Goal: Task Accomplishment & Management: Use online tool/utility

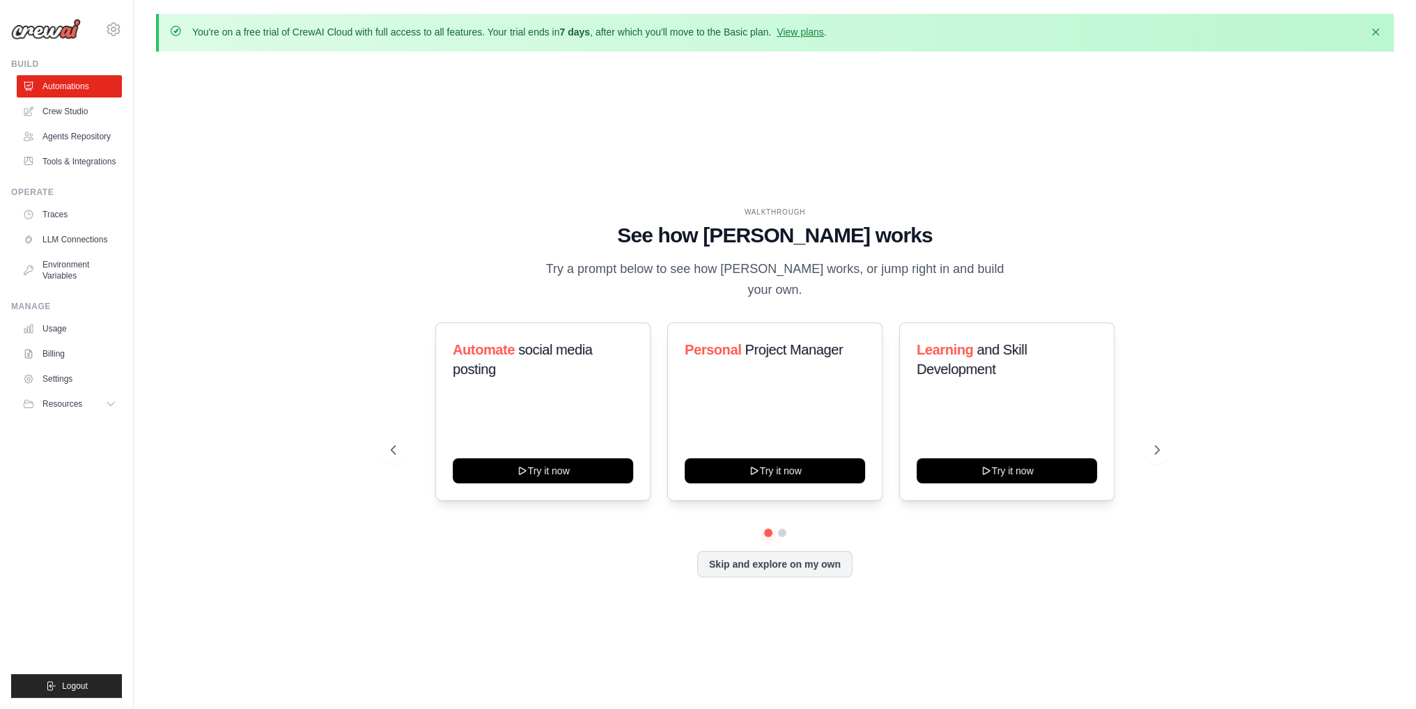
click at [421, 157] on div "WALKTHROUGH See how CrewAI works Try a prompt below to see how CrewAI works, or…" at bounding box center [775, 403] width 1238 height 681
click at [342, 187] on div "WALKTHROUGH See how CrewAI works Try a prompt below to see how CrewAI works, or…" at bounding box center [775, 403] width 1238 height 681
drag, startPoint x: 692, startPoint y: 240, endPoint x: 880, endPoint y: 248, distance: 188.2
click at [864, 247] on h1 "See how CrewAI works" at bounding box center [775, 235] width 769 height 25
click at [903, 248] on h1 "See how CrewAI works" at bounding box center [775, 235] width 769 height 25
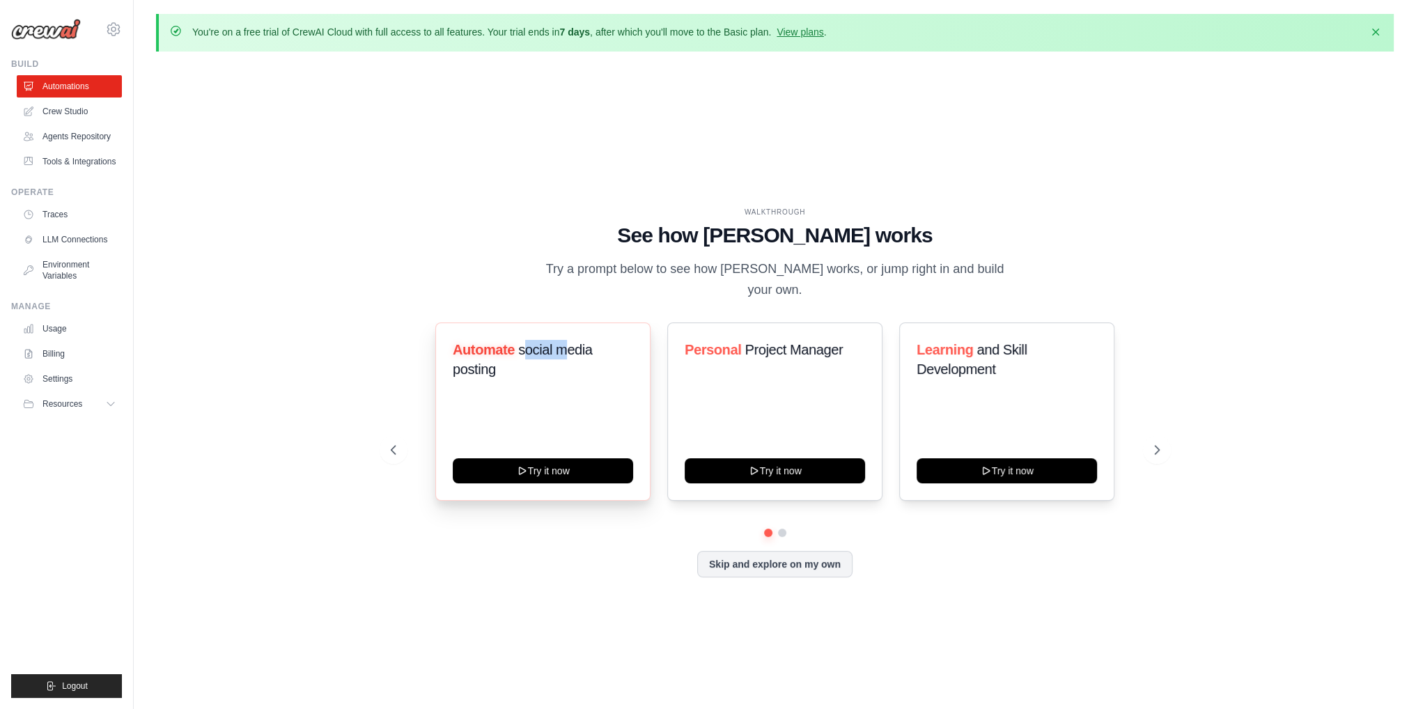
drag, startPoint x: 550, startPoint y: 337, endPoint x: 589, endPoint y: 338, distance: 39.0
click at [568, 342] on span "social media posting" at bounding box center [523, 359] width 140 height 35
drag, startPoint x: 754, startPoint y: 343, endPoint x: 843, endPoint y: 345, distance: 89.9
click at [842, 345] on h3 "Personal Project Manager" at bounding box center [775, 350] width 180 height 20
drag, startPoint x: 970, startPoint y: 343, endPoint x: 1051, endPoint y: 342, distance: 80.8
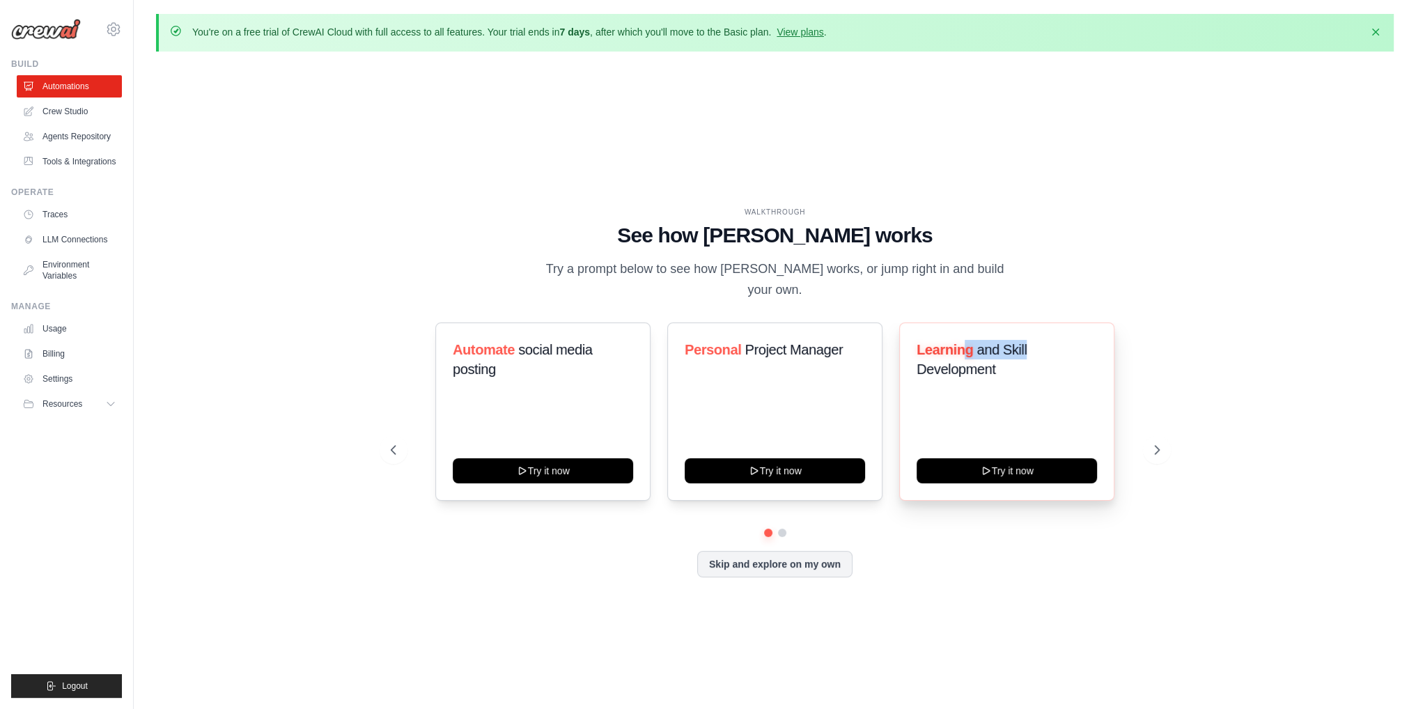
click at [1041, 343] on h3 "Learning and Skill Development" at bounding box center [1007, 359] width 180 height 39
click at [1039, 343] on h3 "Learning and Skill Development" at bounding box center [1007, 359] width 180 height 39
drag, startPoint x: 1035, startPoint y: 345, endPoint x: 981, endPoint y: 342, distance: 53.7
click at [985, 343] on h3 "Learning and Skill Development" at bounding box center [1007, 359] width 180 height 39
drag, startPoint x: 931, startPoint y: 360, endPoint x: 1002, endPoint y: 357, distance: 71.1
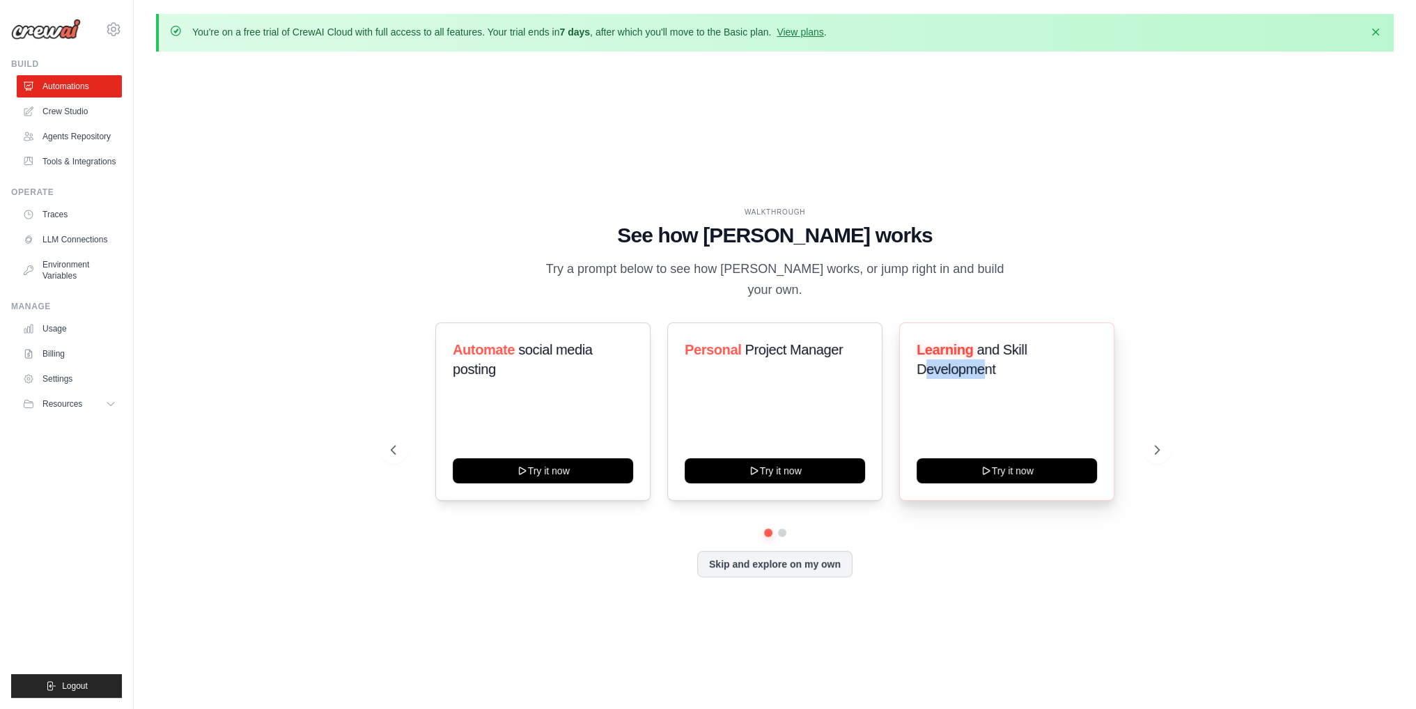
click at [993, 357] on span "and Skill Development" at bounding box center [972, 359] width 110 height 35
click at [1006, 357] on h3 "Learning and Skill Development" at bounding box center [1007, 359] width 180 height 39
drag, startPoint x: 1009, startPoint y: 342, endPoint x: 1030, endPoint y: 338, distance: 22.0
click at [1028, 340] on h3 "Learning and Skill Development" at bounding box center [1007, 359] width 180 height 39
click at [1029, 340] on h3 "Learning and Skill Development" at bounding box center [1007, 359] width 180 height 39
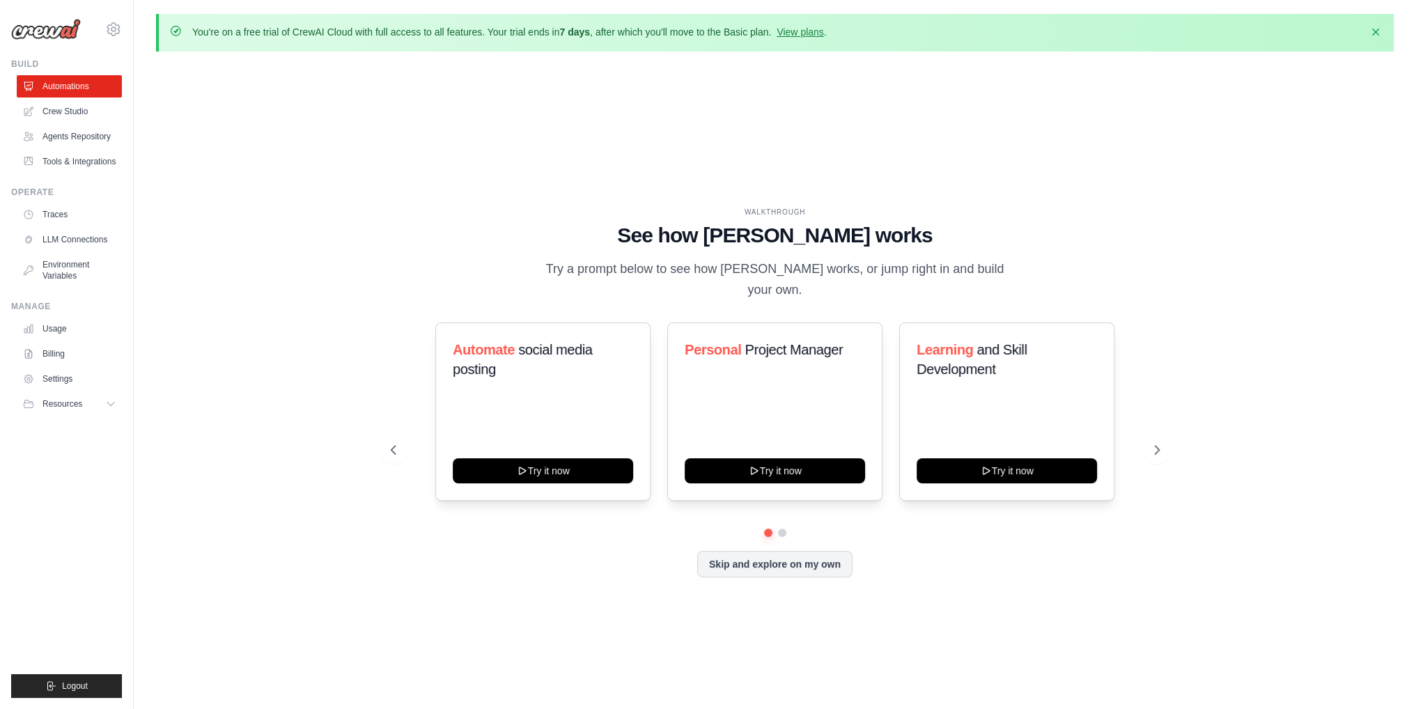
click at [313, 110] on div "WALKTHROUGH See how CrewAI works Try a prompt below to see how CrewAI works, or…" at bounding box center [775, 403] width 1238 height 681
click at [85, 117] on link "Crew Studio" at bounding box center [70, 111] width 105 height 22
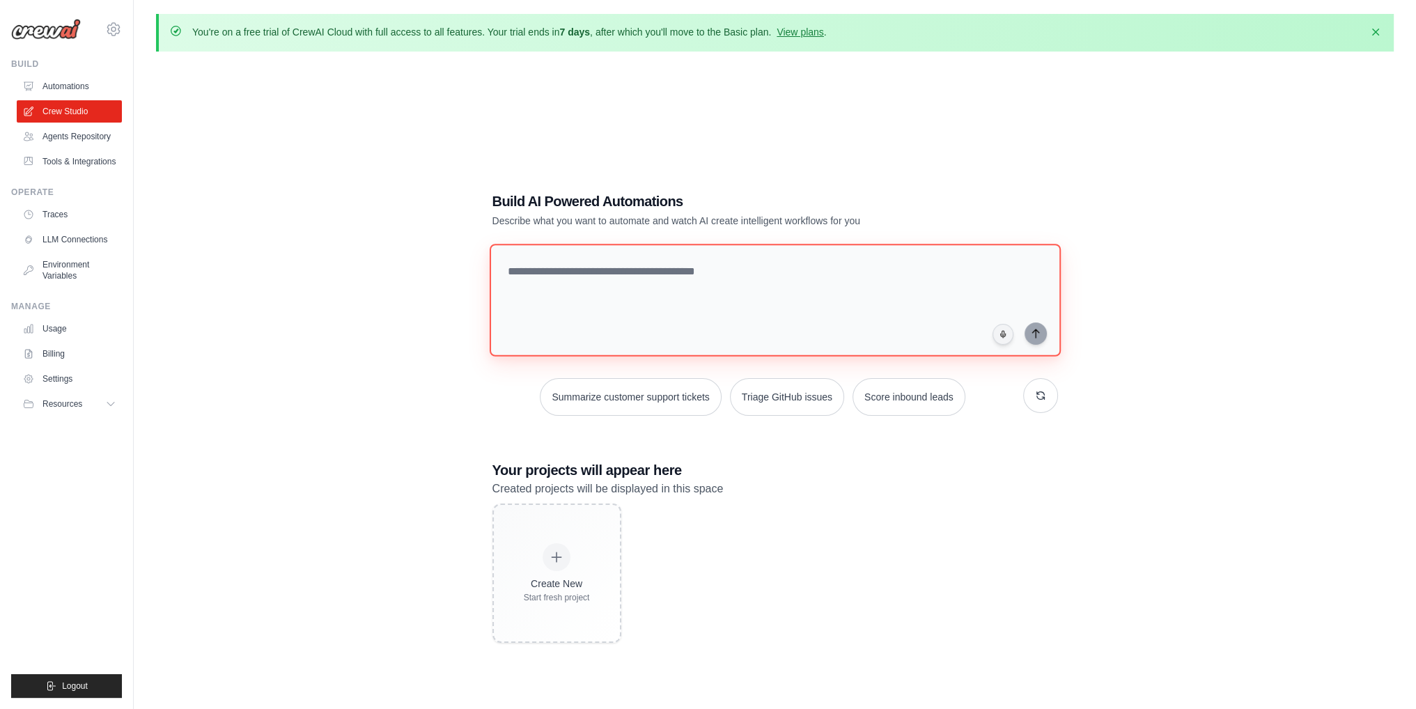
click at [620, 277] on textarea at bounding box center [774, 300] width 571 height 113
click at [354, 219] on div "Build AI Powered Automations Describe what you want to automate and watch AI cr…" at bounding box center [775, 417] width 1238 height 709
click at [628, 282] on textarea at bounding box center [774, 300] width 571 height 113
click at [322, 274] on div "Build AI Powered Automations Describe what you want to automate and watch AI cr…" at bounding box center [775, 417] width 1238 height 709
click at [309, 160] on div "Build AI Powered Automations Describe what you want to automate and watch AI cr…" at bounding box center [775, 417] width 1238 height 709
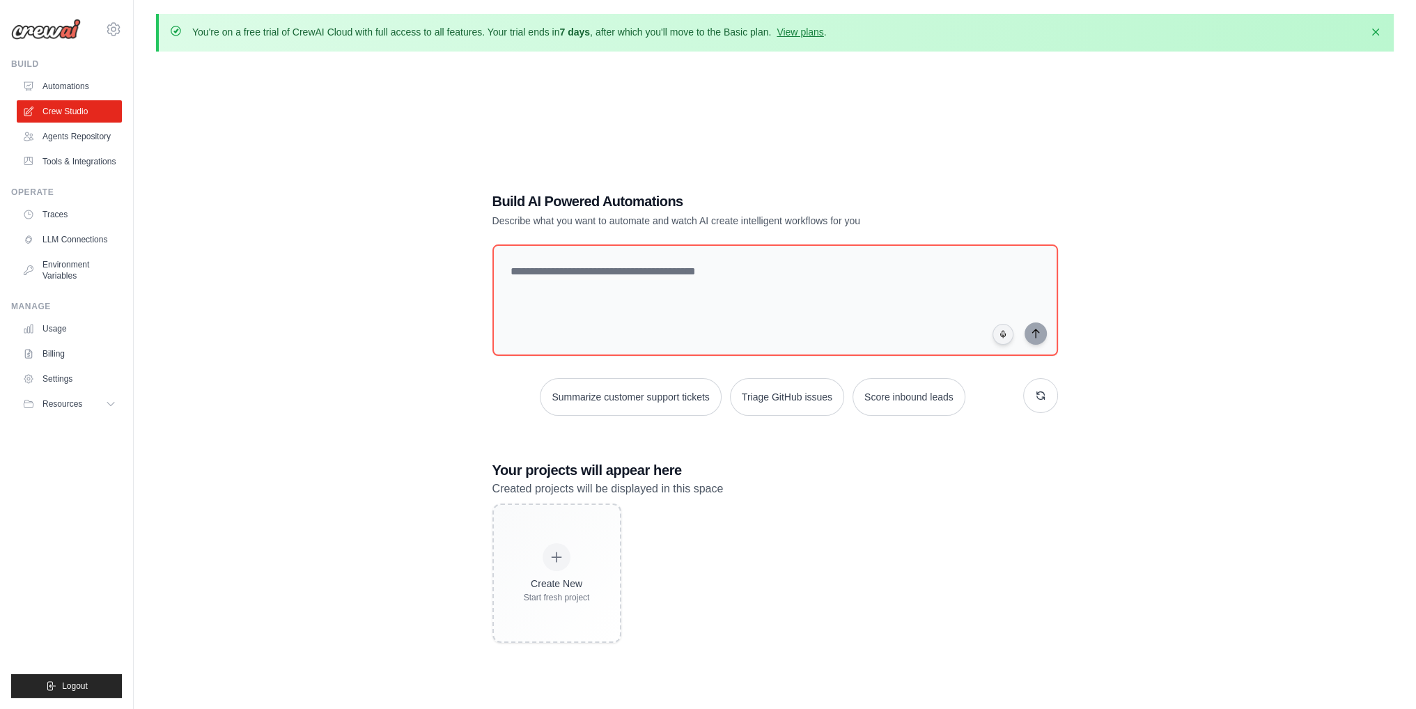
click at [705, 358] on div at bounding box center [775, 302] width 566 height 117
click at [848, 362] on div "Summarize customer support tickets Triage GitHub issues Score inbound leads" at bounding box center [775, 329] width 566 height 171
click at [943, 363] on div "Summarize customer support tickets Triage GitHub issues Score inbound leads" at bounding box center [775, 329] width 566 height 171
click at [422, 412] on div "Build AI Powered Automations Describe what you want to automate and watch AI cr…" at bounding box center [775, 417] width 1238 height 709
click at [703, 557] on div "Create New Start fresh project" at bounding box center [775, 573] width 566 height 139
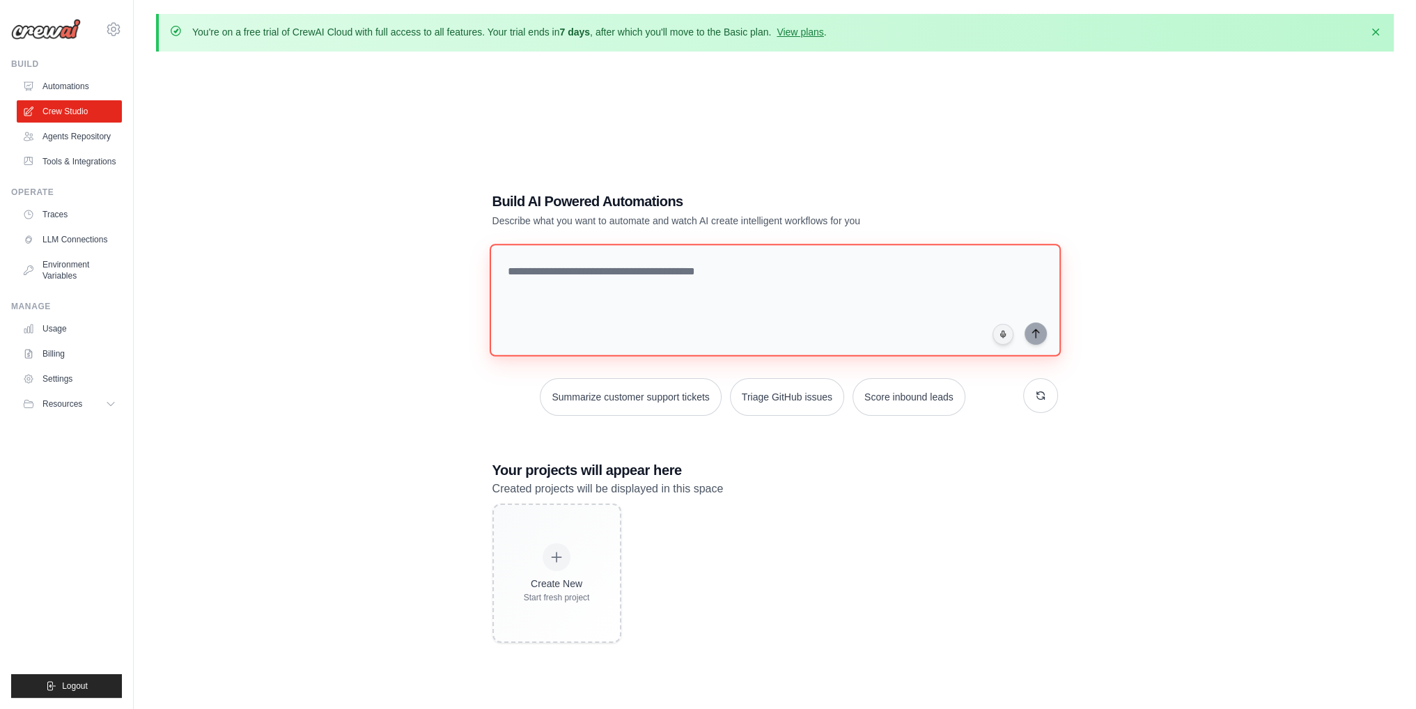
click at [630, 297] on textarea at bounding box center [774, 300] width 571 height 113
click at [382, 367] on div "Build AI Powered Automations Describe what you want to automate and watch AI cr…" at bounding box center [775, 417] width 1238 height 709
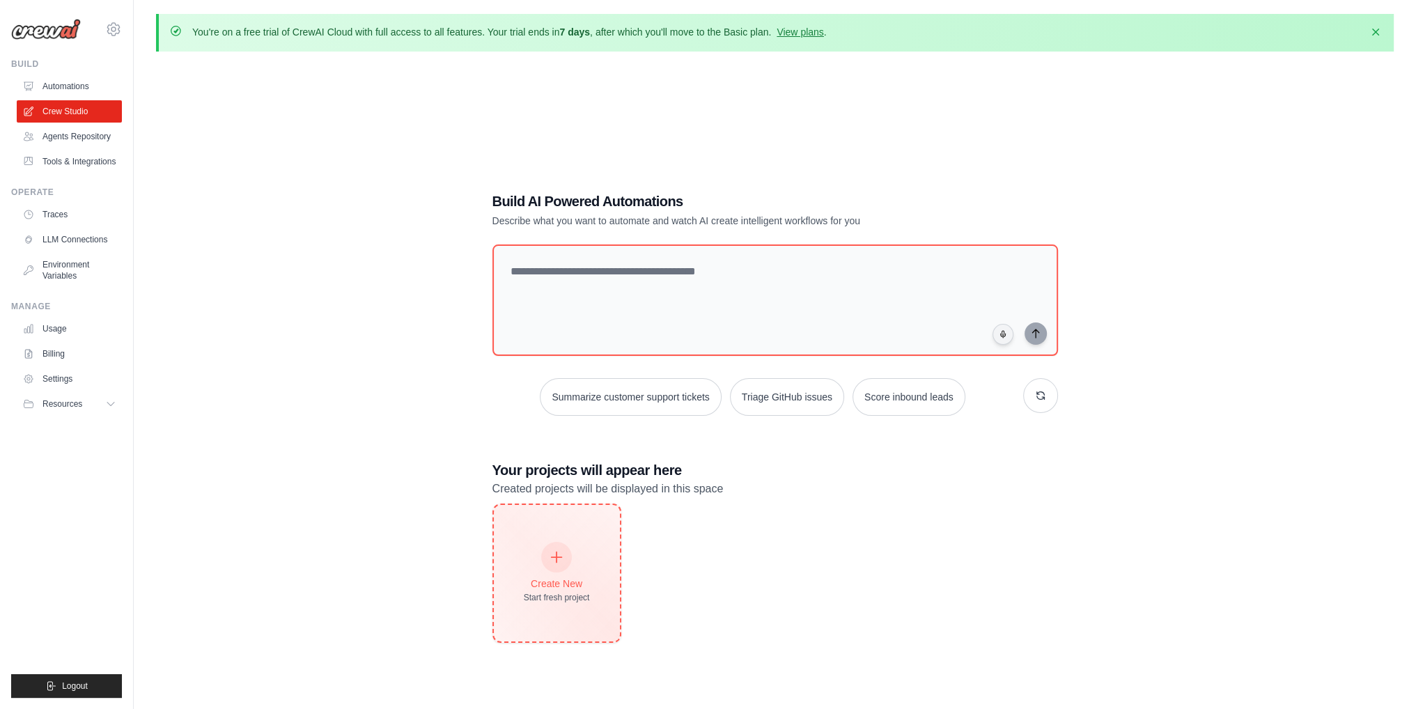
click at [554, 558] on icon at bounding box center [556, 557] width 15 height 15
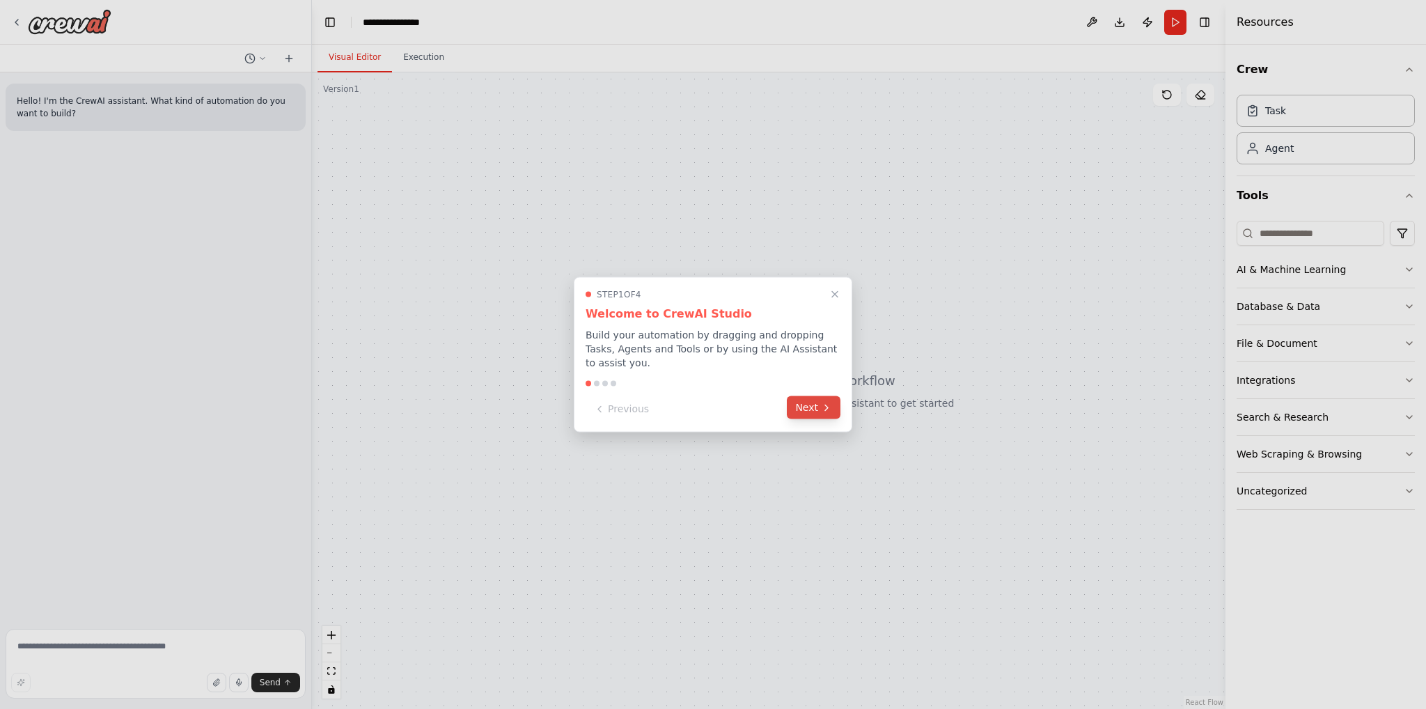
click at [816, 402] on button "Next" at bounding box center [814, 407] width 54 height 23
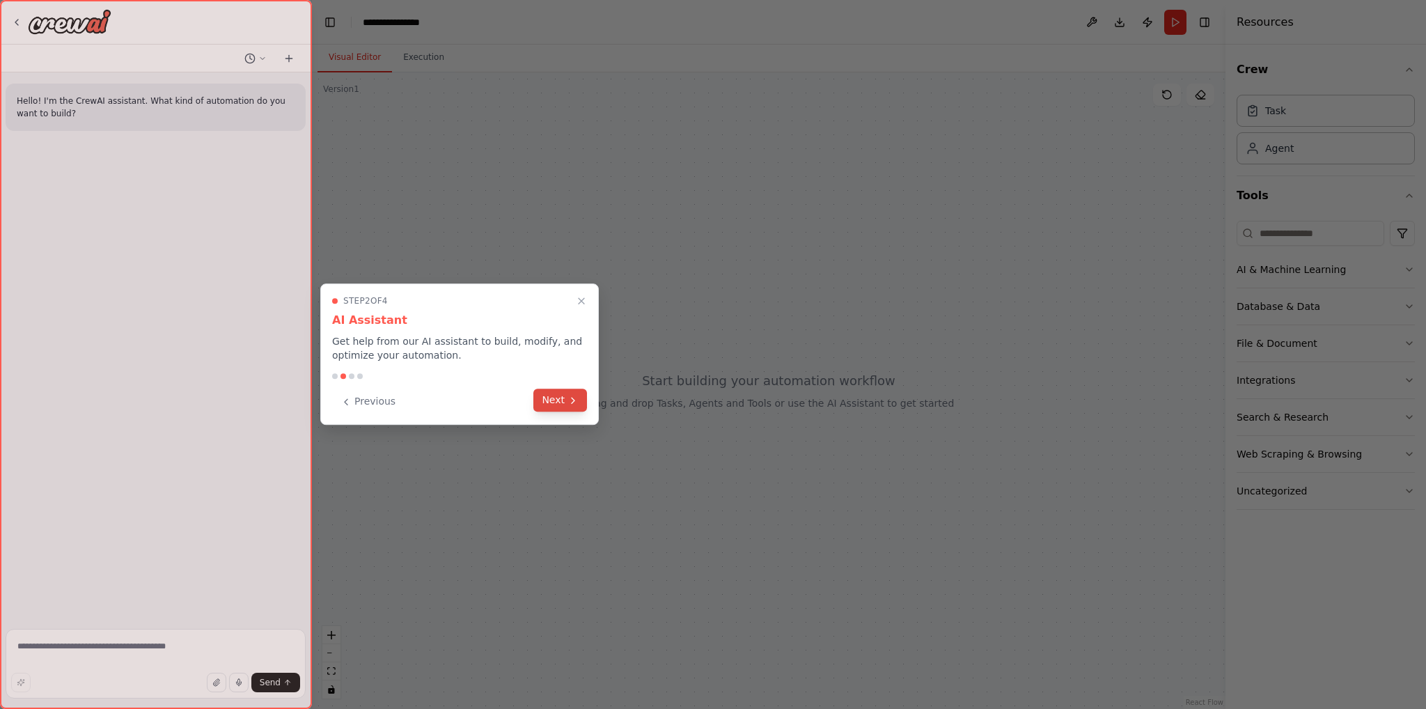
click at [560, 401] on button "Next" at bounding box center [561, 400] width 54 height 23
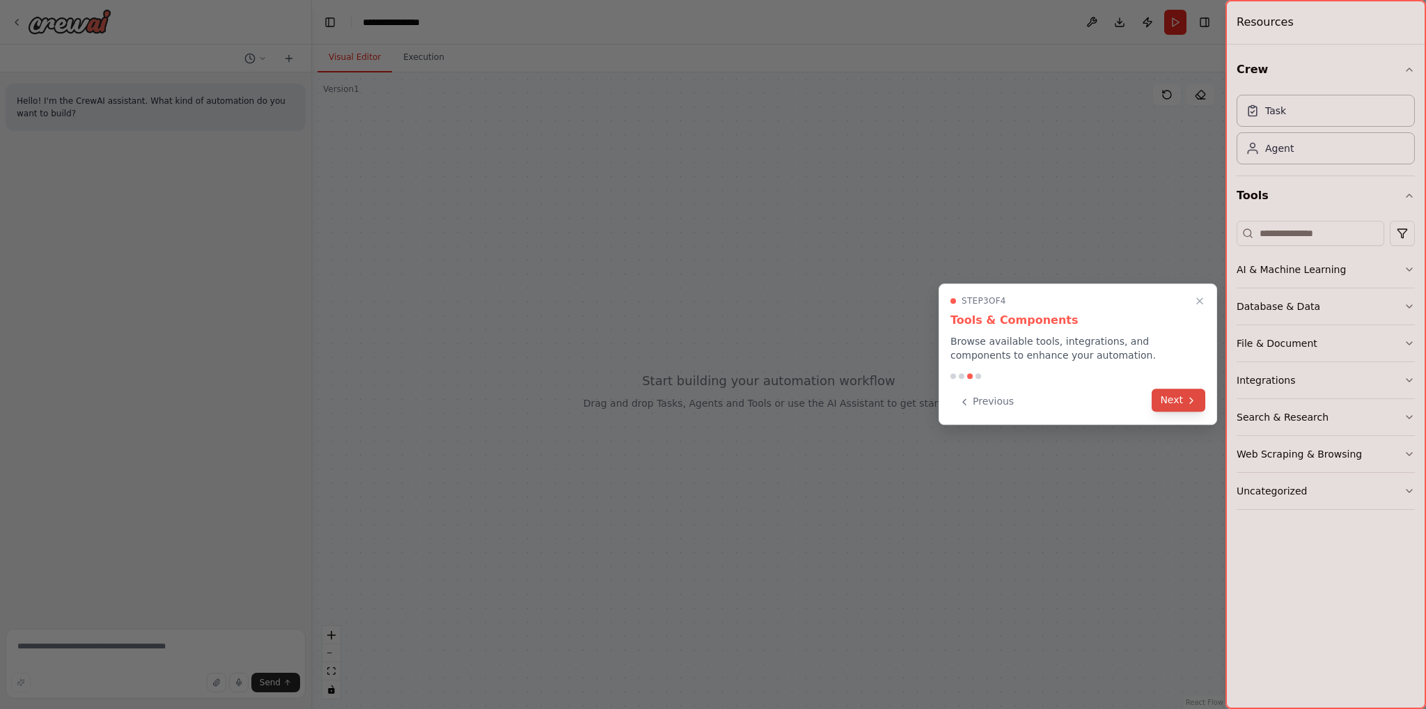
click at [1192, 398] on icon at bounding box center [1191, 400] width 11 height 11
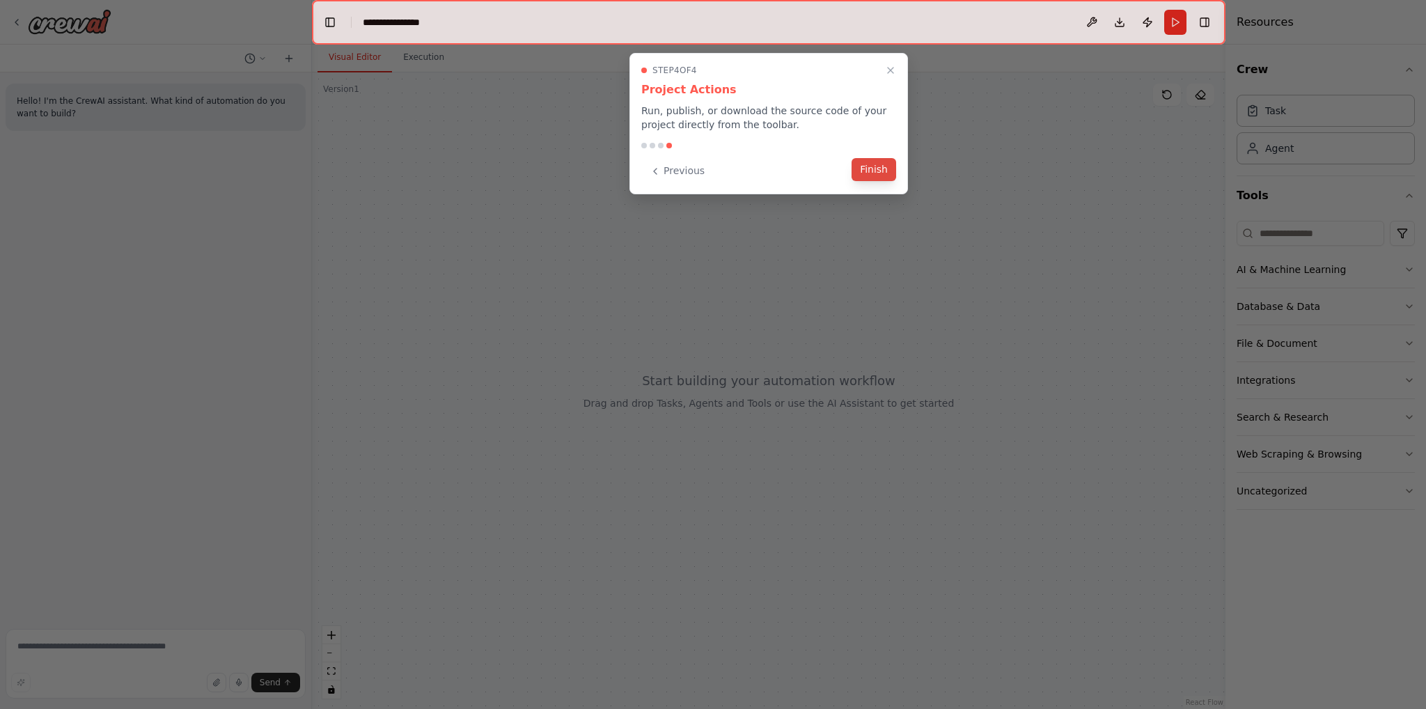
click at [867, 167] on button "Finish" at bounding box center [874, 169] width 45 height 23
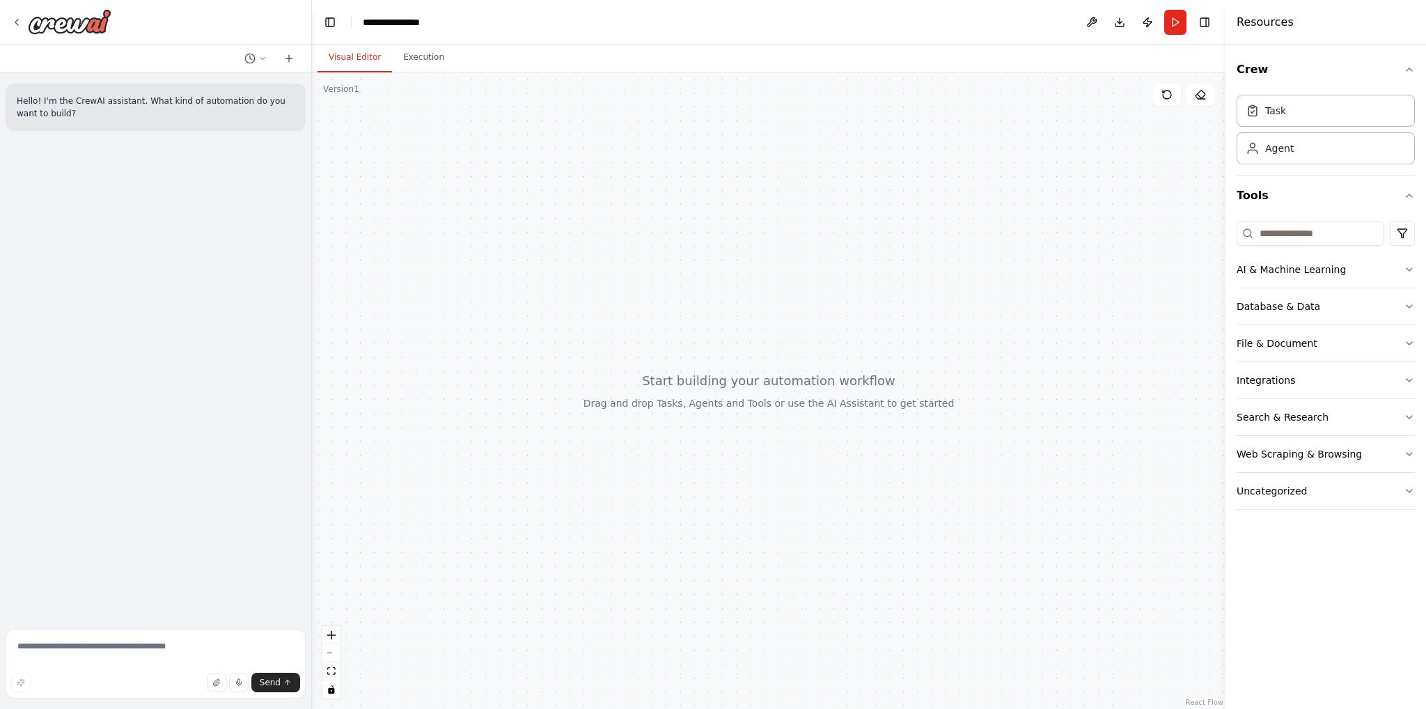
click at [1071, 206] on div at bounding box center [769, 390] width 914 height 637
click at [1408, 268] on icon "button" at bounding box center [1410, 269] width 6 height 3
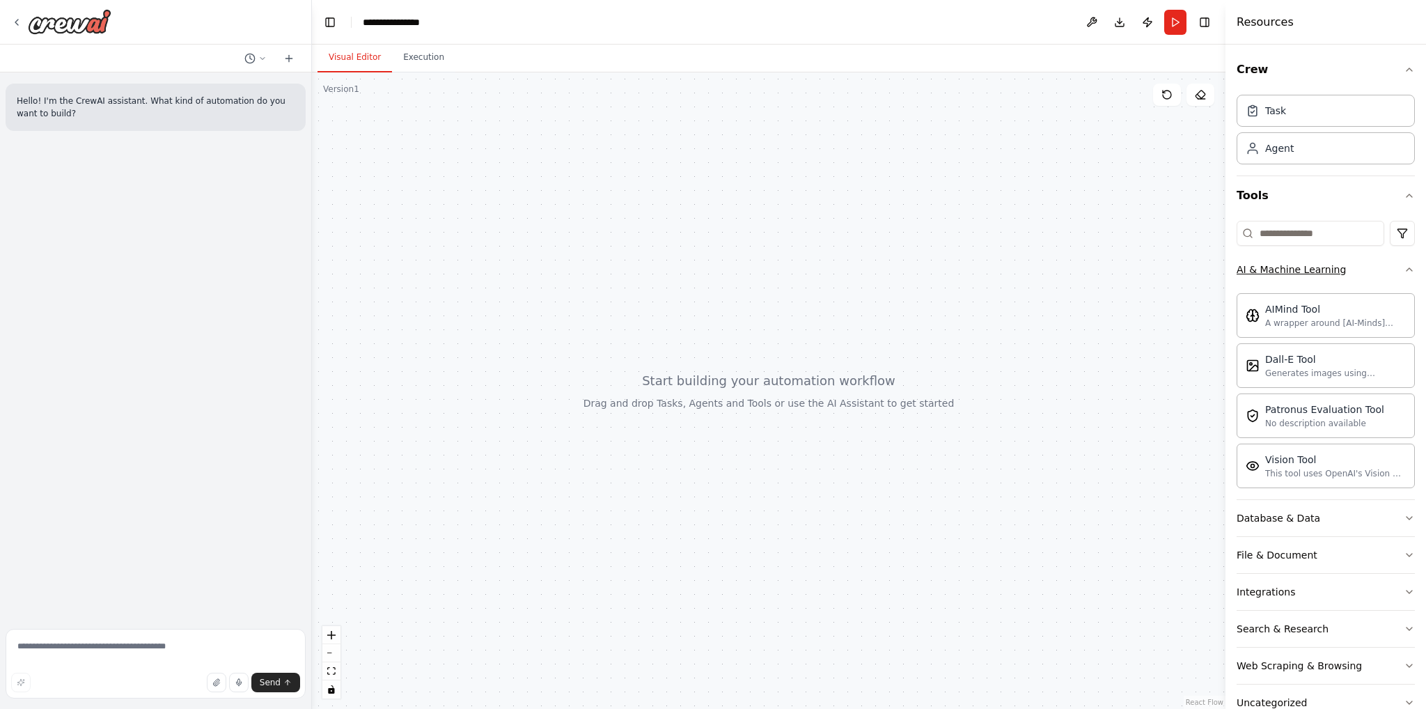
click at [1404, 271] on icon "button" at bounding box center [1409, 269] width 11 height 11
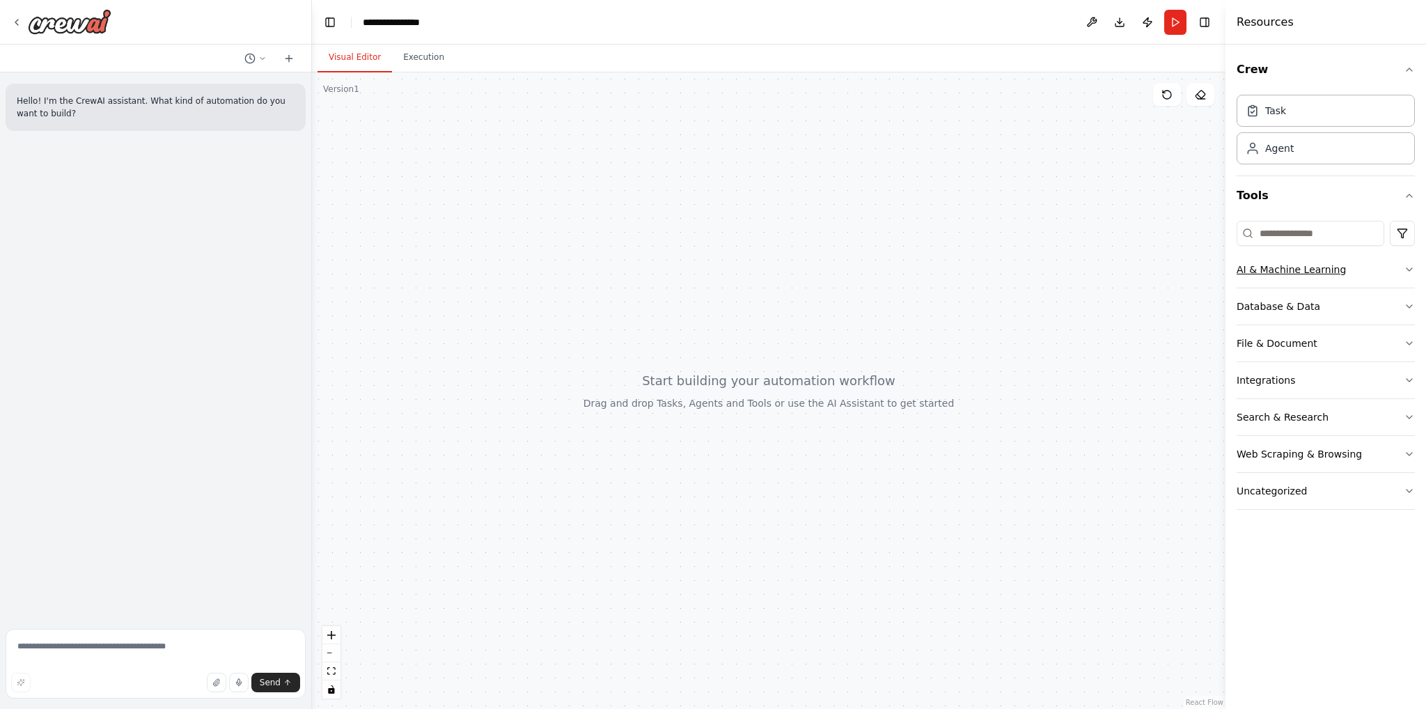
click at [1386, 268] on button "AI & Machine Learning" at bounding box center [1326, 269] width 178 height 36
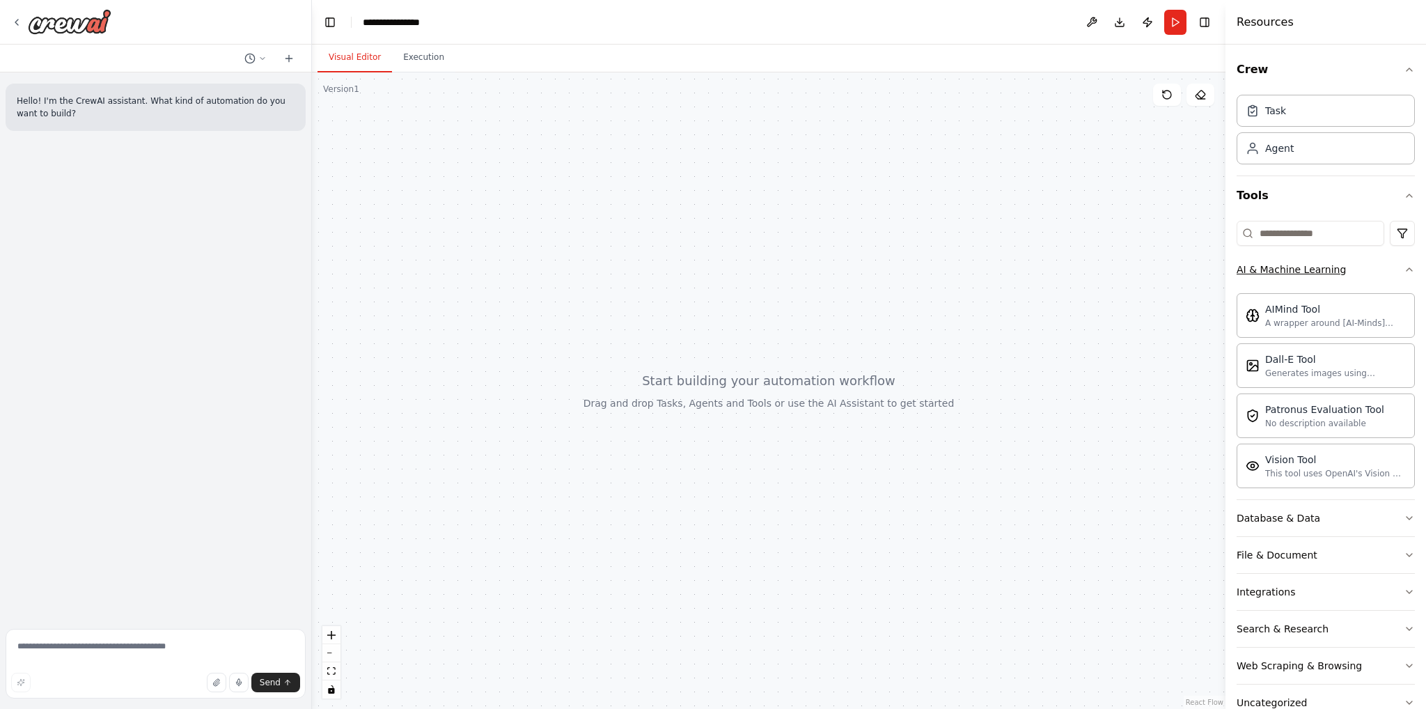
click at [1385, 277] on button "AI & Machine Learning" at bounding box center [1326, 269] width 178 height 36
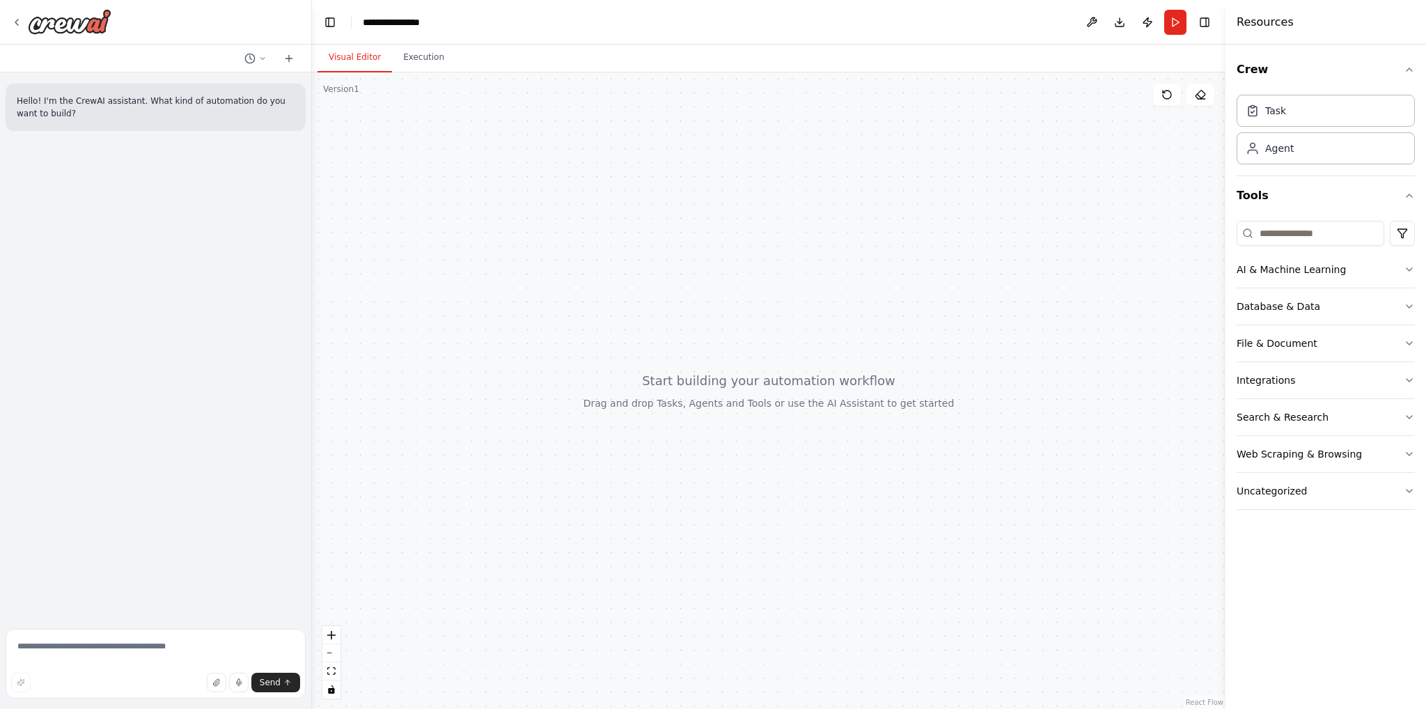
click at [1323, 538] on div "Crew Task Agent Tools AI & Machine Learning Database & Data File & Document Int…" at bounding box center [1326, 377] width 201 height 664
click at [669, 274] on div at bounding box center [769, 390] width 914 height 637
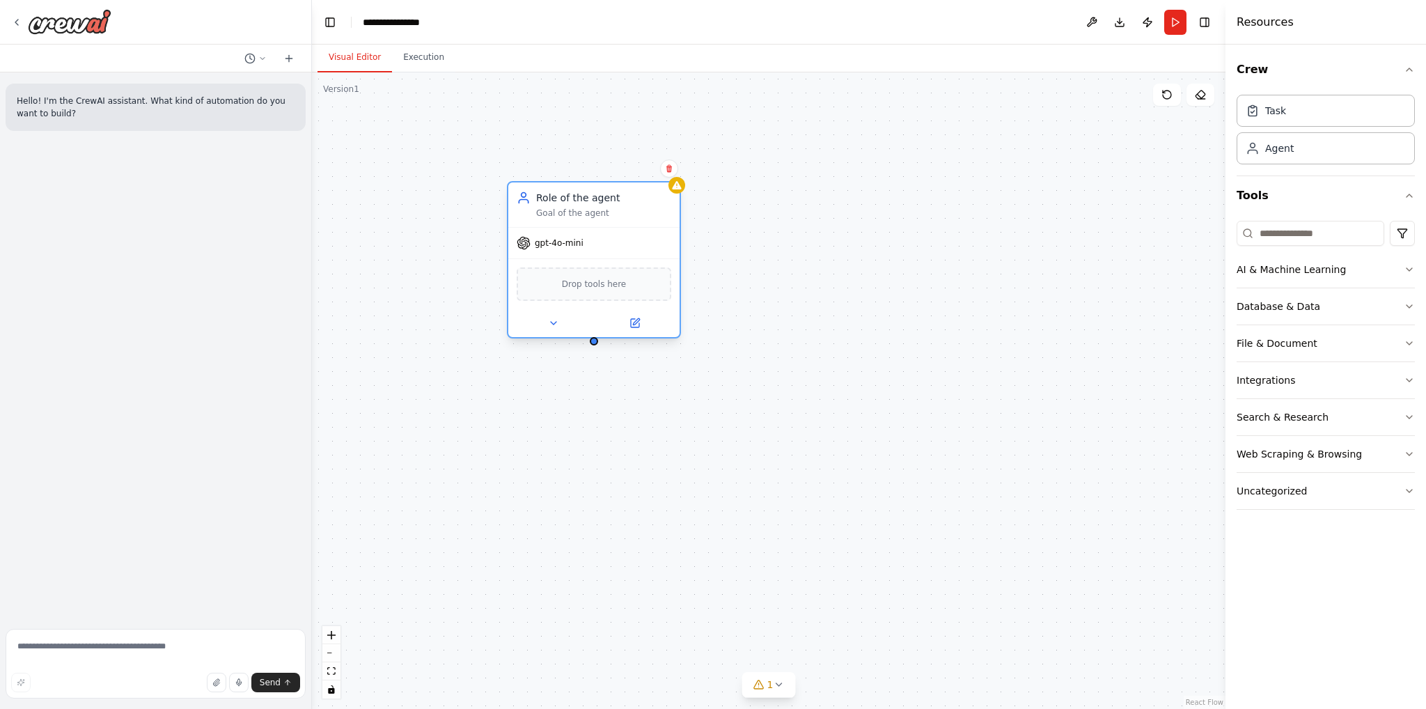
drag, startPoint x: 1036, startPoint y: 173, endPoint x: 547, endPoint y: 195, distance: 490.1
click at [545, 195] on div "Role of the agent" at bounding box center [603, 198] width 135 height 14
click at [543, 285] on span "Drop tools here" at bounding box center [566, 284] width 65 height 14
drag, startPoint x: 548, startPoint y: 233, endPoint x: 541, endPoint y: 243, distance: 12.0
click at [546, 235] on div "gpt-4o-mini" at bounding box center [566, 243] width 171 height 31
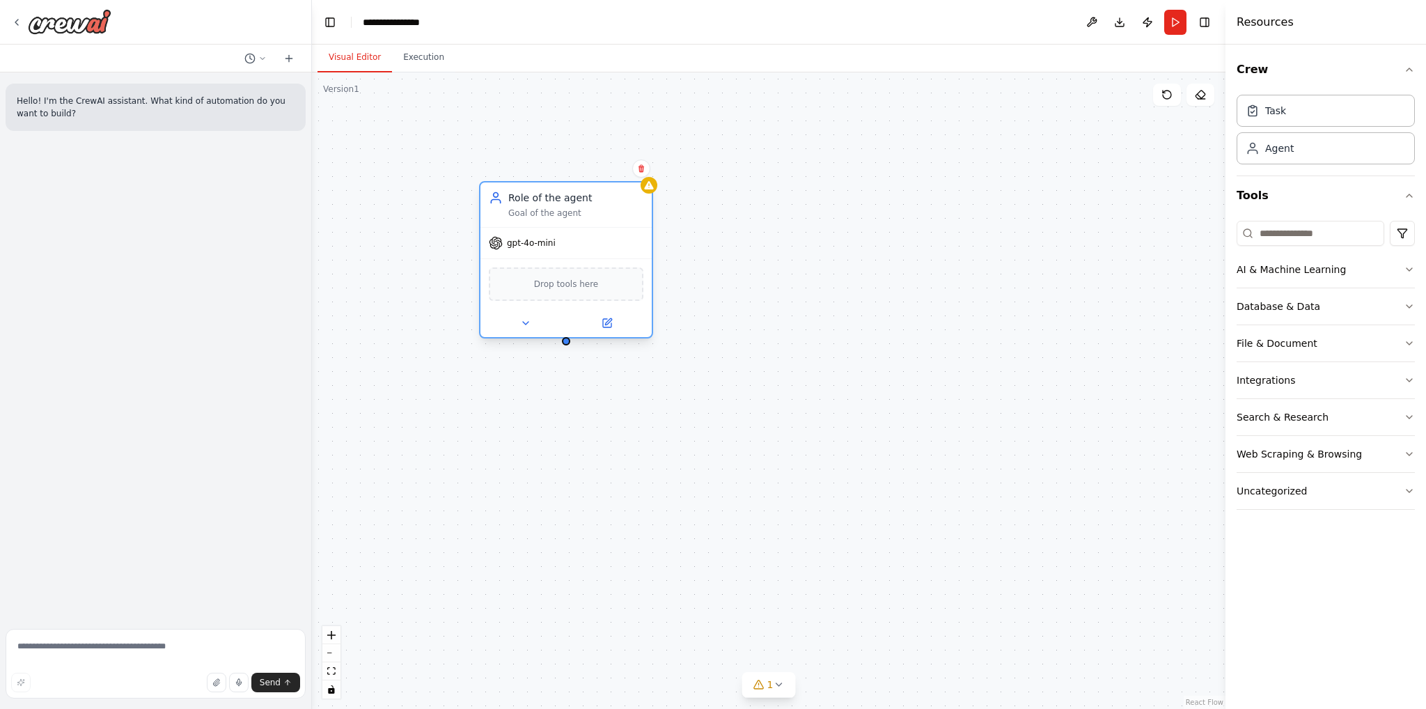
click at [523, 239] on span "gpt-4o-mini" at bounding box center [531, 243] width 49 height 11
click at [525, 320] on icon at bounding box center [525, 323] width 11 height 11
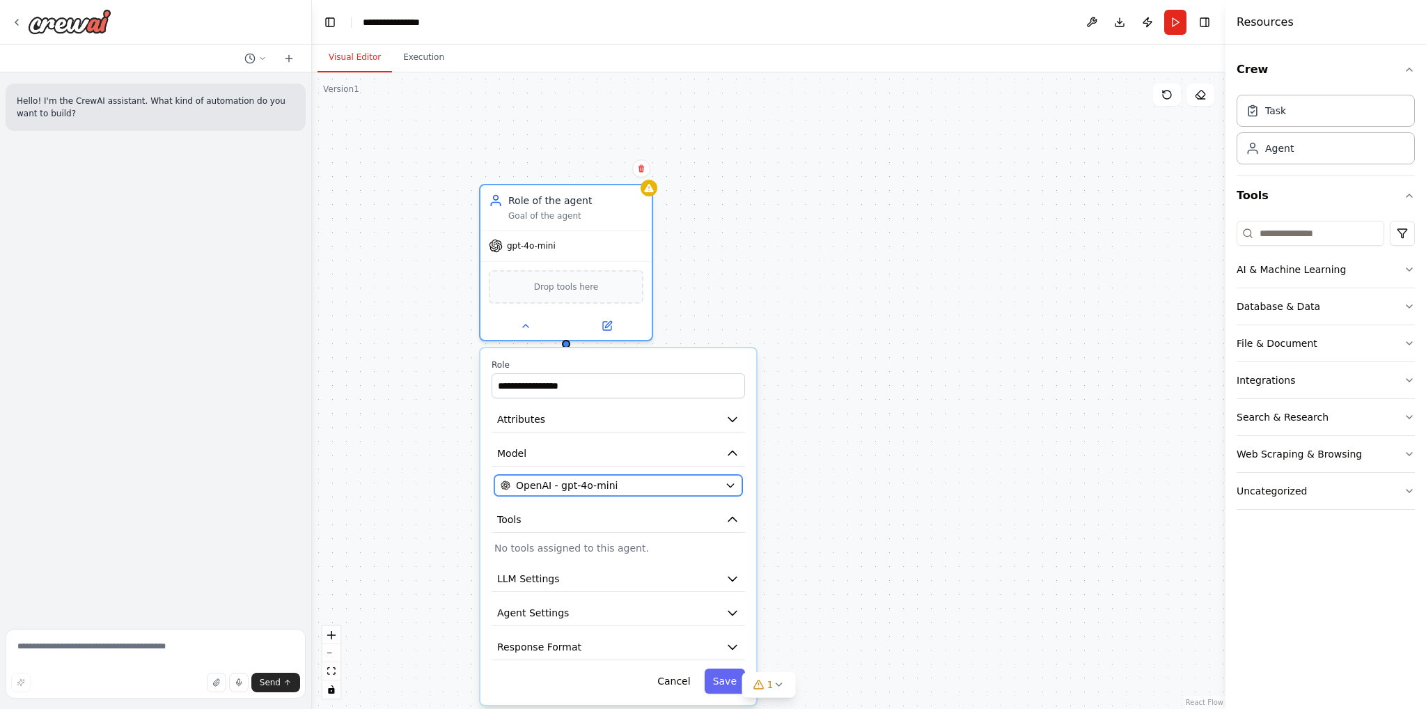
click at [635, 485] on div "OpenAI - gpt-4o-mini" at bounding box center [610, 486] width 219 height 14
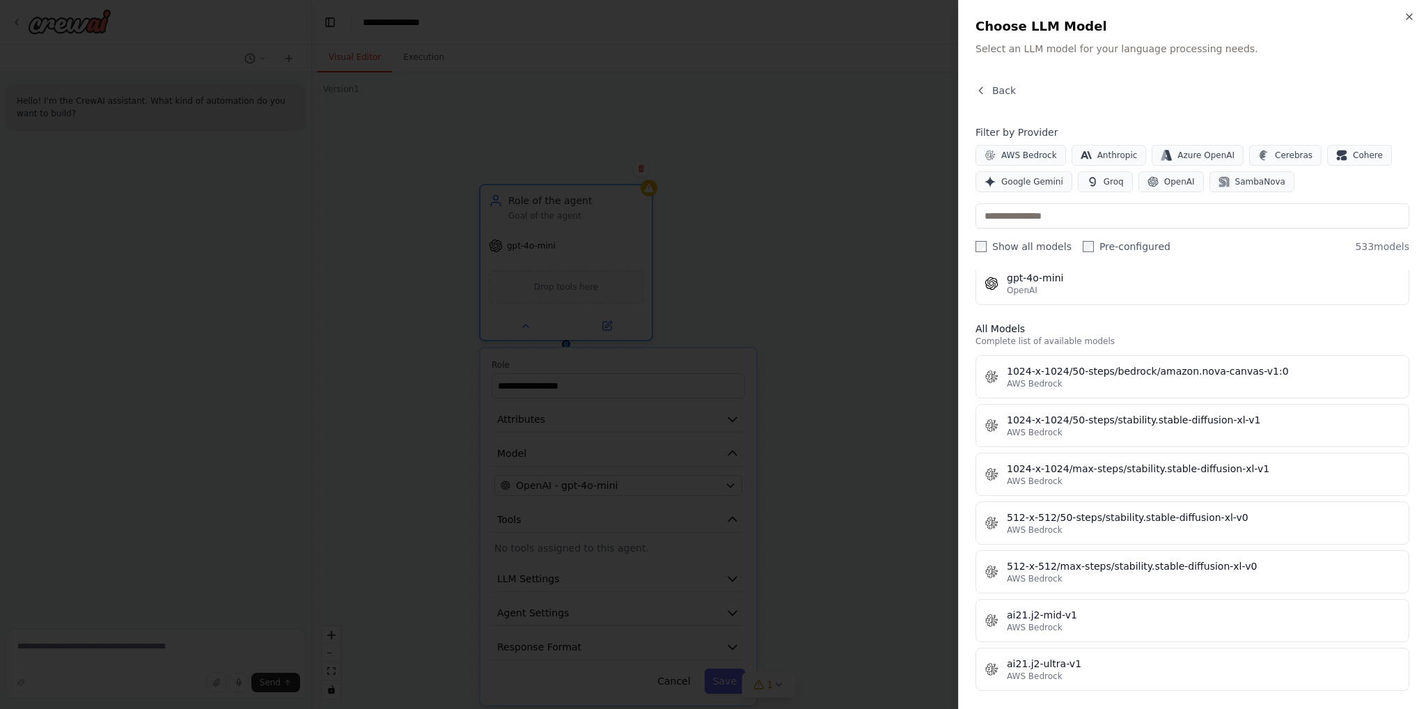
scroll to position [418, 0]
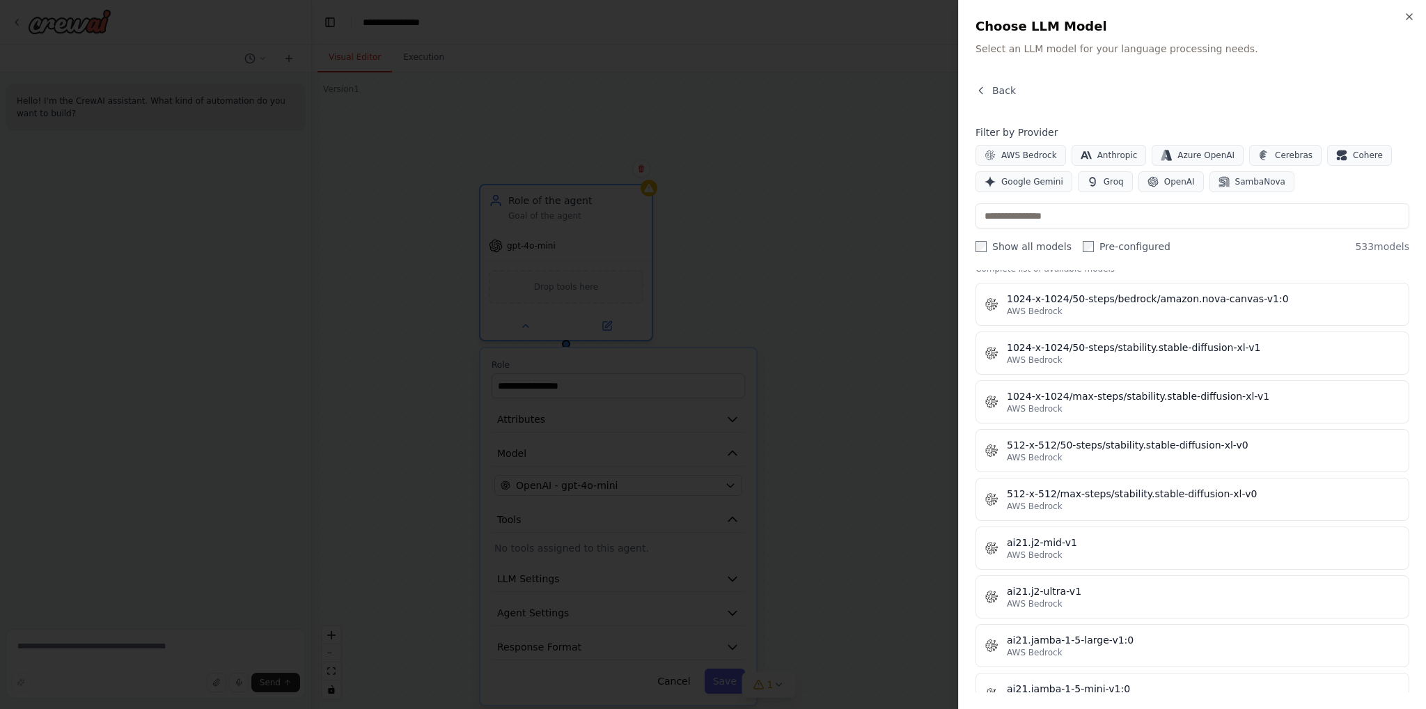
click at [817, 346] on div at bounding box center [713, 354] width 1426 height 709
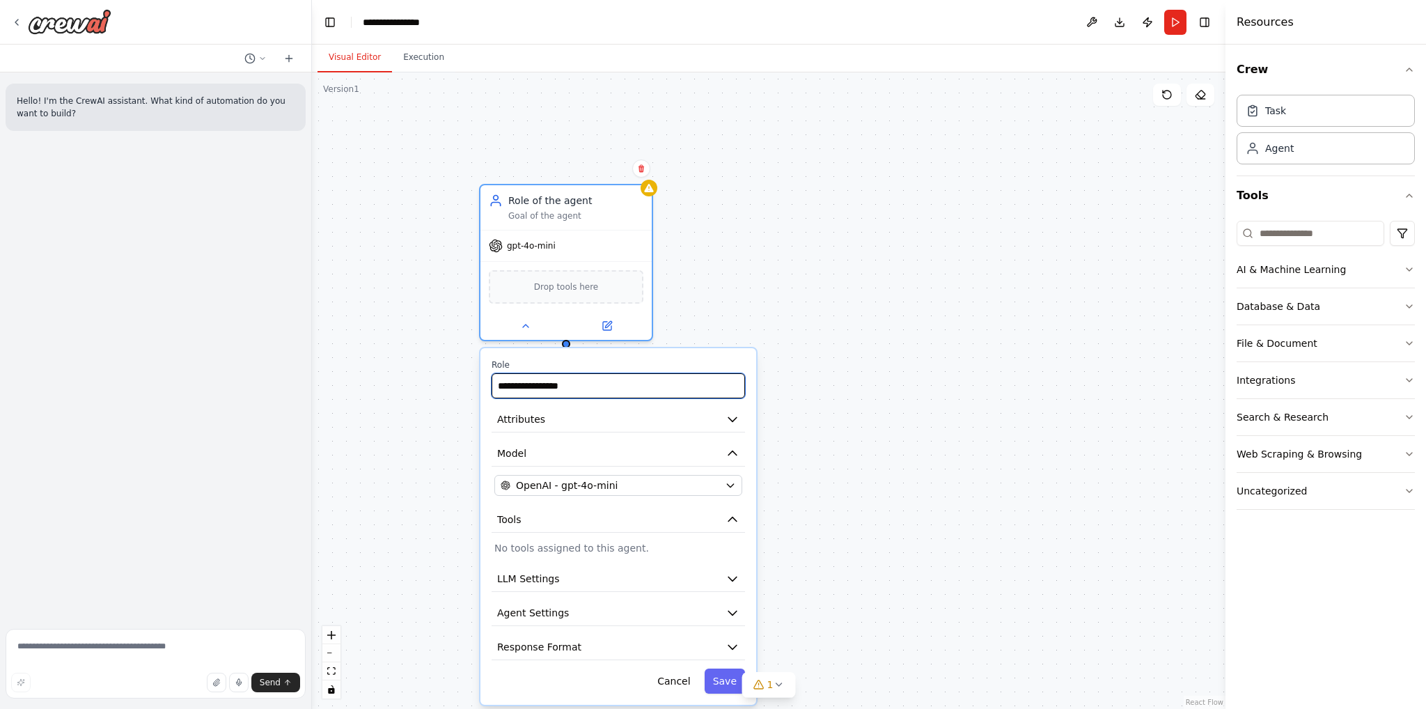
click at [599, 384] on input "**********" at bounding box center [619, 385] width 254 height 25
drag, startPoint x: 569, startPoint y: 391, endPoint x: 463, endPoint y: 381, distance: 106.3
click at [465, 382] on div "**********" at bounding box center [769, 390] width 914 height 637
drag, startPoint x: 598, startPoint y: 391, endPoint x: 496, endPoint y: 385, distance: 102.6
click at [487, 389] on div "**********" at bounding box center [619, 526] width 276 height 357
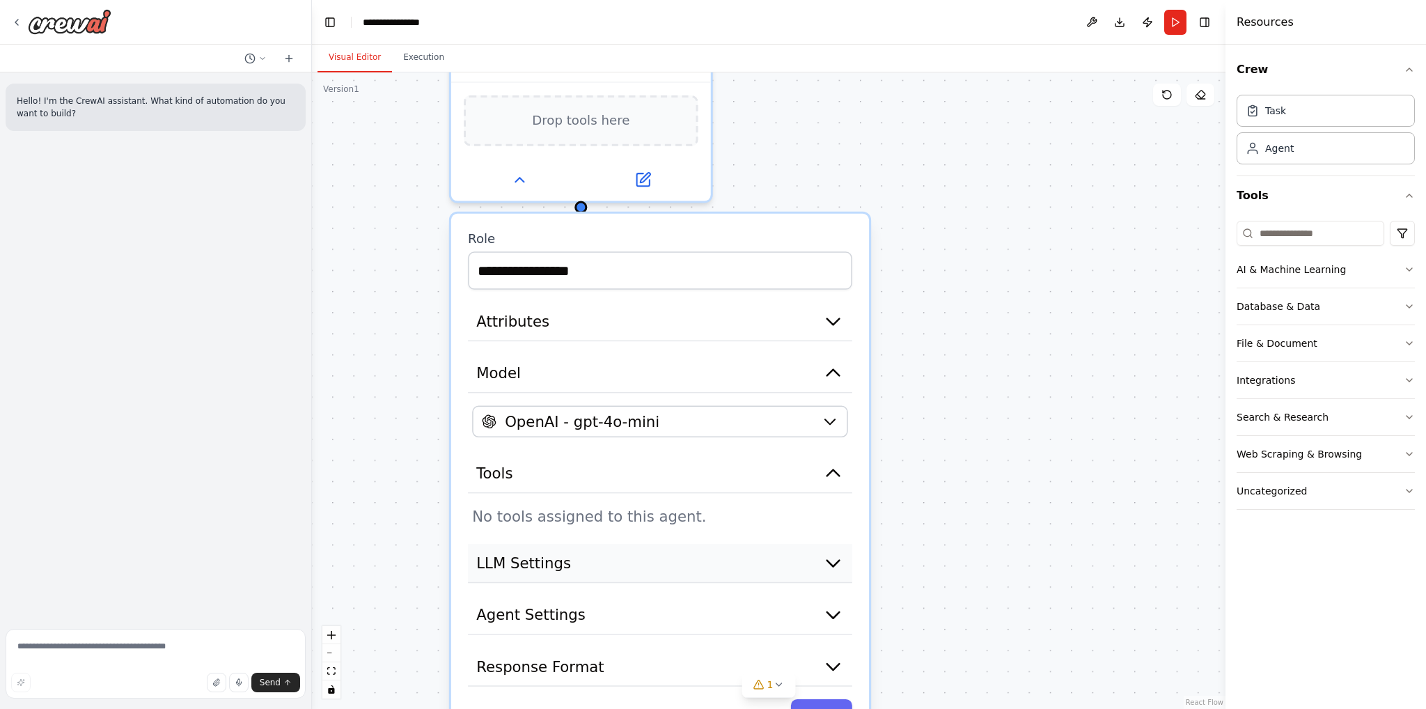
click at [570, 562] on button "LLM Settings" at bounding box center [660, 563] width 384 height 39
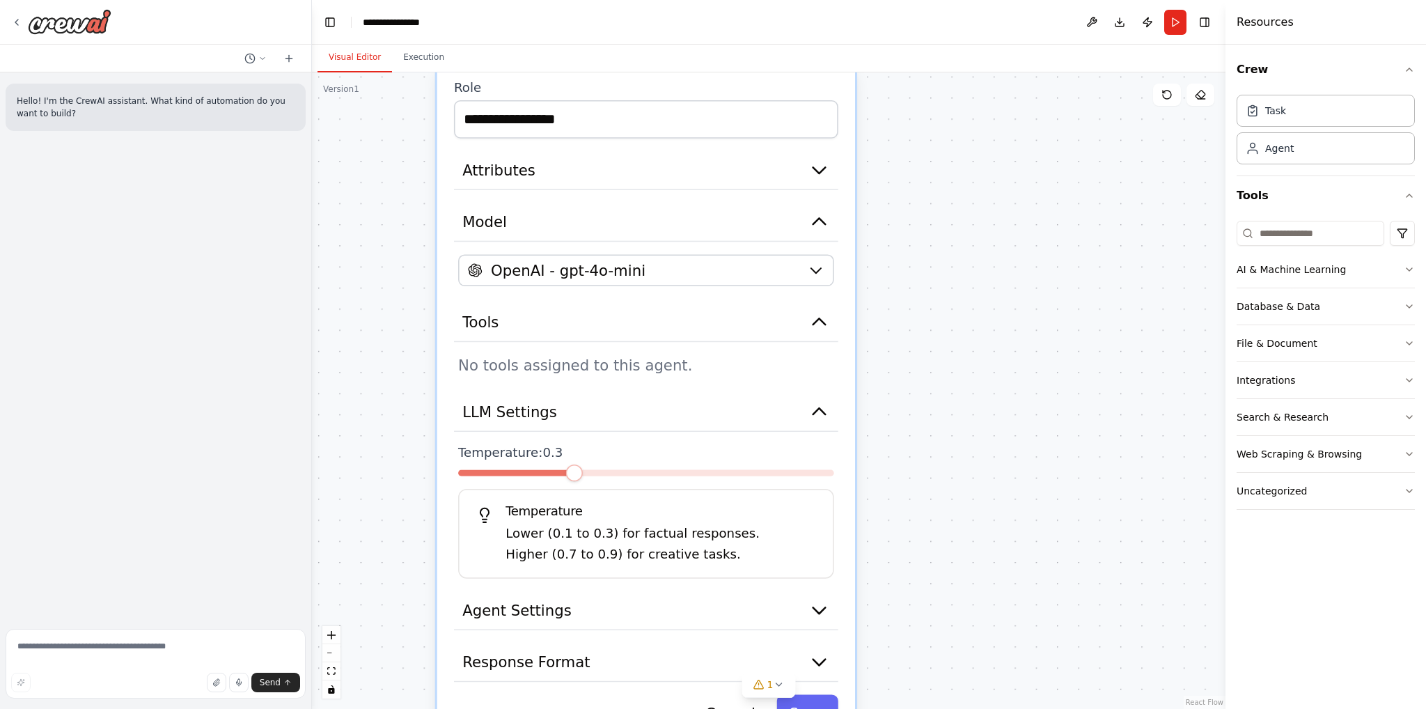
click at [566, 477] on span at bounding box center [574, 473] width 17 height 17
click at [675, 435] on div "**********" at bounding box center [646, 406] width 418 height 687
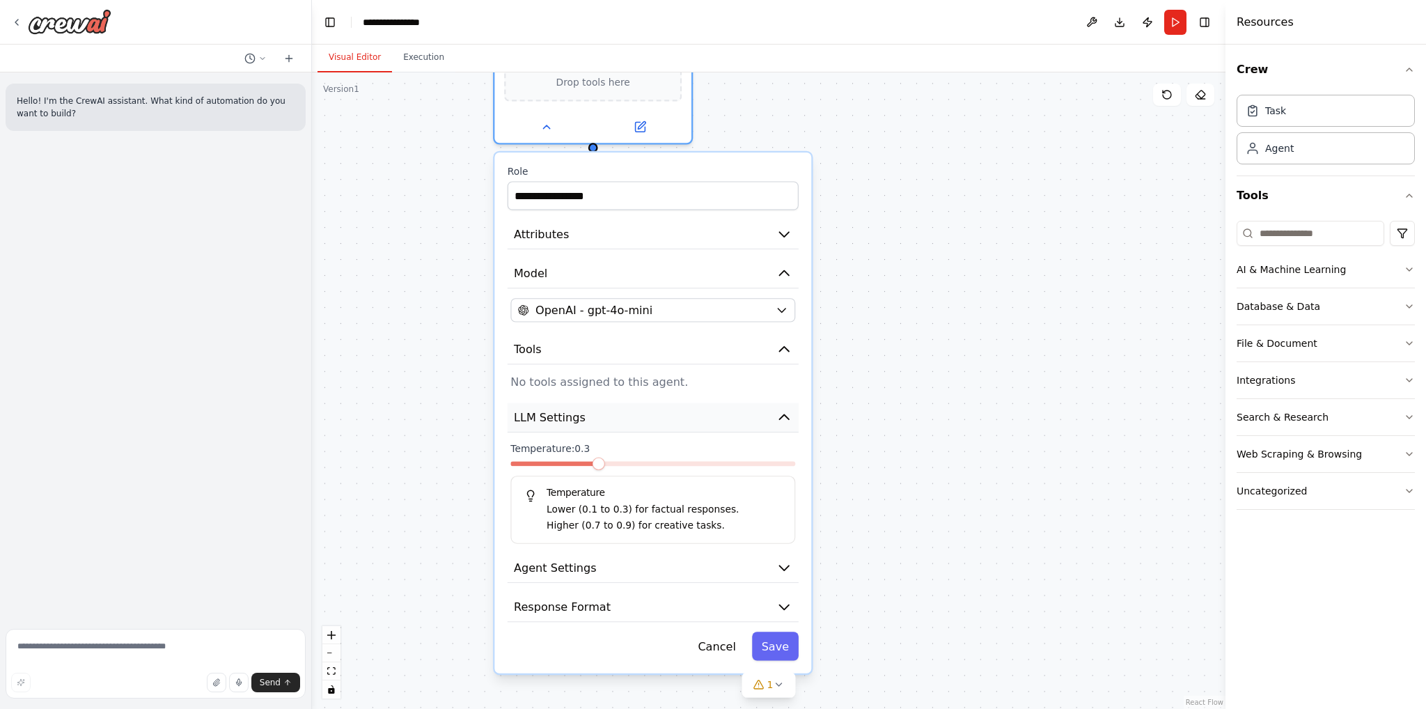
click at [635, 415] on button "LLM Settings" at bounding box center [653, 418] width 291 height 30
click at [676, 415] on button "LLM Settings" at bounding box center [653, 418] width 291 height 30
click at [782, 424] on button "LLM Settings" at bounding box center [653, 418] width 291 height 30
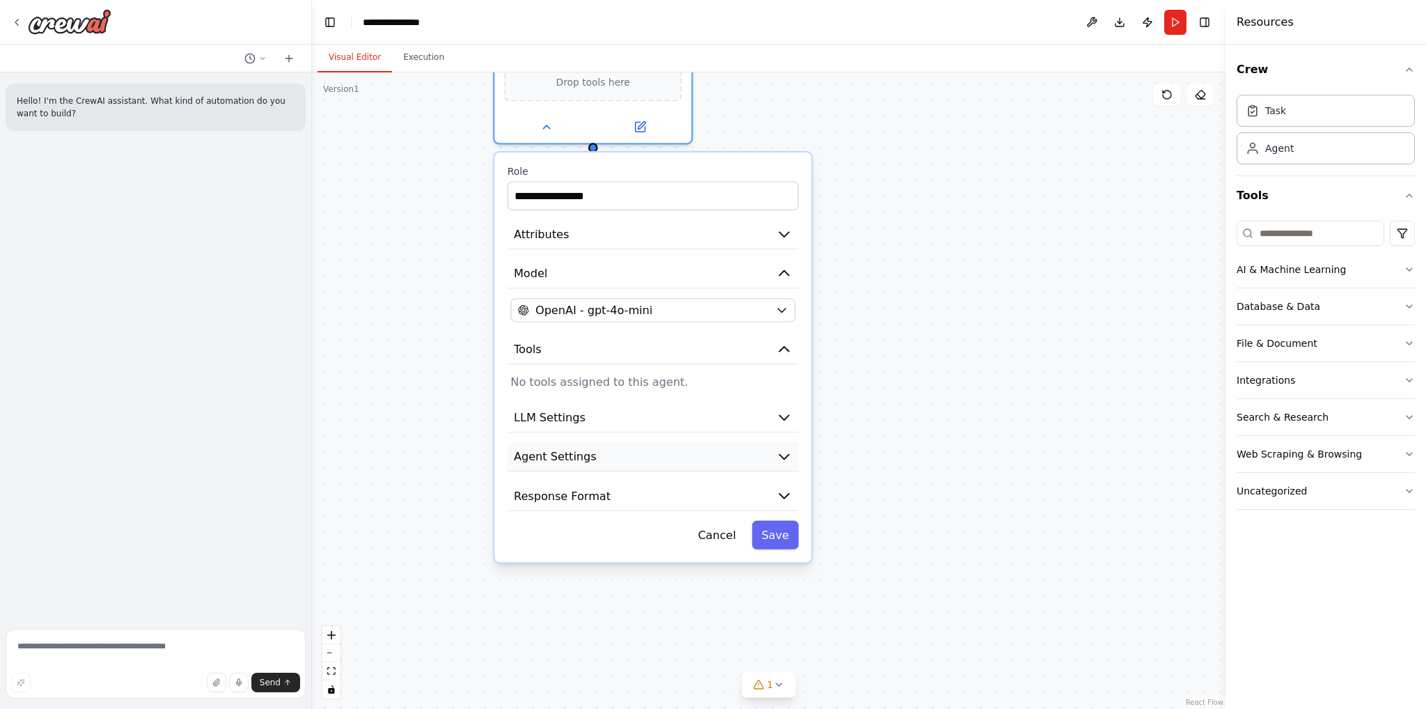
click at [785, 456] on icon "button" at bounding box center [784, 457] width 9 height 5
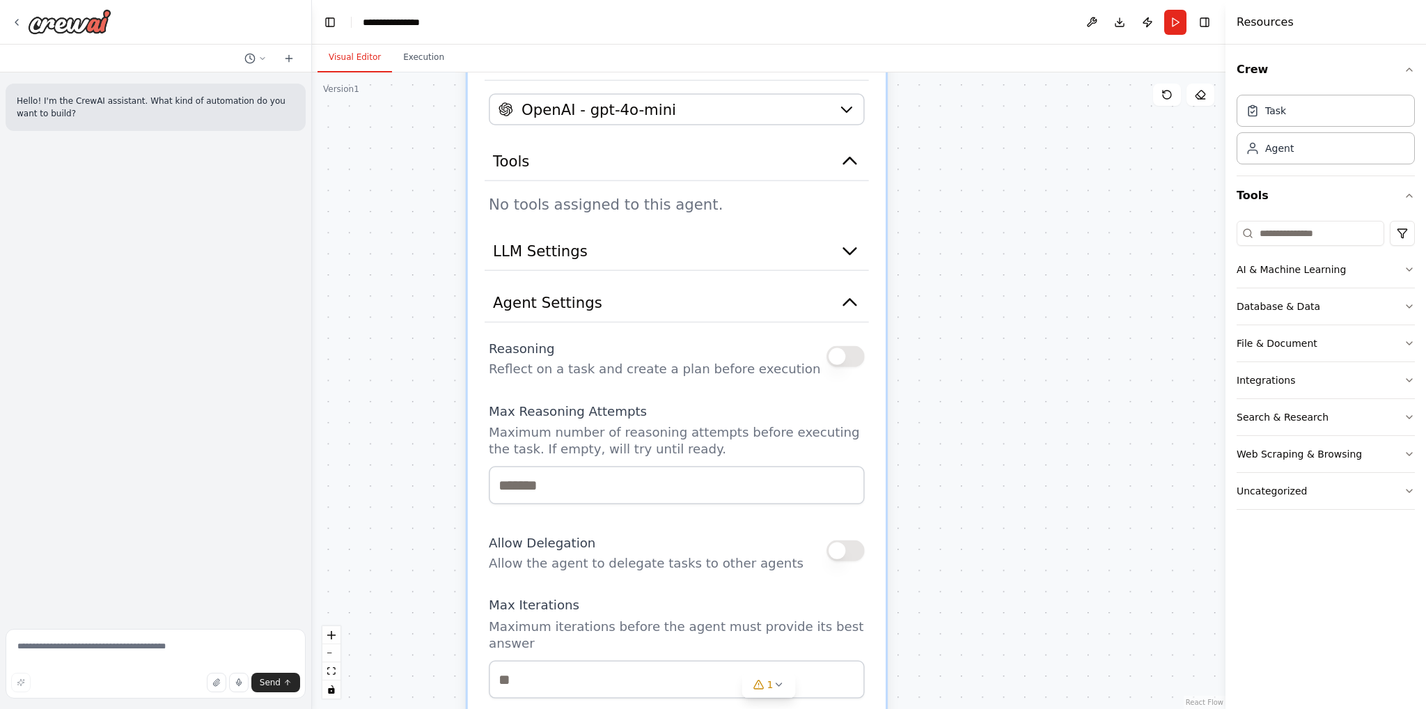
click at [843, 356] on button "button" at bounding box center [846, 356] width 38 height 21
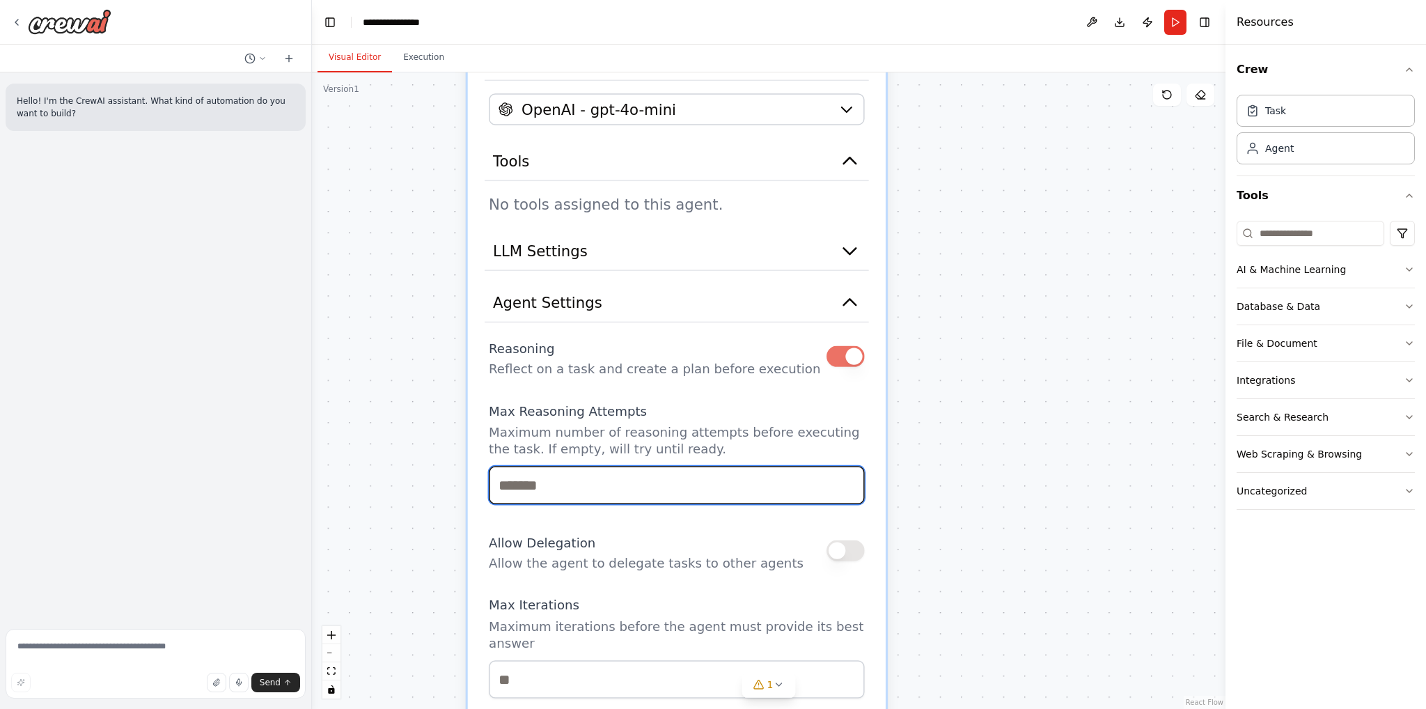
click at [569, 480] on input "number" at bounding box center [677, 485] width 376 height 38
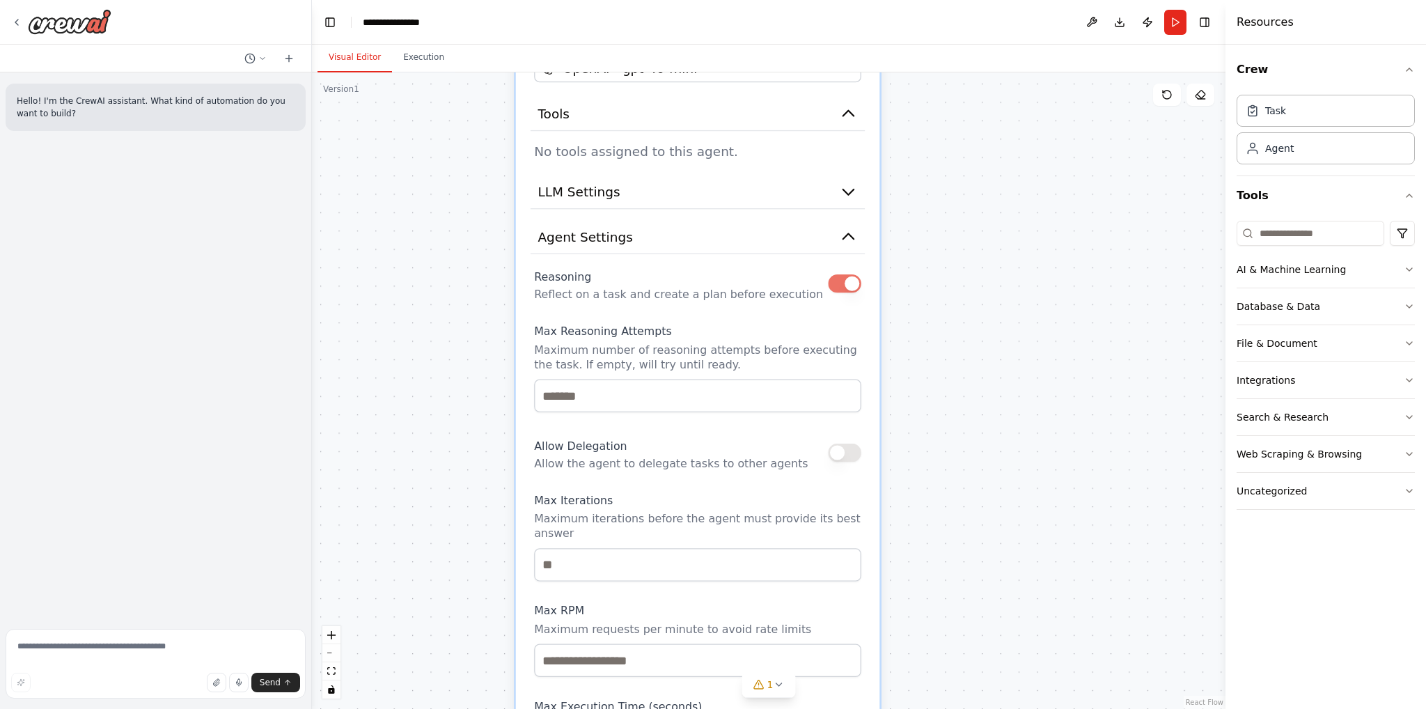
click at [850, 453] on button "button" at bounding box center [844, 453] width 33 height 18
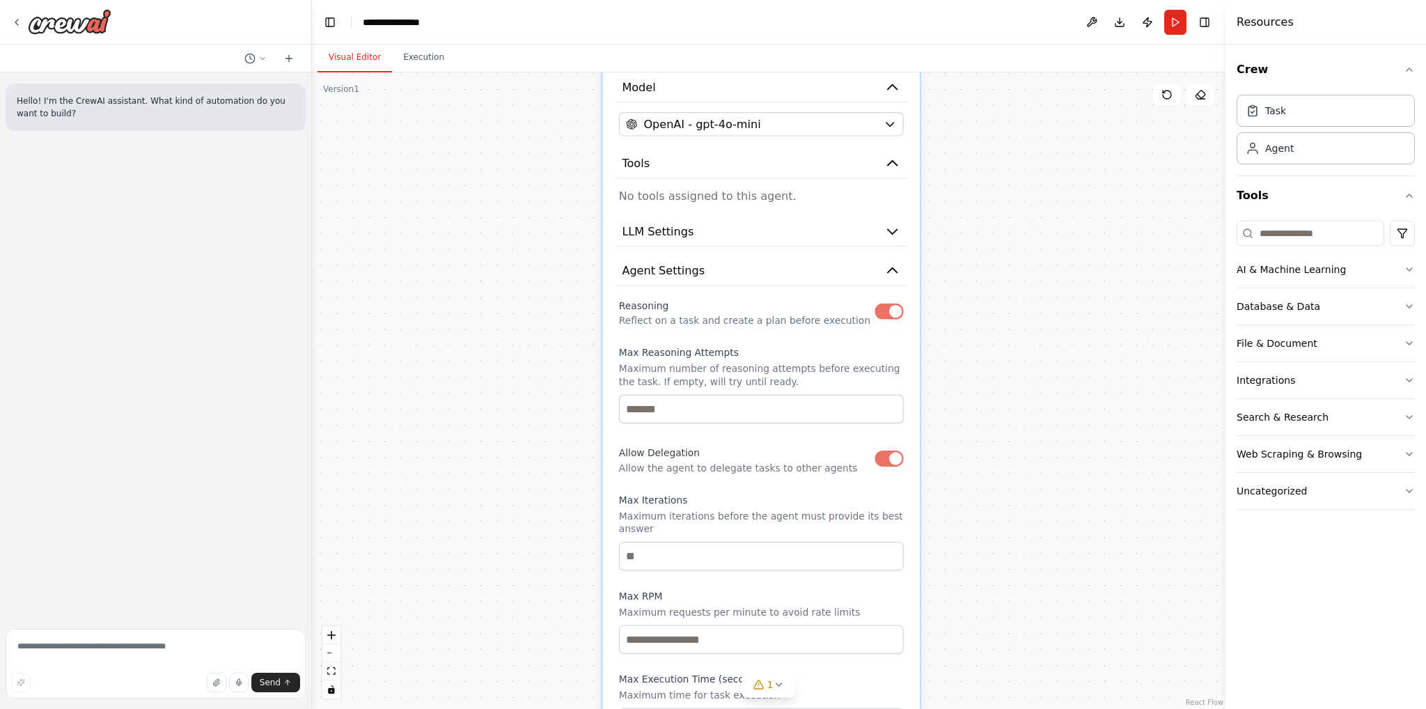
drag, startPoint x: 556, startPoint y: 497, endPoint x: 630, endPoint y: 495, distance: 73.8
click at [628, 495] on label "Max Iterations" at bounding box center [761, 500] width 285 height 13
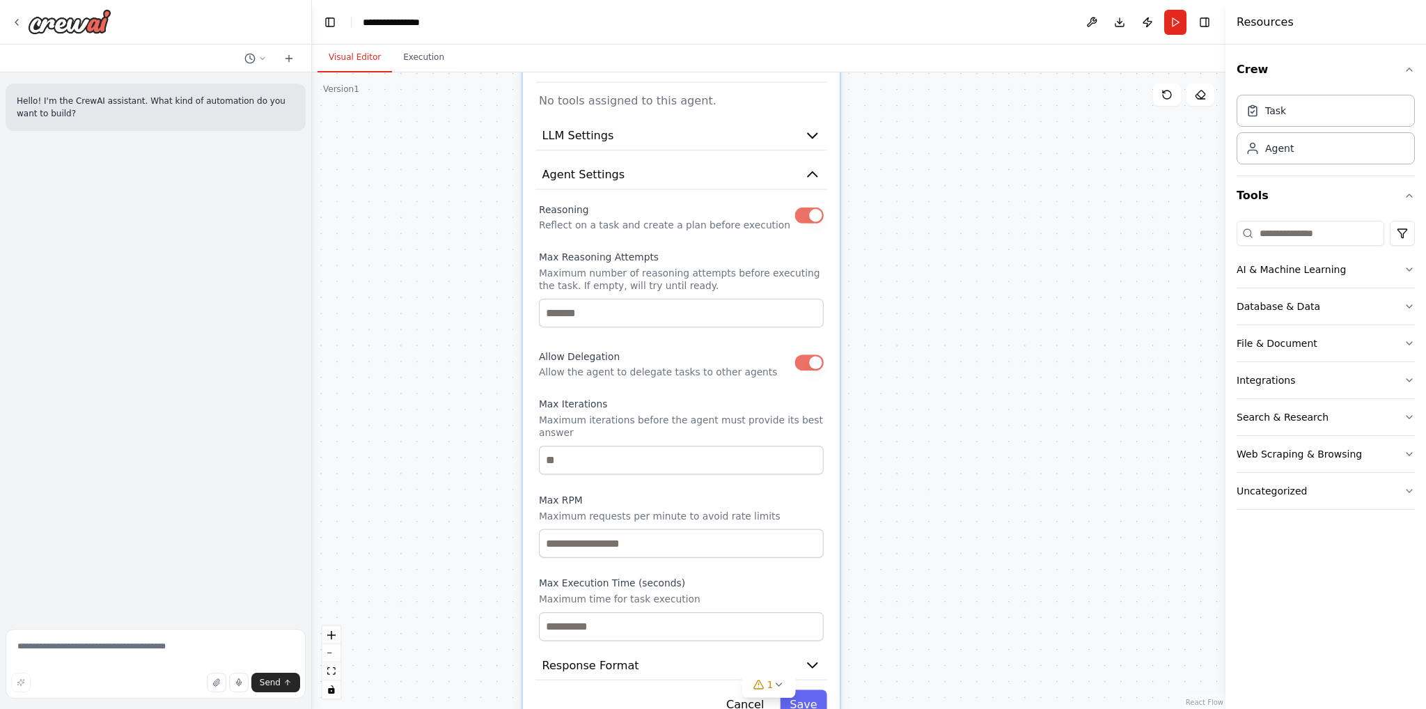
drag, startPoint x: 653, startPoint y: 495, endPoint x: 577, endPoint y: 402, distance: 120.3
click at [577, 402] on label "Max Iterations" at bounding box center [681, 404] width 285 height 13
click at [568, 446] on input "number" at bounding box center [681, 460] width 285 height 29
drag, startPoint x: 550, startPoint y: 446, endPoint x: 538, endPoint y: 445, distance: 11.9
click at [543, 446] on input "number" at bounding box center [681, 460] width 285 height 29
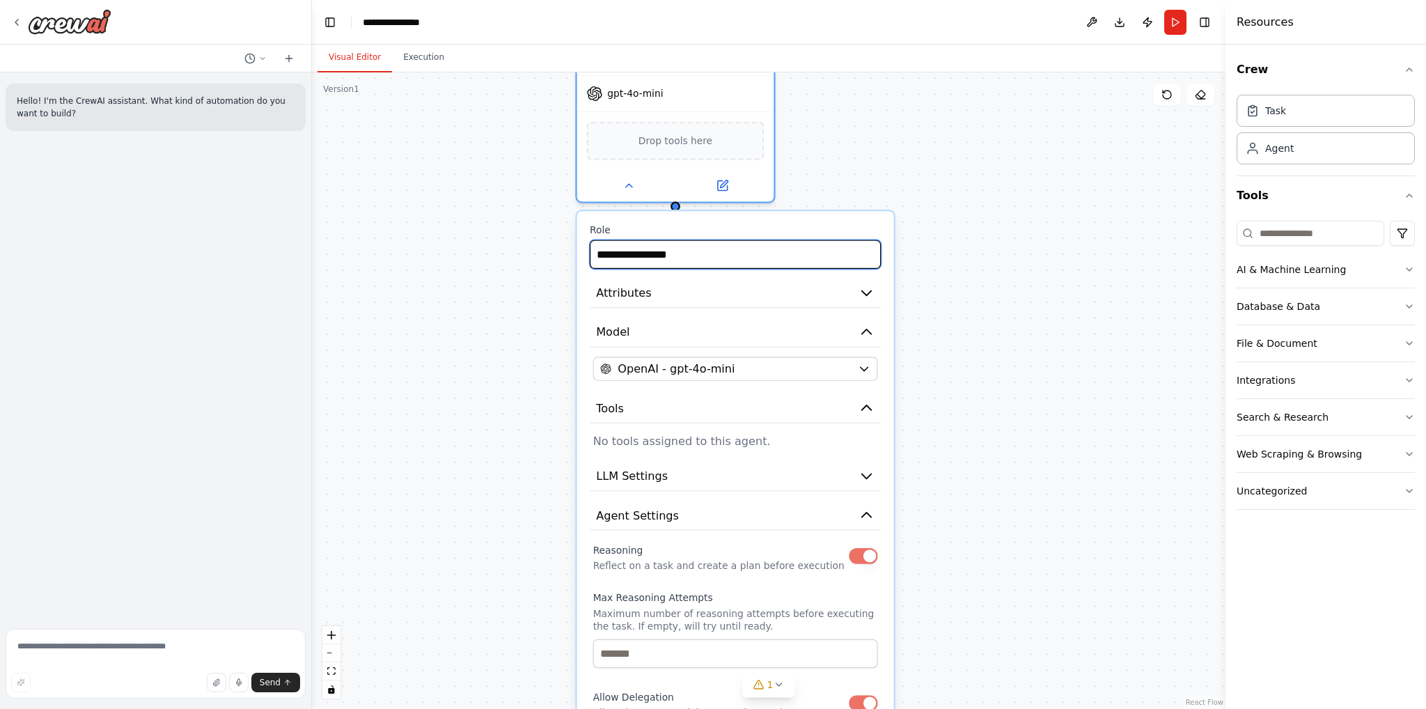
click at [723, 254] on input "**********" at bounding box center [735, 254] width 291 height 29
drag, startPoint x: 701, startPoint y: 251, endPoint x: 527, endPoint y: 238, distance: 174.0
click at [549, 238] on div "**********" at bounding box center [769, 390] width 914 height 637
drag, startPoint x: 727, startPoint y: 256, endPoint x: 571, endPoint y: 249, distance: 156.2
click at [571, 249] on div "**********" at bounding box center [769, 390] width 914 height 637
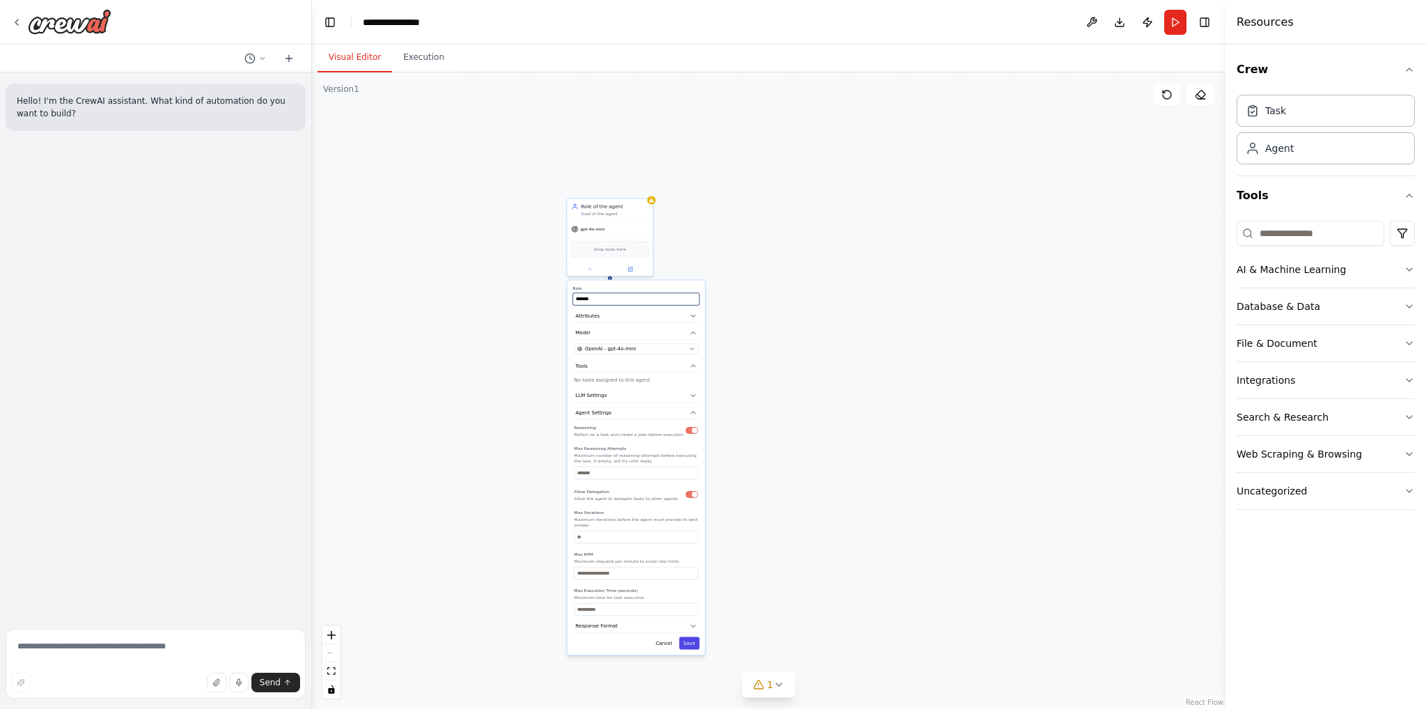
type input "*******"
click at [687, 637] on button "Save" at bounding box center [689, 643] width 20 height 13
click at [690, 637] on button "Save" at bounding box center [689, 643] width 20 height 13
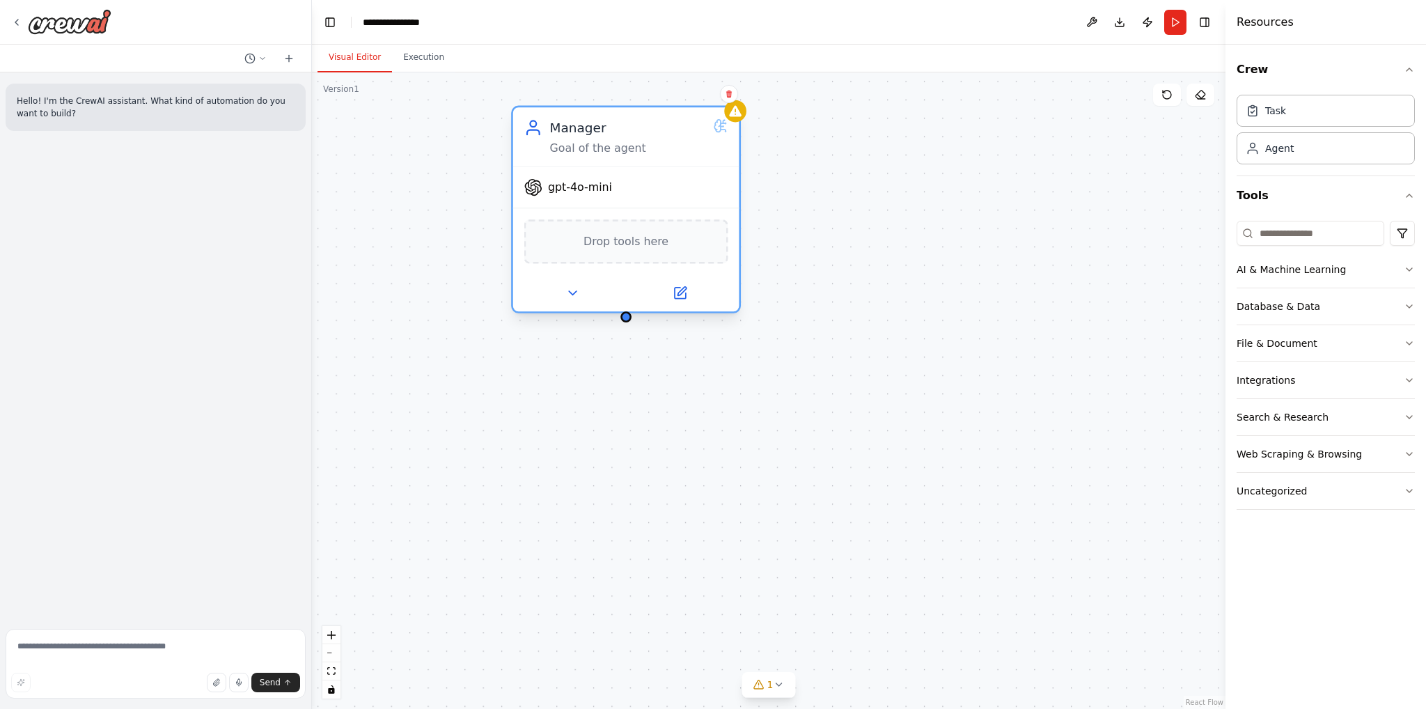
click at [614, 243] on span "Drop tools here" at bounding box center [626, 242] width 85 height 18
click at [596, 188] on span "gpt-4o-mini" at bounding box center [580, 187] width 64 height 15
drag, startPoint x: 643, startPoint y: 160, endPoint x: 533, endPoint y: 224, distance: 127.0
click at [532, 224] on div "Manager Goal of the agent gpt-4o-mini Drop tools here" at bounding box center [626, 210] width 230 height 208
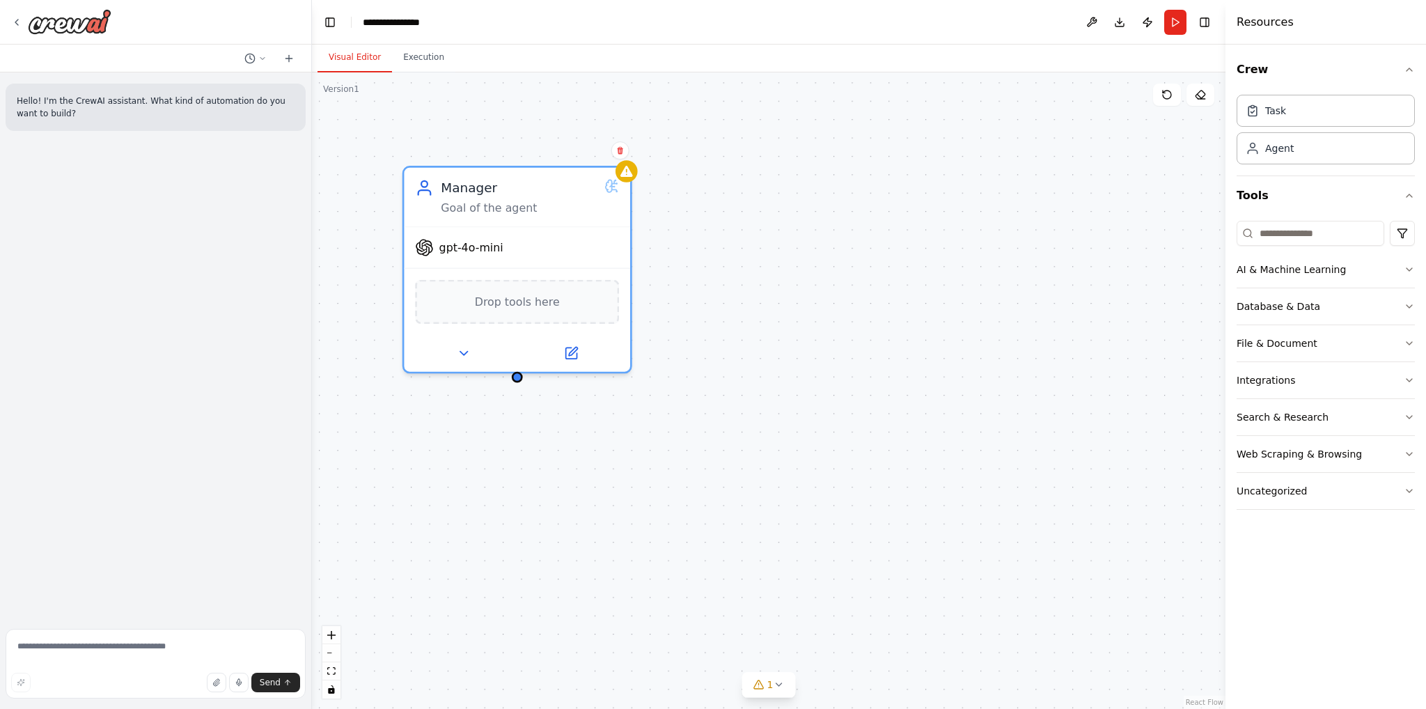
click at [862, 246] on div "Manager Goal of the agent gpt-4o-mini Drop tools here" at bounding box center [769, 390] width 914 height 637
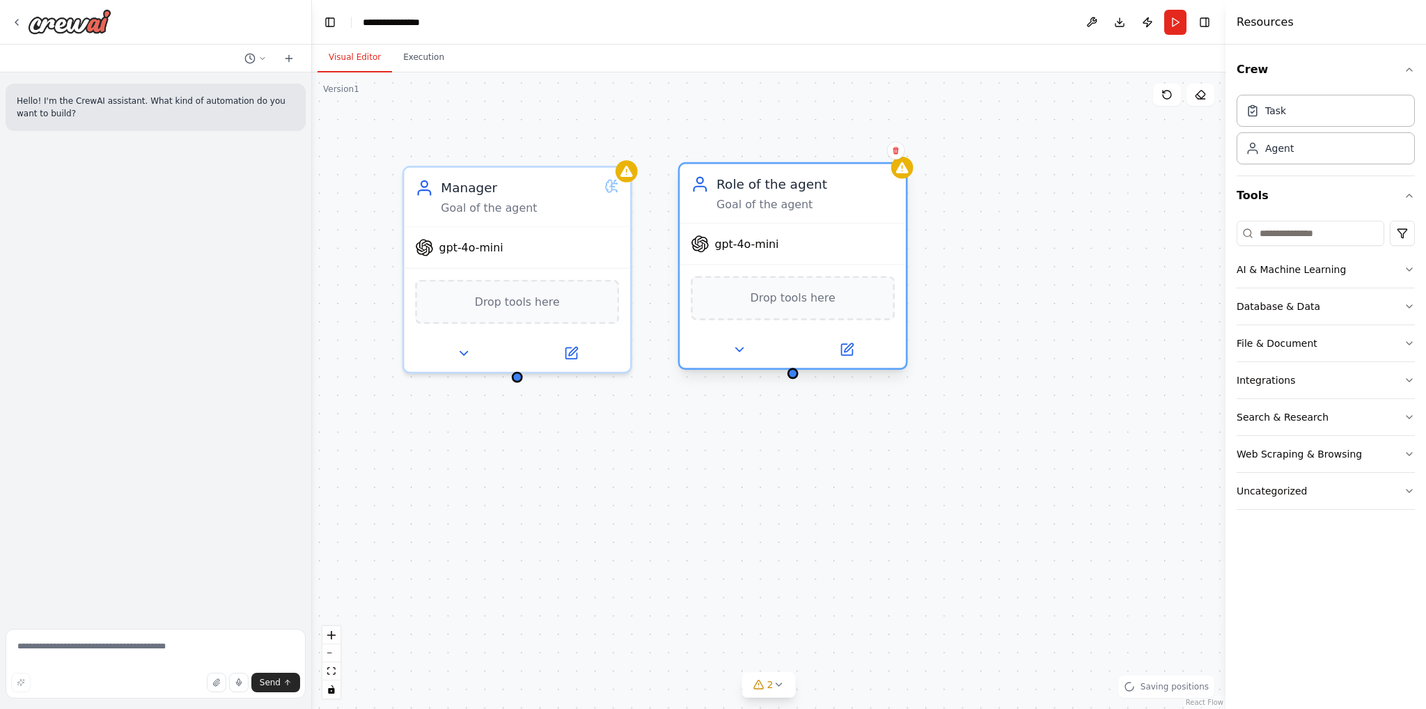
drag, startPoint x: 1097, startPoint y: 271, endPoint x: 790, endPoint y: 197, distance: 315.9
click at [790, 197] on div "Goal of the agent" at bounding box center [806, 204] width 178 height 15
click at [768, 183] on div "Role of the agent" at bounding box center [806, 184] width 178 height 18
click at [794, 192] on div "Role of the agent" at bounding box center [806, 184] width 178 height 18
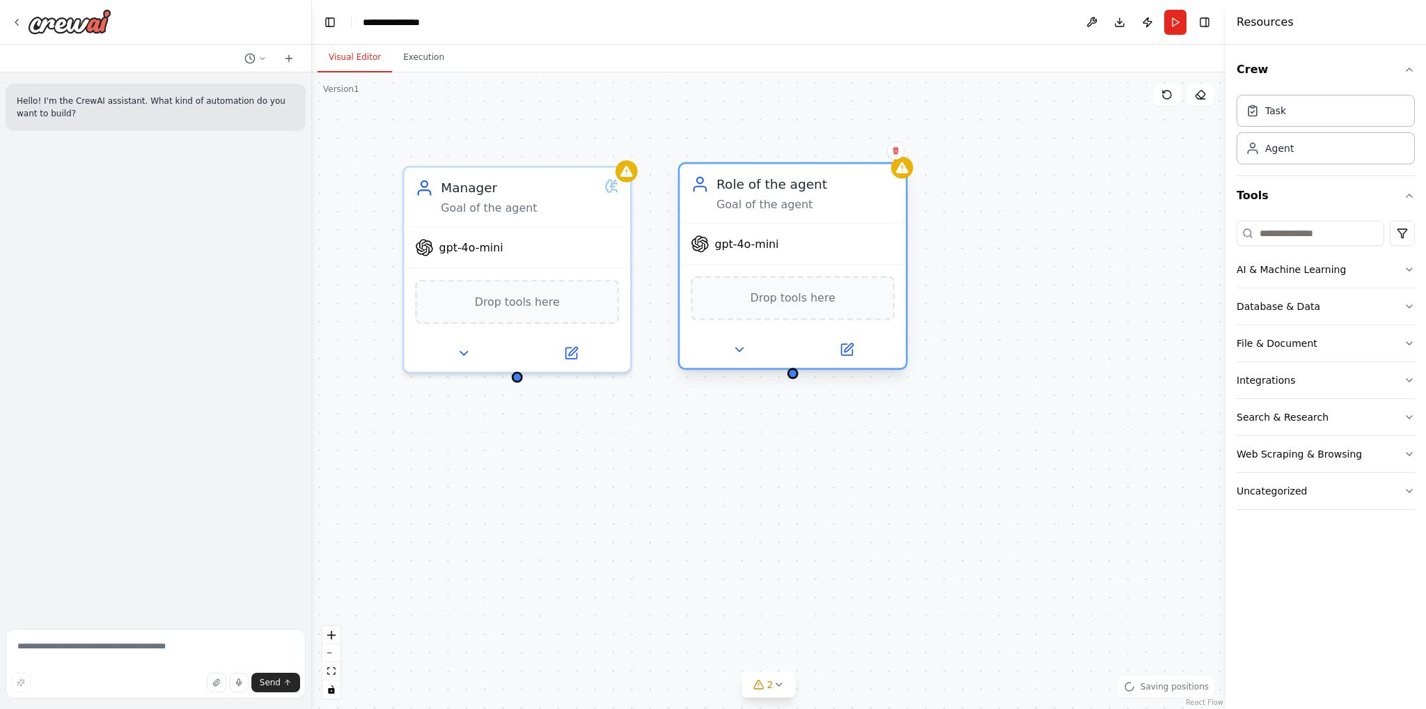
click at [794, 192] on div "Role of the agent" at bounding box center [806, 184] width 178 height 18
click at [746, 208] on div "Goal of the agent" at bounding box center [806, 204] width 178 height 15
click at [847, 349] on icon at bounding box center [848, 347] width 8 height 8
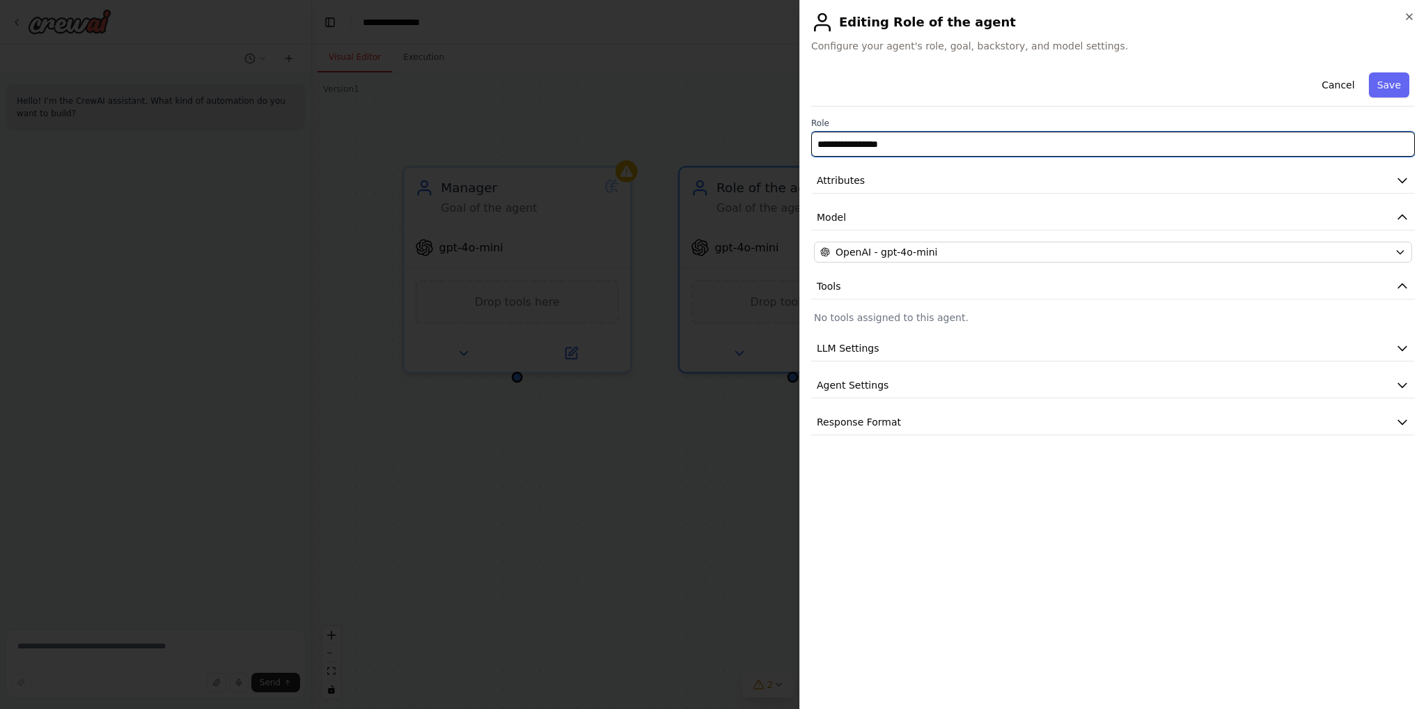
drag, startPoint x: 942, startPoint y: 150, endPoint x: 772, endPoint y: 141, distance: 170.9
click at [787, 143] on body "**********" at bounding box center [713, 354] width 1426 height 709
type input "**********"
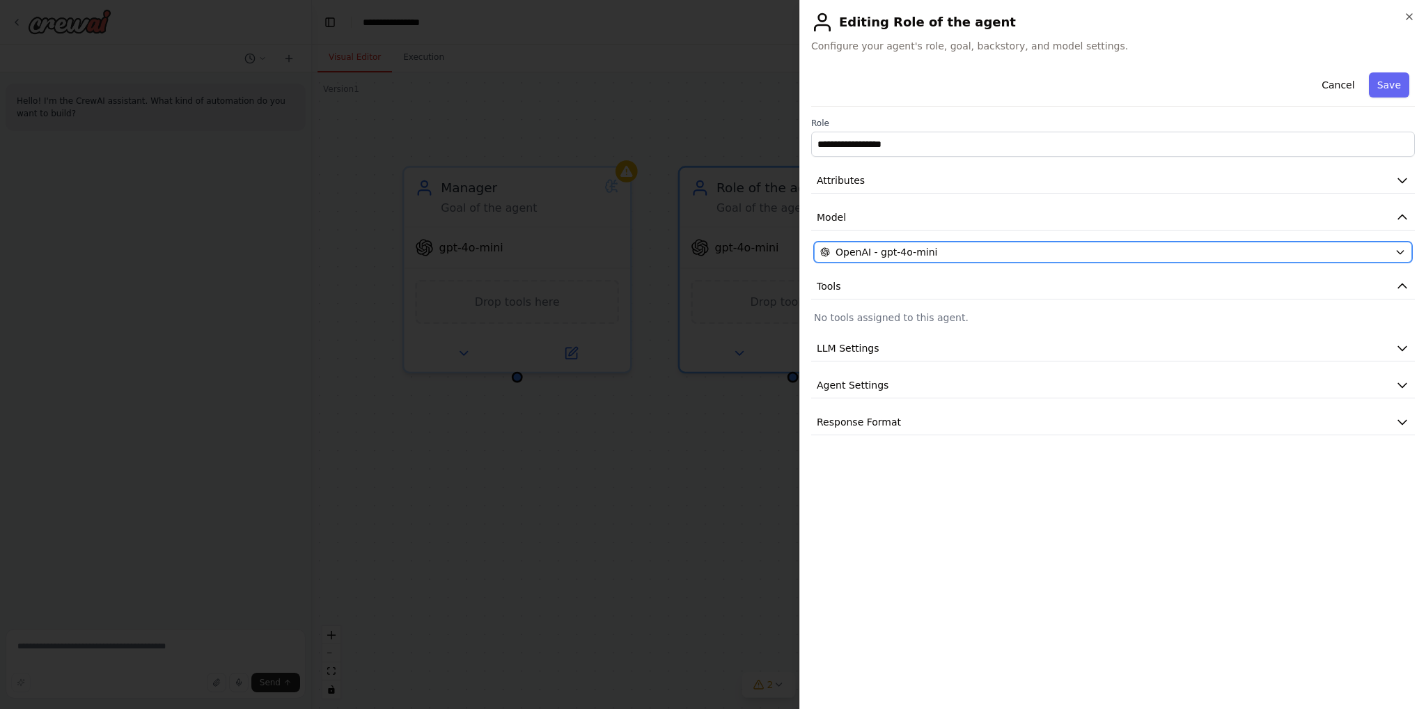
click at [924, 252] on span "OpenAI - gpt-4o-mini" at bounding box center [887, 252] width 102 height 14
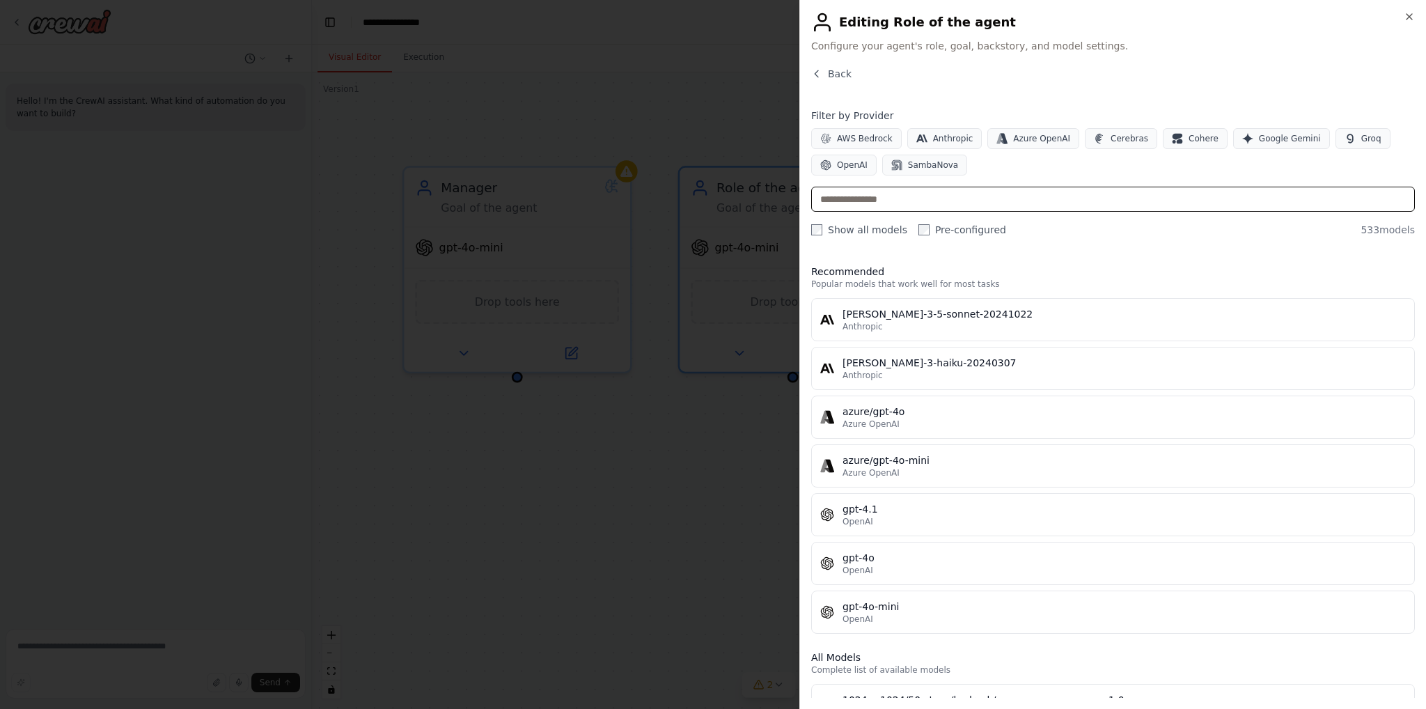
click at [908, 205] on input "text" at bounding box center [1113, 199] width 604 height 25
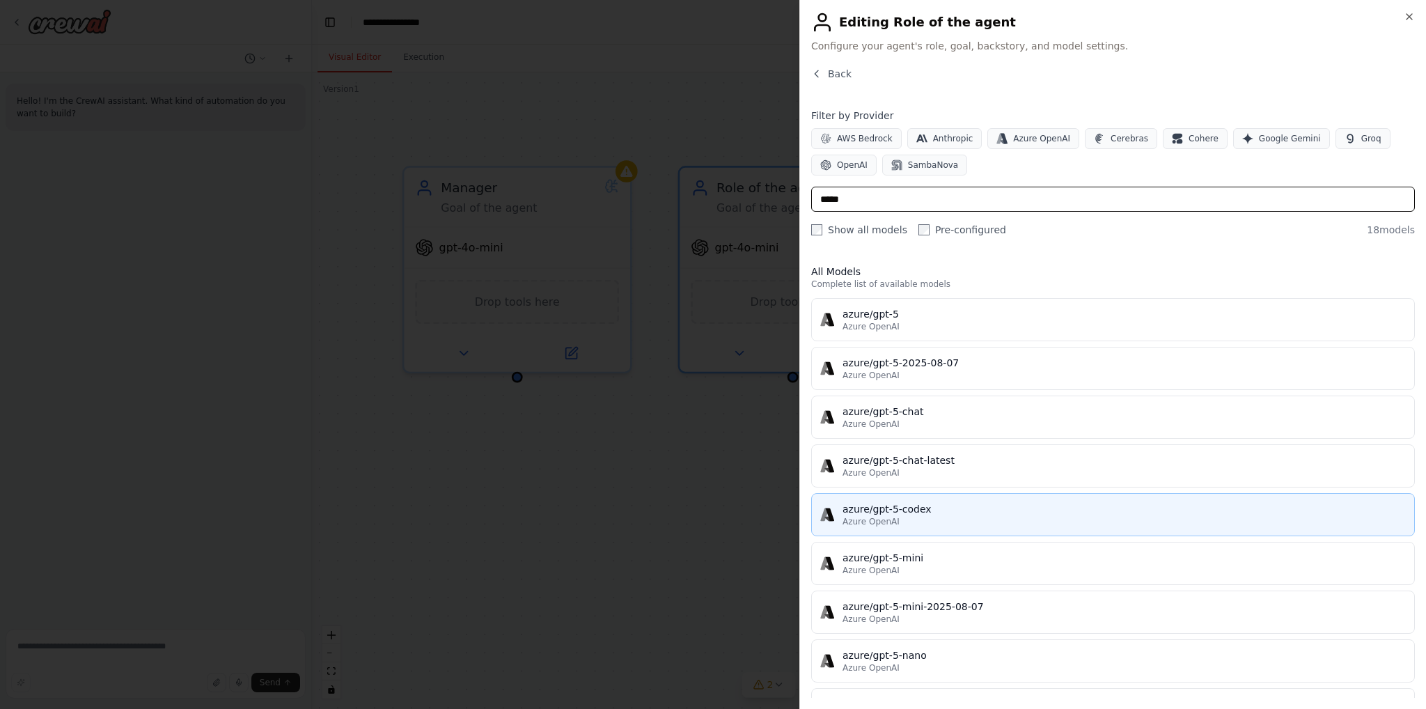
type input "*****"
click at [919, 526] on button "azure/gpt-5-codex Azure OpenAI" at bounding box center [1113, 514] width 604 height 43
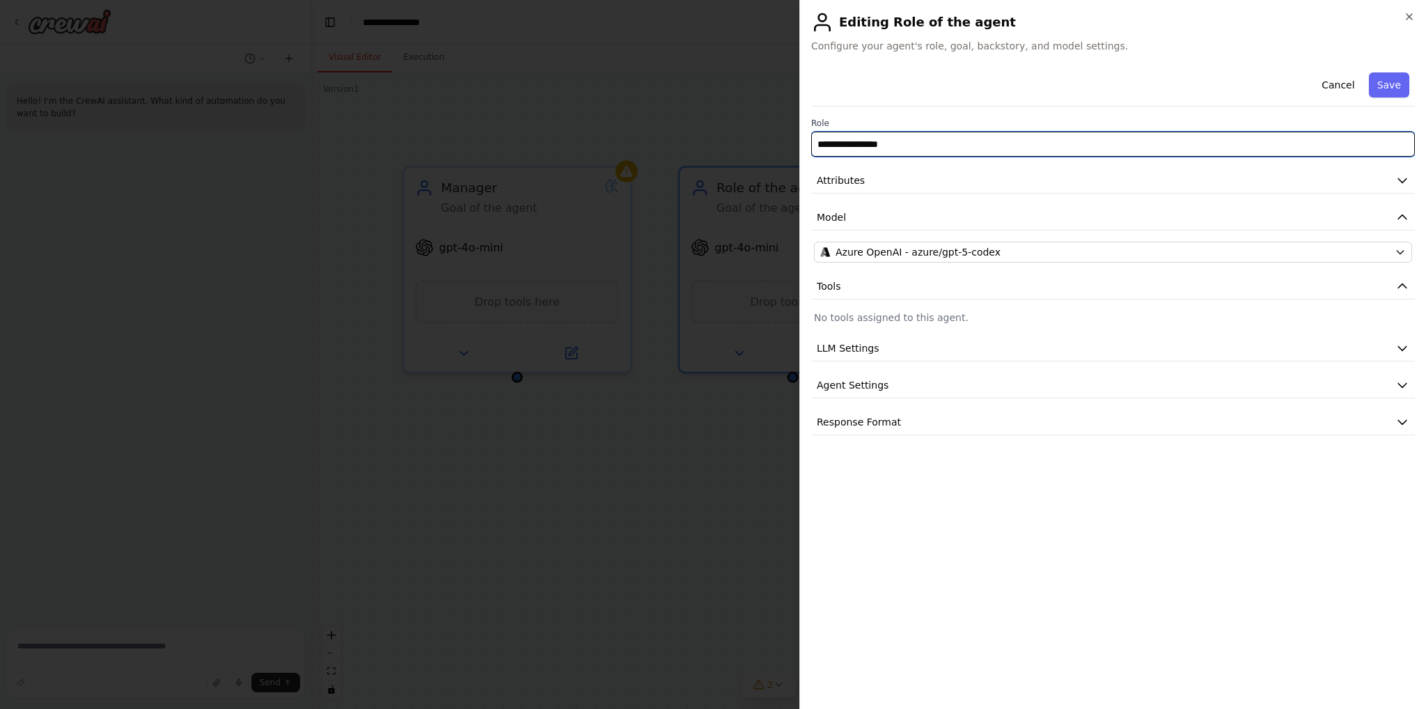
drag, startPoint x: 917, startPoint y: 140, endPoint x: 758, endPoint y: 140, distance: 159.5
click at [772, 140] on body "**********" at bounding box center [713, 354] width 1426 height 709
type input "**********"
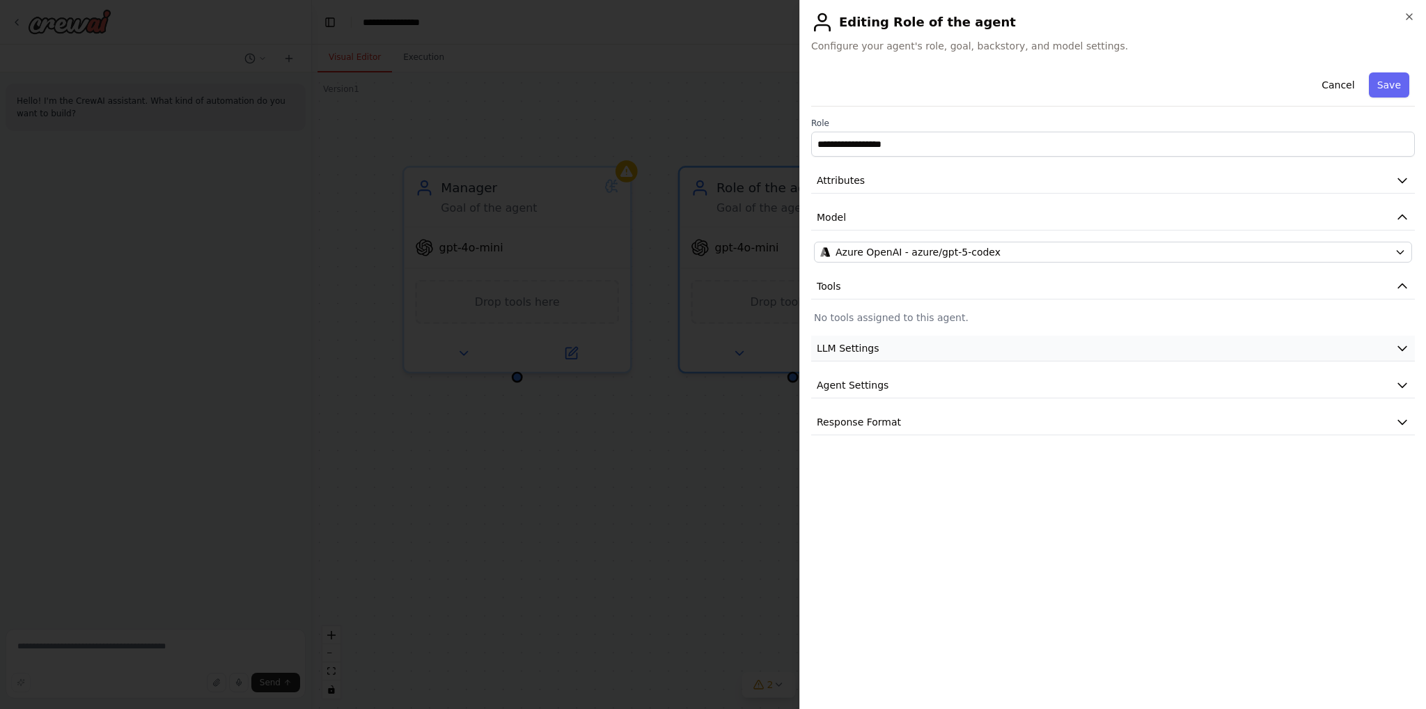
click at [910, 348] on button "LLM Settings" at bounding box center [1113, 349] width 604 height 26
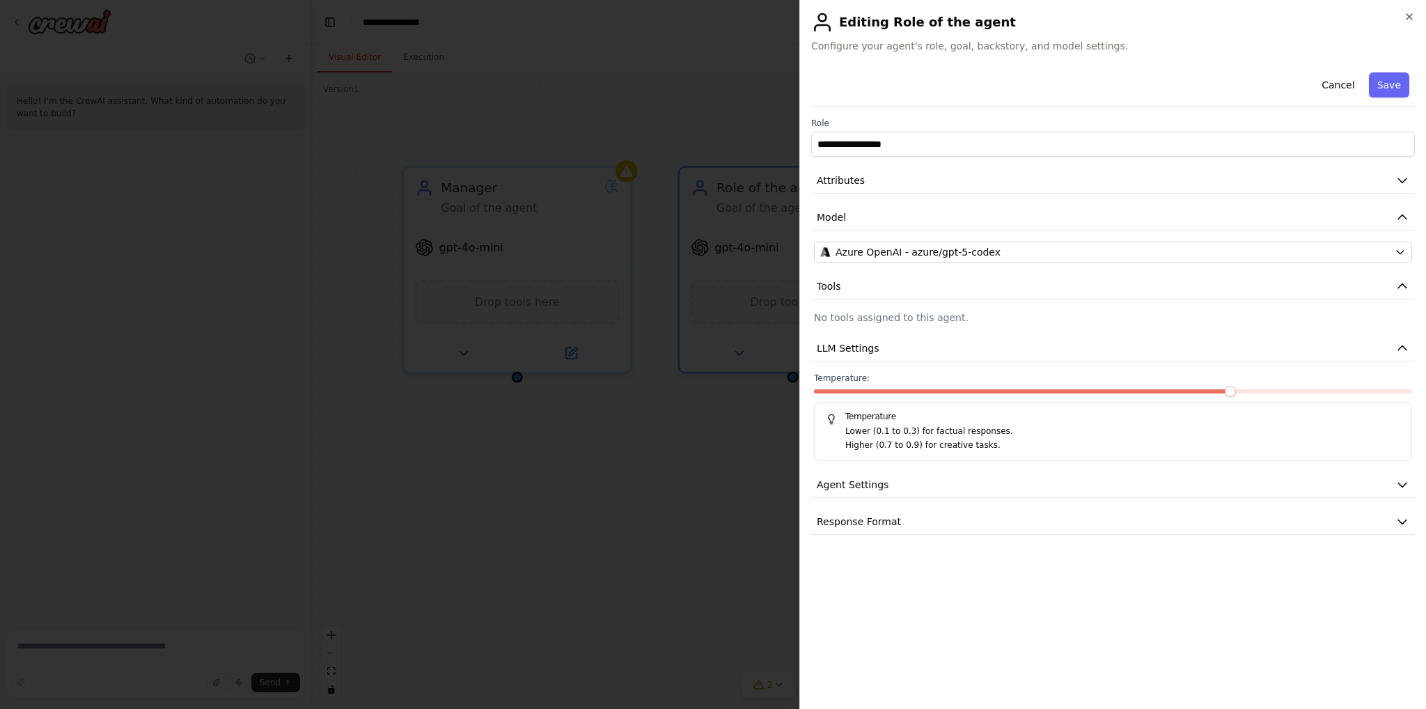
drag, startPoint x: 890, startPoint y: 394, endPoint x: 874, endPoint y: 392, distance: 16.1
click at [874, 392] on div at bounding box center [1113, 394] width 598 height 10
click at [879, 389] on span at bounding box center [1023, 391] width 419 height 4
click at [1002, 391] on span at bounding box center [995, 391] width 11 height 11
click at [896, 480] on button "Agent Settings" at bounding box center [1113, 485] width 604 height 26
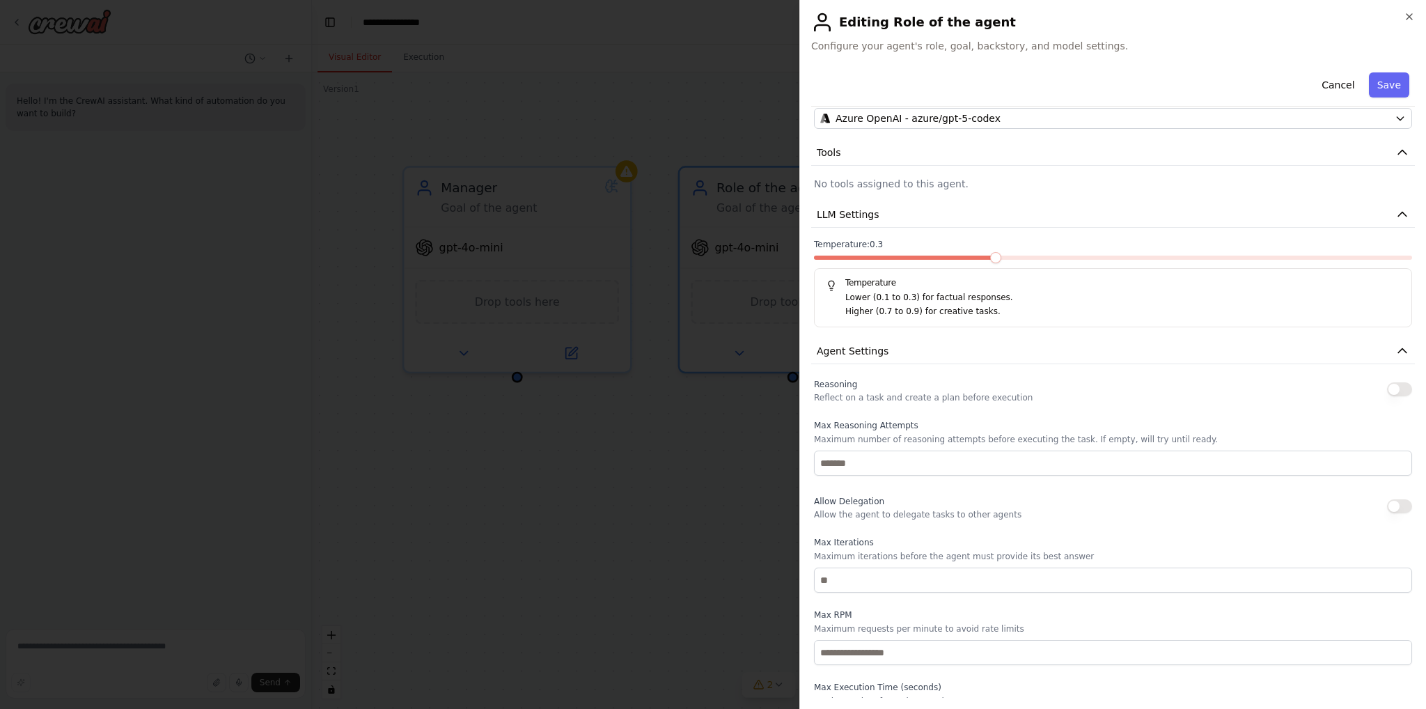
scroll to position [139, 0]
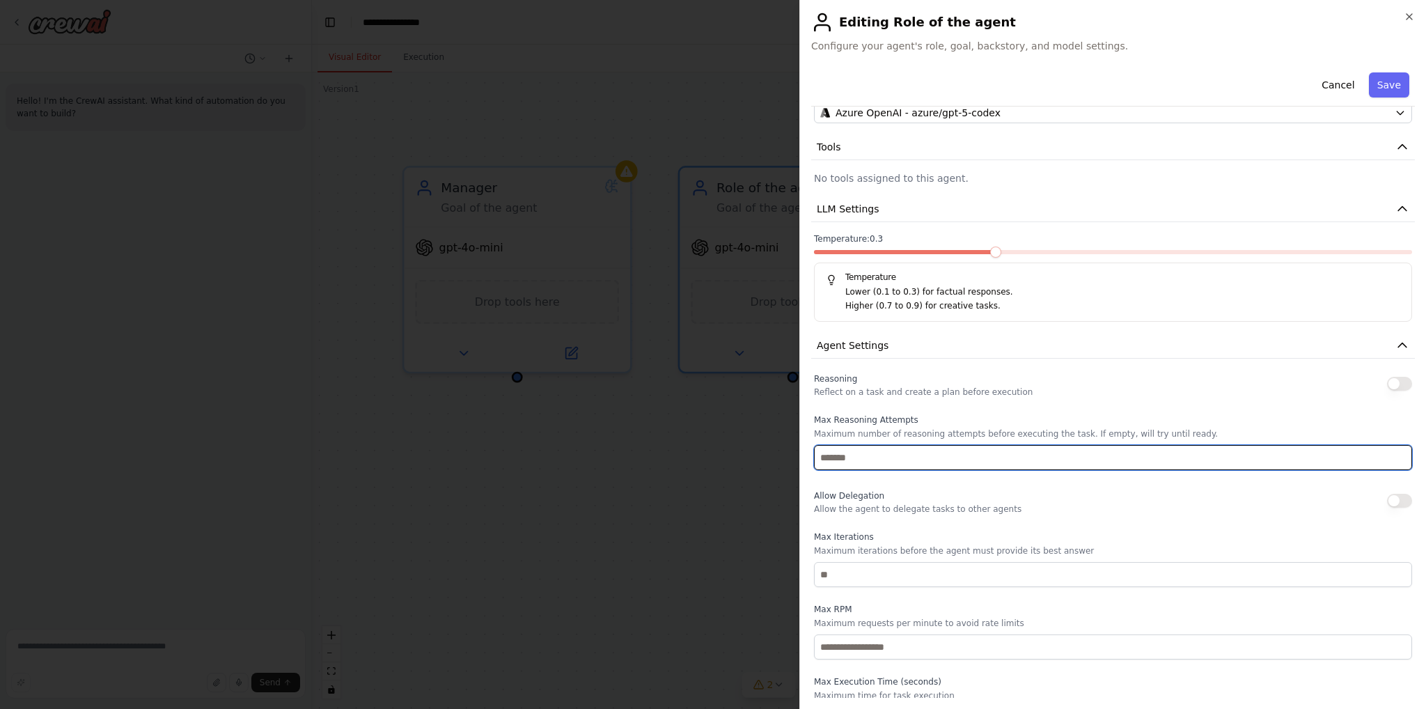
click at [900, 450] on input "number" at bounding box center [1113, 457] width 598 height 25
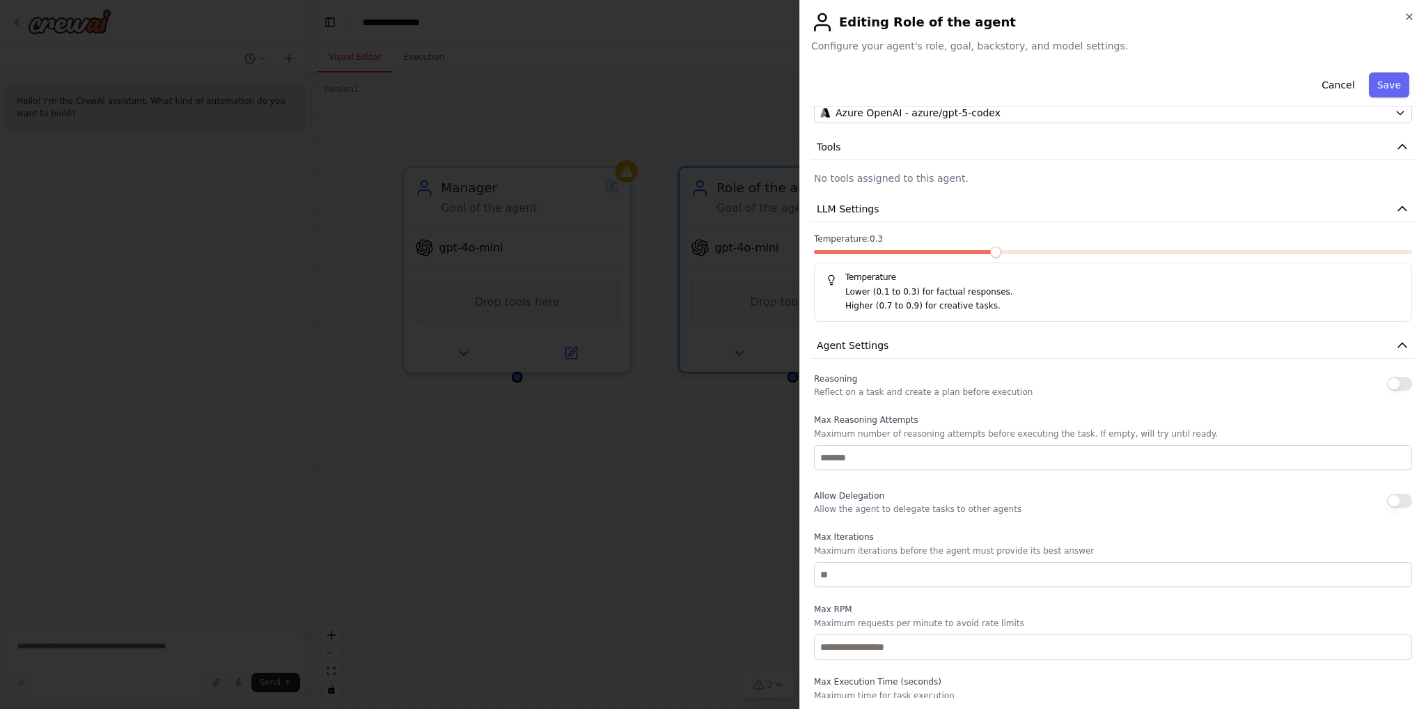
click at [1391, 377] on button "button" at bounding box center [1399, 384] width 25 height 14
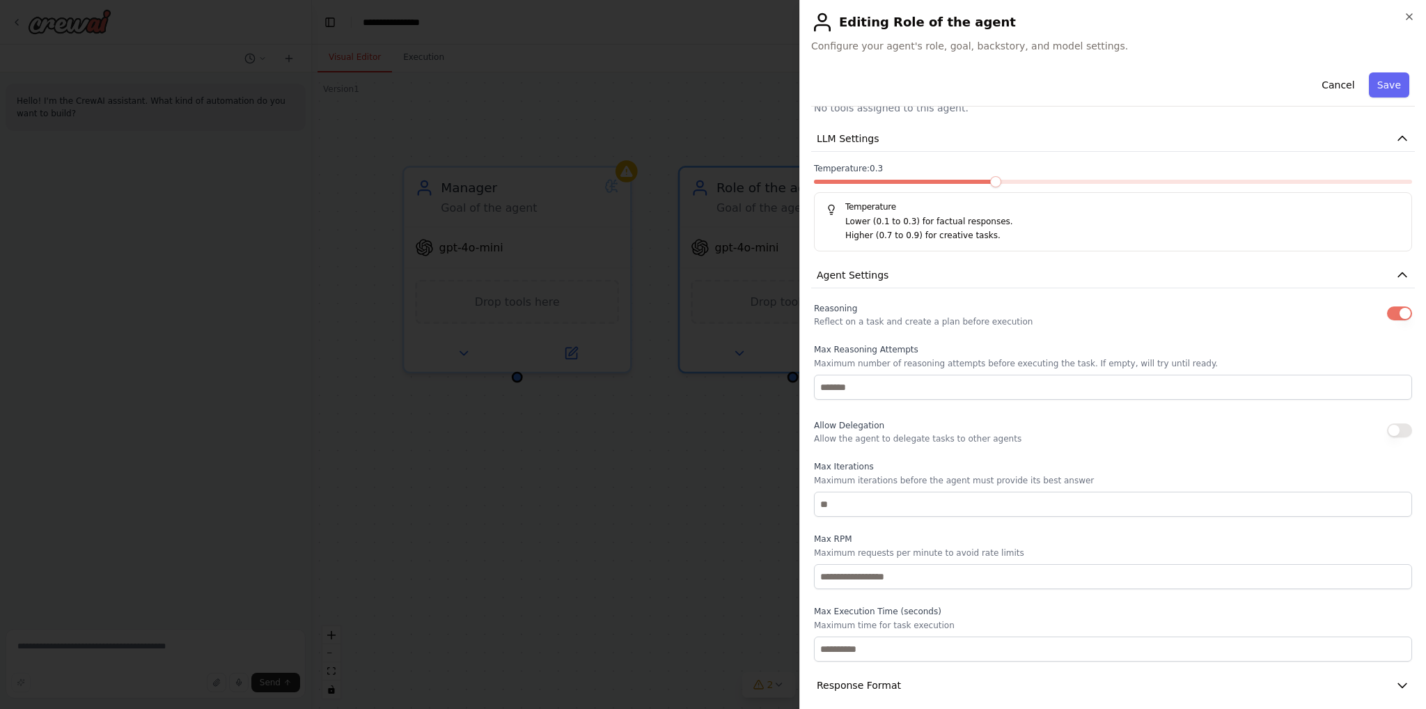
scroll to position [220, 0]
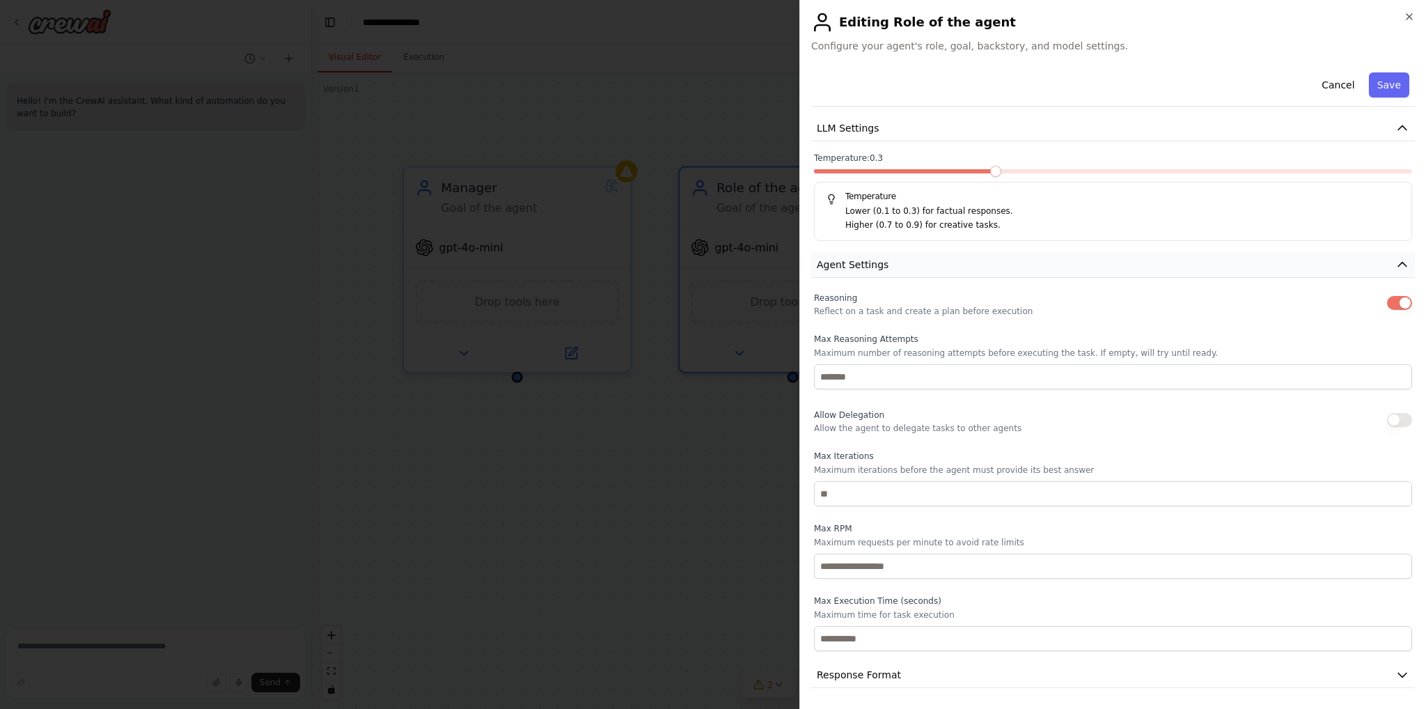
click at [1396, 260] on icon "button" at bounding box center [1403, 265] width 14 height 14
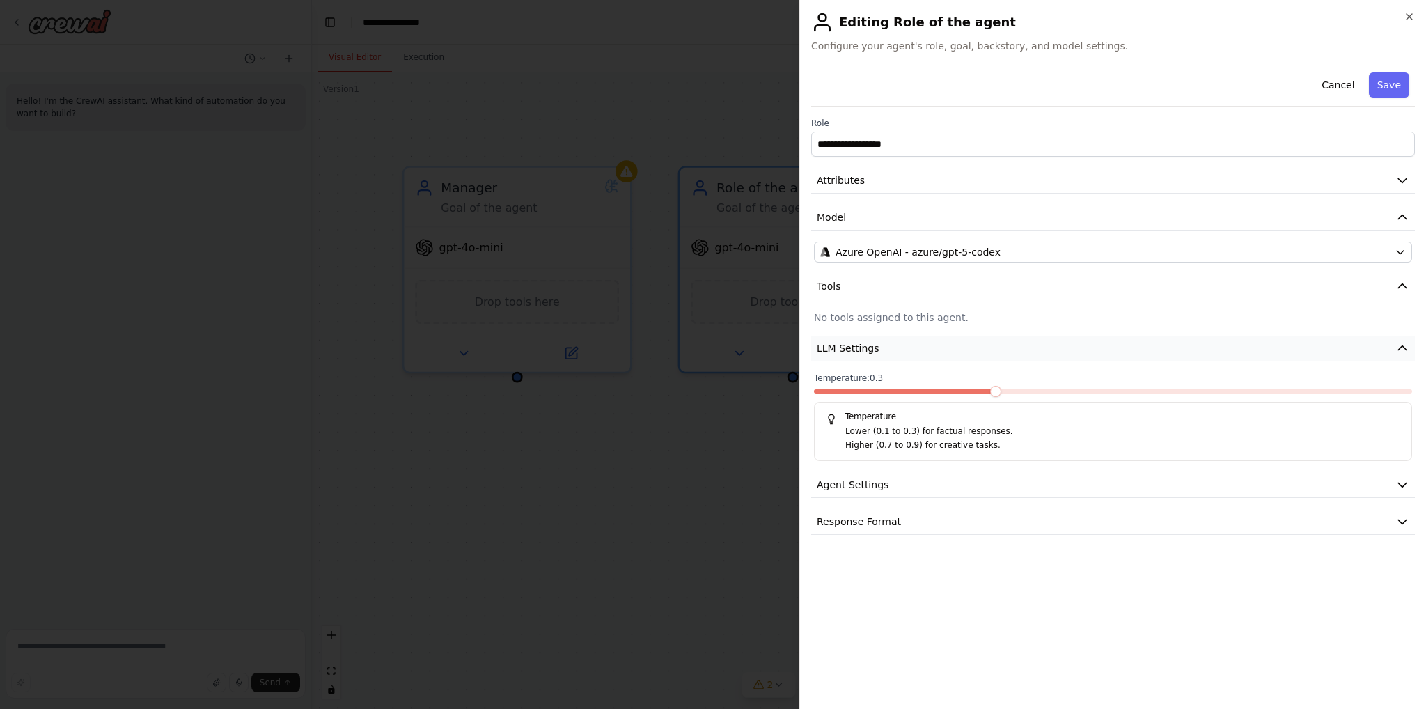
click at [1401, 343] on icon "button" at bounding box center [1403, 348] width 14 height 14
click at [886, 425] on span "Response Format" at bounding box center [859, 422] width 84 height 14
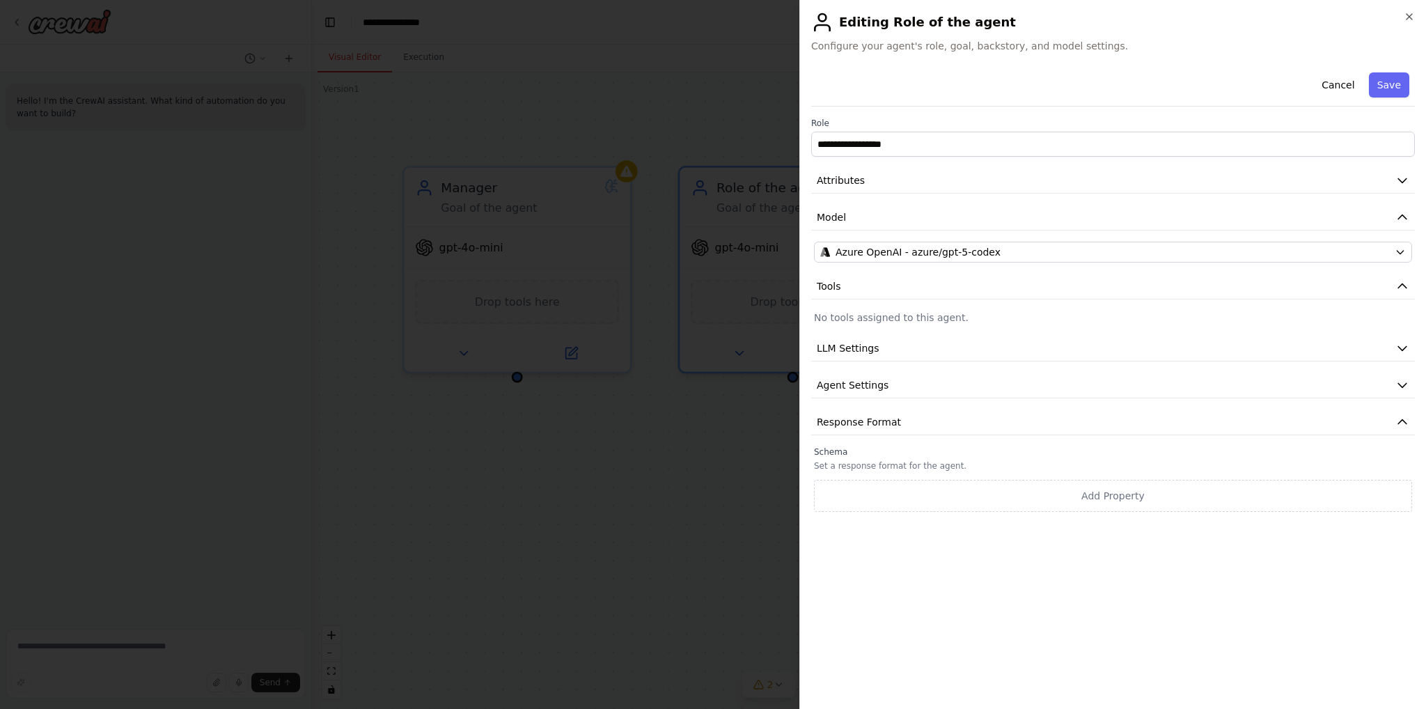
click at [961, 458] on div "Schema Set a response format for the agent. Add Property" at bounding box center [1113, 478] width 598 height 65
click at [1399, 81] on button "Save" at bounding box center [1389, 84] width 40 height 25
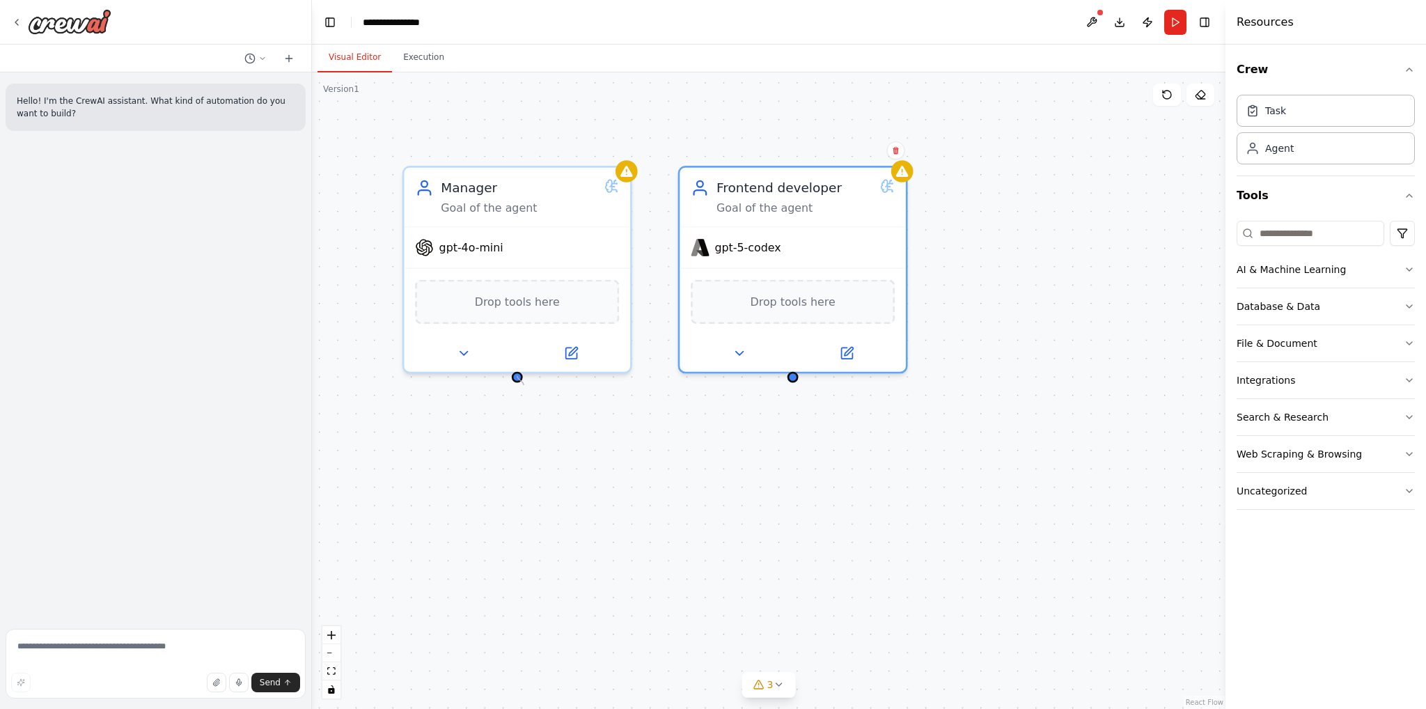
drag, startPoint x: 518, startPoint y: 378, endPoint x: 525, endPoint y: 382, distance: 8.1
click at [527, 384] on div "Manager Goal of the agent gpt-4o-mini Drop tools here Frontend developer Goal o…" at bounding box center [769, 390] width 914 height 637
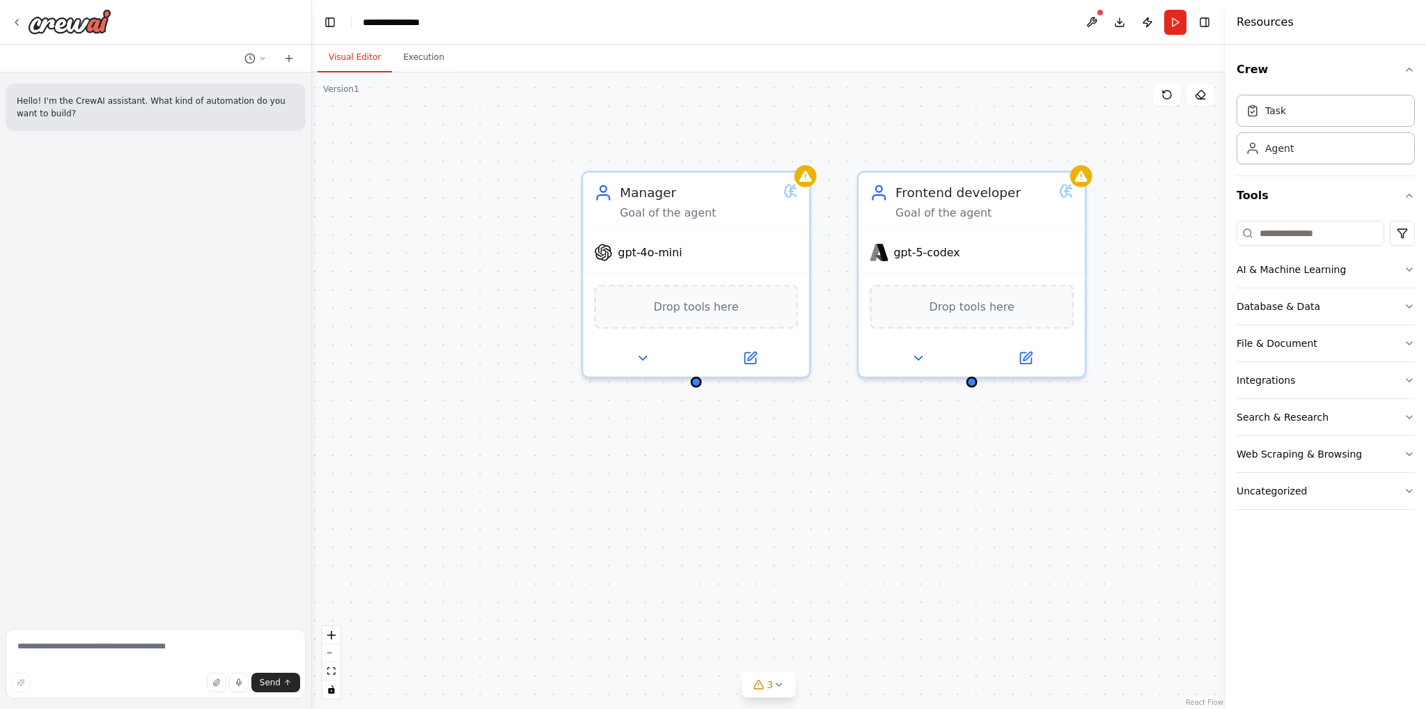
drag, startPoint x: 520, startPoint y: 380, endPoint x: 665, endPoint y: 385, distance: 145.0
click at [665, 385] on div "Manager Goal of the agent gpt-4o-mini Drop tools here Frontend developer Goal o…" at bounding box center [769, 390] width 914 height 637
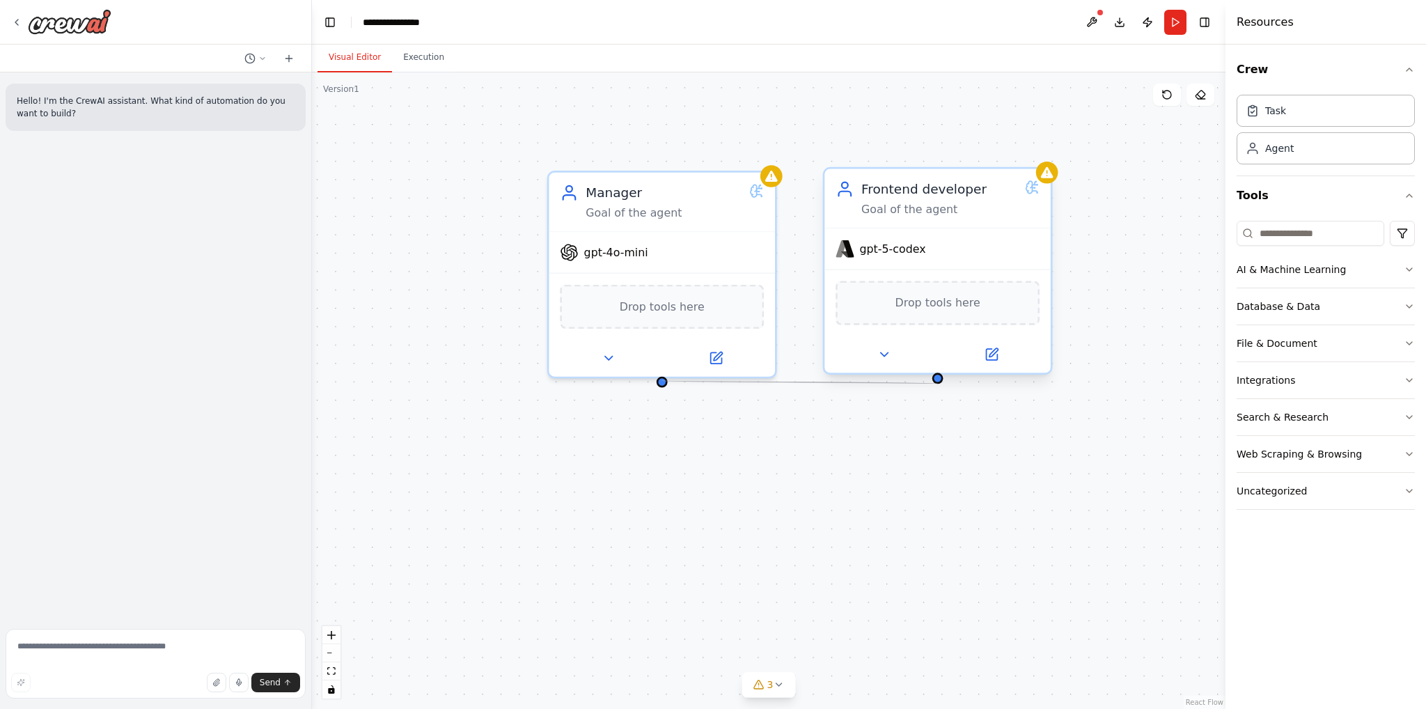
drag, startPoint x: 662, startPoint y: 382, endPoint x: 938, endPoint y: 382, distance: 275.8
click at [938, 382] on div "Manager Goal of the agent gpt-4o-mini Drop tools here Frontend developer Goal o…" at bounding box center [769, 390] width 914 height 637
drag, startPoint x: 660, startPoint y: 382, endPoint x: 841, endPoint y: 213, distance: 248.4
click at [841, 213] on div "Manager Goal of the agent gpt-4o-mini Drop tools here Frontend developer Goal o…" at bounding box center [1059, 499] width 1206 height 840
click at [660, 382] on div at bounding box center [662, 378] width 11 height 11
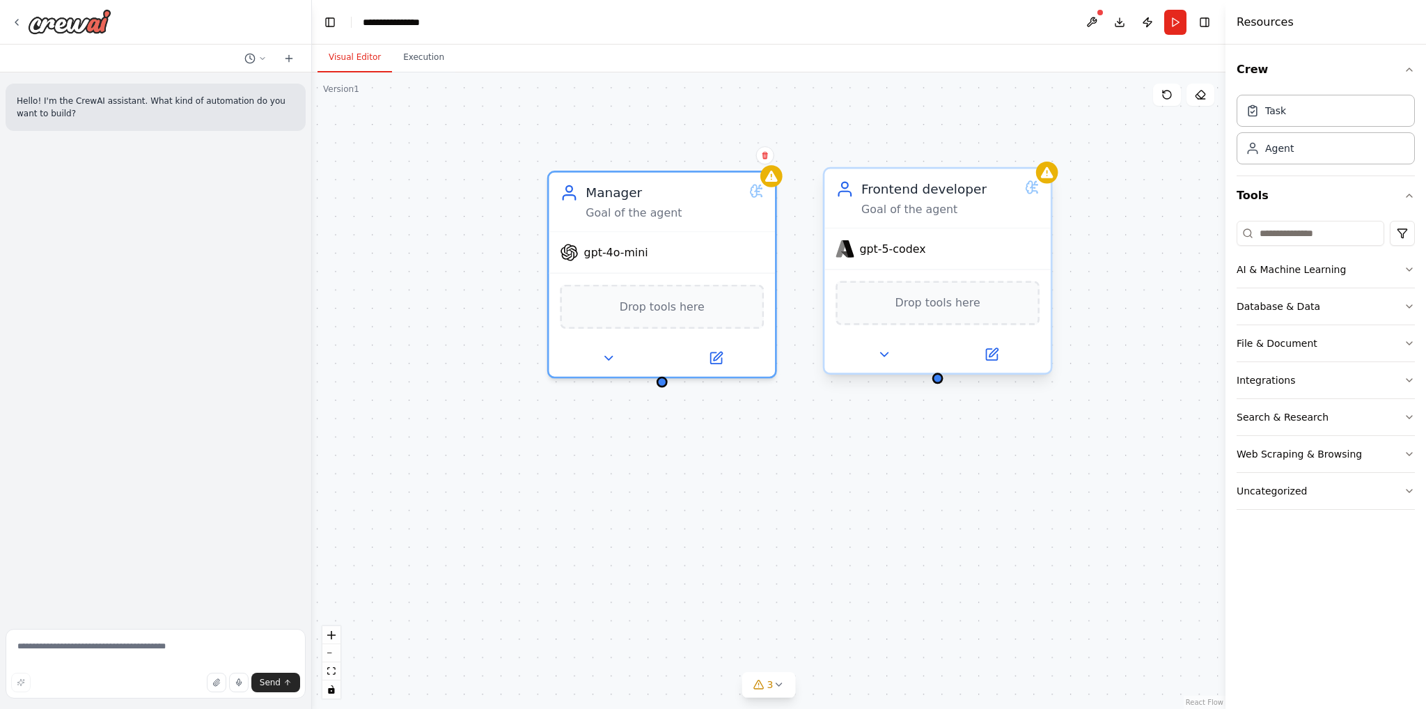
click at [931, 205] on div "Goal of the agent" at bounding box center [940, 209] width 156 height 15
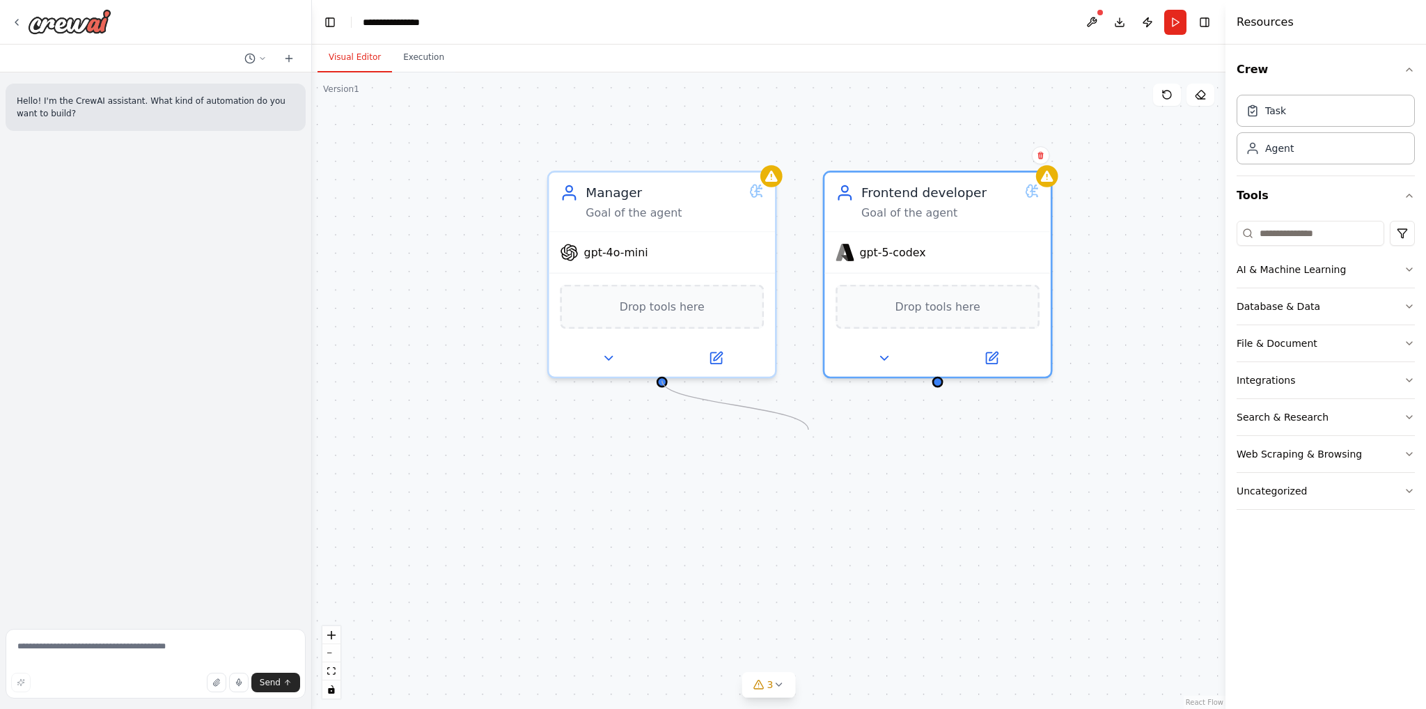
drag, startPoint x: 662, startPoint y: 377, endPoint x: 748, endPoint y: 446, distance: 111.0
click at [732, 449] on div "Manager Goal of the agent gpt-4o-mini Drop tools here Frontend developer Goal o…" at bounding box center [769, 390] width 914 height 637
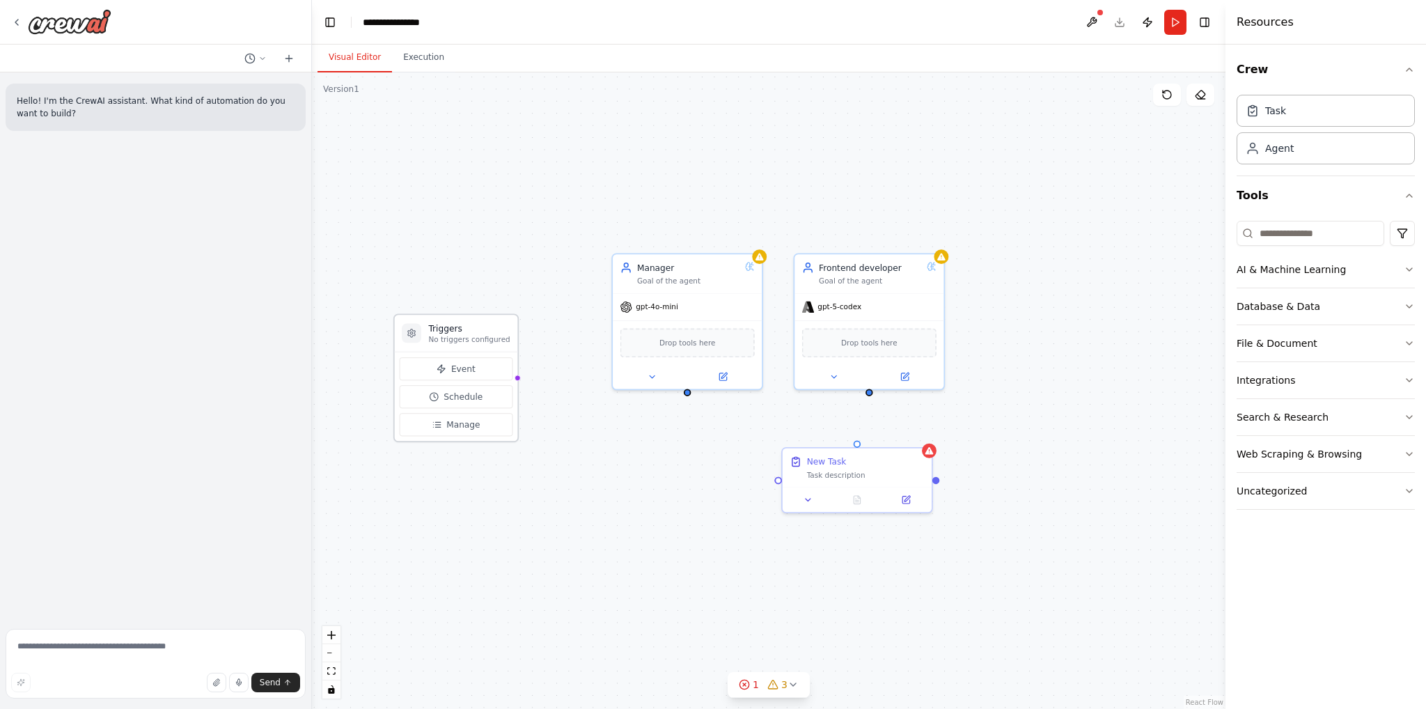
drag, startPoint x: 707, startPoint y: 465, endPoint x: 490, endPoint y: 316, distance: 263.9
click at [490, 322] on h3 "Triggers" at bounding box center [468, 328] width 81 height 12
drag, startPoint x: 814, startPoint y: 460, endPoint x: 797, endPoint y: 462, distance: 16.8
click at [786, 453] on div "New Task" at bounding box center [767, 447] width 40 height 12
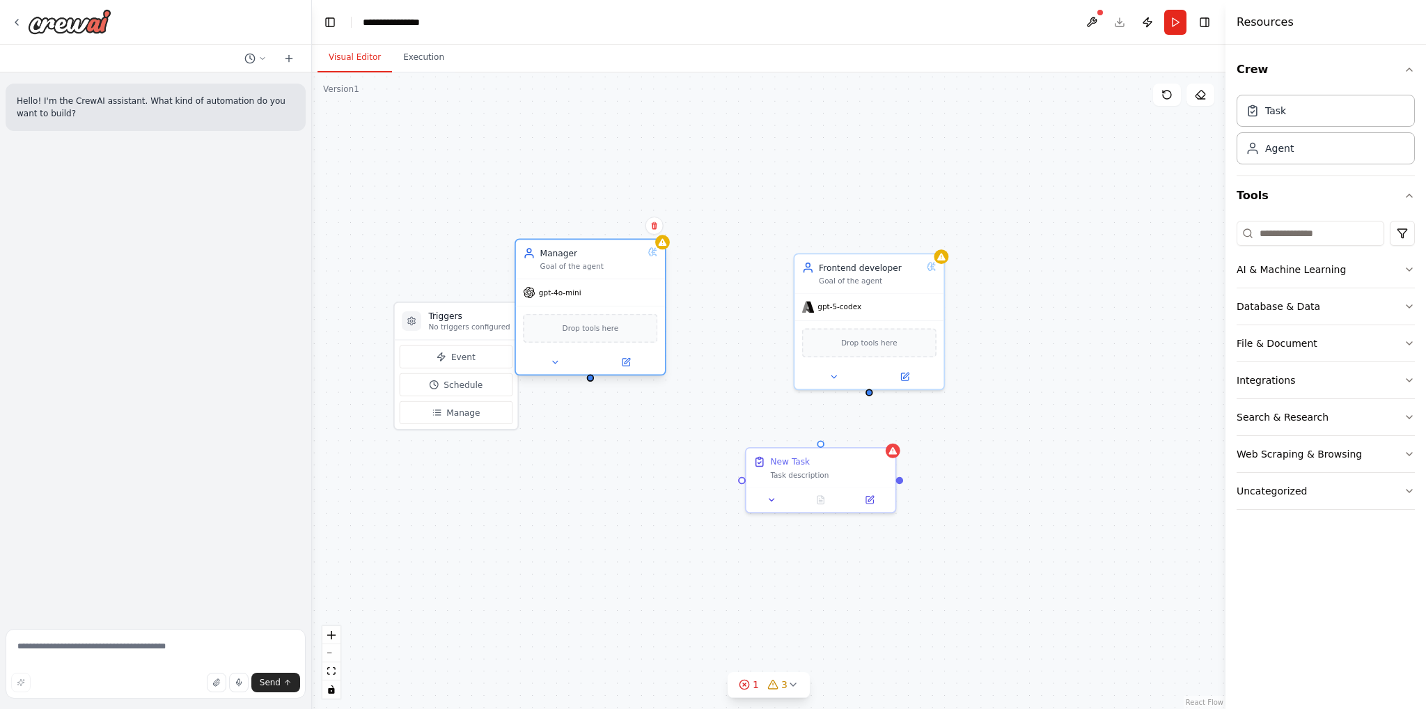
drag, startPoint x: 687, startPoint y: 307, endPoint x: 635, endPoint y: 330, distance: 56.4
click at [593, 290] on div "gpt-4o-mini" at bounding box center [590, 292] width 149 height 26
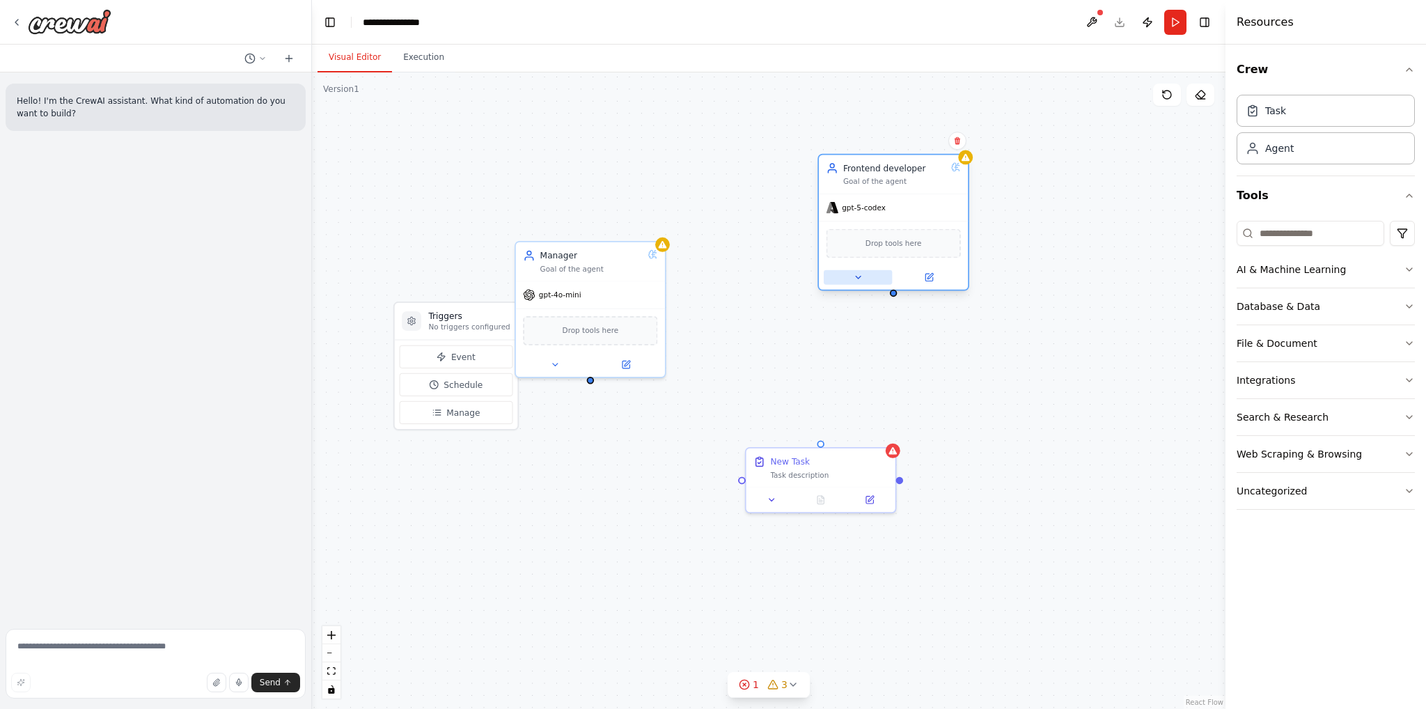
drag, startPoint x: 856, startPoint y: 295, endPoint x: 889, endPoint y: 251, distance: 54.6
click at [883, 194] on div "gpt-5-codex" at bounding box center [893, 207] width 149 height 26
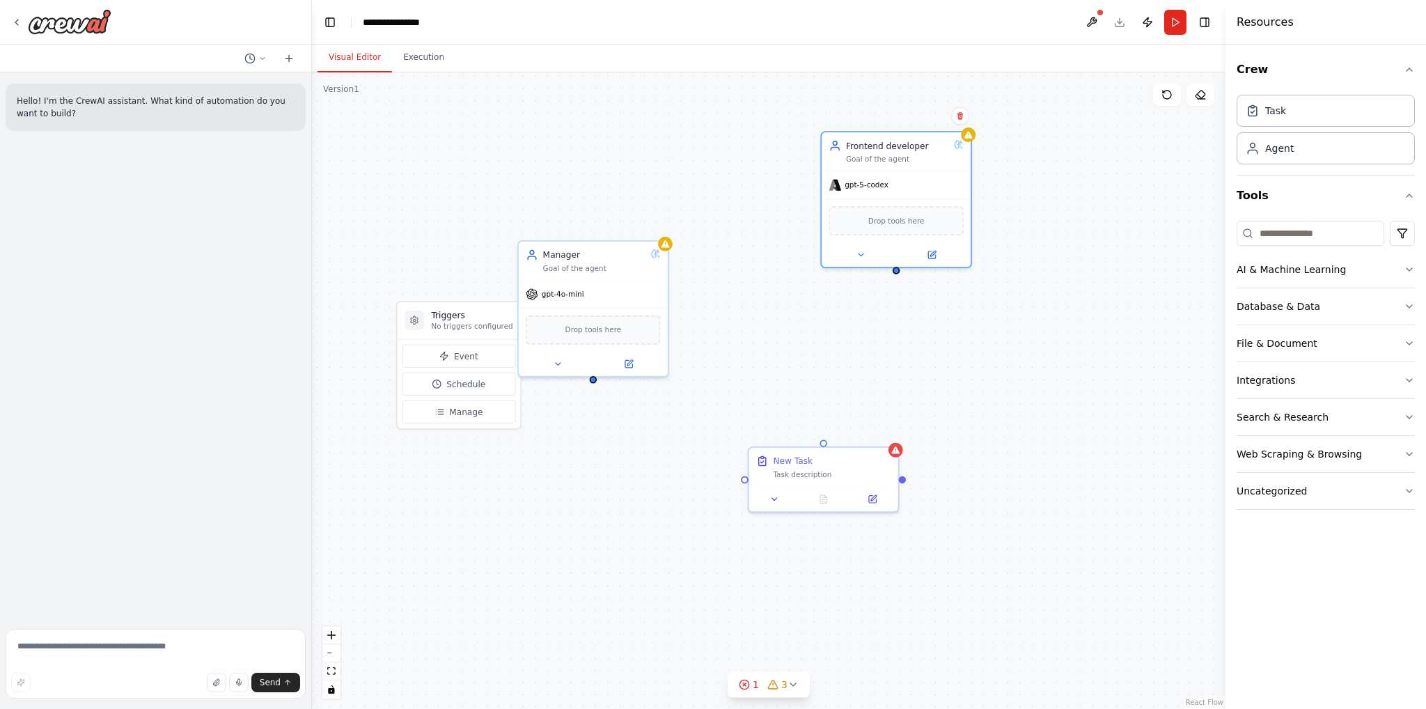
click at [965, 361] on div "Triggers No triggers configured Event Schedule Manage Manager Goal of the agent…" at bounding box center [769, 390] width 914 height 637
drag, startPoint x: 847, startPoint y: 466, endPoint x: 453, endPoint y: 221, distance: 463.9
click at [453, 221] on div "New Task Task description" at bounding box center [432, 222] width 118 height 24
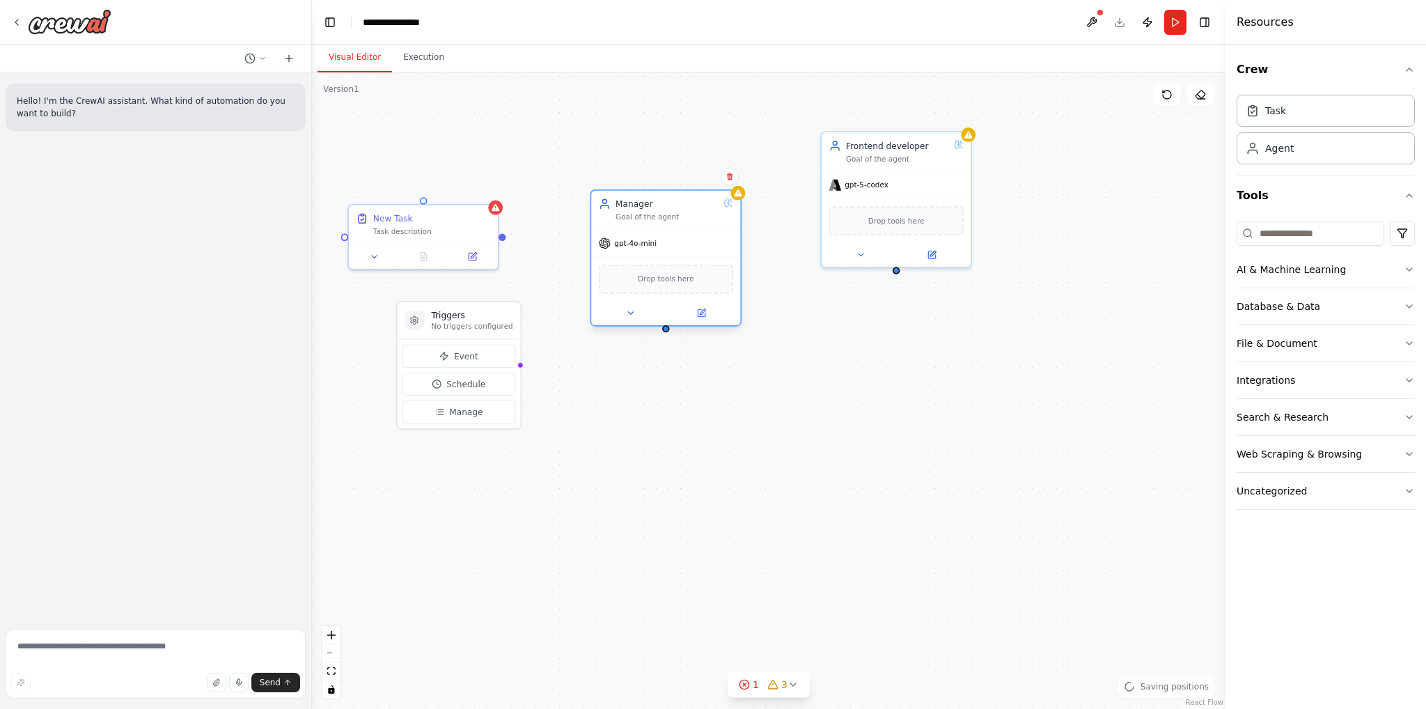
click at [653, 210] on div "Manager" at bounding box center [667, 204] width 103 height 12
drag, startPoint x: 501, startPoint y: 235, endPoint x: 653, endPoint y: 346, distance: 187.9
click at [654, 343] on div "Triggers No triggers configured Event Schedule Manage Manager Goal of the agent…" at bounding box center [769, 390] width 914 height 637
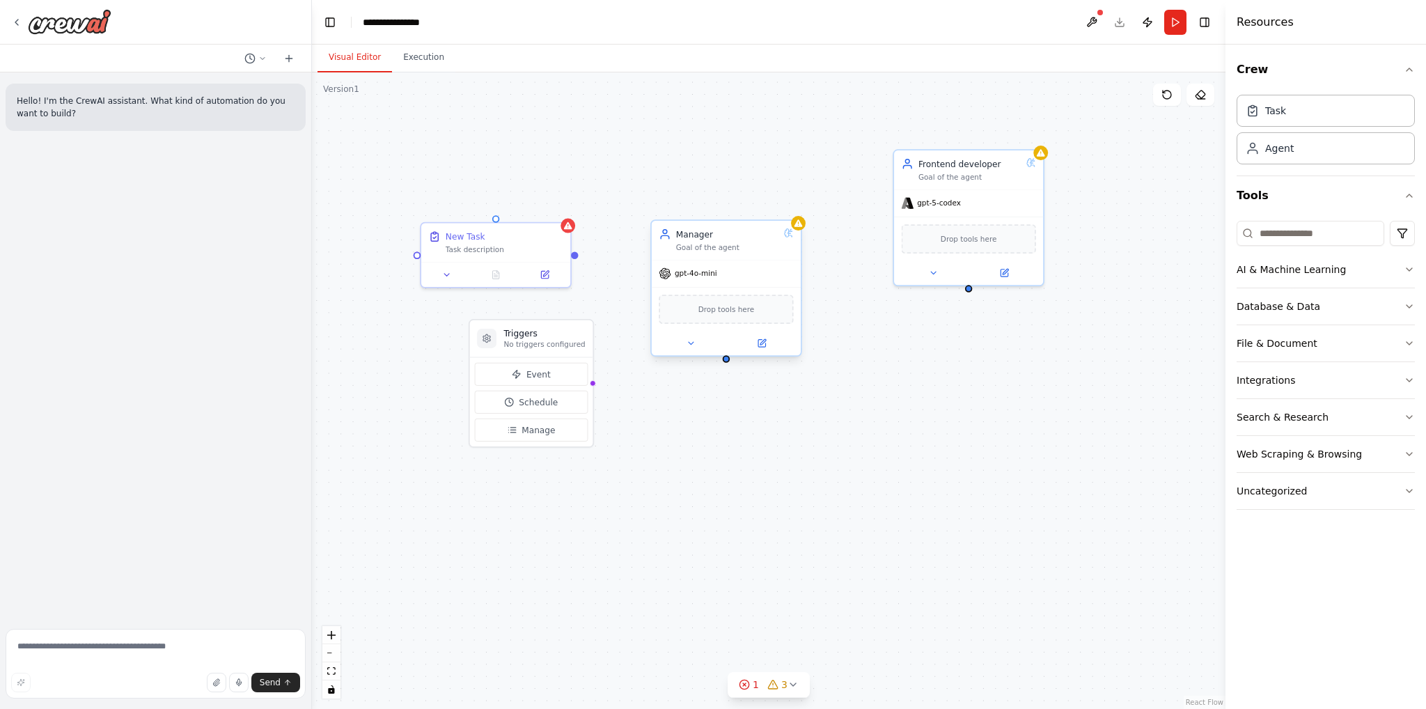
drag, startPoint x: 655, startPoint y: 345, endPoint x: 726, endPoint y: 362, distance: 73.1
click at [726, 362] on div "Triggers No triggers configured Event Schedule Manage Manager Goal of the agent…" at bounding box center [769, 390] width 914 height 637
click at [729, 359] on div at bounding box center [726, 358] width 7 height 7
drag, startPoint x: 587, startPoint y: 382, endPoint x: 685, endPoint y: 262, distance: 155.5
click at [685, 262] on div "Triggers No triggers configured Event Schedule Manage Manager Goal of the agent…" at bounding box center [1023, 487] width 795 height 554
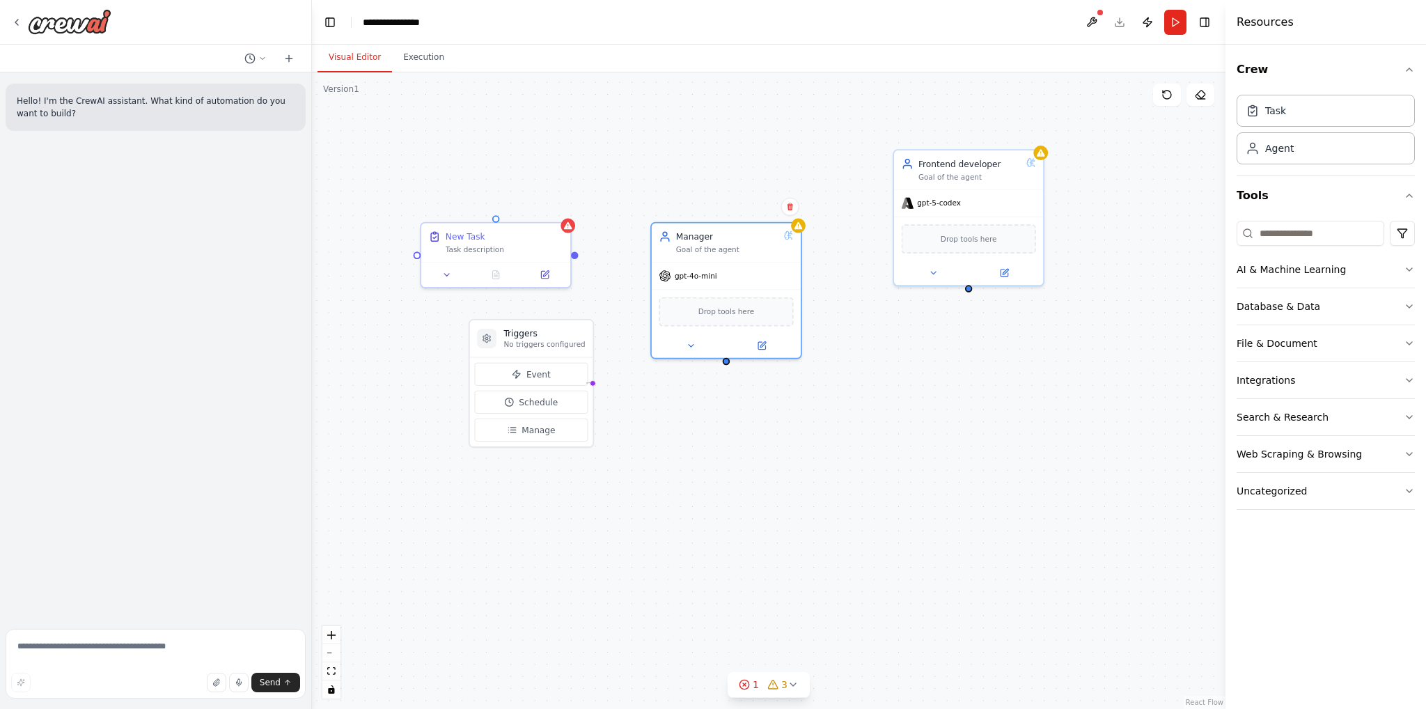
drag, startPoint x: 587, startPoint y: 383, endPoint x: 593, endPoint y: 387, distance: 7.2
click at [593, 387] on div "Triggers No triggers configured Event Schedule Manage Manager Goal of the agent…" at bounding box center [769, 390] width 914 height 637
drag, startPoint x: 529, startPoint y: 336, endPoint x: 488, endPoint y: 261, distance: 85.4
click at [426, 306] on h3 "Triggers" at bounding box center [422, 309] width 81 height 12
drag, startPoint x: 517, startPoint y: 251, endPoint x: 564, endPoint y: 349, distance: 108.4
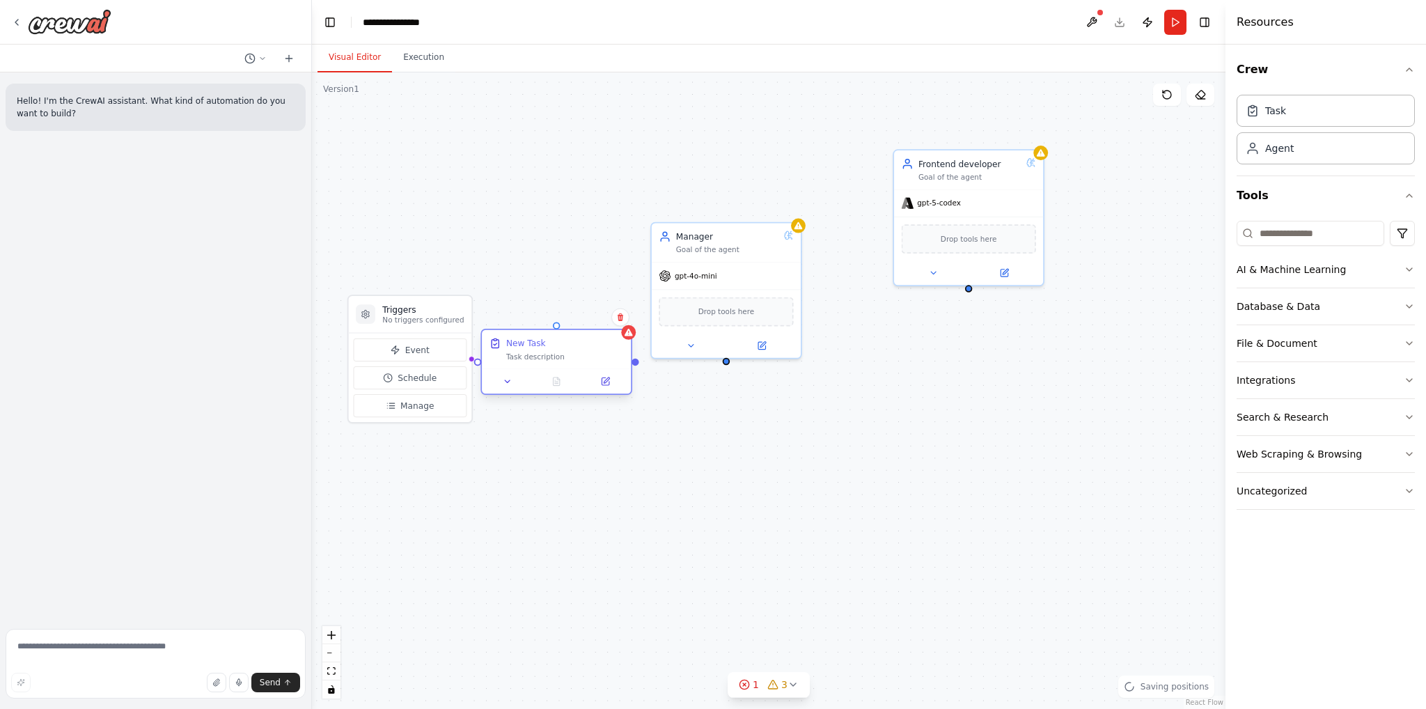
click at [564, 349] on div "New Task Task description" at bounding box center [565, 349] width 118 height 24
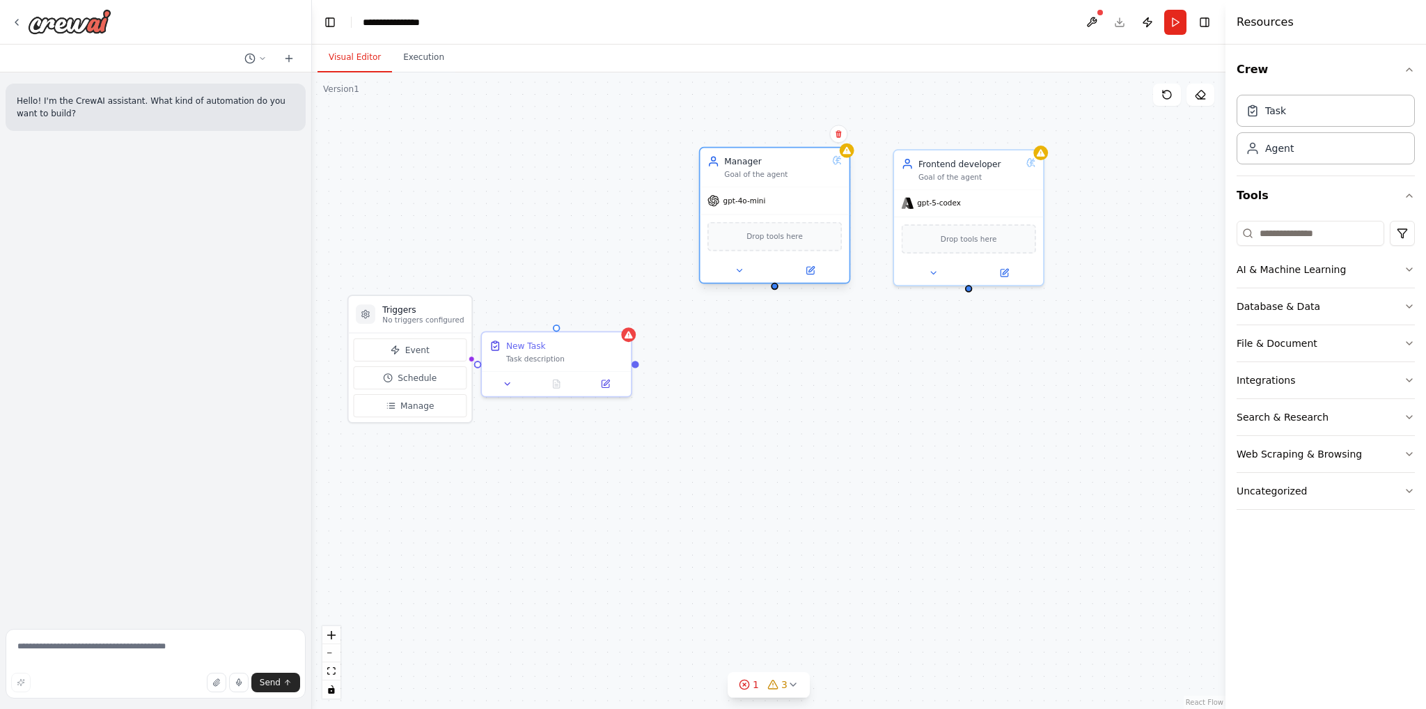
drag, startPoint x: 706, startPoint y: 282, endPoint x: 742, endPoint y: 226, distance: 66.8
click at [742, 226] on div "Drop tools here" at bounding box center [774, 236] width 149 height 45
drag, startPoint x: 518, startPoint y: 376, endPoint x: 559, endPoint y: 331, distance: 60.7
click at [559, 338] on button at bounding box center [544, 345] width 42 height 15
click at [419, 408] on span "Manage" at bounding box center [417, 406] width 33 height 12
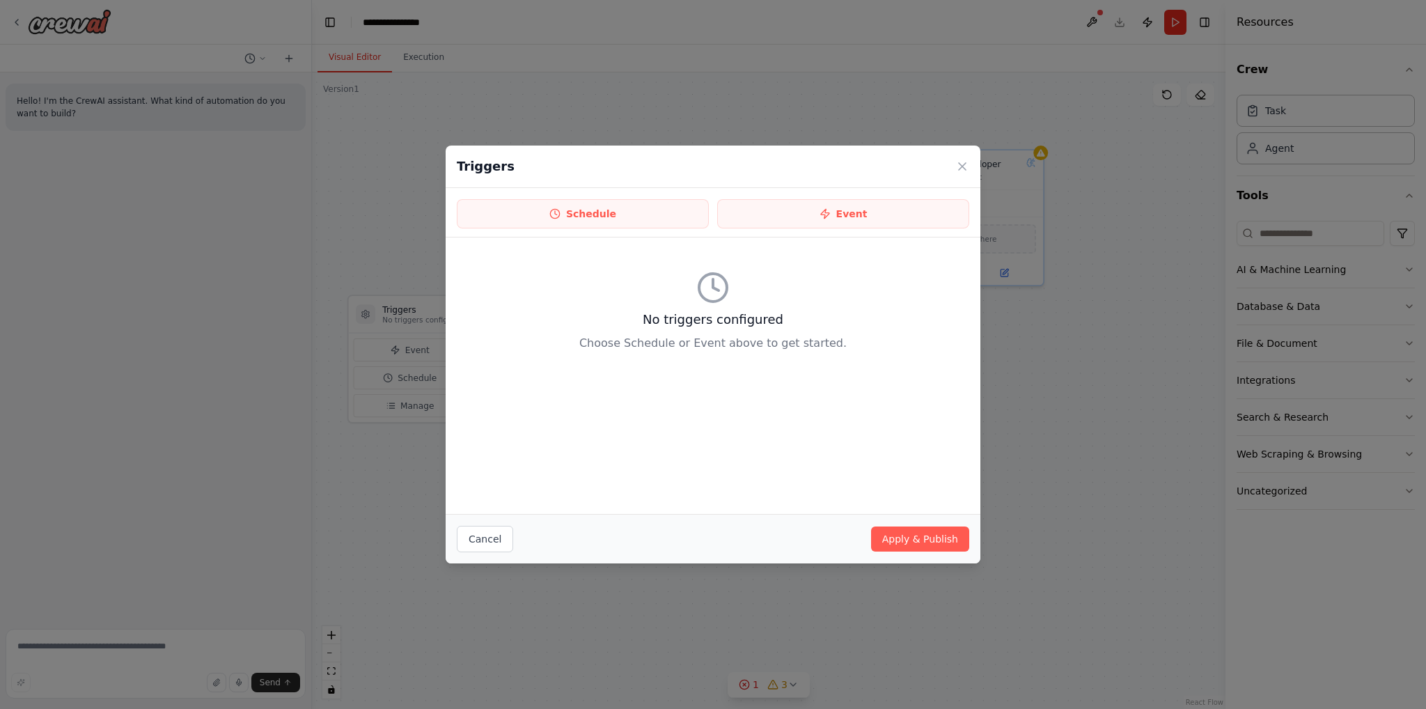
click at [880, 382] on div "No triggers configured Choose Schedule or Event above to get started." at bounding box center [713, 376] width 535 height 277
drag, startPoint x: 754, startPoint y: 313, endPoint x: 819, endPoint y: 316, distance: 65.5
click at [769, 314] on div "No triggers configured Choose Schedule or Event above to get started." at bounding box center [713, 311] width 513 height 125
click at [825, 316] on h3 "No triggers configured" at bounding box center [713, 320] width 513 height 20
click at [956, 162] on icon at bounding box center [963, 167] width 14 height 14
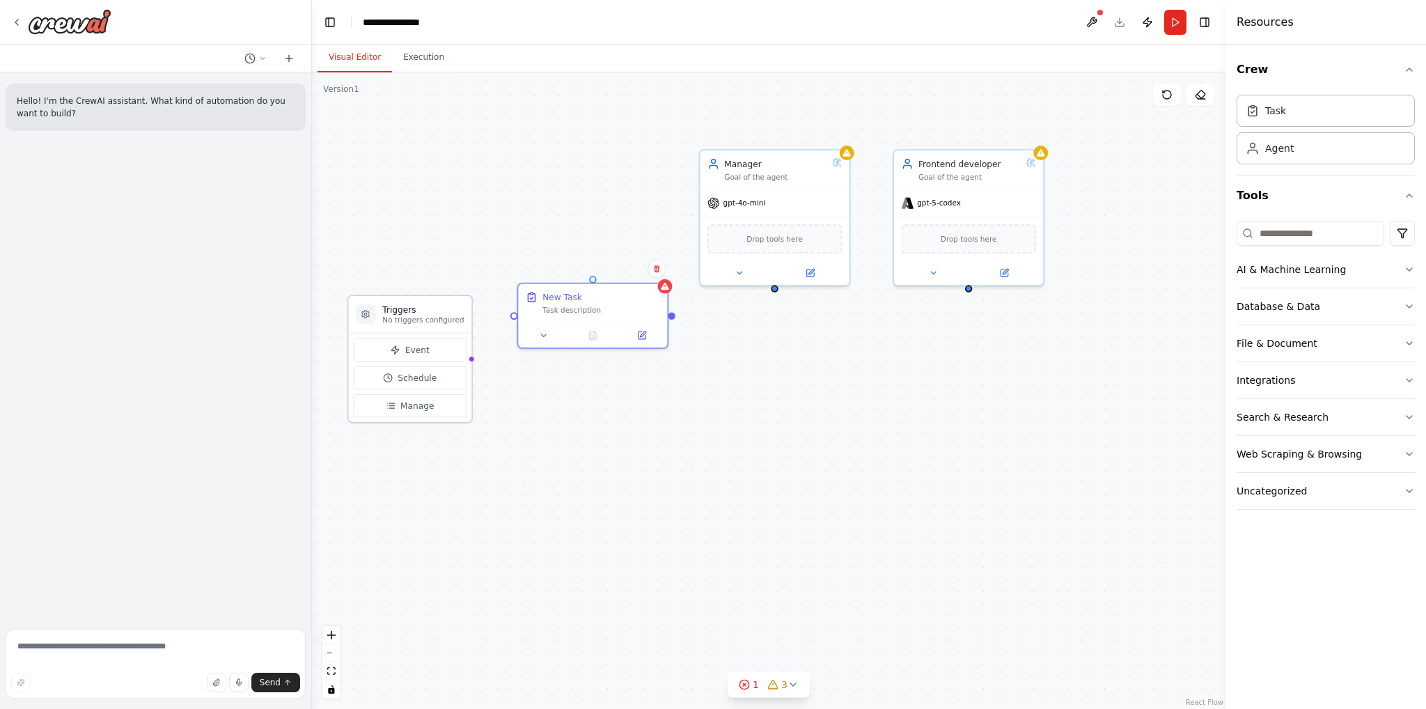
click at [412, 317] on p "No triggers configured" at bounding box center [422, 321] width 81 height 10
drag, startPoint x: 776, startPoint y: 184, endPoint x: 591, endPoint y: 158, distance: 187.1
click at [591, 158] on div "Manager Goal of the agent" at bounding box center [592, 143] width 149 height 39
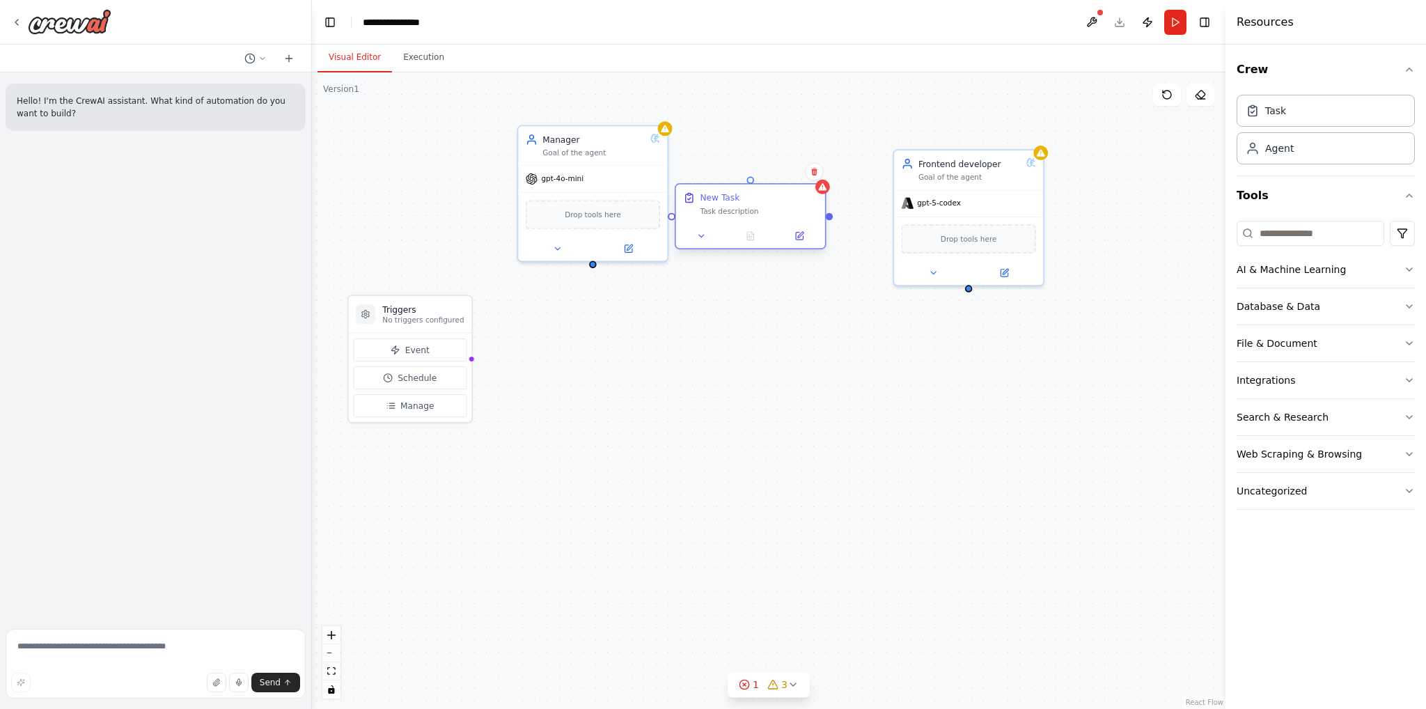
drag, startPoint x: 608, startPoint y: 315, endPoint x: 727, endPoint y: 203, distance: 163.6
click at [727, 203] on div "New Task Task description" at bounding box center [759, 204] width 118 height 24
drag, startPoint x: 586, startPoint y: 180, endPoint x: 453, endPoint y: 135, distance: 139.9
click at [495, 163] on div "gpt-4o-mini" at bounding box center [569, 176] width 149 height 26
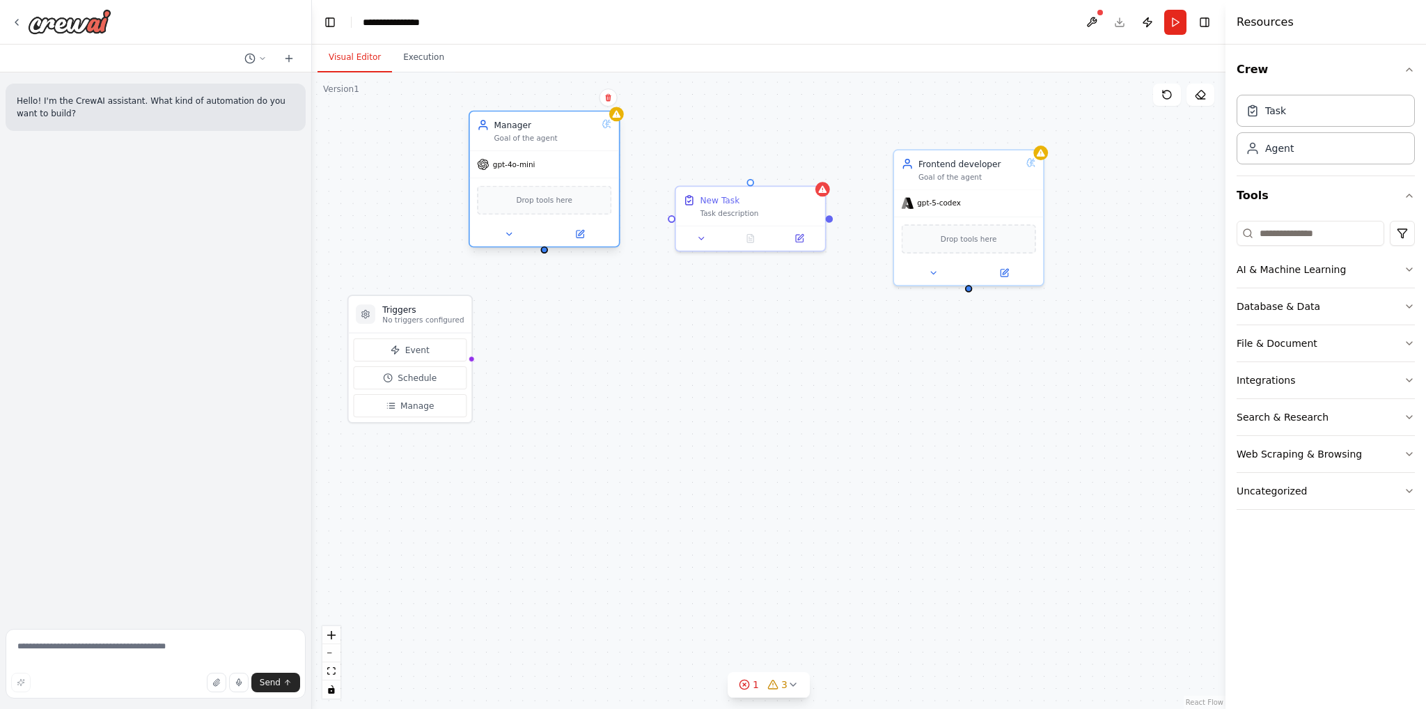
drag, startPoint x: 461, startPoint y: 120, endPoint x: 542, endPoint y: 162, distance: 90.6
click at [542, 162] on div "gpt-4o-mini" at bounding box center [544, 164] width 149 height 26
click at [107, 388] on div "Hello! I'm the CrewAI assistant. What kind of automation do you want to build?" at bounding box center [155, 347] width 311 height 551
drag, startPoint x: 193, startPoint y: 98, endPoint x: 273, endPoint y: 92, distance: 80.3
click at [273, 92] on div "Hello! I'm the CrewAI assistant. What kind of automation do you want to build?" at bounding box center [156, 107] width 300 height 47
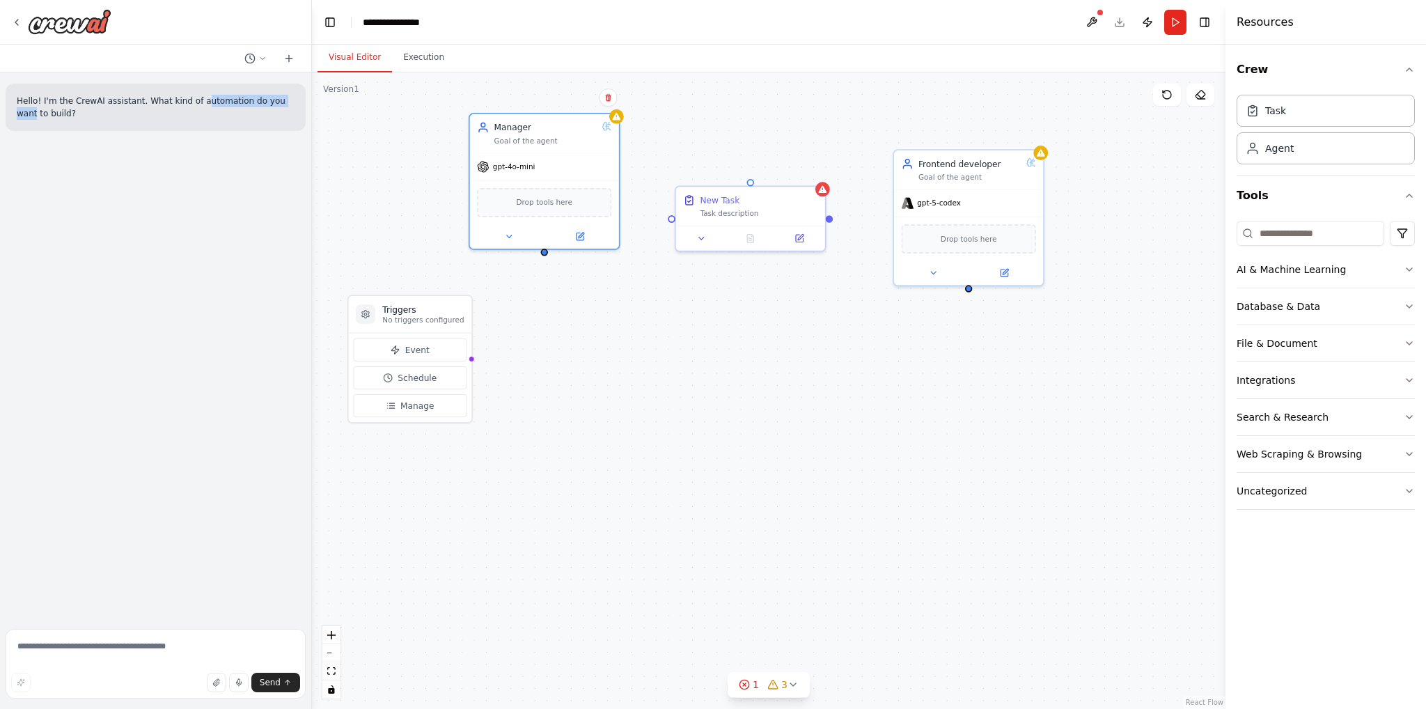
click at [273, 92] on div "Hello! I'm the CrewAI assistant. What kind of automation do you want to build?" at bounding box center [156, 107] width 300 height 47
click at [146, 109] on p "Hello! I'm the CrewAI assistant. What kind of automation do you want to build?" at bounding box center [156, 107] width 278 height 25
click at [68, 648] on textarea at bounding box center [156, 664] width 300 height 70
type textarea "**********"
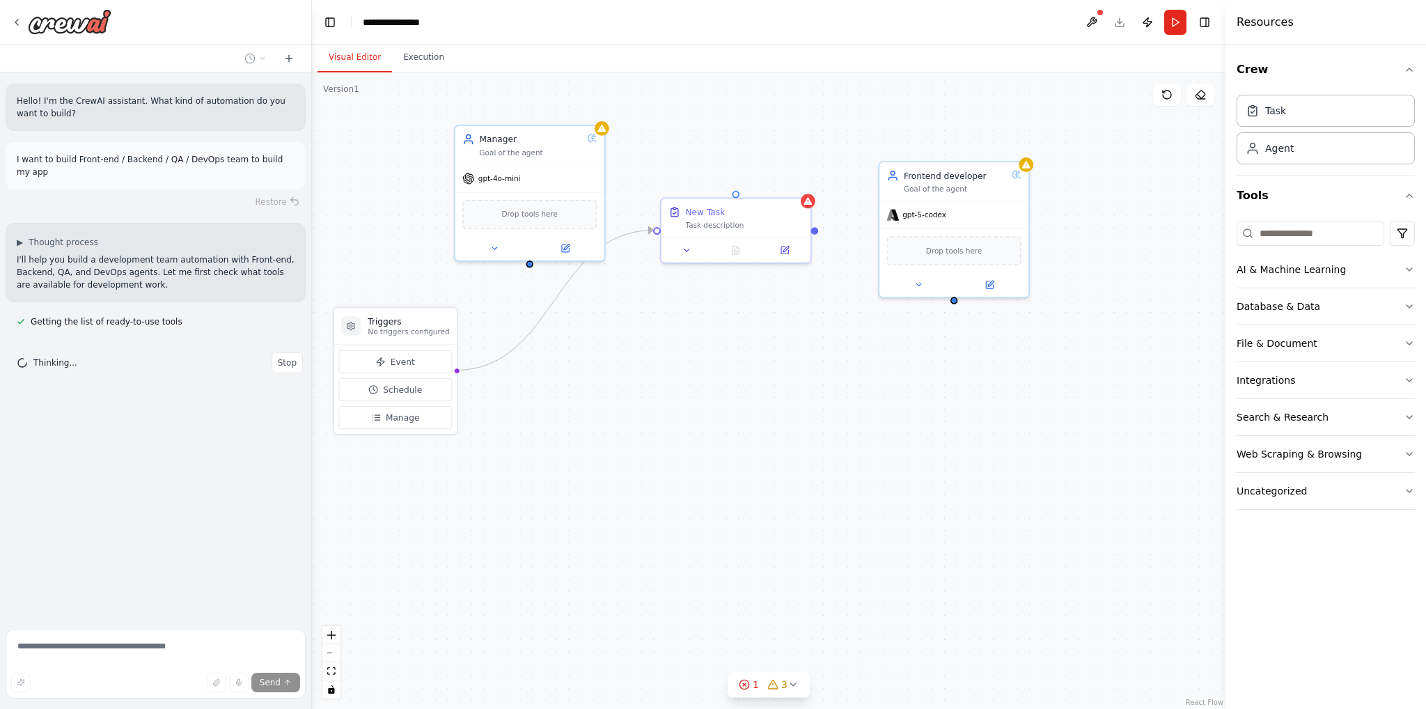
drag, startPoint x: 393, startPoint y: 188, endPoint x: 378, endPoint y: 200, distance: 18.8
click at [378, 200] on div "Triggers No triggers configured Event Schedule Manage Manager Goal of the agent…" at bounding box center [769, 390] width 914 height 637
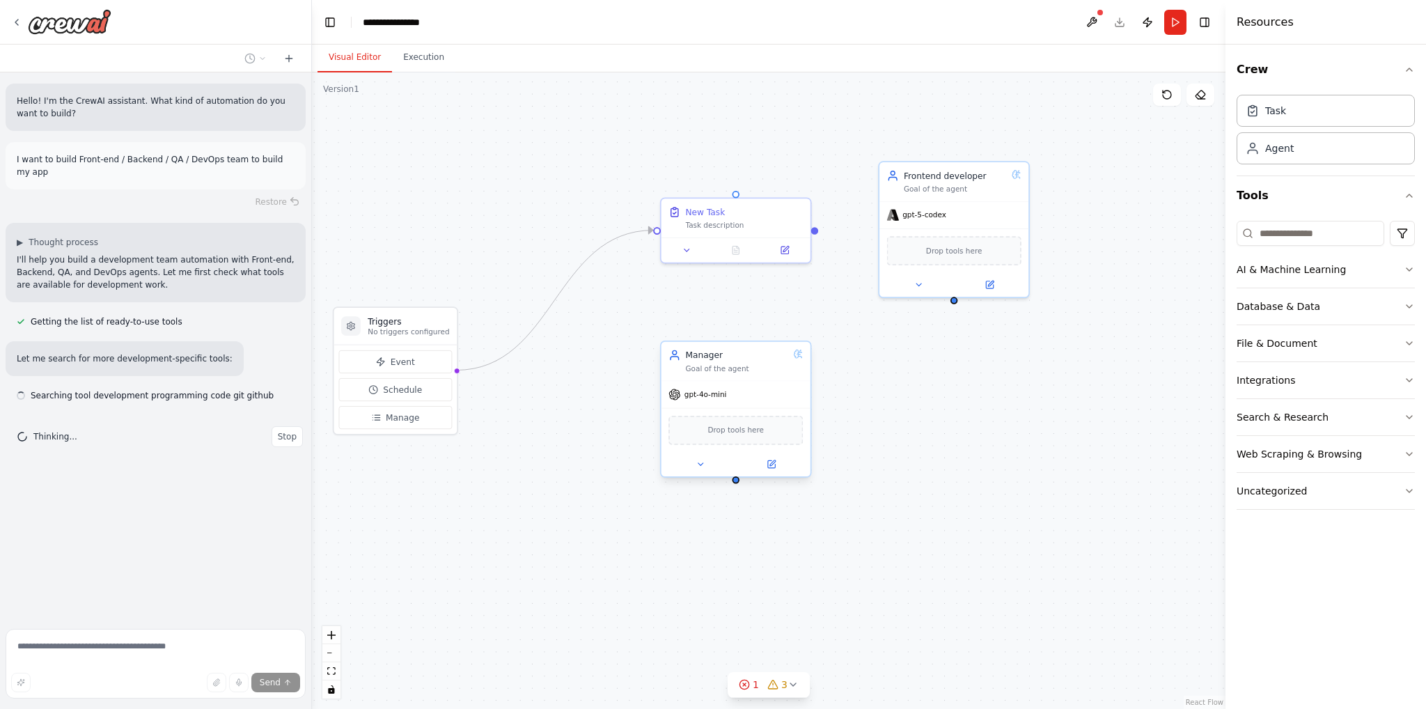
drag, startPoint x: 557, startPoint y: 163, endPoint x: 792, endPoint y: 390, distance: 326.6
click at [794, 396] on div "gpt-4o-mini" at bounding box center [736, 394] width 149 height 26
click at [794, 318] on div "Triggers No triggers configured Event Schedule Manage Manager Goal of the agent…" at bounding box center [769, 390] width 914 height 637
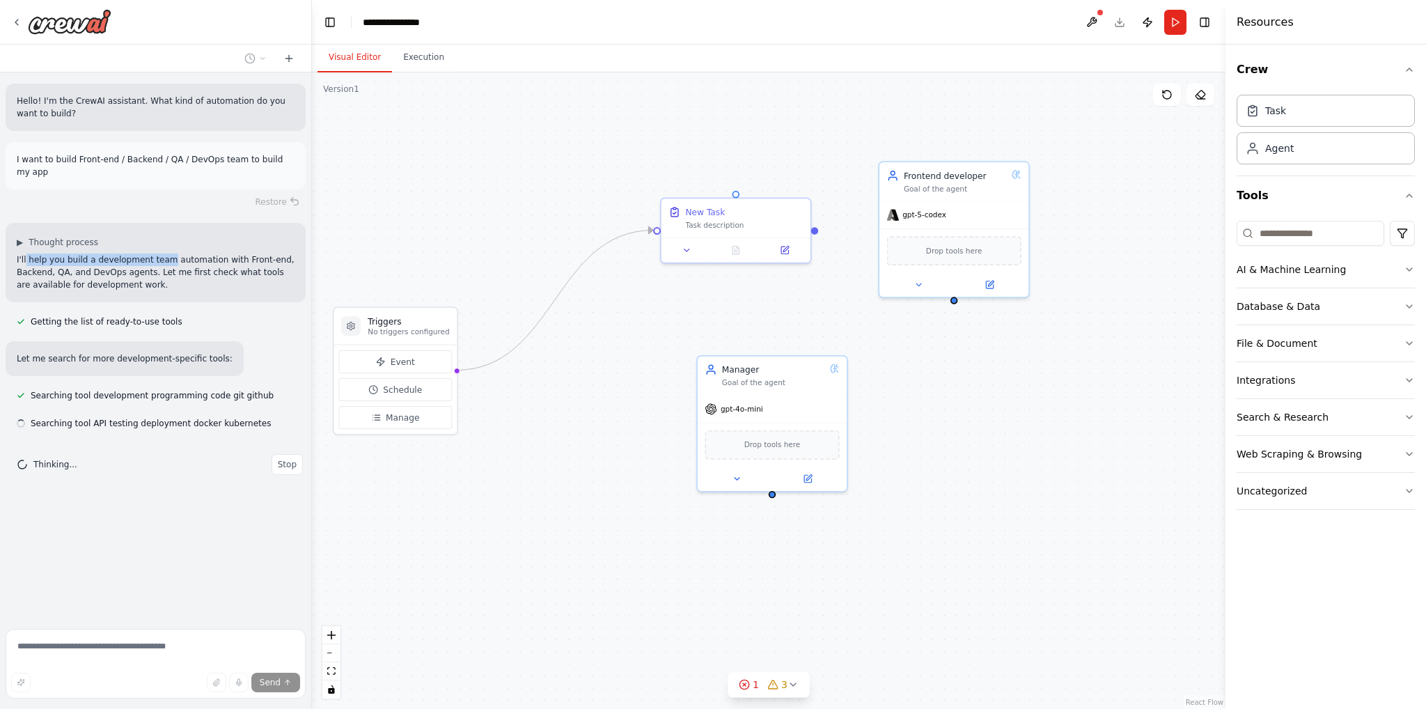
drag, startPoint x: 26, startPoint y: 247, endPoint x: 184, endPoint y: 246, distance: 158.1
click at [166, 254] on p "I'll help you build a development team automation with Front-end, Backend, QA, …" at bounding box center [156, 273] width 278 height 38
click at [184, 254] on p "I'll help you build a development team automation with Front-end, Backend, QA, …" at bounding box center [156, 273] width 278 height 38
drag, startPoint x: 138, startPoint y: 248, endPoint x: 280, endPoint y: 246, distance: 142.1
click at [277, 254] on p "I'll help you build a development team automation with Front-end, Backend, QA, …" at bounding box center [156, 273] width 278 height 38
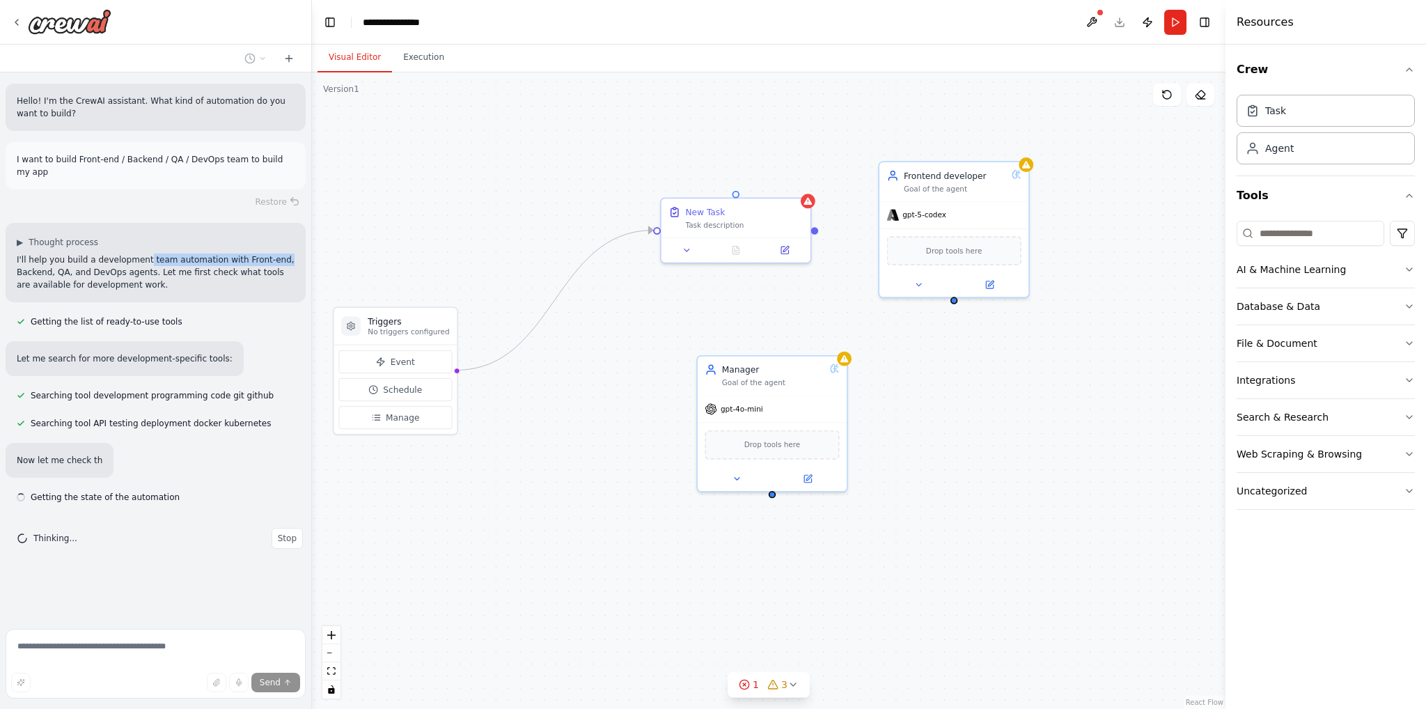
click at [280, 254] on p "I'll help you build a development team automation with Front-end, Backend, QA, …" at bounding box center [156, 273] width 278 height 38
drag, startPoint x: 59, startPoint y: 250, endPoint x: 142, endPoint y: 251, distance: 83.6
click at [125, 254] on p "I'll help you build a development team automation with Front-end, Backend, QA, …" at bounding box center [156, 273] width 278 height 38
click at [142, 254] on p "I'll help you build a development team automation with Front-end, Backend, QA, …" at bounding box center [156, 273] width 278 height 38
drag, startPoint x: 136, startPoint y: 258, endPoint x: 170, endPoint y: 258, distance: 34.1
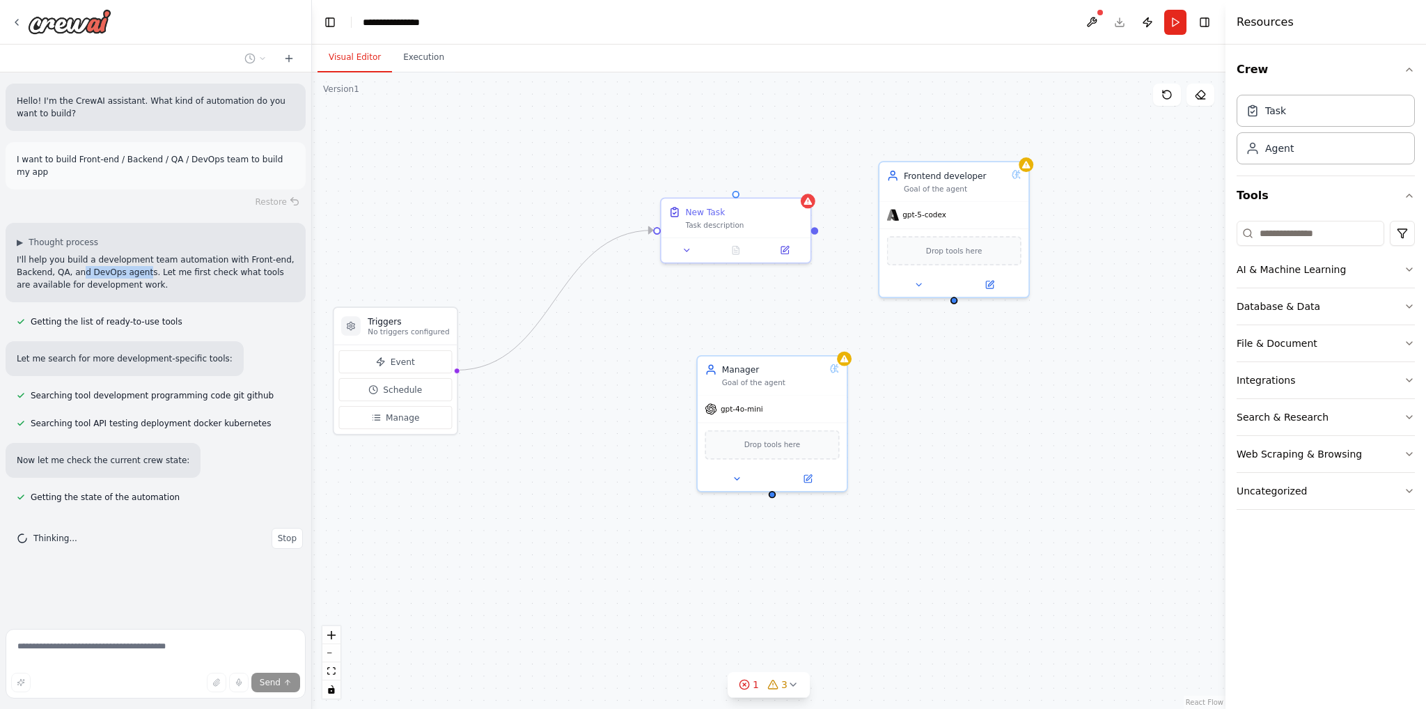
click at [155, 258] on p "I'll help you build a development team automation with Front-end, Backend, QA, …" at bounding box center [156, 273] width 278 height 38
click at [172, 258] on p "I'll help you build a development team automation with Front-end, Backend, QA, …" at bounding box center [156, 273] width 278 height 38
drag, startPoint x: 72, startPoint y: 341, endPoint x: 193, endPoint y: 342, distance: 120.5
click at [180, 352] on p "Let me search for more development-specific tools:" at bounding box center [125, 358] width 216 height 13
click at [198, 352] on p "Let me search for more development-specific tools:" at bounding box center [125, 358] width 216 height 13
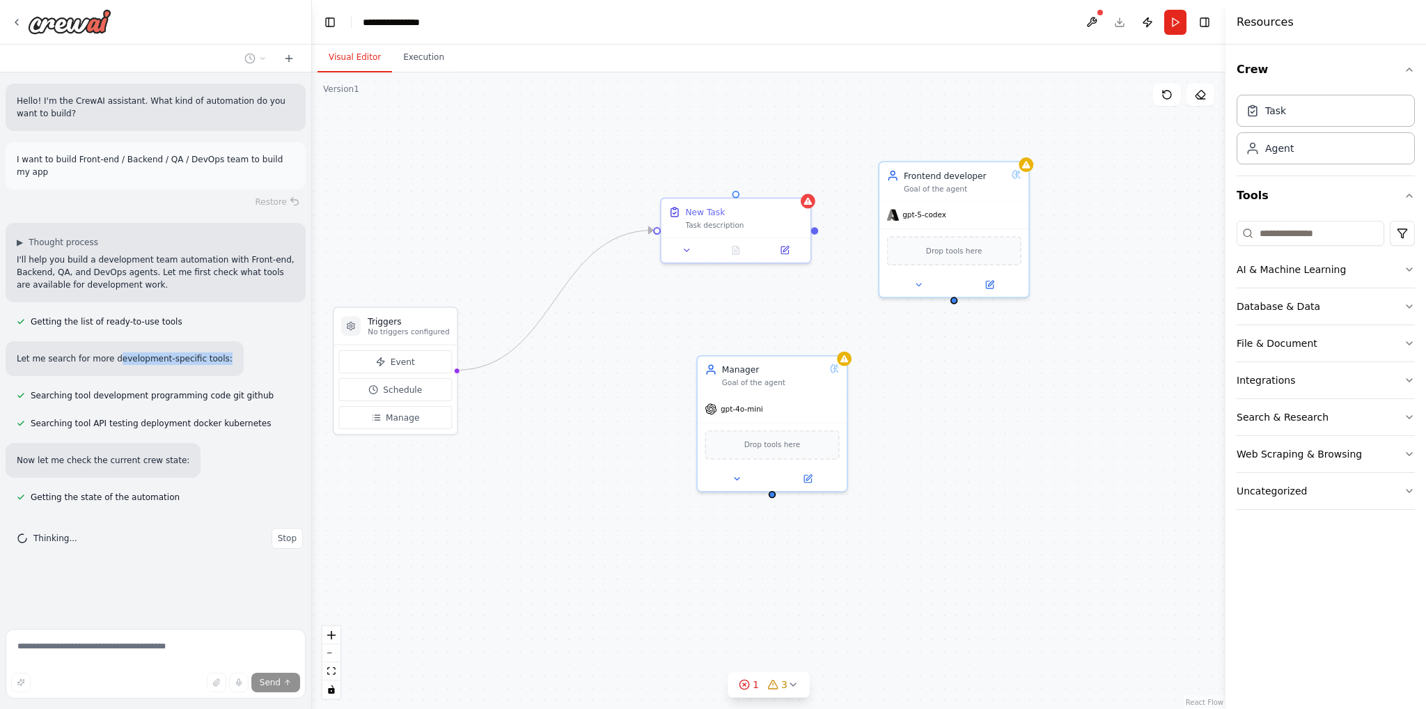
drag, startPoint x: 193, startPoint y: 343, endPoint x: 85, endPoint y: 339, distance: 108.1
click at [103, 341] on div "Let me search for more development-specific tools:" at bounding box center [125, 358] width 238 height 35
click at [85, 341] on div "Let me search for more development-specific tools:" at bounding box center [125, 358] width 238 height 35
drag, startPoint x: 54, startPoint y: 382, endPoint x: 126, endPoint y: 382, distance: 71.7
click at [116, 390] on span "Searching tool development programming code git github" at bounding box center [152, 395] width 243 height 11
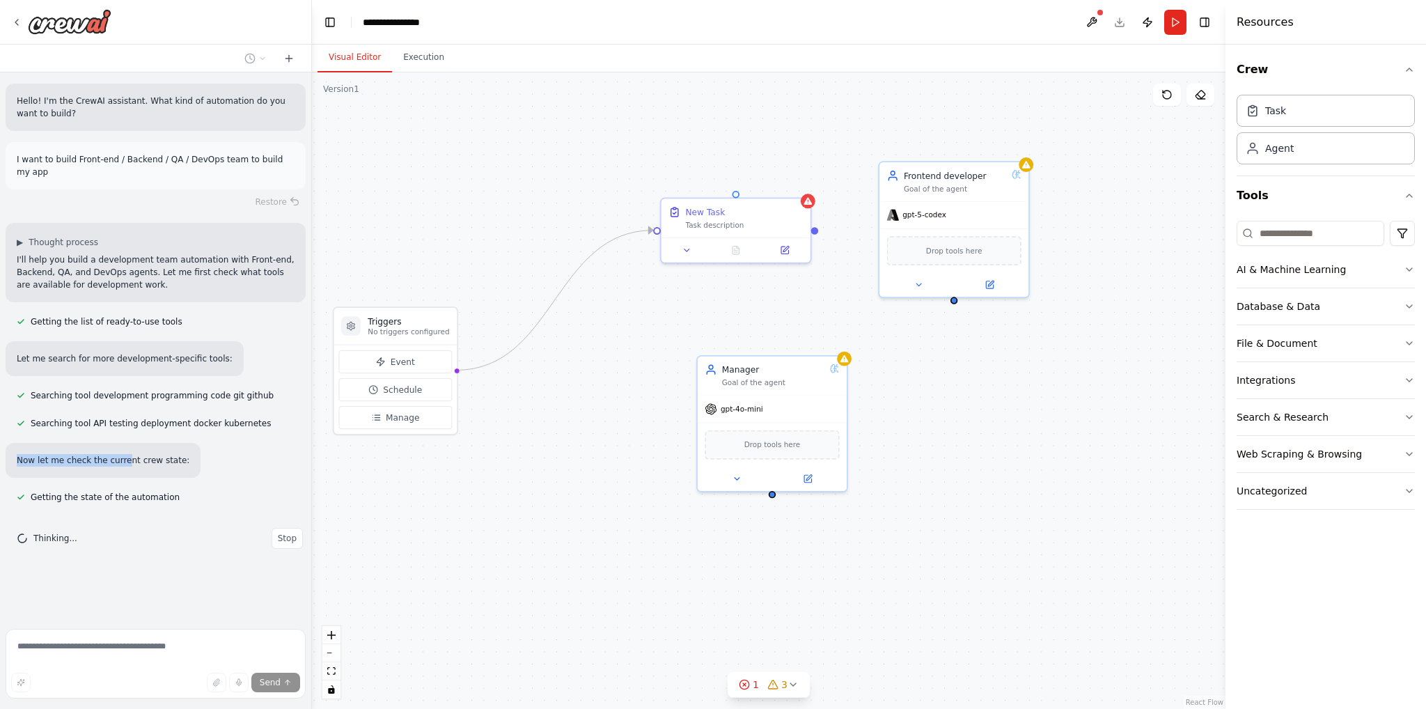
drag, startPoint x: 25, startPoint y: 445, endPoint x: 148, endPoint y: 444, distance: 123.3
click at [140, 454] on p "Now let me check the current crew state:" at bounding box center [103, 460] width 173 height 13
click at [162, 454] on p "Now let me check the current crew state:" at bounding box center [103, 460] width 173 height 13
drag, startPoint x: 109, startPoint y: 446, endPoint x: 178, endPoint y: 448, distance: 69.7
click at [170, 449] on div "Now let me check the current crew state:" at bounding box center [103, 460] width 195 height 35
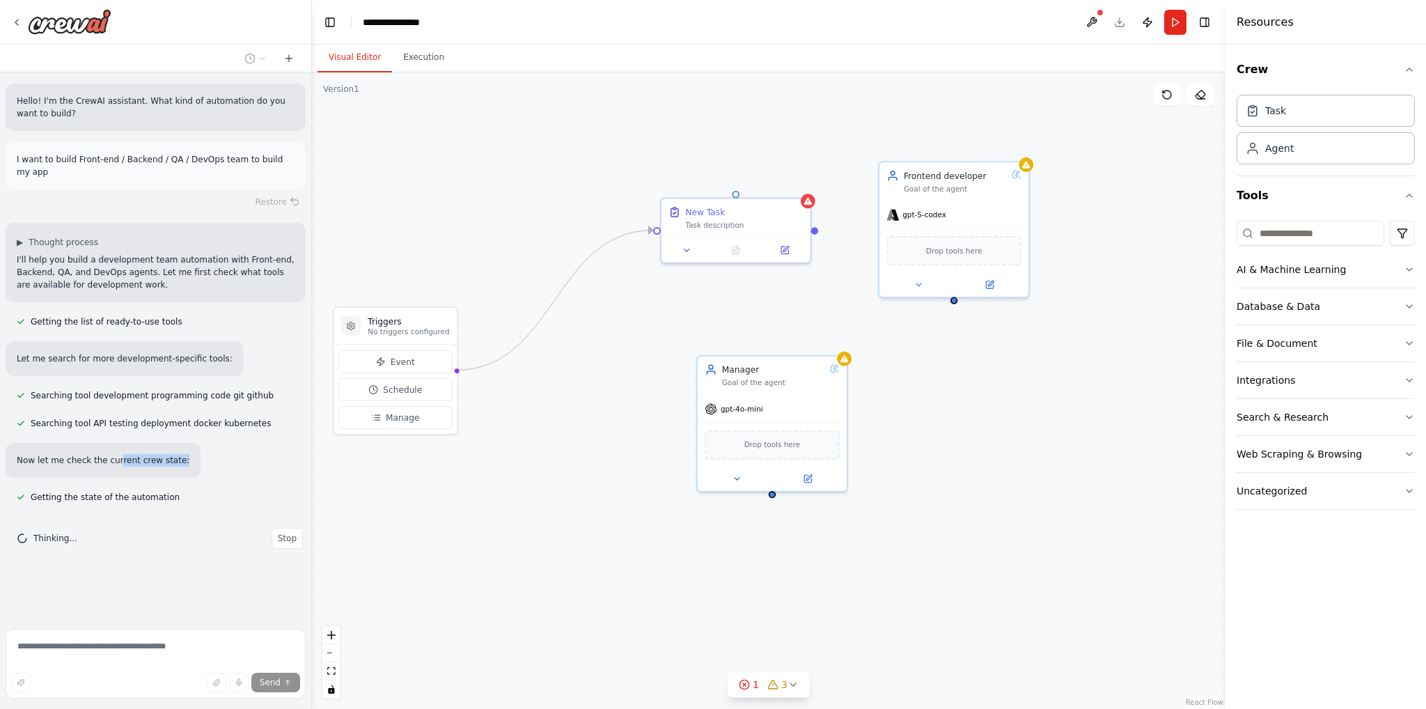
click at [178, 448] on div "Now let me check the current crew state:" at bounding box center [156, 460] width 300 height 35
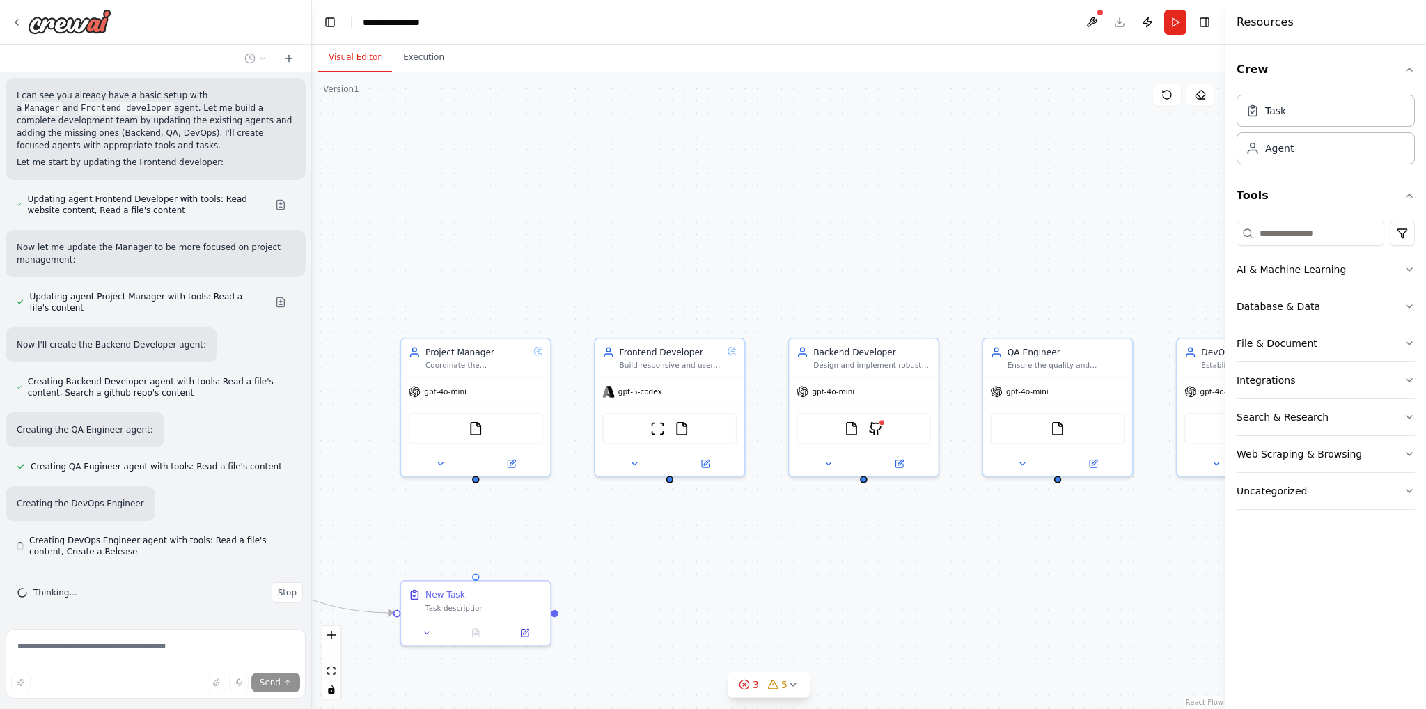
scroll to position [440, 0]
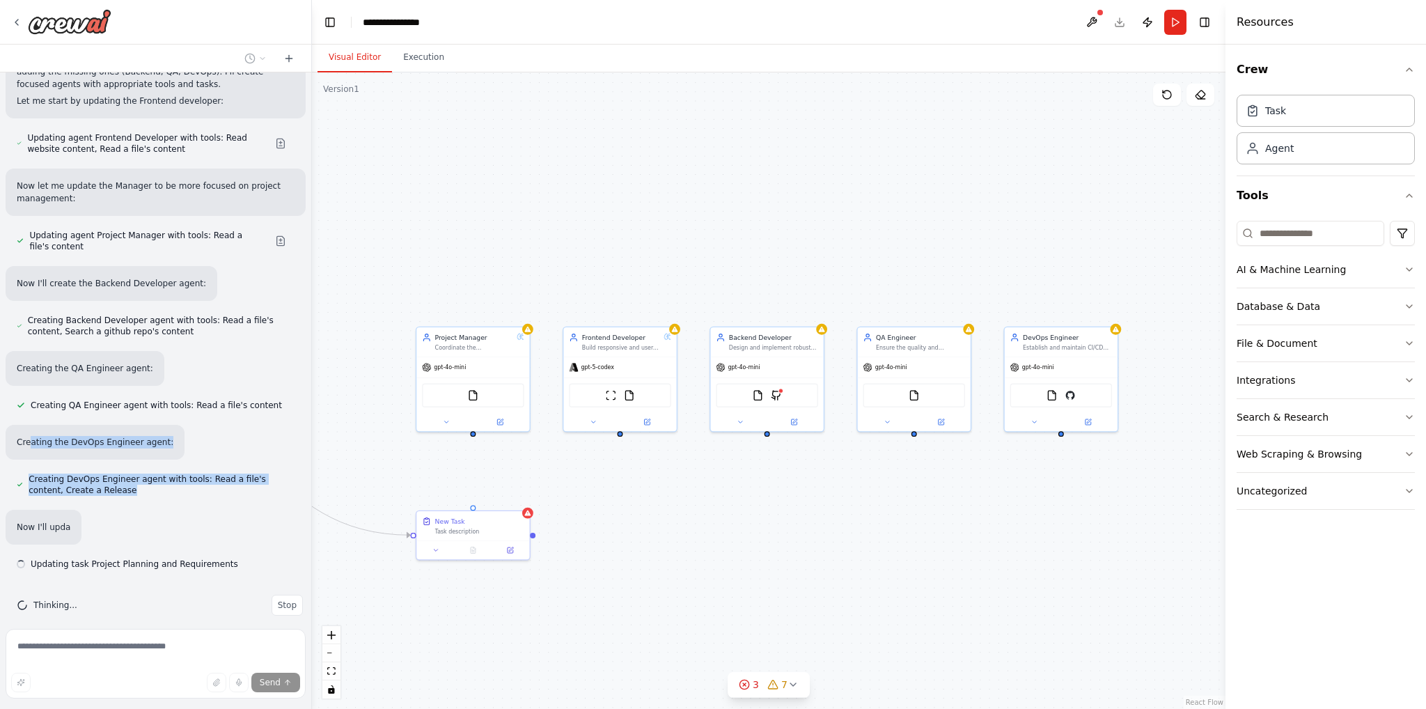
drag, startPoint x: 100, startPoint y: 500, endPoint x: 156, endPoint y: 499, distance: 56.4
click at [156, 499] on div "Hello! I'm the CrewAI assistant. What kind of automation do you want to build? …" at bounding box center [155, 347] width 311 height 551
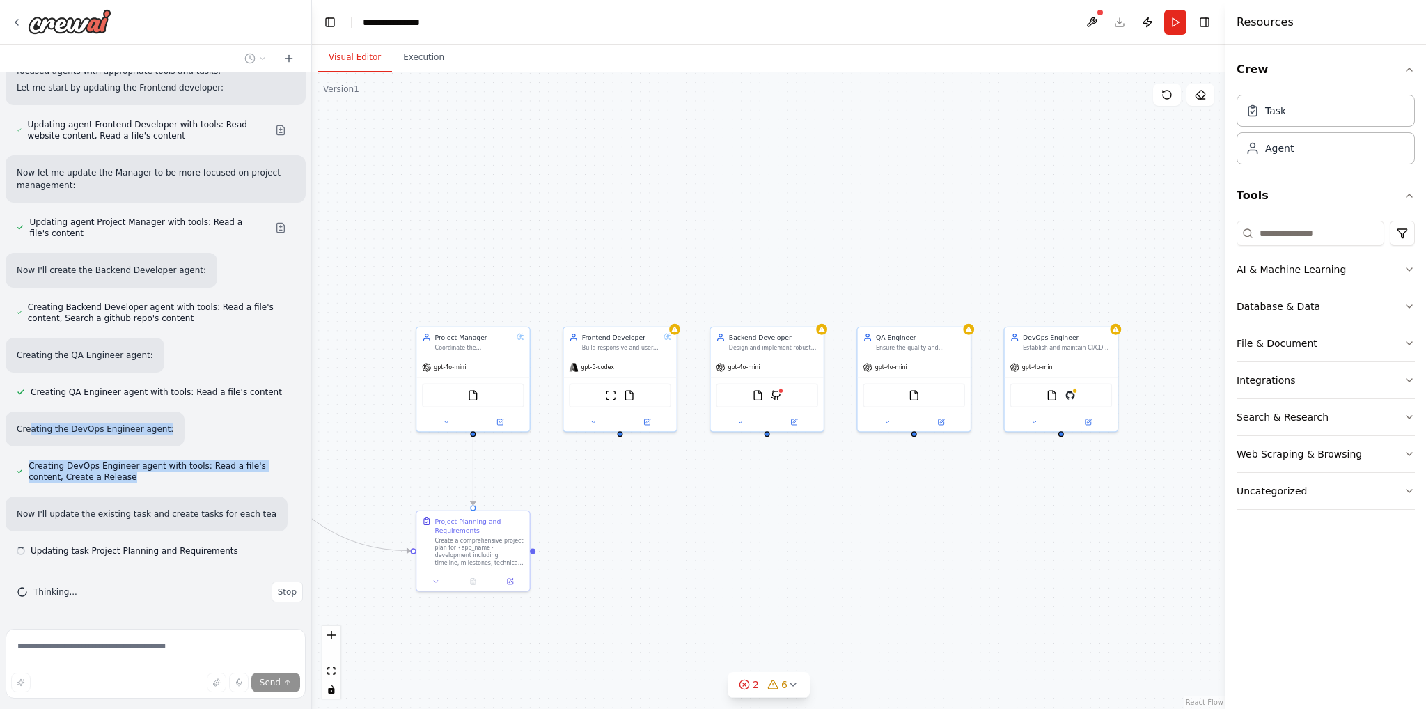
scroll to position [527, 0]
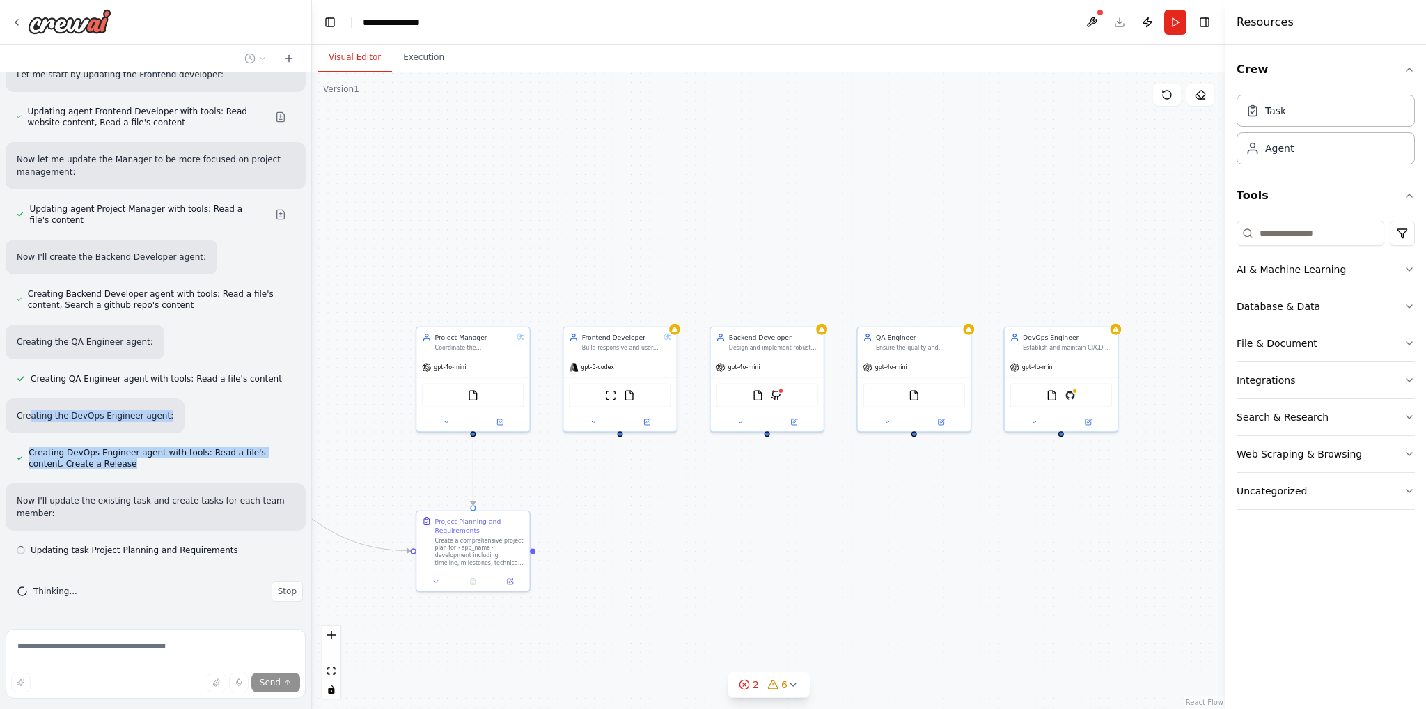
click at [59, 465] on span "Creating DevOps Engineer agent with tools: Read a file's content, Create a Rele…" at bounding box center [162, 458] width 266 height 22
drag, startPoint x: 81, startPoint y: 499, endPoint x: 125, endPoint y: 499, distance: 43.2
click at [123, 499] on p "Now I'll update the existing task and create tasks for each team member:" at bounding box center [156, 507] width 278 height 25
click at [125, 499] on p "Now I'll update the existing task and create tasks for each team member:" at bounding box center [156, 507] width 278 height 25
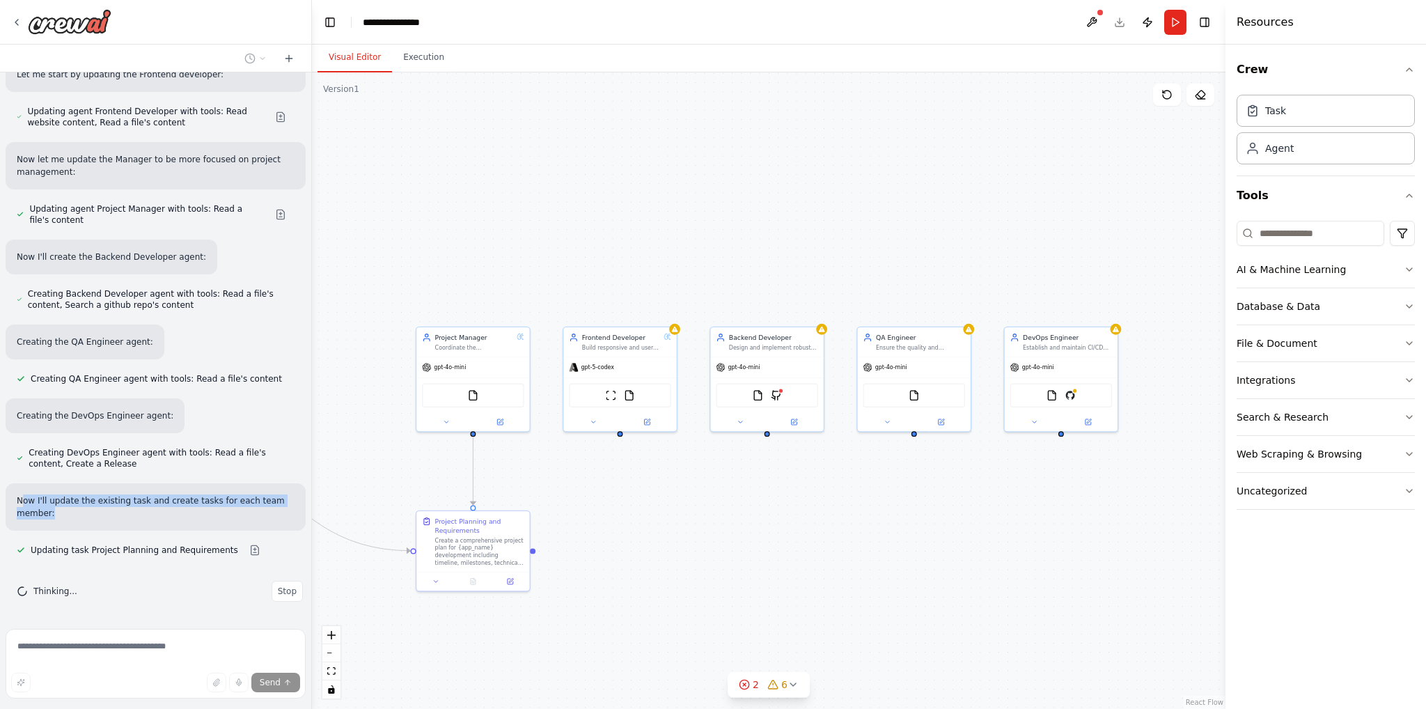
drag, startPoint x: 75, startPoint y: 511, endPoint x: 20, endPoint y: 493, distance: 57.7
click at [20, 493] on div "Now I'll update the existing task and create tasks for each team member:" at bounding box center [156, 506] width 300 height 47
drag, startPoint x: 70, startPoint y: 500, endPoint x: 132, endPoint y: 509, distance: 62.0
click at [132, 508] on p "Now I'll update the existing task and create tasks for each team member:" at bounding box center [156, 507] width 278 height 25
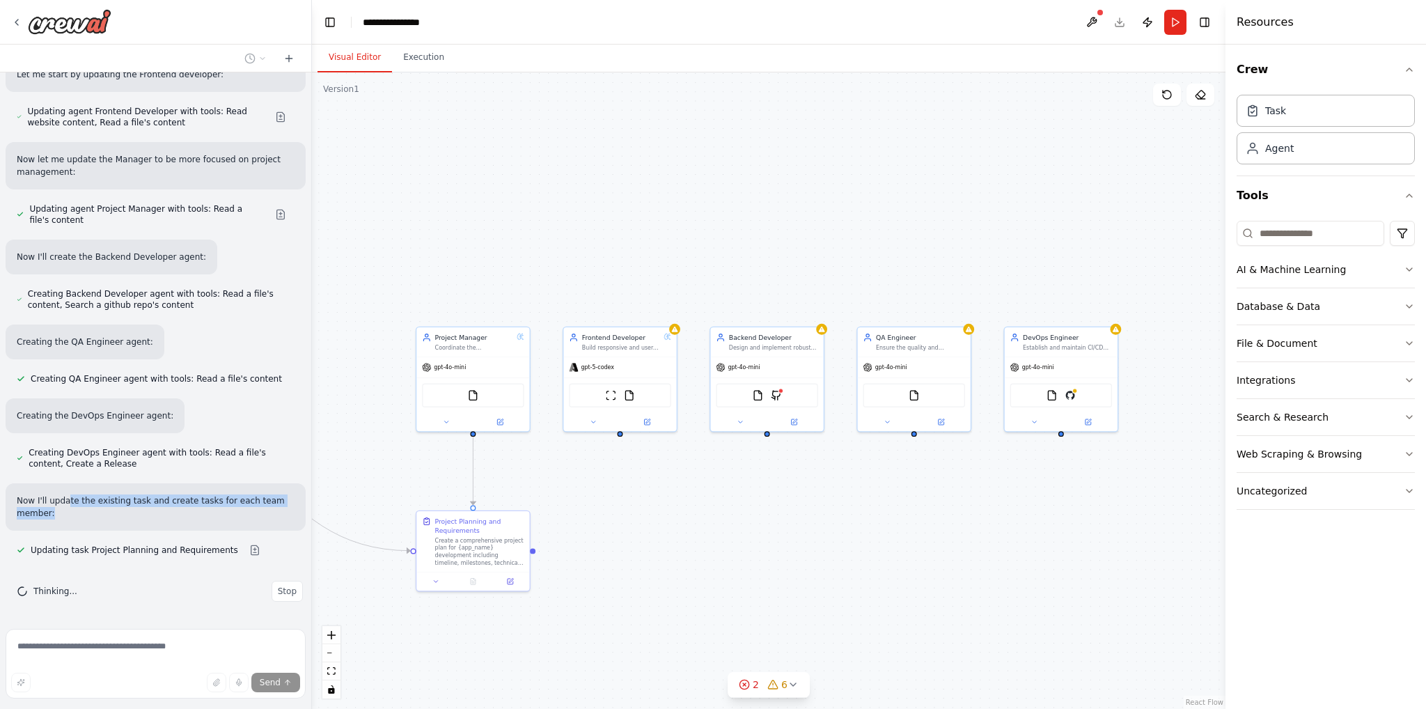
drag, startPoint x: 132, startPoint y: 509, endPoint x: 117, endPoint y: 518, distance: 17.2
click at [132, 510] on p "Now I'll update the existing task and create tasks for each team member:" at bounding box center [156, 507] width 278 height 25
click at [95, 518] on p "Now I'll update the existing task and create tasks for each team member:" at bounding box center [156, 507] width 278 height 25
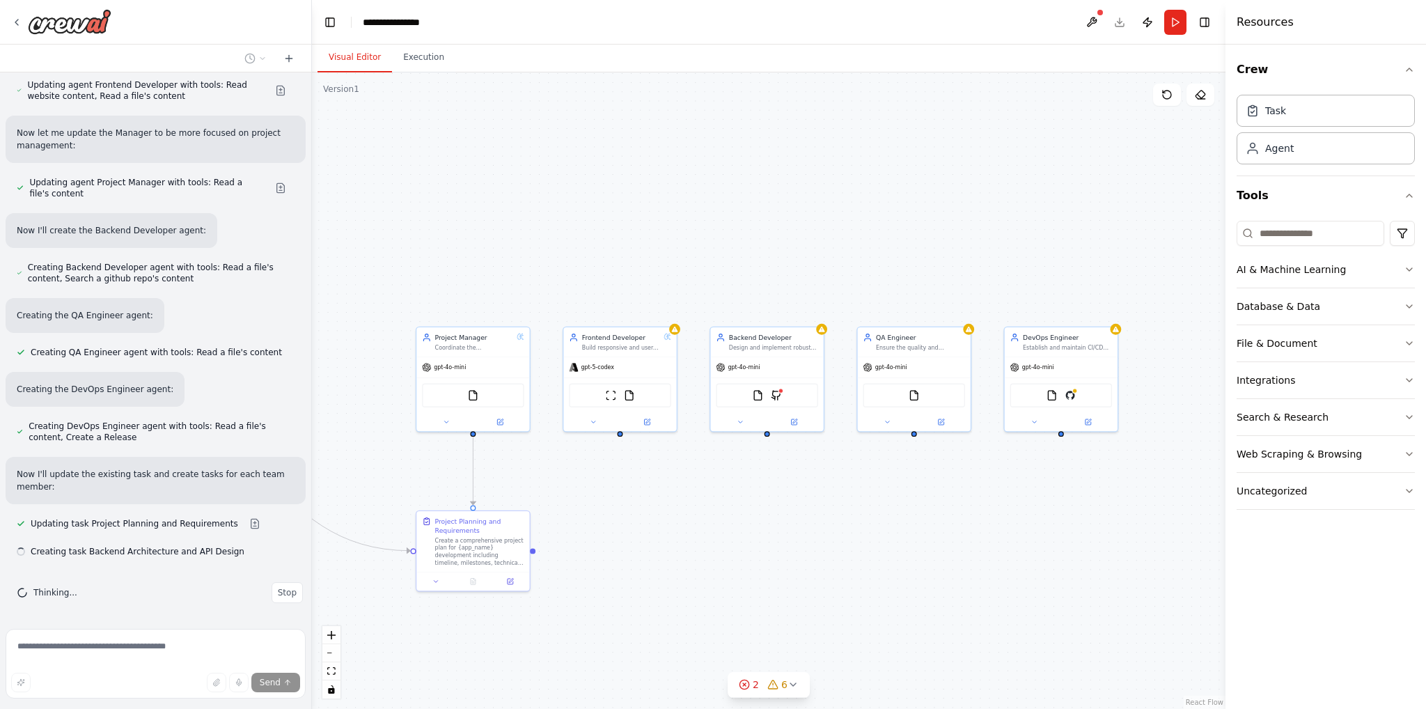
scroll to position [554, 0]
drag, startPoint x: 45, startPoint y: 492, endPoint x: 32, endPoint y: 470, distance: 25.6
click at [32, 470] on div "Hello! I'm the CrewAI assistant. What kind of automation do you want to build? …" at bounding box center [155, 347] width 311 height 551
click at [105, 472] on p "Now I'll update the existing task and create tasks for each team member:" at bounding box center [156, 479] width 278 height 25
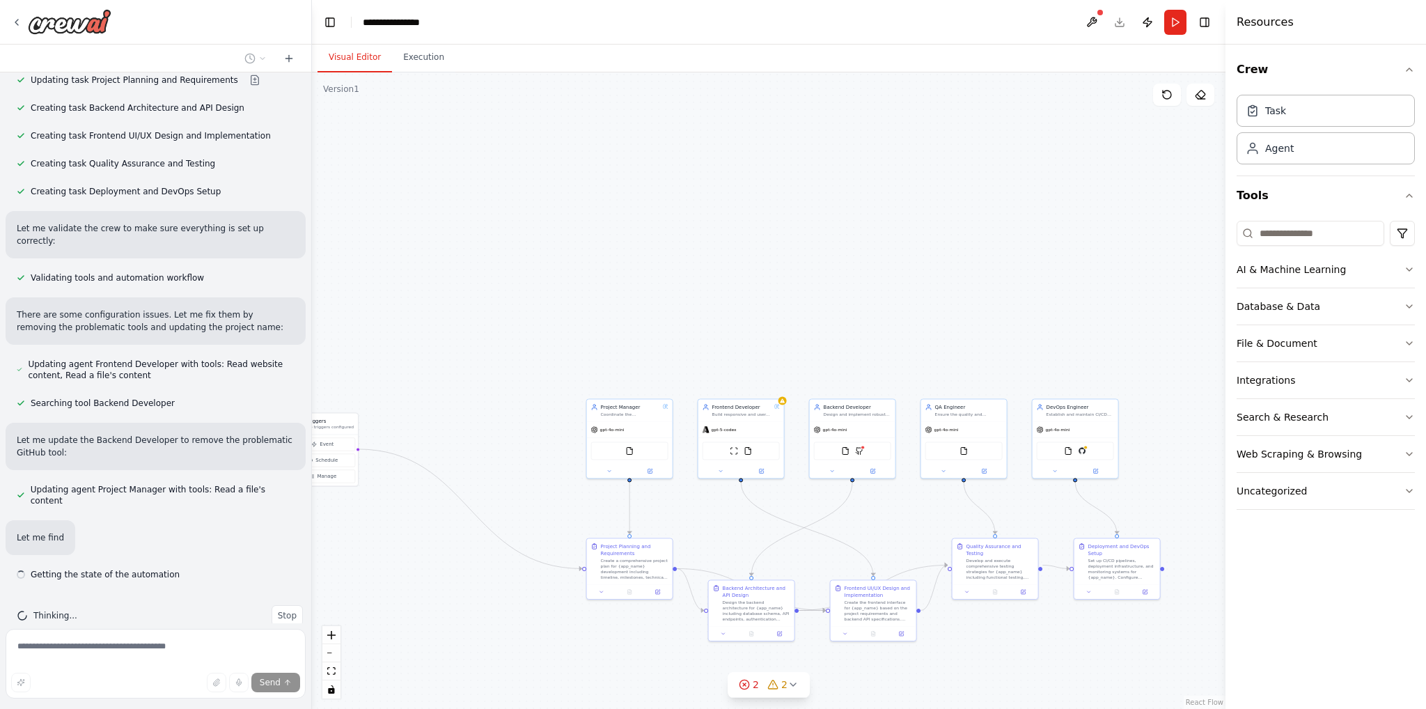
scroll to position [997, 0]
drag, startPoint x: 79, startPoint y: 514, endPoint x: 237, endPoint y: 512, distance: 158.1
click at [236, 531] on p "Let me find the Backend Developer agent to update it properly:" at bounding box center [149, 537] width 265 height 13
click at [237, 531] on p "Let me find the Backend Developer agent to update it properly:" at bounding box center [149, 537] width 265 height 13
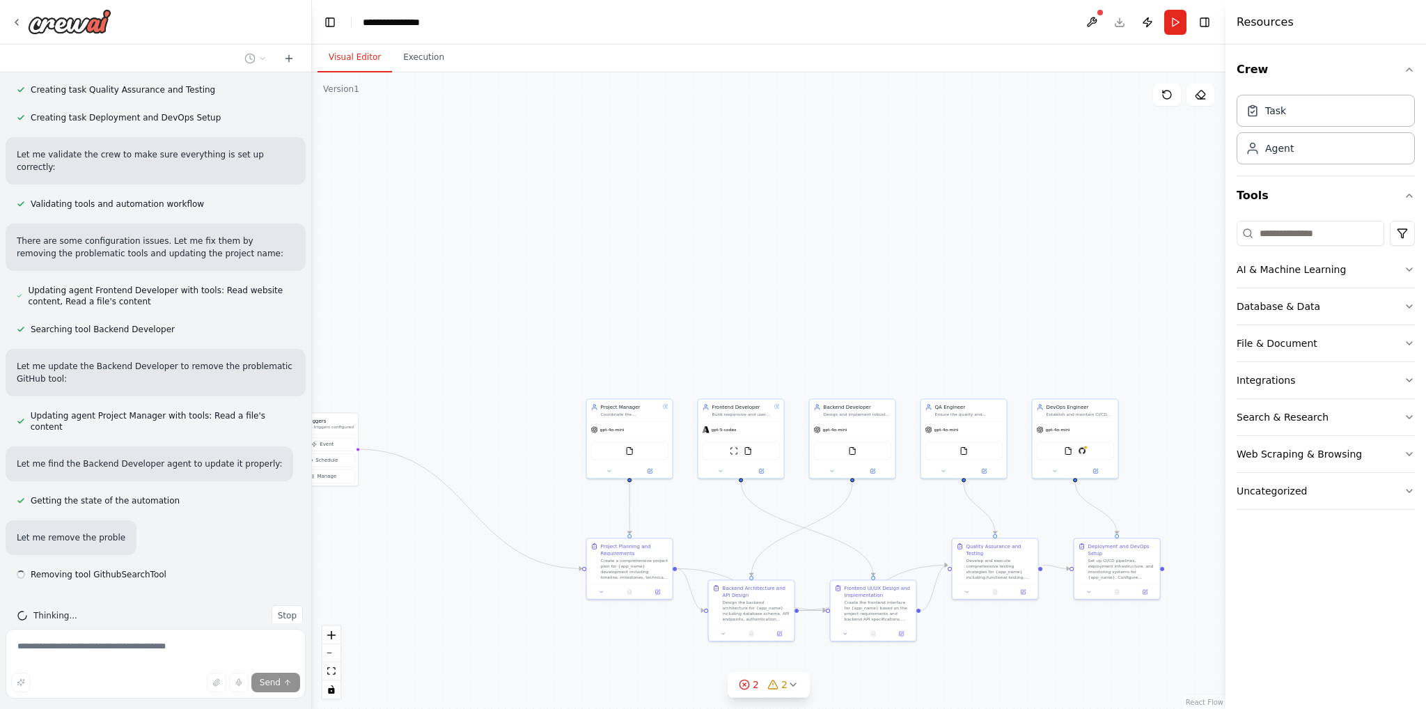
click at [238, 520] on div "Let me remove the proble" at bounding box center [156, 537] width 300 height 35
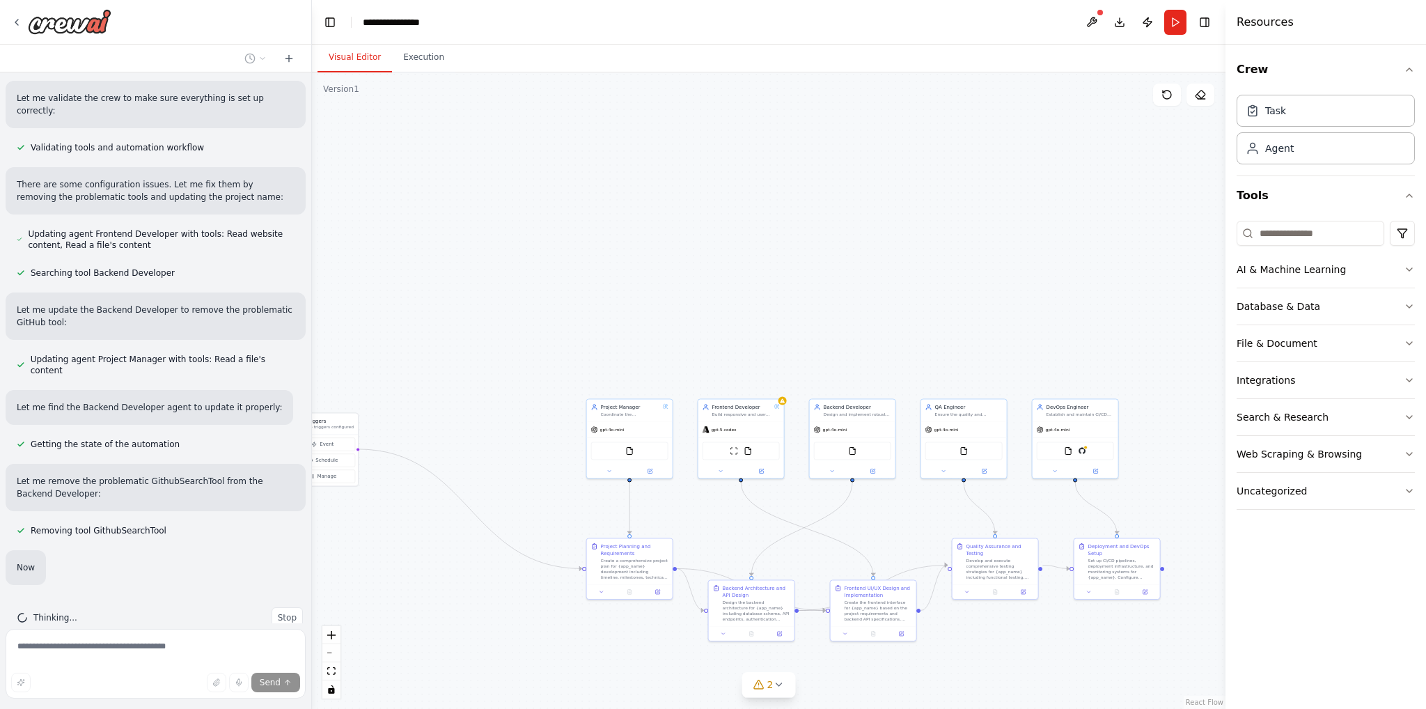
scroll to position [1157, 0]
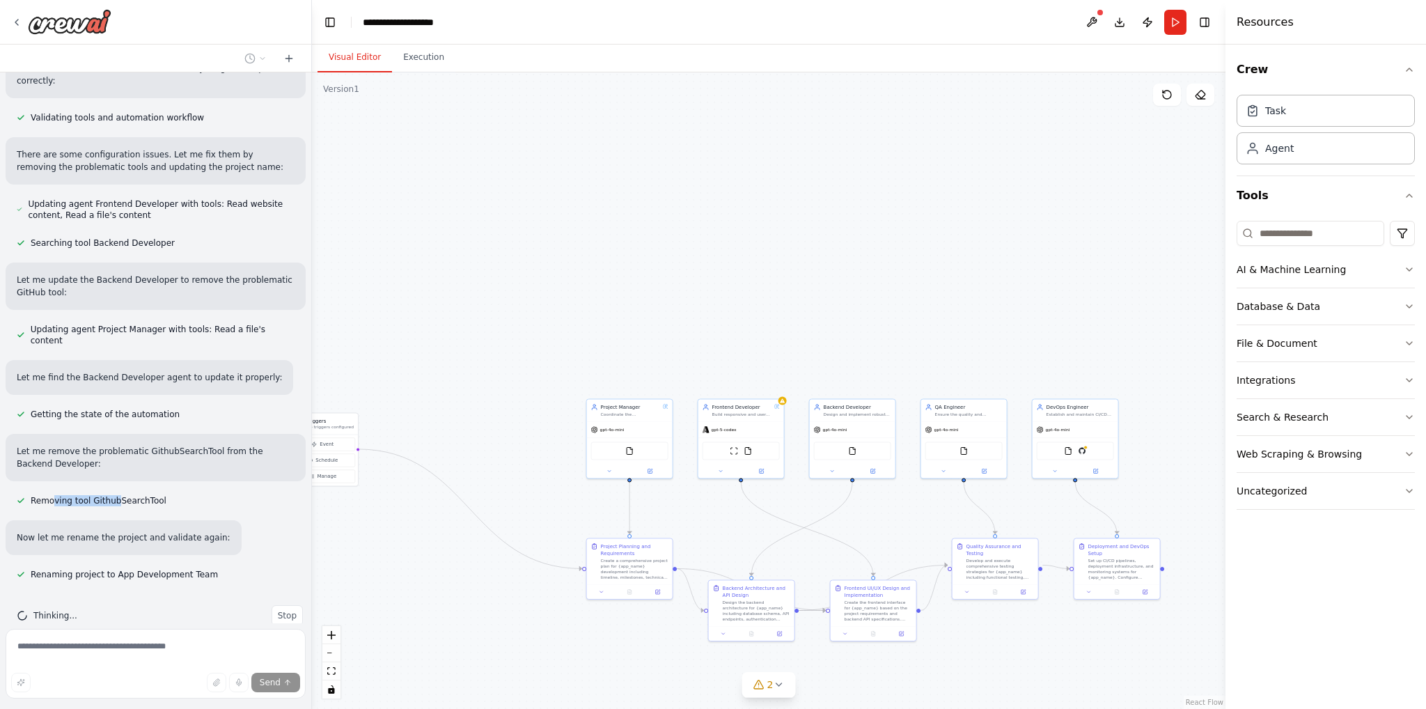
drag, startPoint x: 61, startPoint y: 474, endPoint x: 159, endPoint y: 472, distance: 97.5
click at [127, 495] on span "Removing tool GithubSearchTool" at bounding box center [99, 500] width 136 height 11
click at [159, 492] on div "Removing tool GithubSearchTool" at bounding box center [92, 500] width 172 height 17
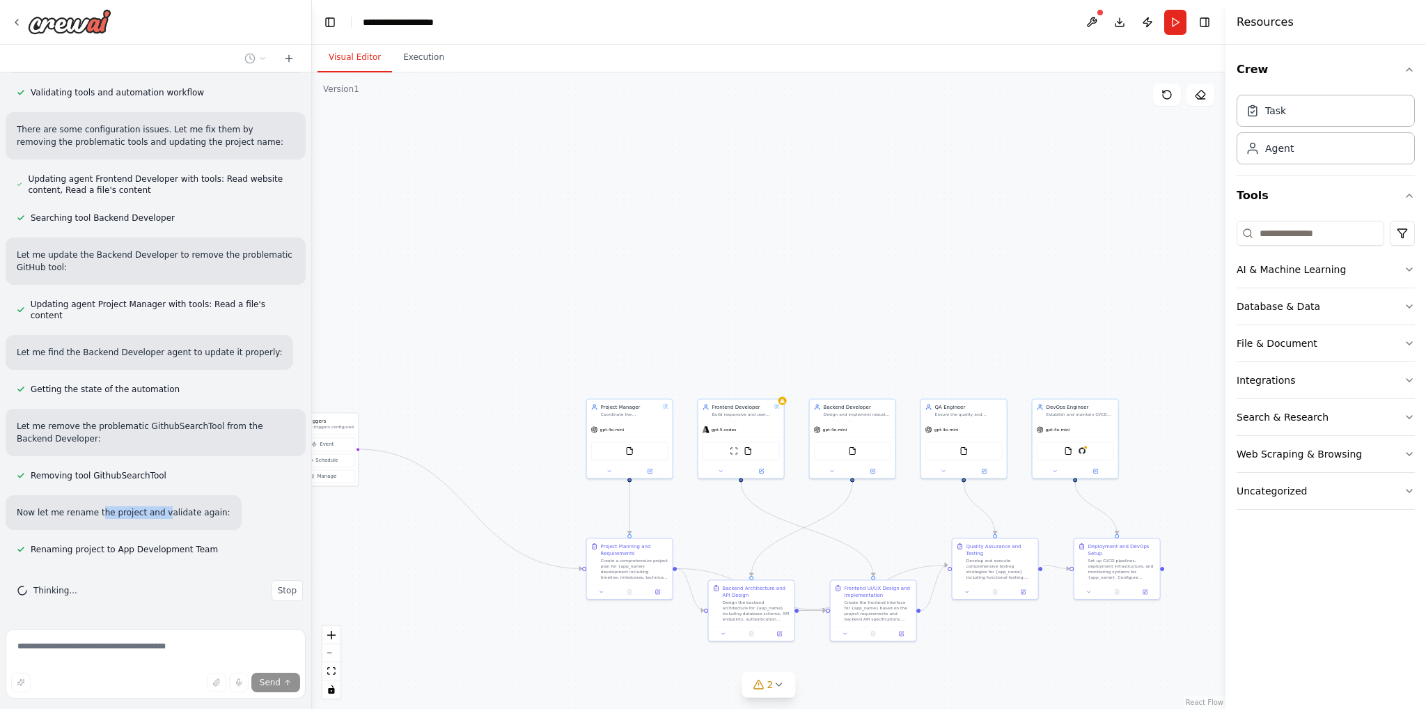
click at [89, 472] on div "Hello! I'm the CrewAI assistant. What kind of automation do you want to build? …" at bounding box center [155, 347] width 311 height 551
drag, startPoint x: 31, startPoint y: 485, endPoint x: 156, endPoint y: 480, distance: 125.5
click at [150, 504] on p "Now let me rename the project and validate again:" at bounding box center [124, 510] width 214 height 13
click at [161, 504] on p "Now let me rename the project and validate again:" at bounding box center [124, 510] width 214 height 13
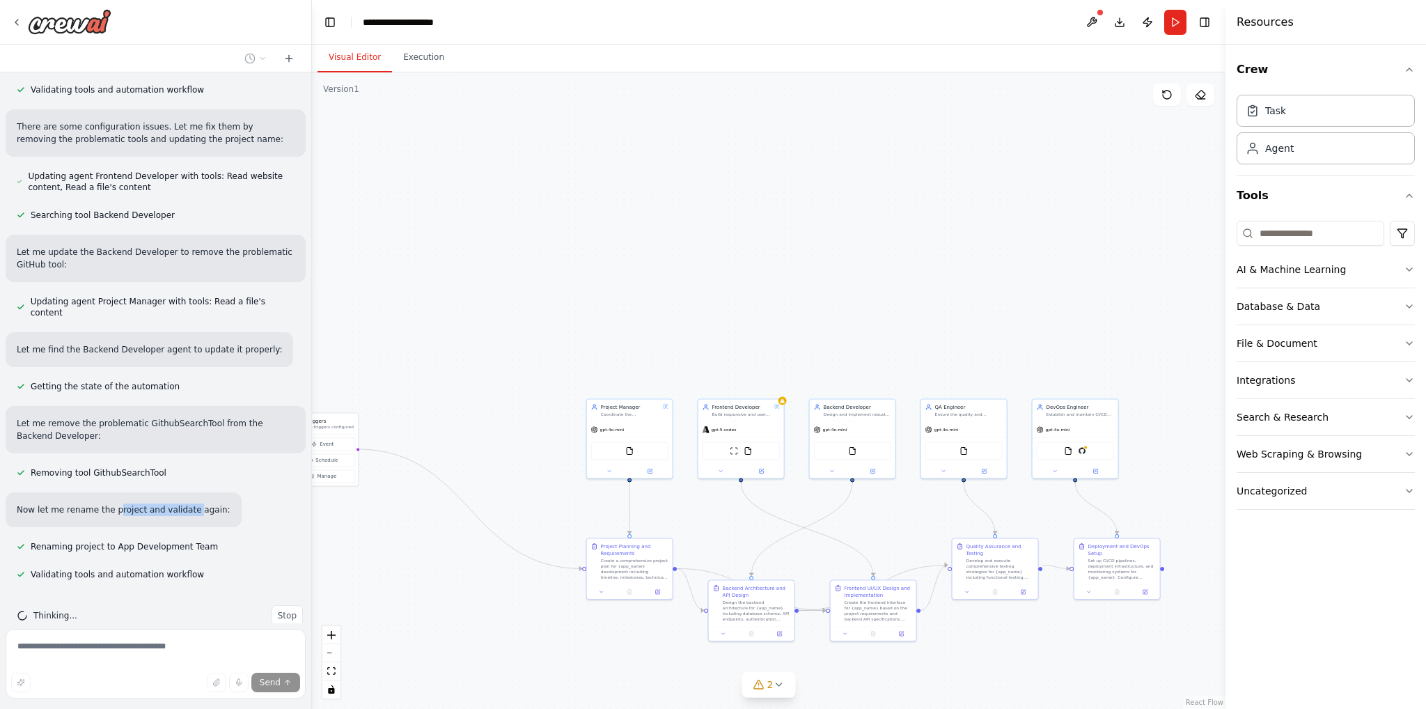
drag, startPoint x: 173, startPoint y: 480, endPoint x: 84, endPoint y: 474, distance: 89.3
click at [105, 492] on div "Now let me rename the project and validate again:" at bounding box center [124, 509] width 236 height 35
drag, startPoint x: 770, startPoint y: 413, endPoint x: 857, endPoint y: 348, distance: 108.5
click at [814, 384] on span "gpt-5-codex" at bounding box center [800, 387] width 25 height 6
drag, startPoint x: 811, startPoint y: 431, endPoint x: 740, endPoint y: 433, distance: 71.8
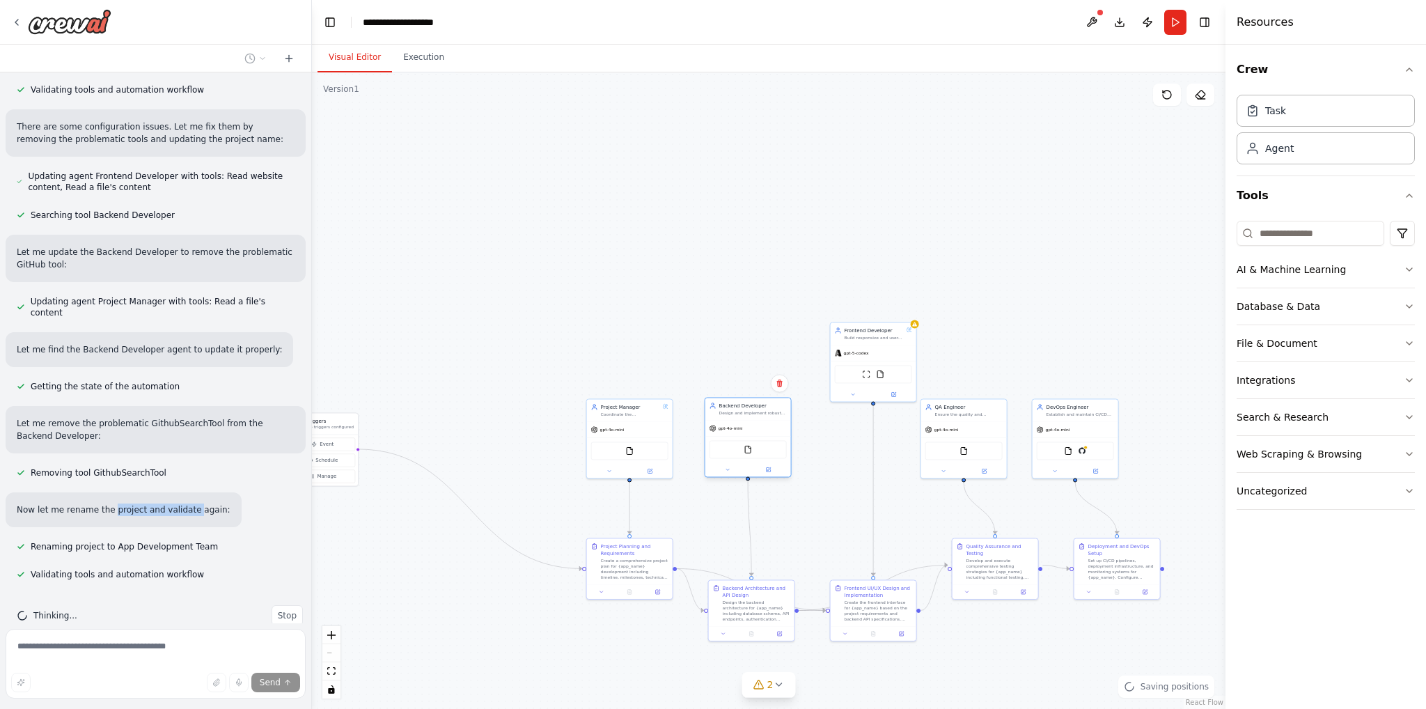
click at [740, 433] on div "gpt-4o-mini" at bounding box center [749, 428] width 86 height 15
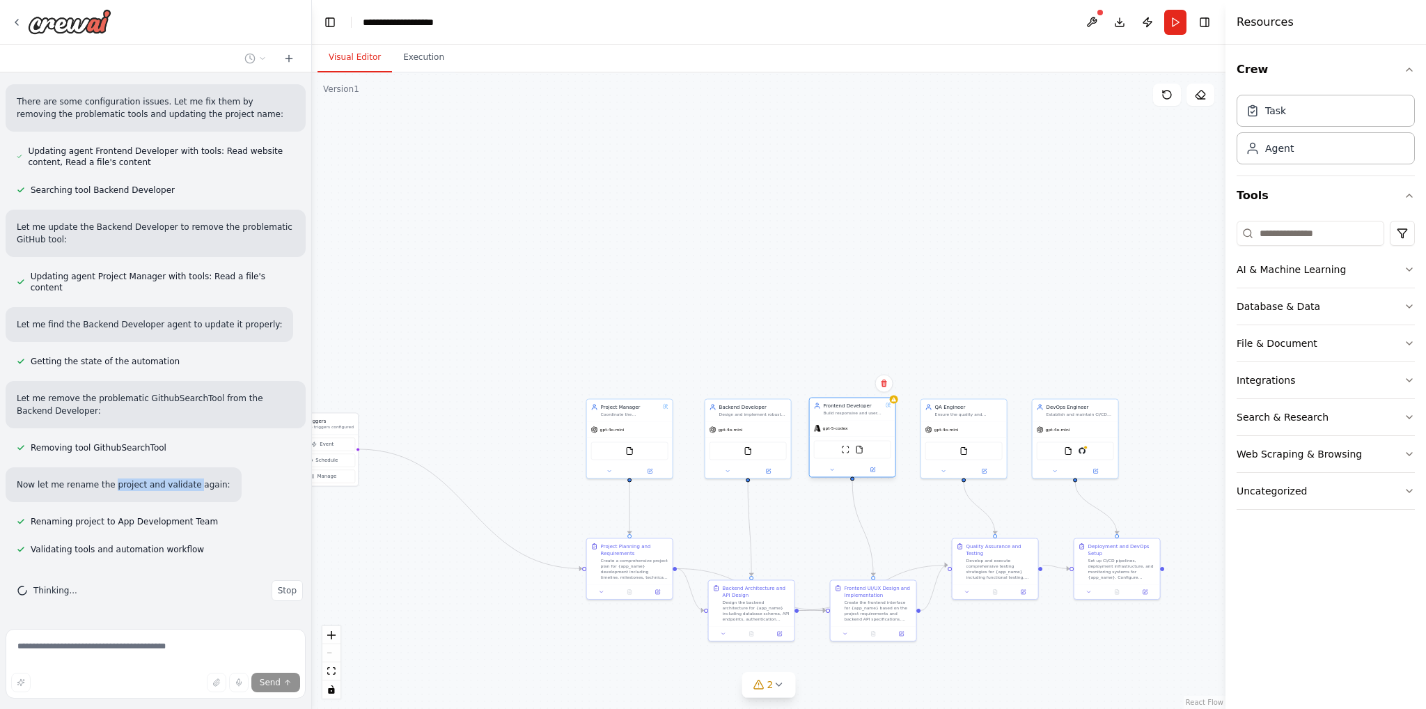
click at [851, 440] on div "Hello! I'm the CrewAI assistant. What kind of automation do you want to build? …" at bounding box center [713, 354] width 1426 height 709
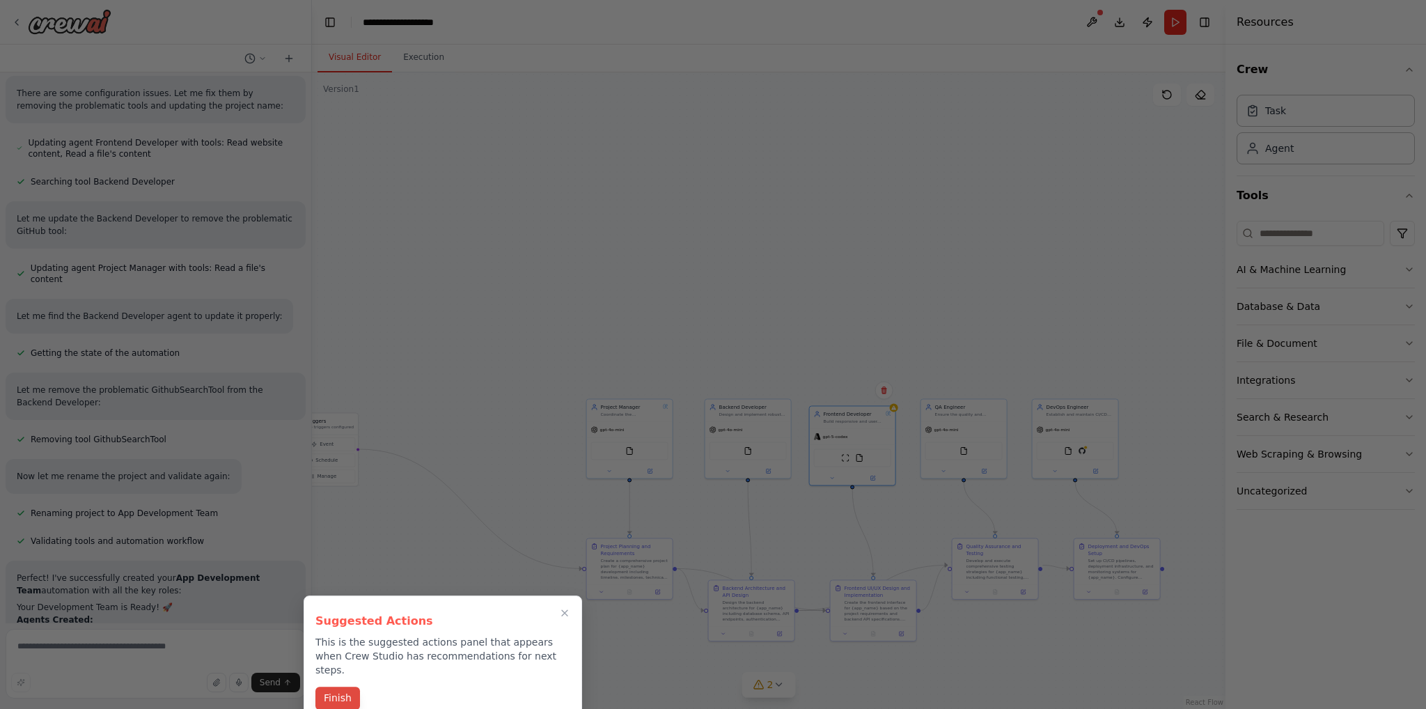
click at [336, 687] on button "Finish" at bounding box center [338, 698] width 45 height 23
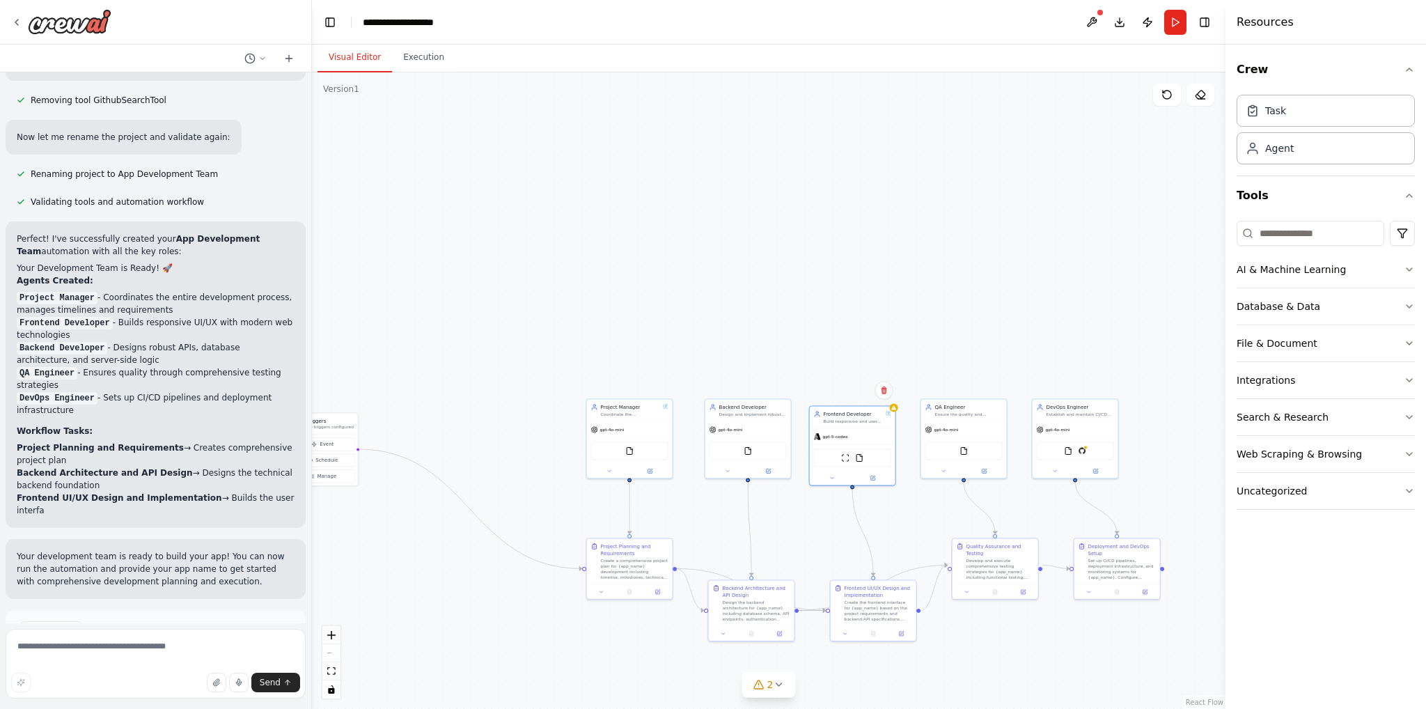
scroll to position [1550, 0]
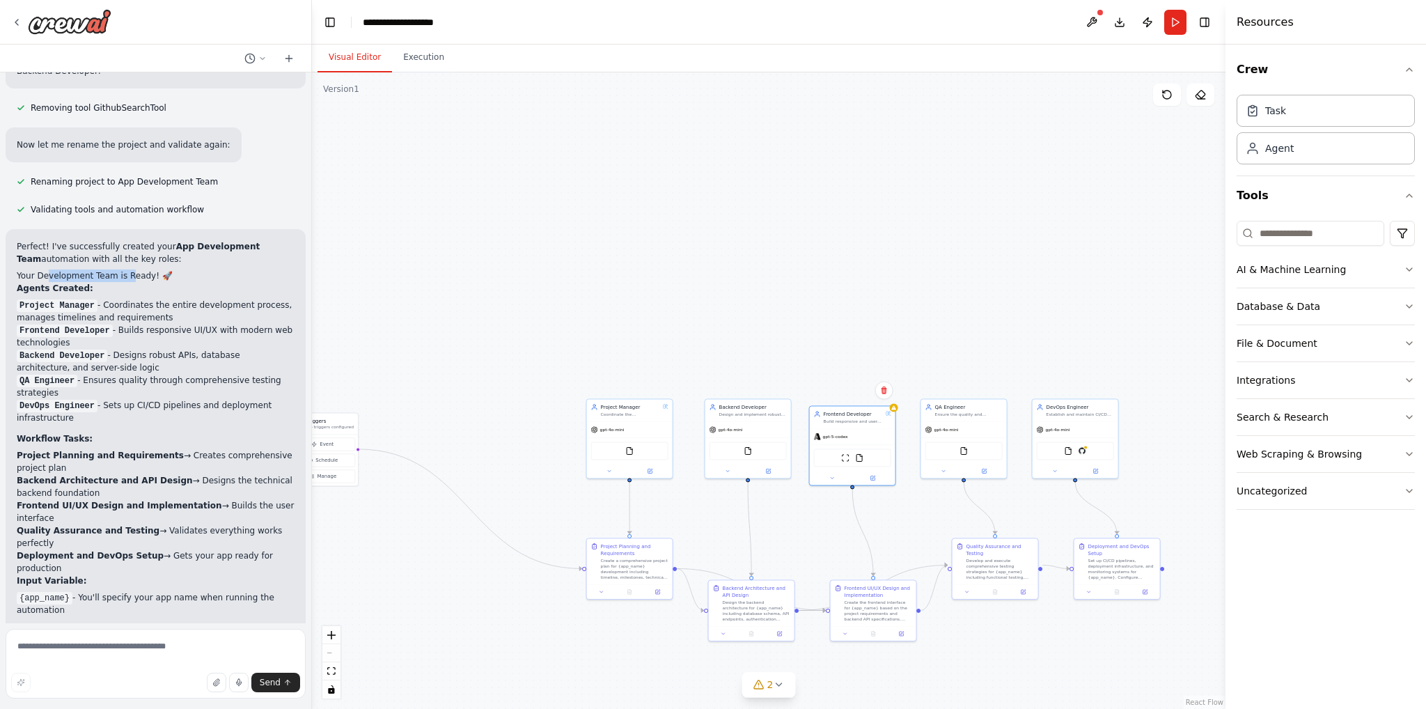
click at [124, 270] on h2 "Your Development Team is Ready! 🚀" at bounding box center [156, 276] width 278 height 13
drag, startPoint x: 130, startPoint y: 251, endPoint x: 147, endPoint y: 253, distance: 17.5
click at [130, 270] on h2 "Your Development Team is Ready! 🚀" at bounding box center [156, 276] width 278 height 13
drag, startPoint x: 111, startPoint y: 252, endPoint x: 73, endPoint y: 251, distance: 37.6
click at [75, 270] on h2 "Your Development Team is Ready! 🚀" at bounding box center [156, 276] width 278 height 13
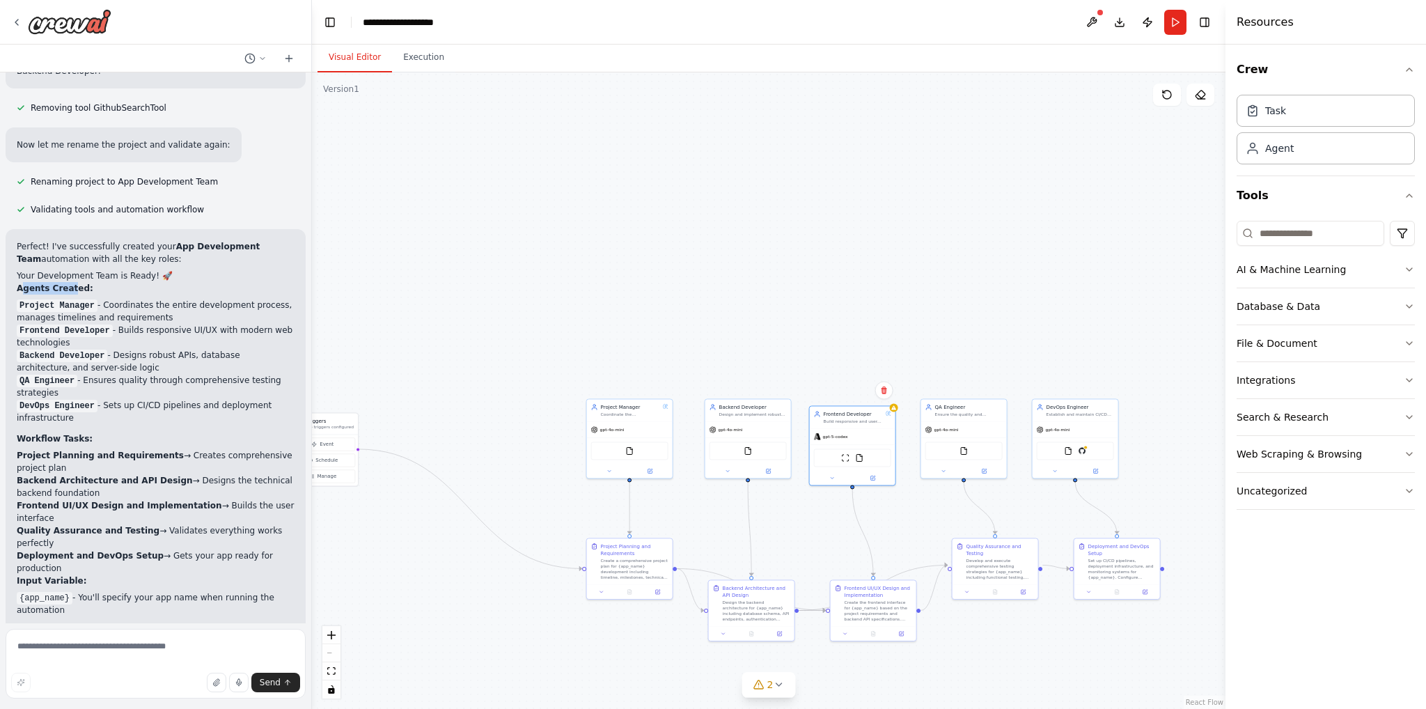
drag, startPoint x: 22, startPoint y: 262, endPoint x: 77, endPoint y: 264, distance: 55.8
click at [69, 283] on strong "Agents Created:" at bounding box center [55, 288] width 77 height 10
click at [84, 282] on p "Agents Created:" at bounding box center [156, 288] width 278 height 13
drag, startPoint x: 82, startPoint y: 264, endPoint x: 39, endPoint y: 263, distance: 43.2
click at [42, 282] on p "Agents Created:" at bounding box center [156, 288] width 278 height 13
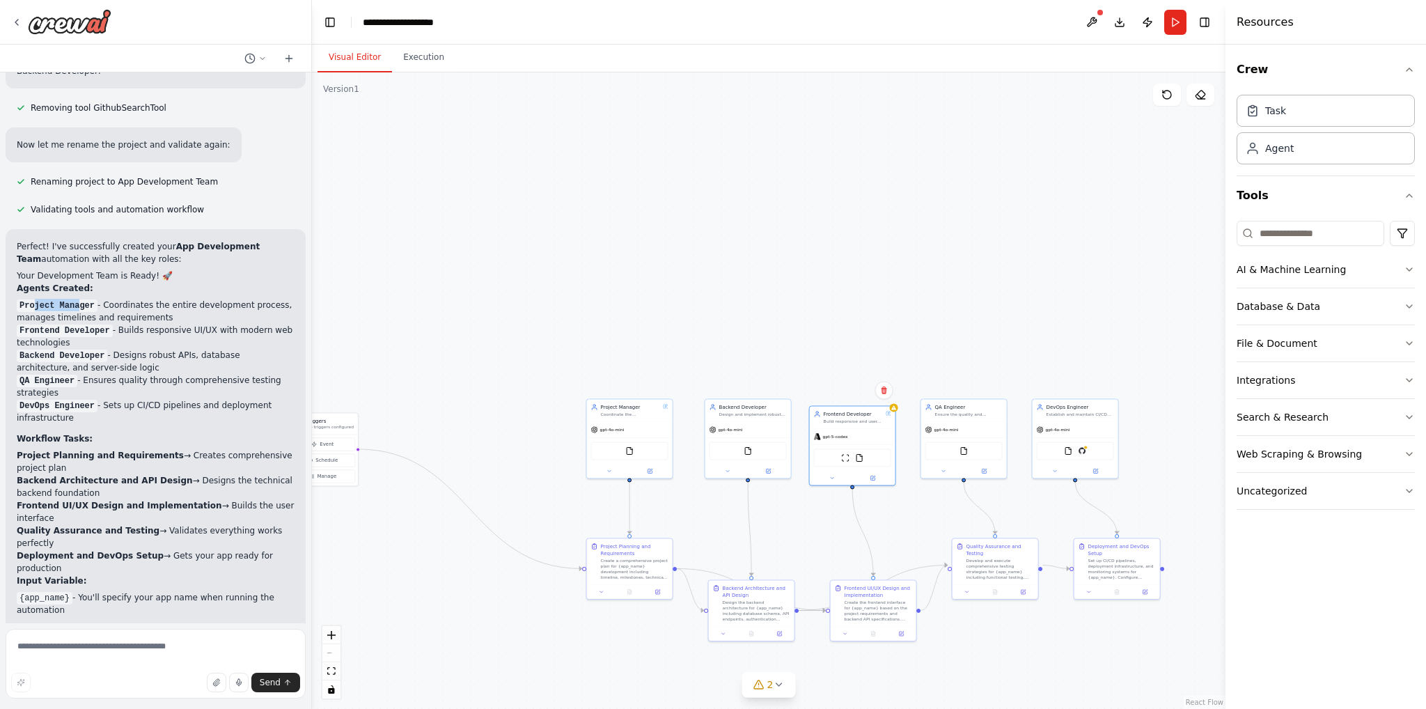
drag, startPoint x: 36, startPoint y: 281, endPoint x: 103, endPoint y: 281, distance: 67.6
click at [86, 300] on code "Project Manager" at bounding box center [57, 306] width 81 height 13
drag, startPoint x: 103, startPoint y: 281, endPoint x: 48, endPoint y: 304, distance: 59.6
click at [102, 299] on li "Project Manager - Coordinates the entire development process, manages timelines…" at bounding box center [156, 311] width 278 height 25
drag, startPoint x: 42, startPoint y: 311, endPoint x: 60, endPoint y: 316, distance: 18.8
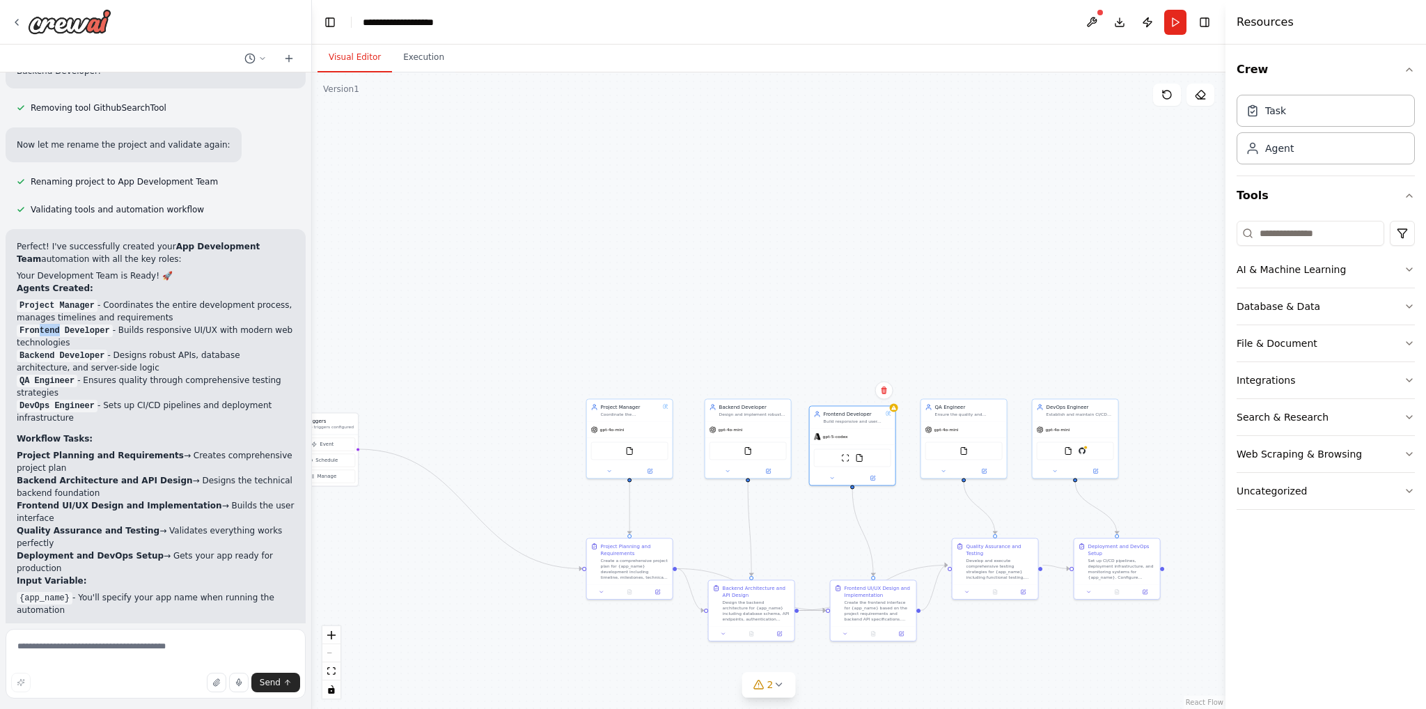
click at [61, 325] on code "Frontend Developer" at bounding box center [65, 331] width 96 height 13
drag, startPoint x: 31, startPoint y: 334, endPoint x: 44, endPoint y: 347, distance: 18.2
click at [46, 350] on code "Backend Developer" at bounding box center [62, 356] width 91 height 13
drag, startPoint x: 29, startPoint y: 352, endPoint x: 47, endPoint y: 358, distance: 19.6
click at [47, 375] on code "QA Engineer" at bounding box center [47, 381] width 61 height 13
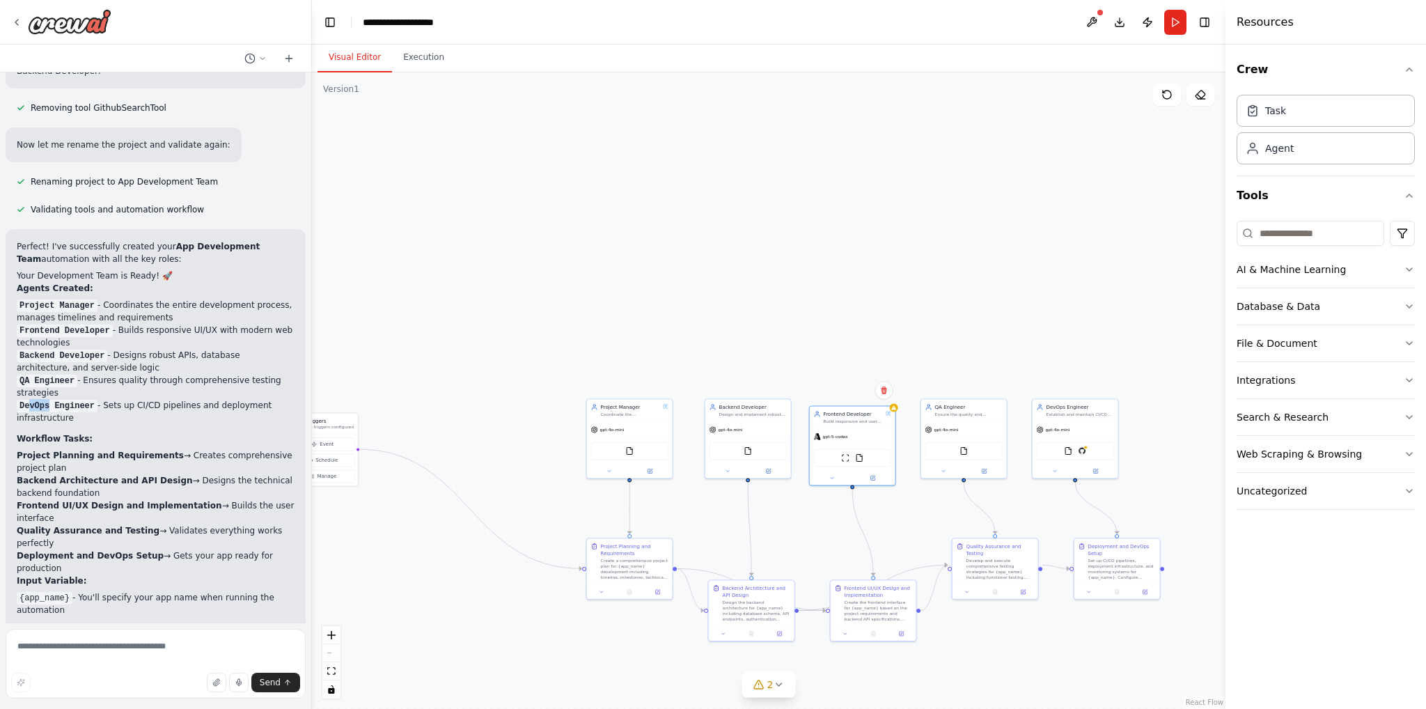
drag, startPoint x: 35, startPoint y: 381, endPoint x: 56, endPoint y: 384, distance: 21.1
click at [54, 400] on code "DevOps Engineer" at bounding box center [57, 406] width 81 height 13
drag, startPoint x: 68, startPoint y: 385, endPoint x: 76, endPoint y: 387, distance: 8.5
click at [70, 400] on code "DevOps Engineer" at bounding box center [57, 406] width 81 height 13
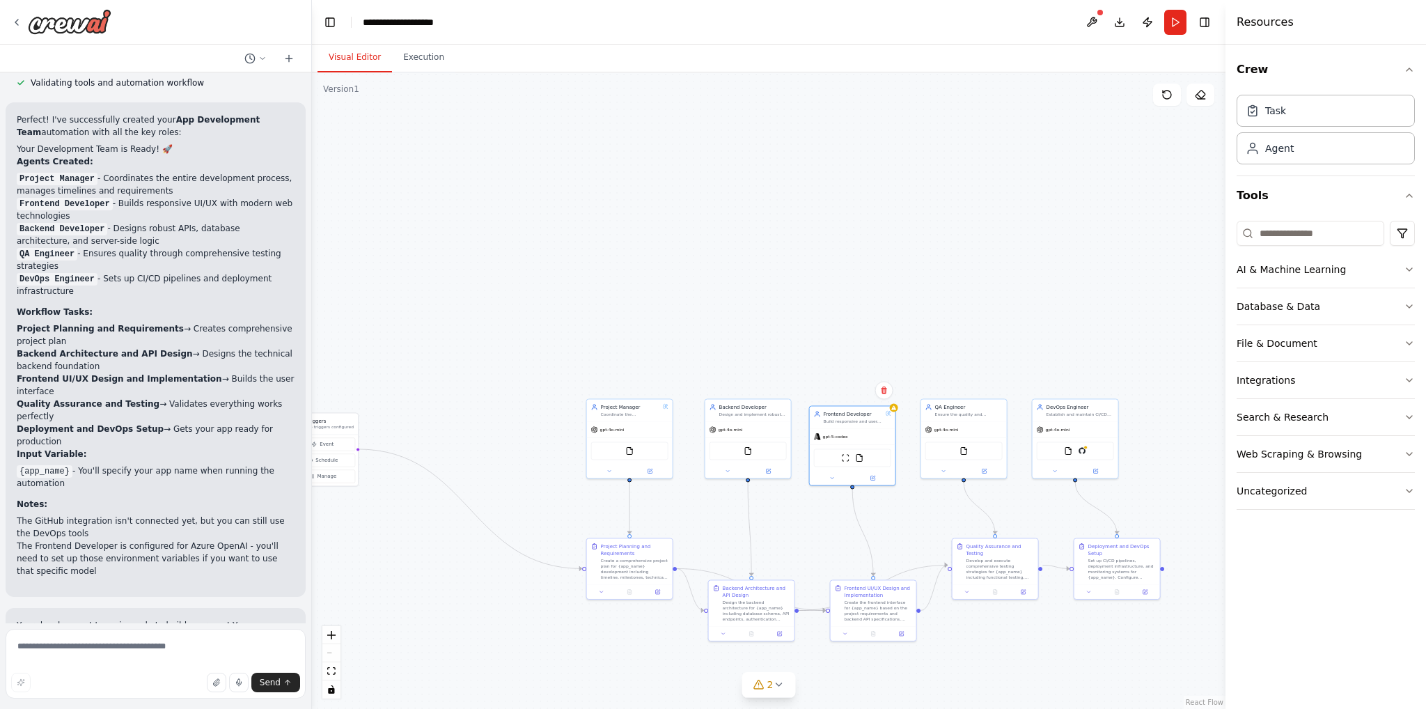
scroll to position [1689, 0]
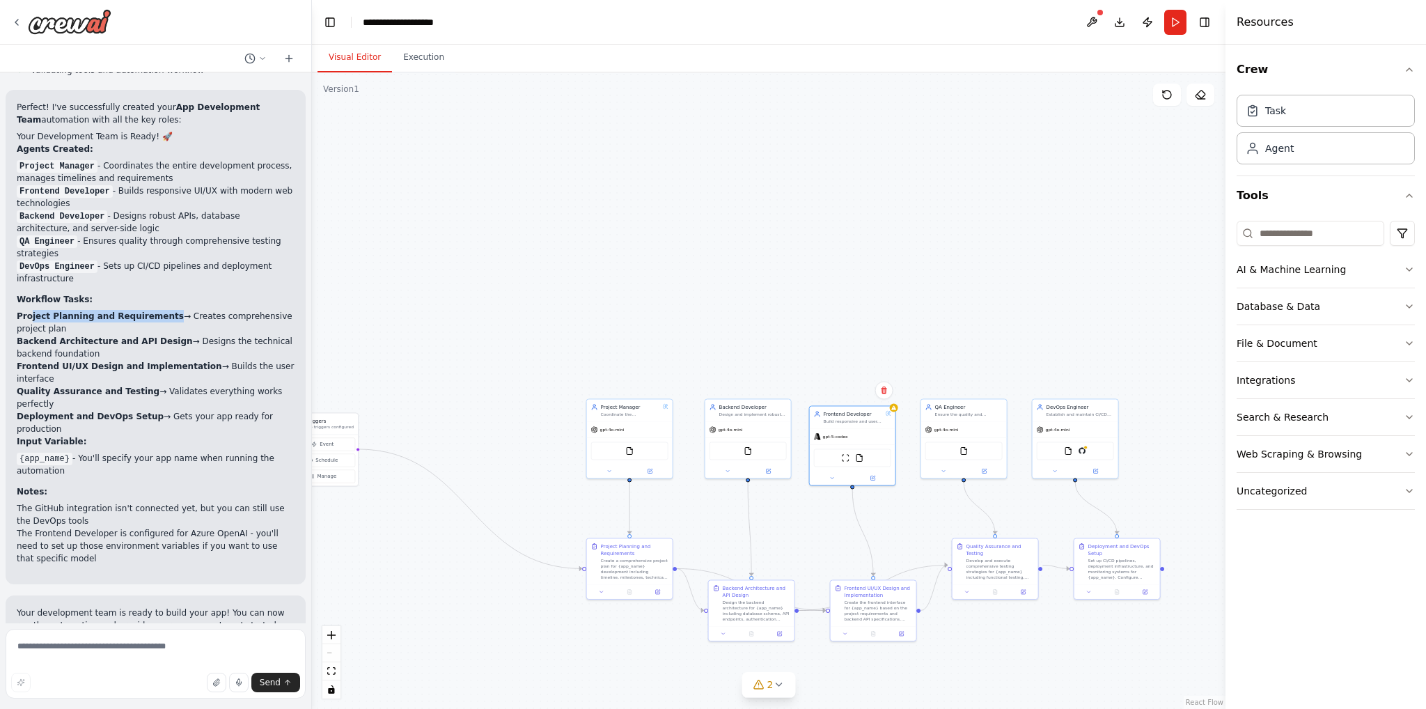
drag, startPoint x: 36, startPoint y: 295, endPoint x: 156, endPoint y: 294, distance: 120.5
click at [156, 310] on li "Project Planning and Requirements → Creates comprehensive project plan" at bounding box center [156, 322] width 278 height 25
drag, startPoint x: 183, startPoint y: 290, endPoint x: 283, endPoint y: 292, distance: 100.3
click at [283, 310] on li "Project Planning and Requirements → Creates comprehensive project plan" at bounding box center [156, 322] width 278 height 25
drag, startPoint x: 25, startPoint y: 300, endPoint x: 42, endPoint y: 302, distance: 16.8
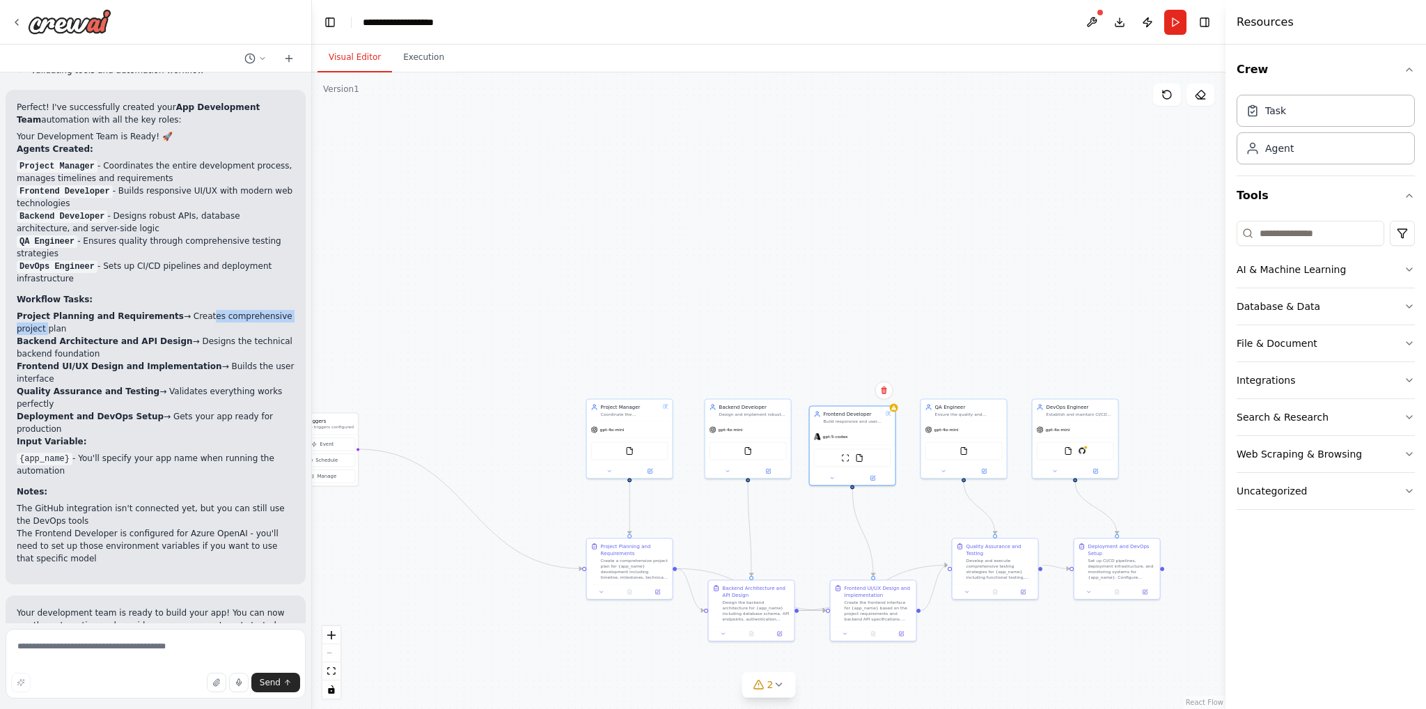
click at [40, 300] on div "Perfect! I've successfully created your App Development Team automation with al…" at bounding box center [156, 337] width 300 height 495
drag, startPoint x: 39, startPoint y: 316, endPoint x: 192, endPoint y: 318, distance: 152.6
click at [189, 335] on li "Backend Architecture and API Design → Designs the technical backend foundation" at bounding box center [156, 347] width 278 height 25
click at [209, 335] on li "Backend Architecture and API Design → Designs the technical backend foundation" at bounding box center [156, 347] width 278 height 25
drag, startPoint x: 209, startPoint y: 320, endPoint x: 271, endPoint y: 320, distance: 62.0
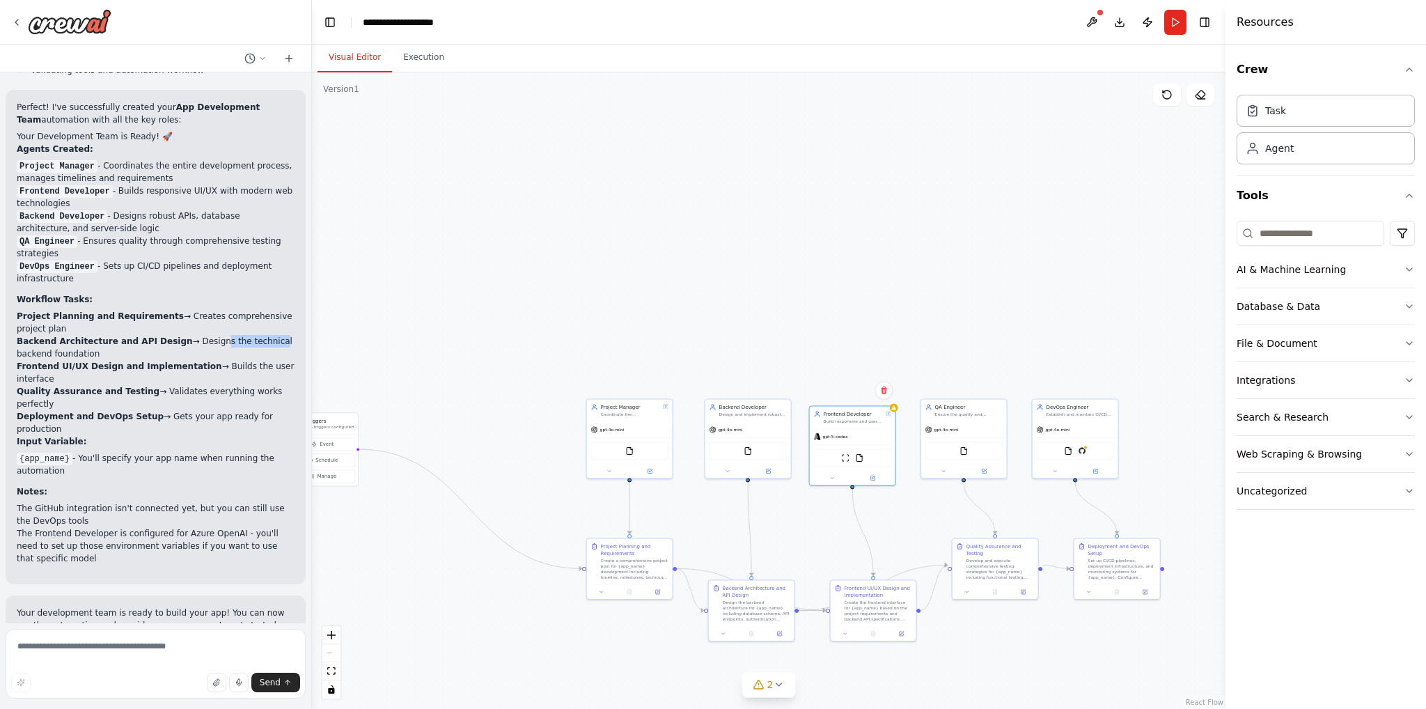
click at [249, 335] on li "Backend Architecture and API Design → Designs the technical backend foundation" at bounding box center [156, 347] width 278 height 25
drag, startPoint x: 271, startPoint y: 320, endPoint x: 247, endPoint y: 318, distance: 24.5
click at [270, 335] on li "Backend Architecture and API Design → Designs the technical backend foundation" at bounding box center [156, 347] width 278 height 25
drag, startPoint x: 257, startPoint y: 318, endPoint x: 176, endPoint y: 316, distance: 81.5
click at [176, 335] on li "Backend Architecture and API Design → Designs the technical backend foundation" at bounding box center [156, 347] width 278 height 25
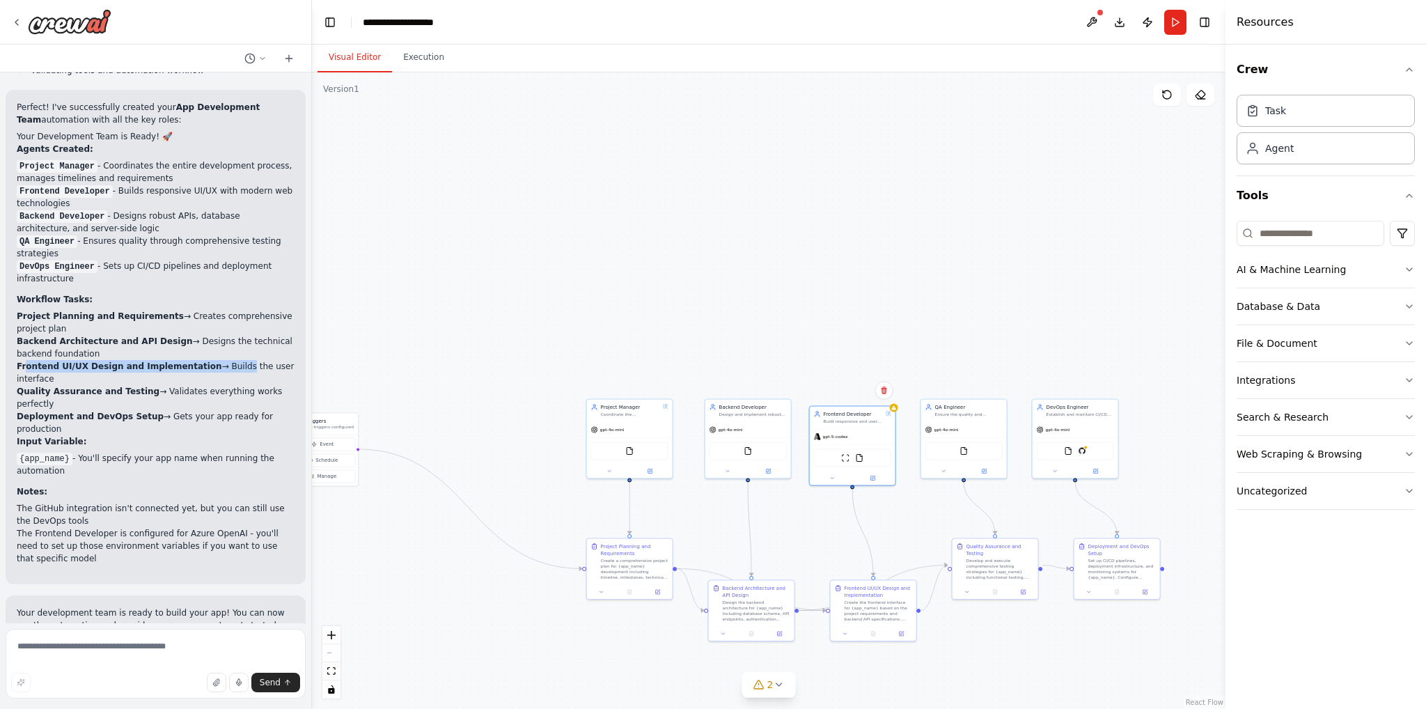
drag, startPoint x: 31, startPoint y: 342, endPoint x: 233, endPoint y: 338, distance: 202.7
click at [230, 360] on li "Frontend UI/UX Design and Implementation → Builds the user interface" at bounding box center [156, 372] width 278 height 25
drag, startPoint x: 242, startPoint y: 336, endPoint x: 267, endPoint y: 334, distance: 24.5
click at [242, 360] on li "Frontend UI/UX Design and Implementation → Builds the user interface" at bounding box center [156, 372] width 278 height 25
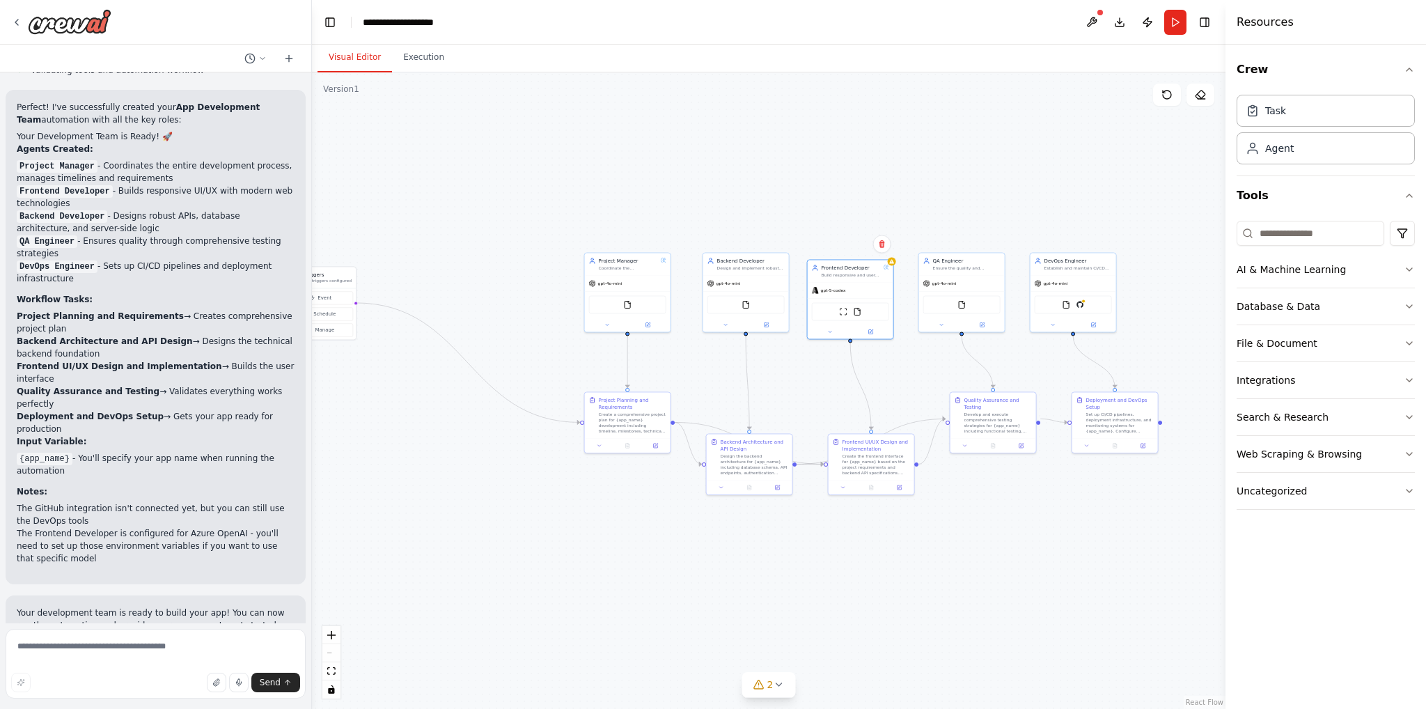
drag, startPoint x: 796, startPoint y: 520, endPoint x: 800, endPoint y: 374, distance: 146.3
click at [794, 377] on div ".deletable-edge-delete-btn { width: 20px; height: 20px; border: 0px solid #ffff…" at bounding box center [769, 390] width 914 height 637
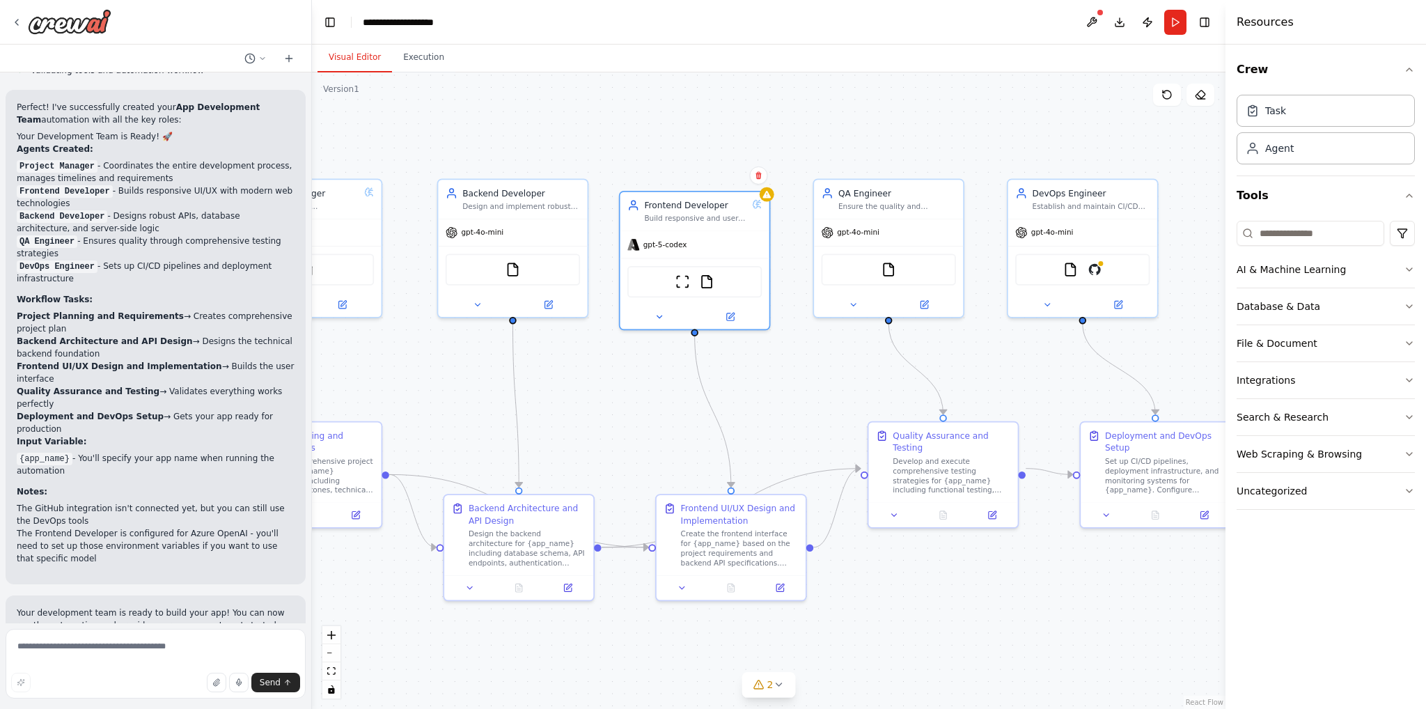
drag, startPoint x: 791, startPoint y: 371, endPoint x: 605, endPoint y: 389, distance: 187.5
click at [605, 389] on div ".deletable-edge-delete-btn { width: 20px; height: 20px; border: 0px solid #ffff…" at bounding box center [769, 390] width 914 height 637
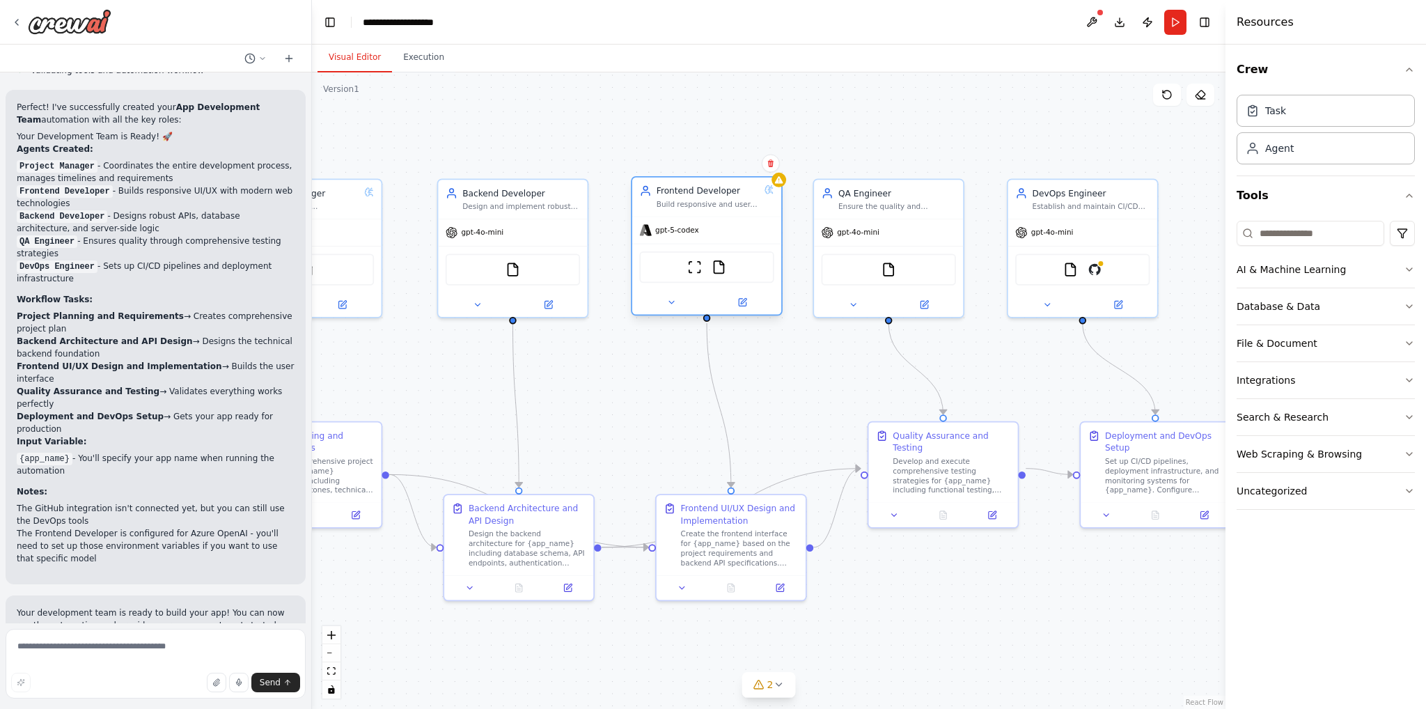
drag, startPoint x: 695, startPoint y: 234, endPoint x: 708, endPoint y: 220, distance: 18.7
click at [708, 220] on div "gpt-5-codex" at bounding box center [706, 230] width 149 height 26
click at [771, 353] on div ".deletable-edge-delete-btn { width: 20px; height: 20px; border: 0px solid #ffff…" at bounding box center [769, 390] width 914 height 637
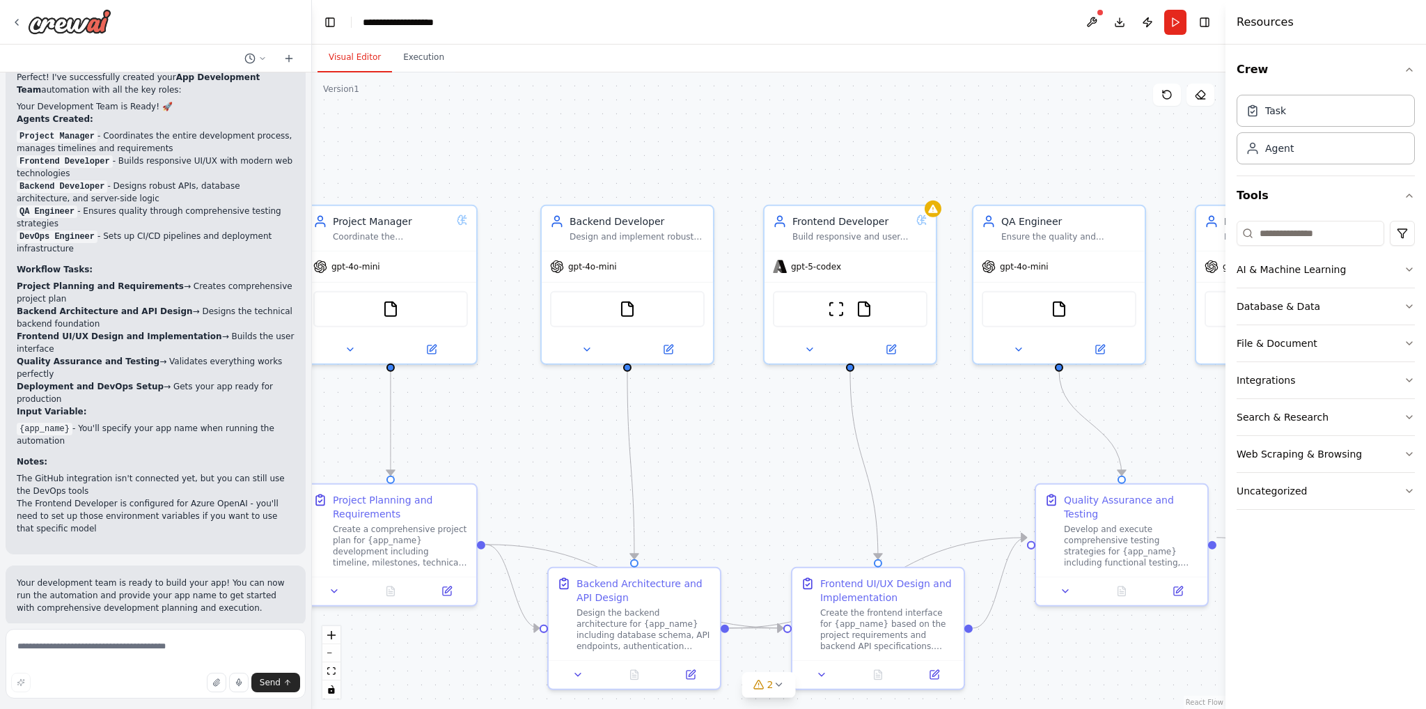
scroll to position [1795, 0]
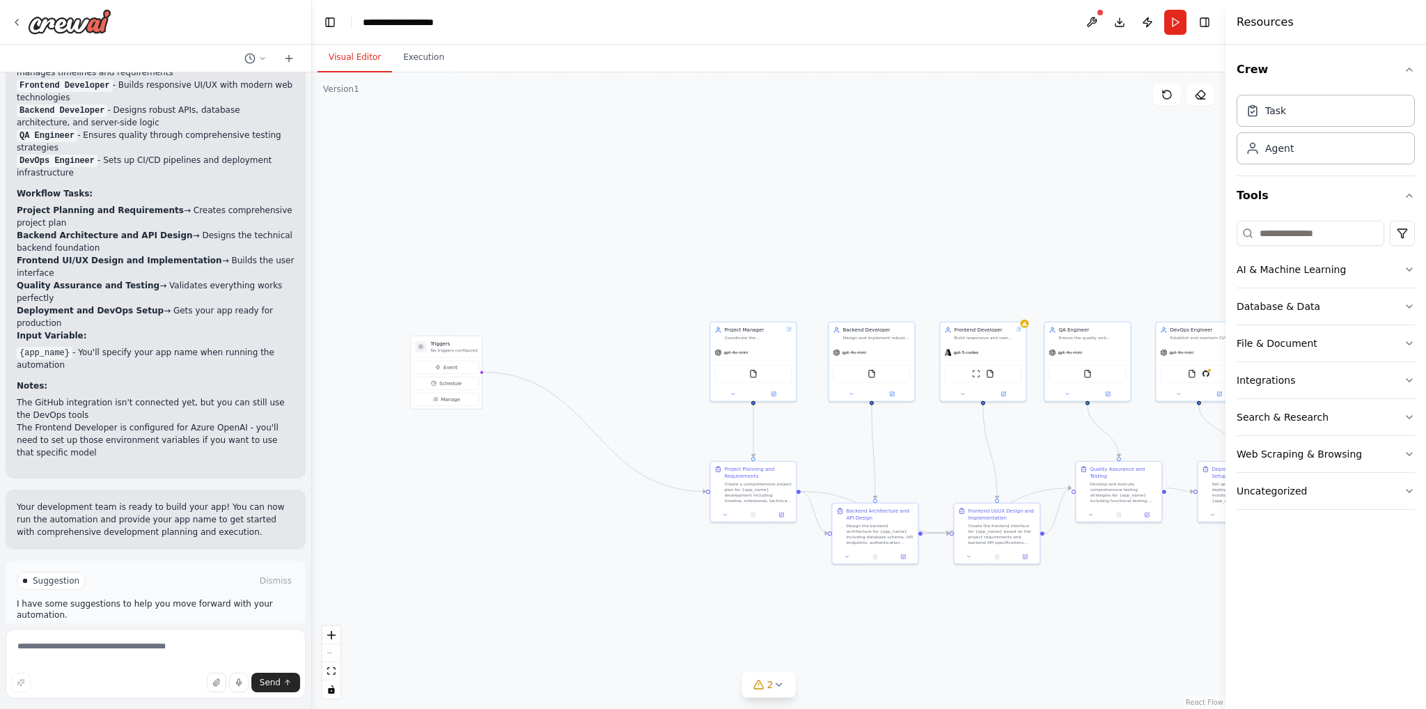
drag, startPoint x: 430, startPoint y: 380, endPoint x: 511, endPoint y: 379, distance: 80.8
click at [557, 387] on div ".deletable-edge-delete-btn { width: 20px; height: 20px; border: 0px solid #ffff…" at bounding box center [769, 390] width 914 height 637
click at [174, 635] on span "Run Automation" at bounding box center [162, 640] width 68 height 11
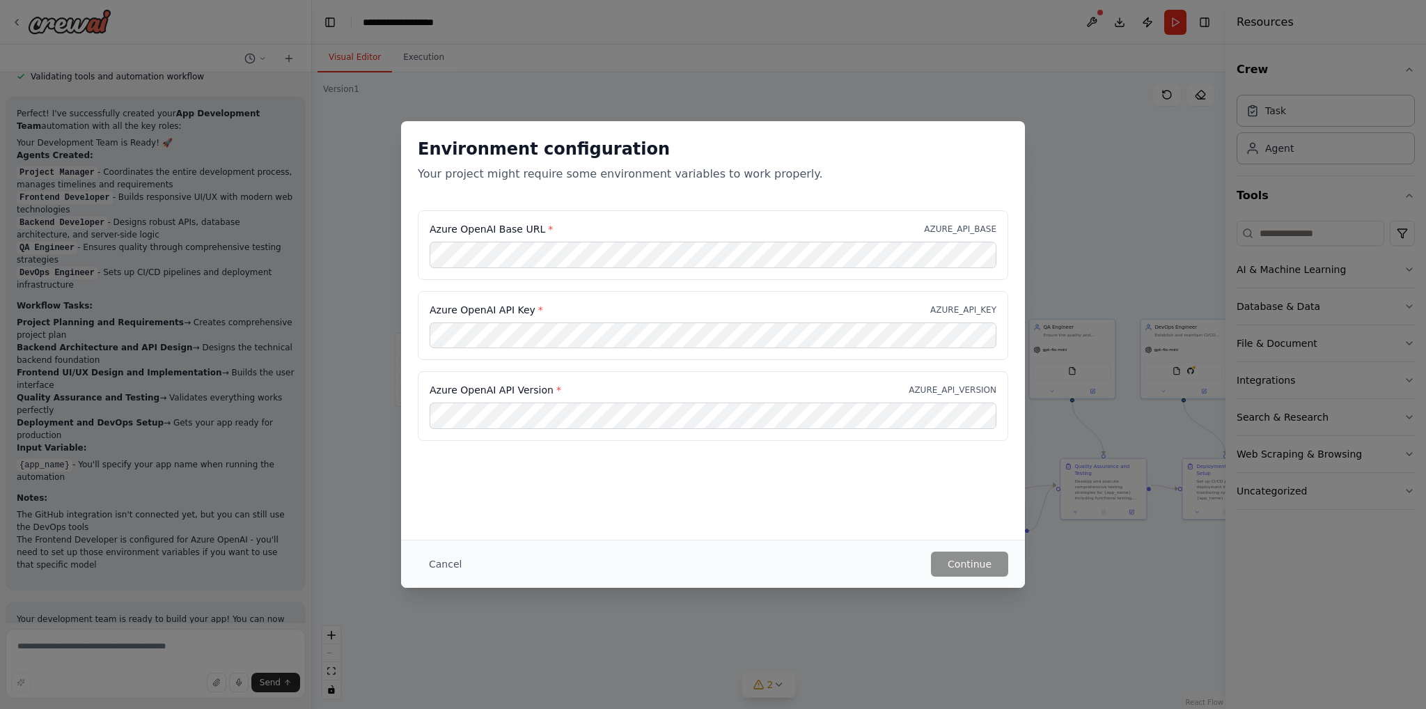
click at [965, 83] on div "Environment configuration Your project might require some environment variables…" at bounding box center [713, 354] width 1426 height 709
click at [446, 561] on button "Cancel" at bounding box center [445, 564] width 55 height 25
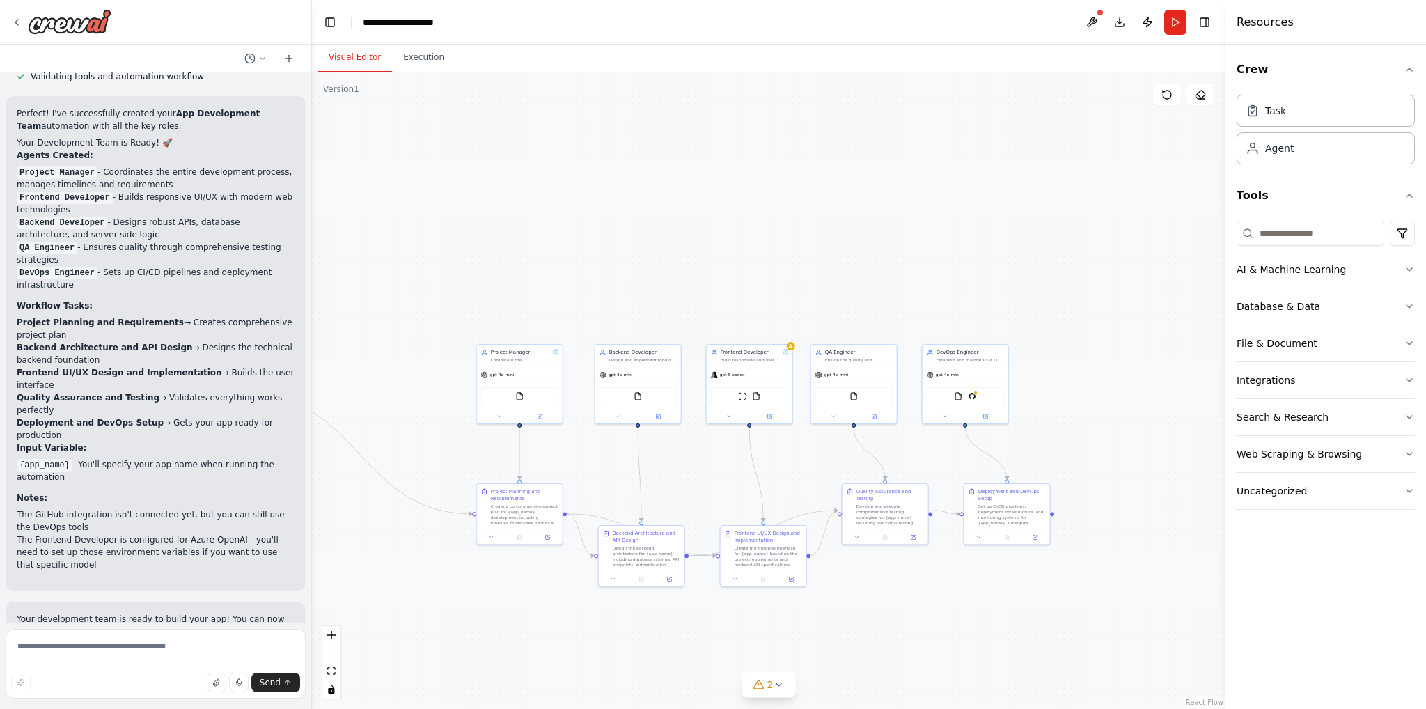
drag, startPoint x: 1079, startPoint y: 449, endPoint x: 878, endPoint y: 438, distance: 200.9
click at [863, 444] on div ".deletable-edge-delete-btn { width: 20px; height: 20px; border: 0px solid #ffff…" at bounding box center [769, 390] width 914 height 637
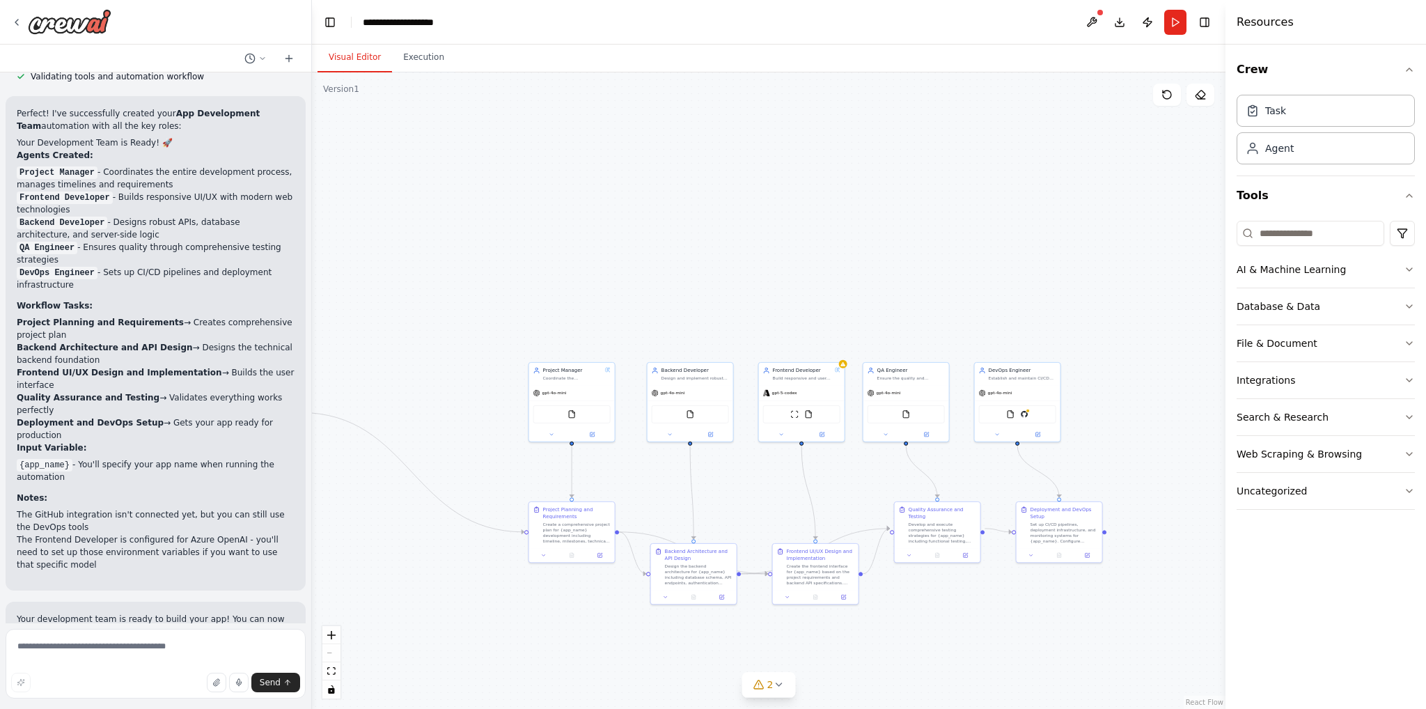
click at [949, 292] on div ".deletable-edge-delete-btn { width: 20px; height: 20px; border: 0px solid #ffff…" at bounding box center [769, 390] width 914 height 637
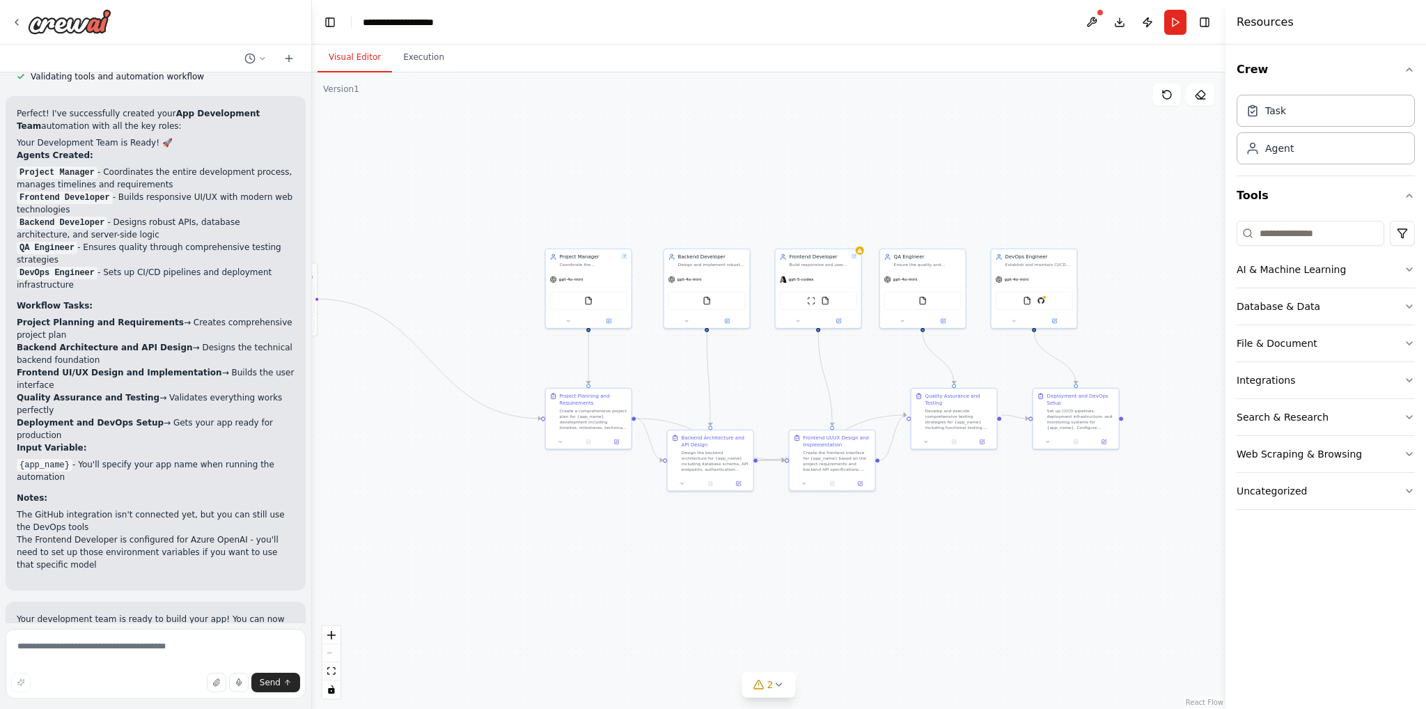
drag, startPoint x: 940, startPoint y: 327, endPoint x: 961, endPoint y: 217, distance: 111.9
click at [961, 217] on div ".deletable-edge-delete-btn { width: 20px; height: 20px; border: 0px solid #ffff…" at bounding box center [769, 390] width 914 height 637
click at [451, 680] on div ".deletable-edge-delete-btn { width: 20px; height: 20px; border: 0px solid #ffff…" at bounding box center [769, 390] width 914 height 637
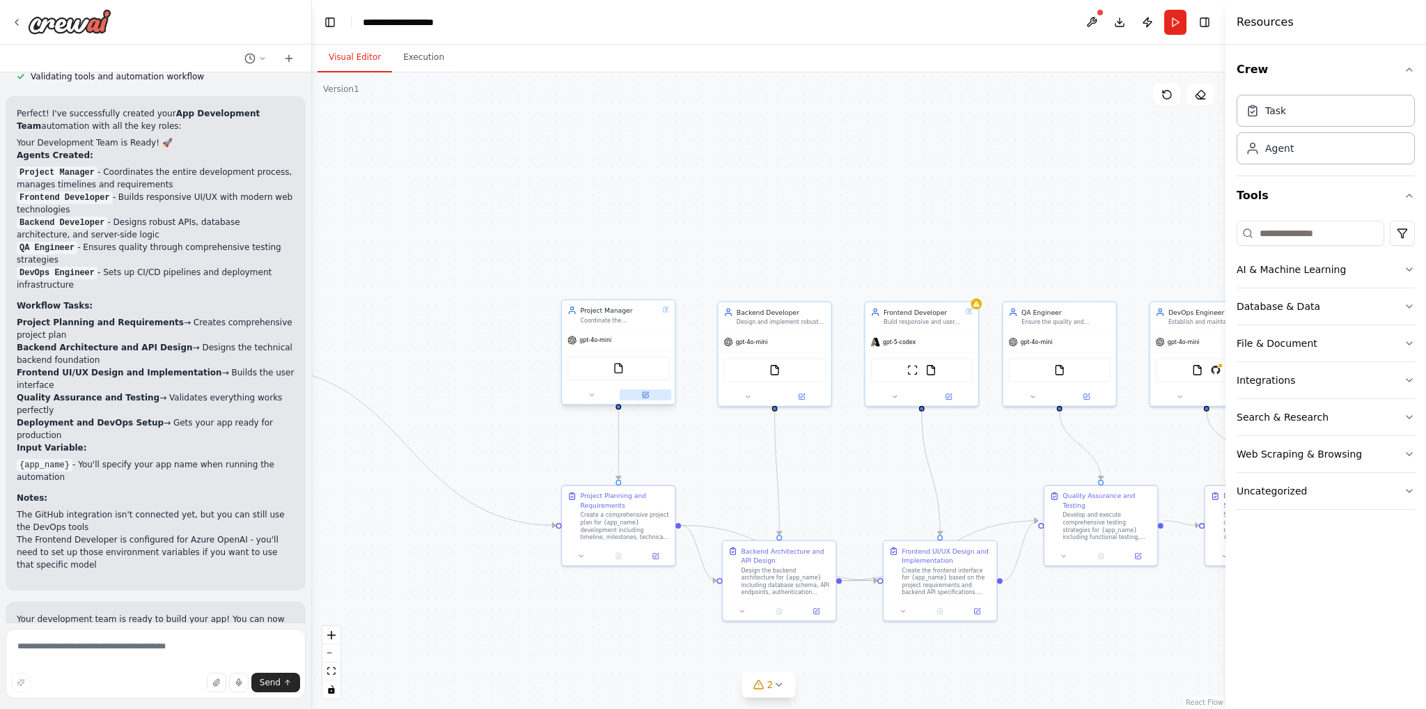
click at [648, 394] on icon at bounding box center [646, 395] width 6 height 6
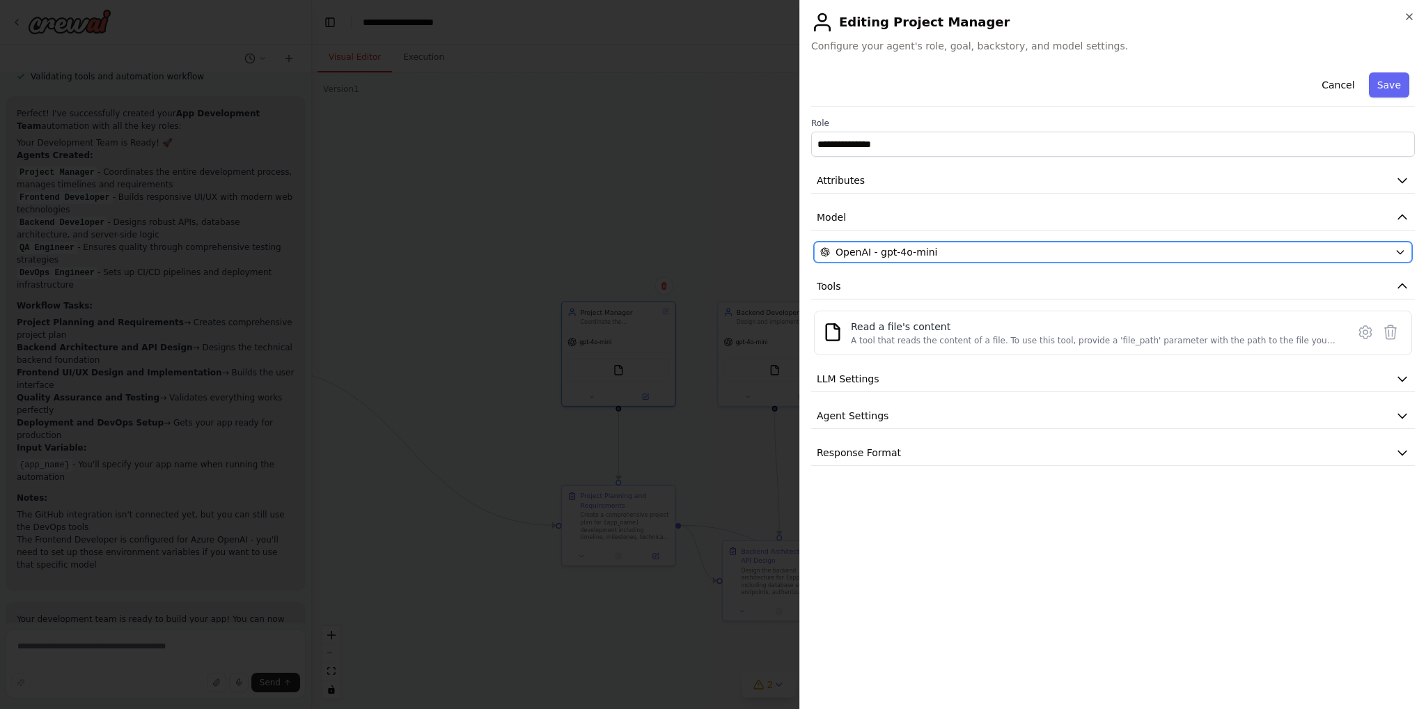
click at [1011, 245] on div "OpenAI - gpt-4o-mini" at bounding box center [1105, 252] width 569 height 14
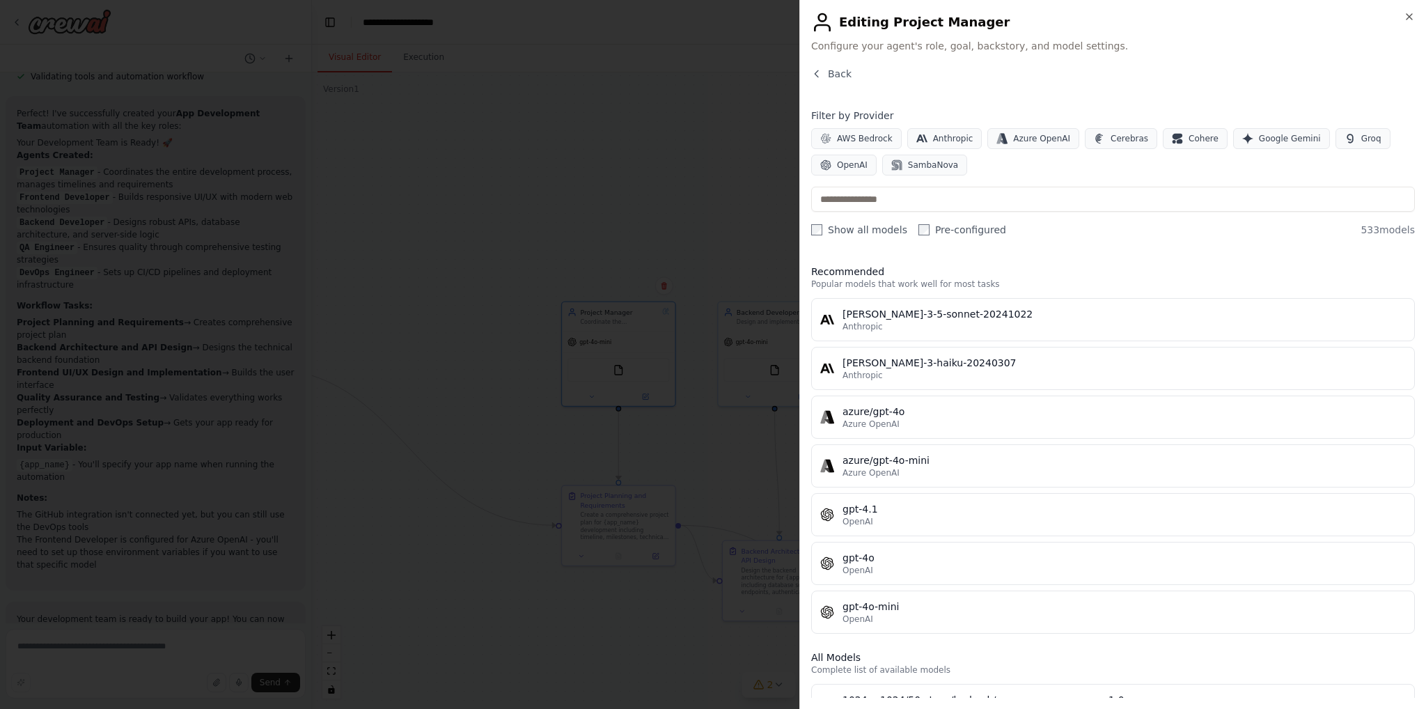
click at [1169, 166] on div "AWS Bedrock Anthropic Azure OpenAI Cerebras Cohere Google Gemini Groq OpenAI Sa…" at bounding box center [1113, 151] width 604 height 47
click at [1275, 139] on span "Google Gemini" at bounding box center [1290, 138] width 62 height 11
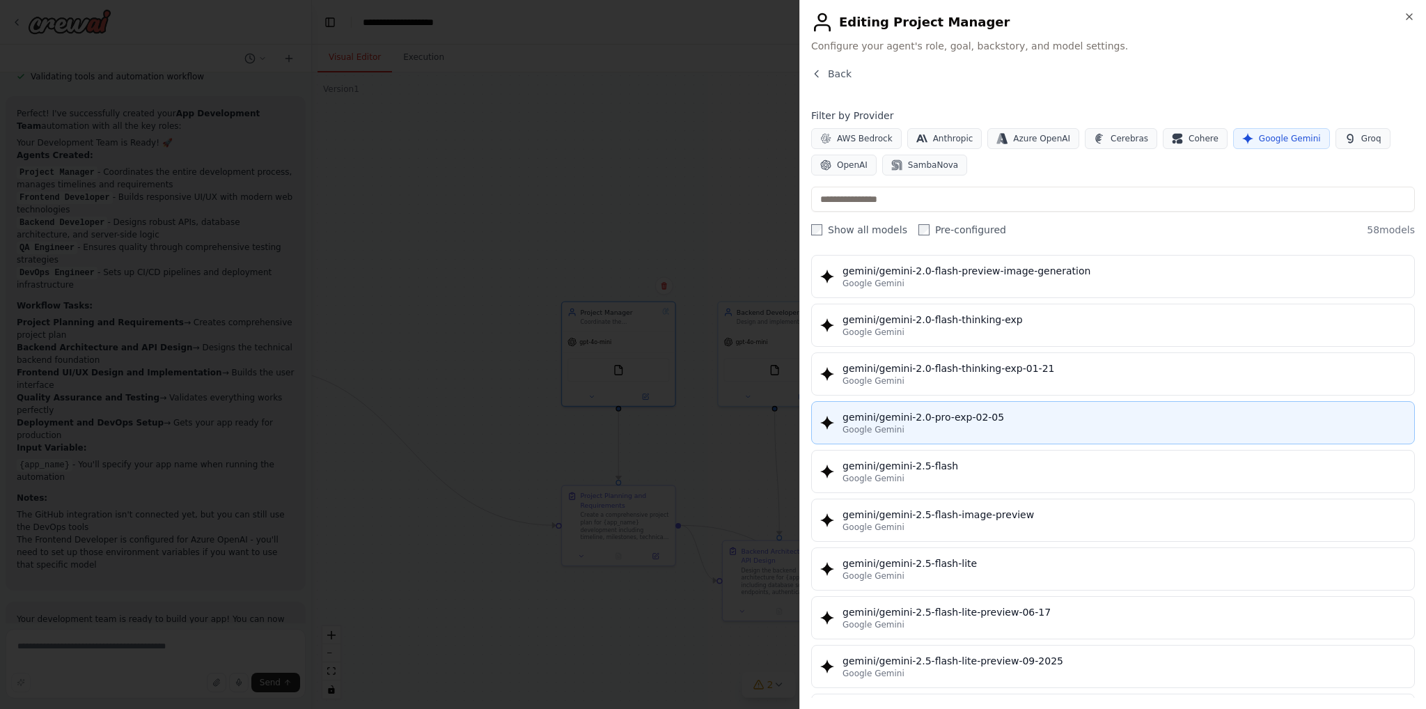
scroll to position [1045, 0]
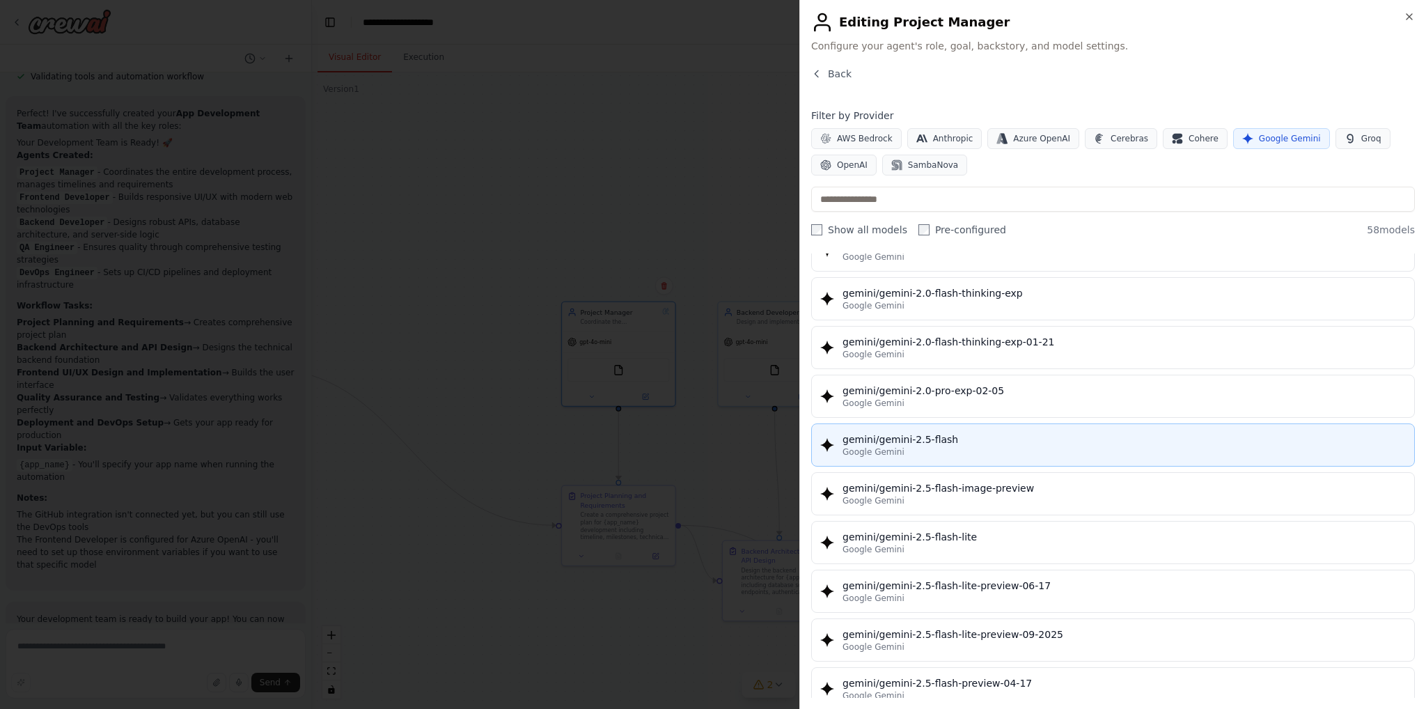
click at [949, 446] on div "Google Gemini" at bounding box center [1124, 451] width 563 height 11
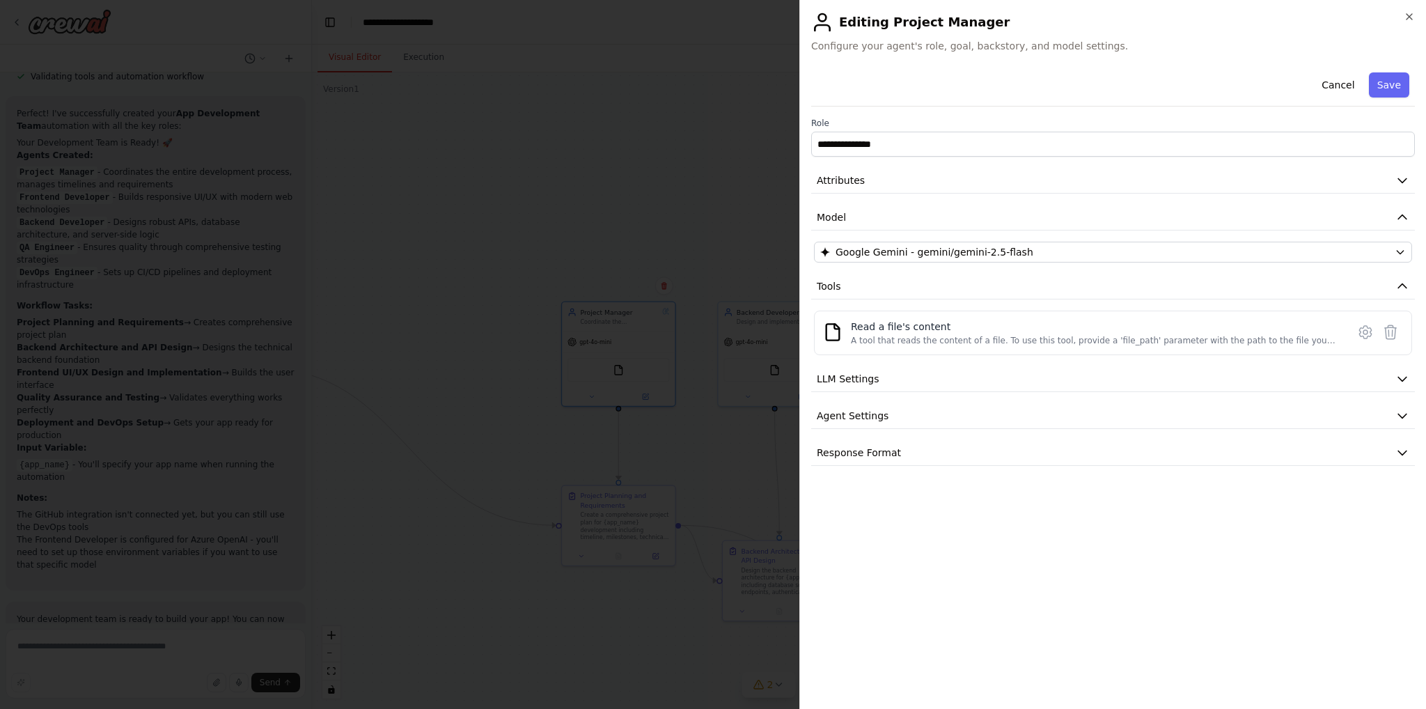
click at [1042, 233] on div "**********" at bounding box center [1113, 266] width 604 height 399
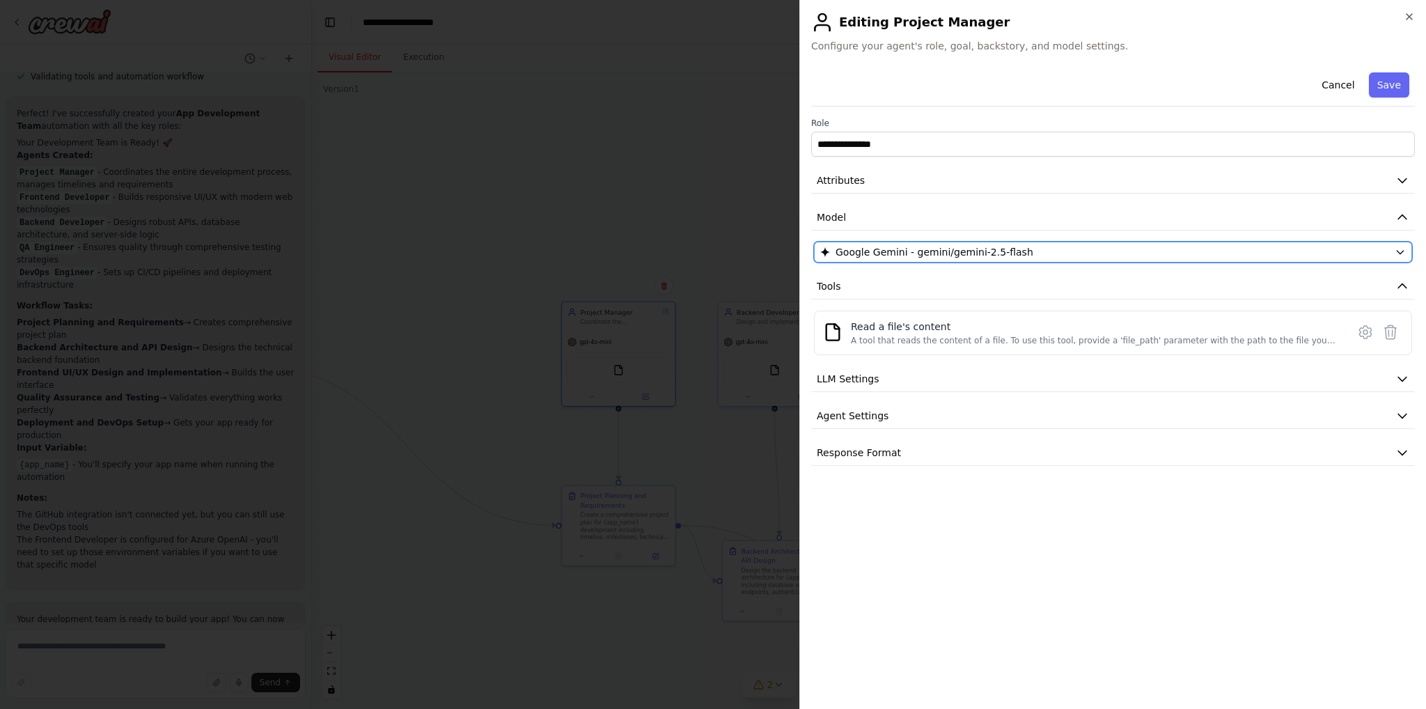
click at [1073, 246] on div "Google Gemini - gemini/gemini-2.5-flash" at bounding box center [1105, 252] width 569 height 14
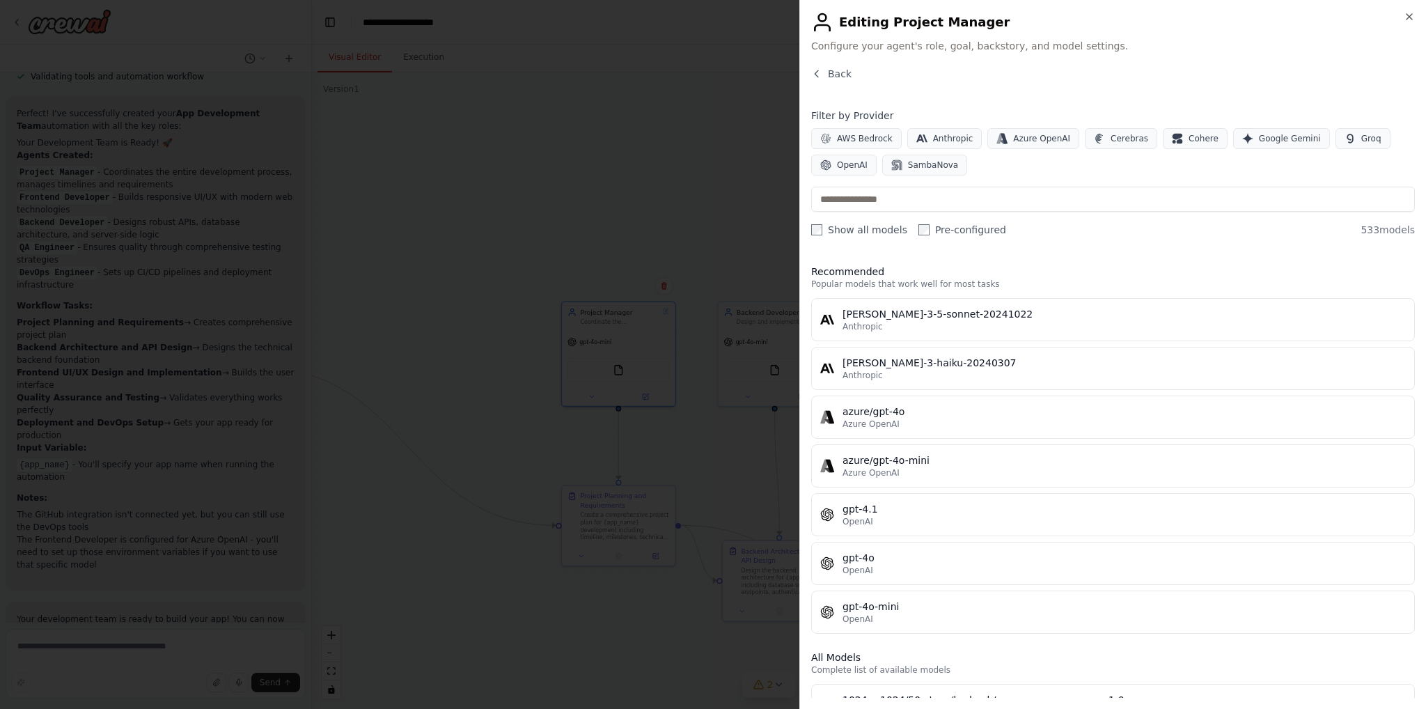
click at [1029, 171] on div "AWS Bedrock Anthropic Azure OpenAI Cerebras Cohere Google Gemini Groq OpenAI Sa…" at bounding box center [1113, 151] width 604 height 47
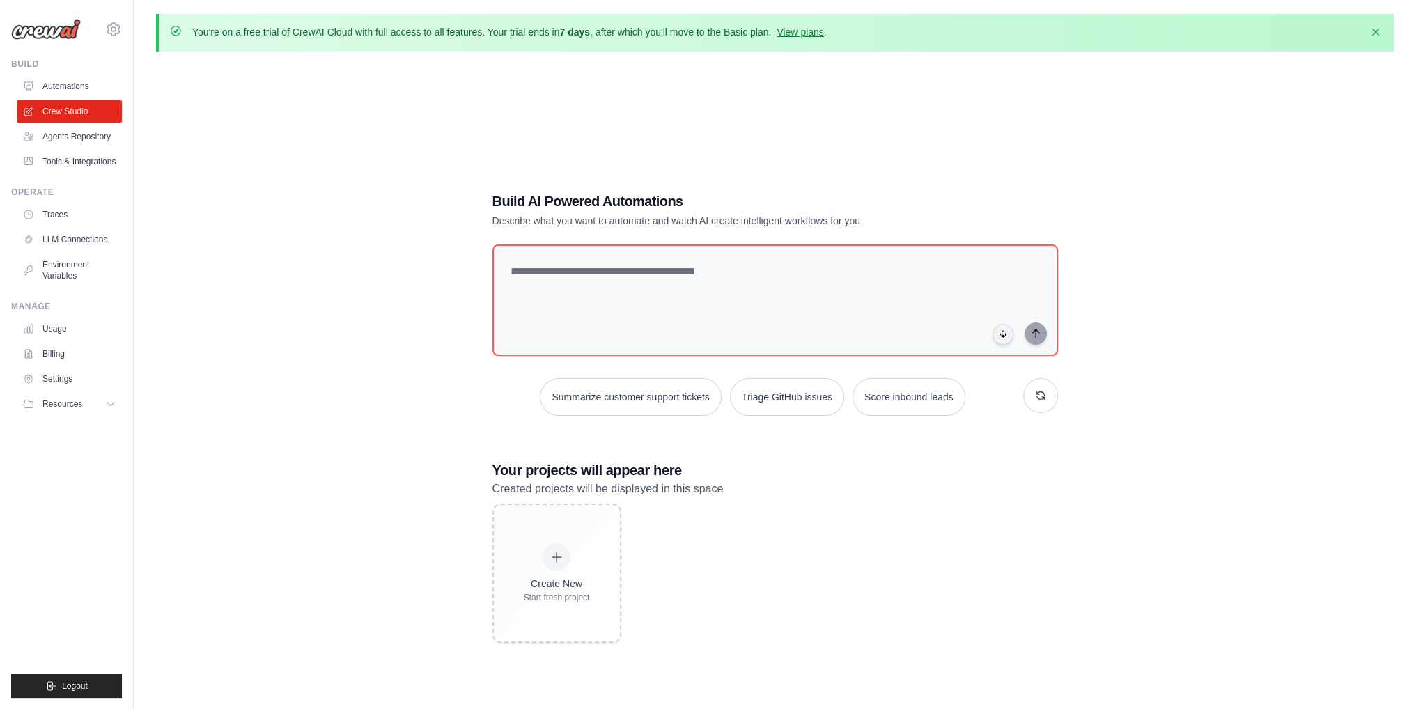
drag, startPoint x: 365, startPoint y: 394, endPoint x: 357, endPoint y: 391, distance: 9.1
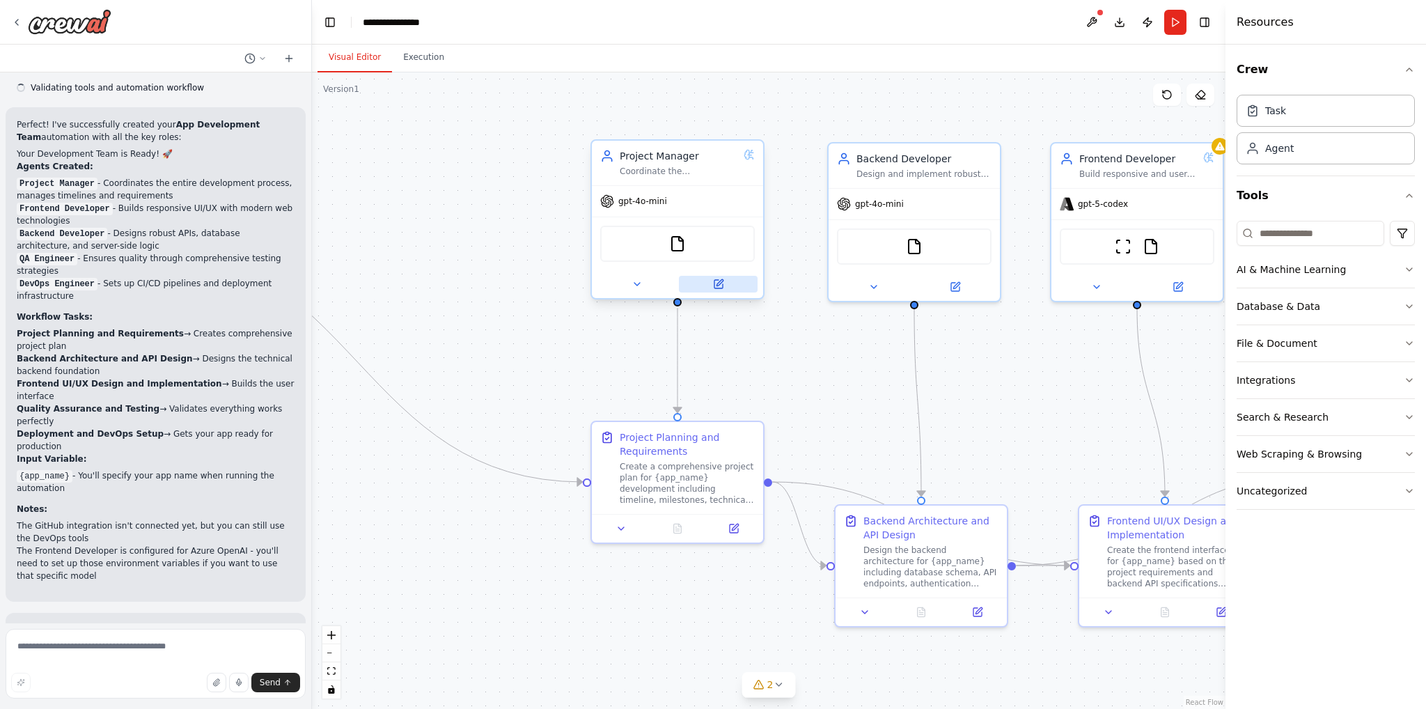
scroll to position [1683, 0]
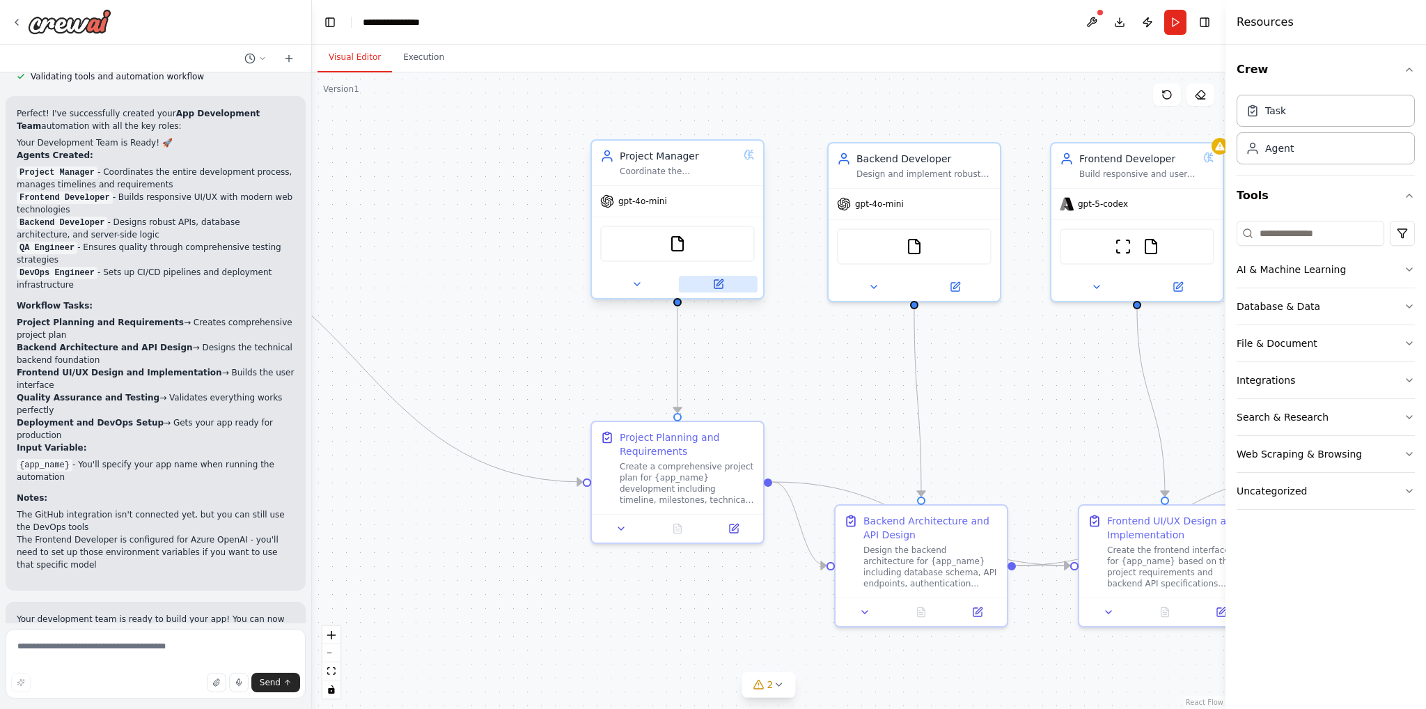
click at [718, 276] on button at bounding box center [718, 284] width 79 height 17
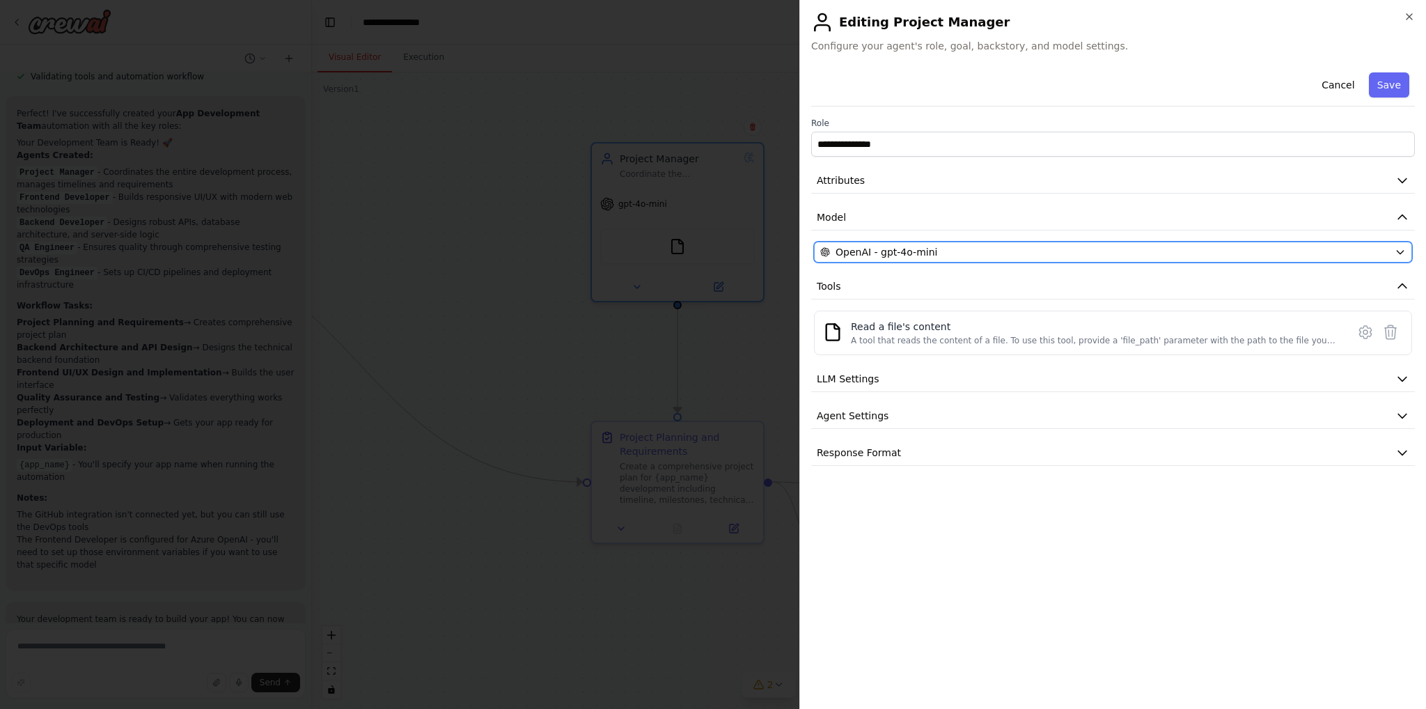
click at [941, 256] on div "OpenAI - gpt-4o-mini" at bounding box center [1105, 252] width 569 height 14
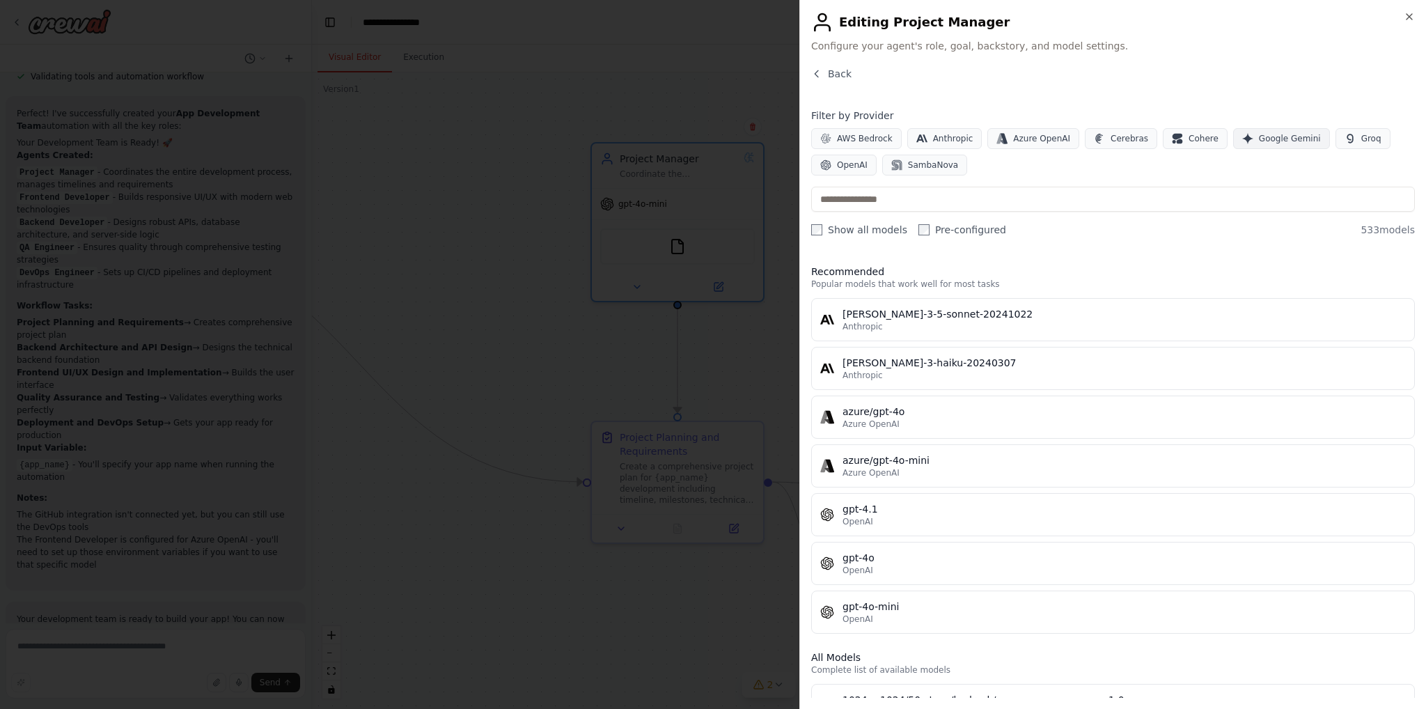
click at [1259, 137] on span "Google Gemini" at bounding box center [1290, 138] width 62 height 11
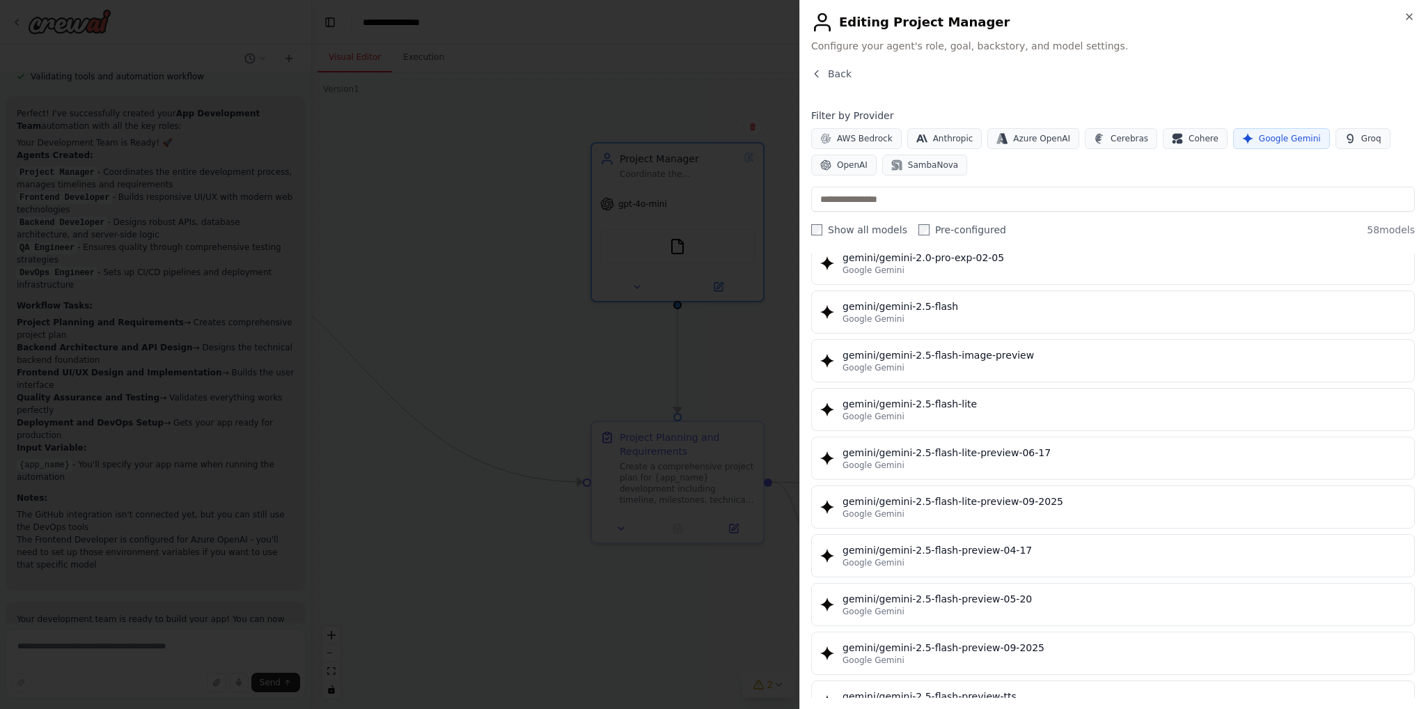
scroll to position [1184, 0]
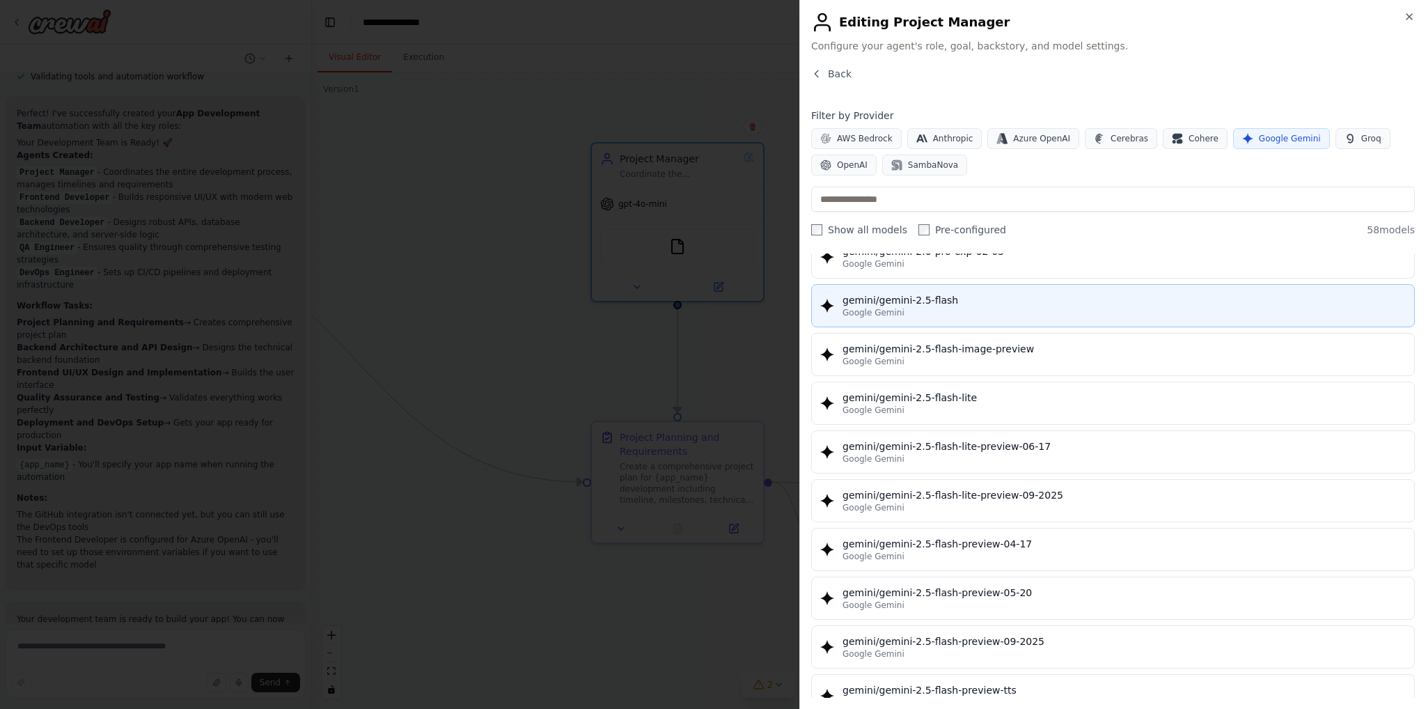
click at [950, 297] on div "gemini/gemini-2.5-flash" at bounding box center [1124, 300] width 563 height 14
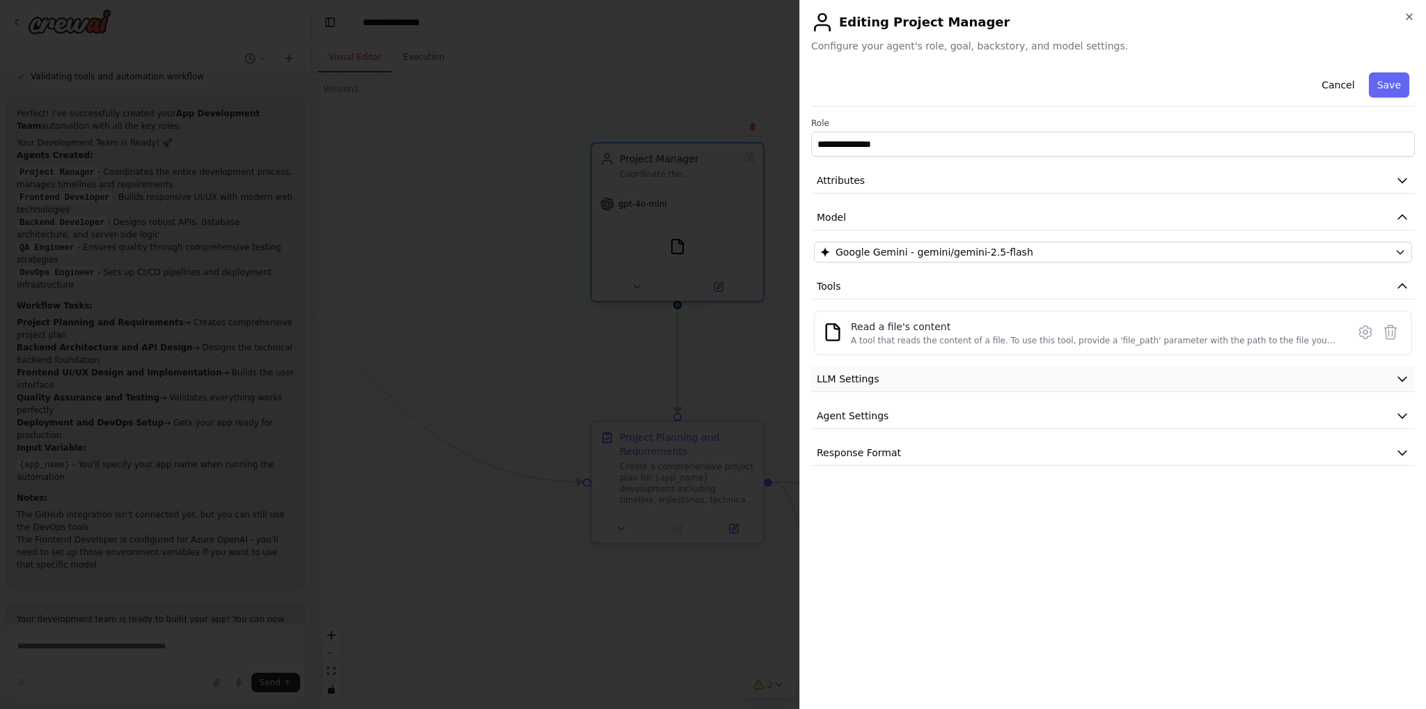
click at [878, 377] on button "LLM Settings" at bounding box center [1113, 379] width 604 height 26
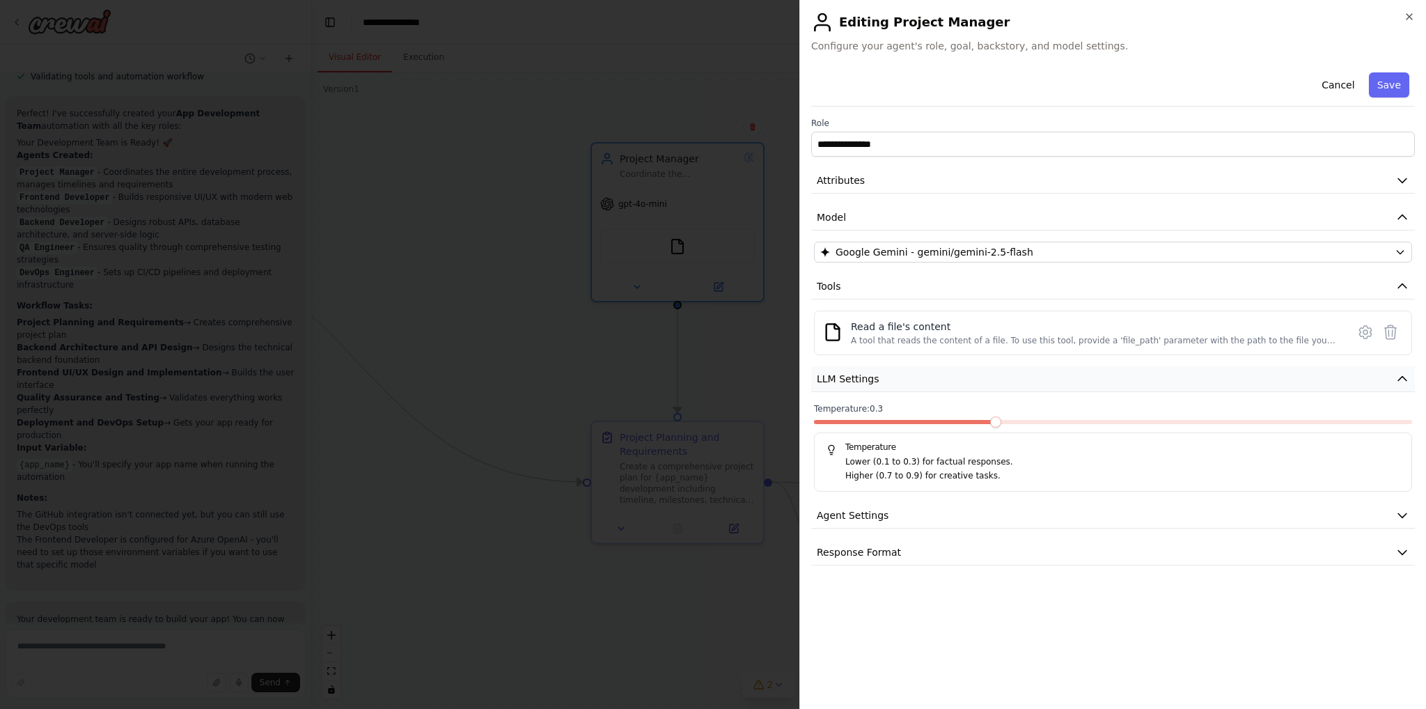
click at [886, 377] on button "LLM Settings" at bounding box center [1113, 379] width 604 height 26
click at [891, 415] on button "Agent Settings" at bounding box center [1113, 416] width 604 height 26
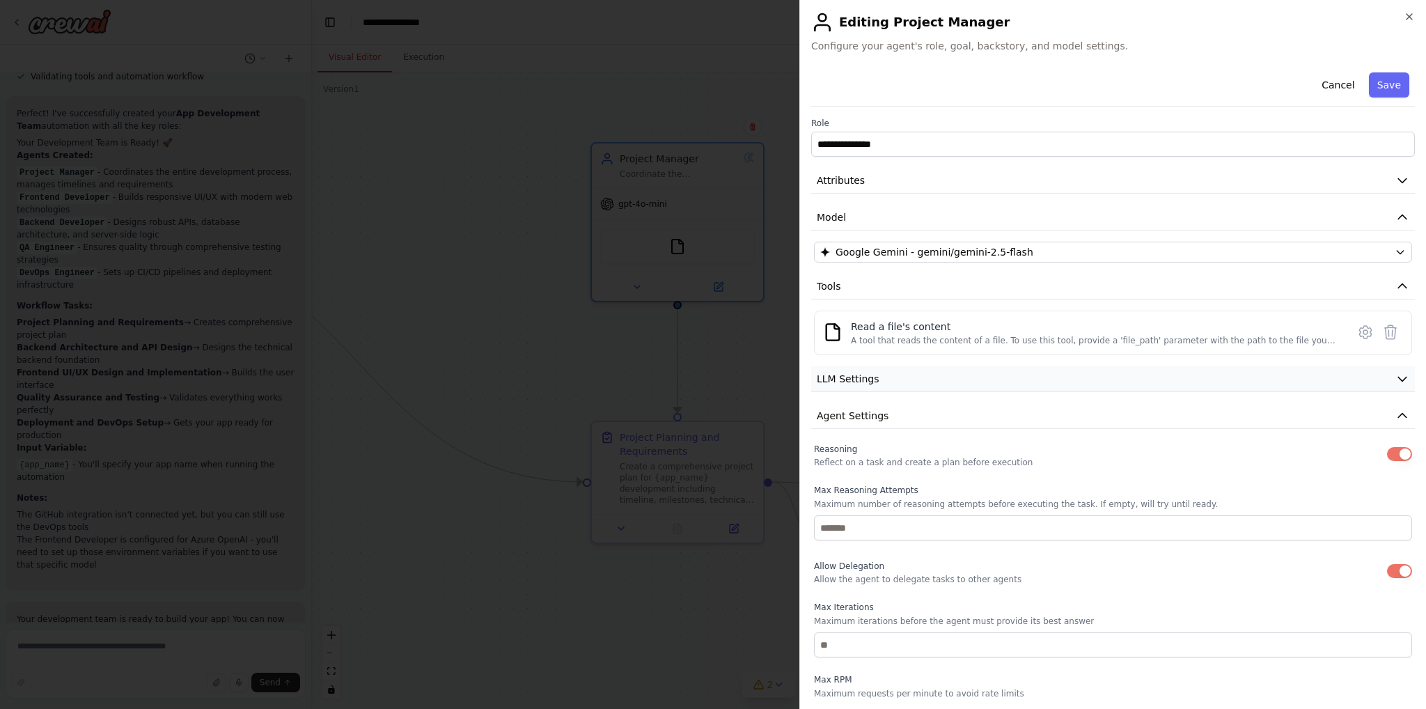
drag, startPoint x: 892, startPoint y: 416, endPoint x: 894, endPoint y: 391, distance: 25.2
click at [892, 416] on button "Agent Settings" at bounding box center [1113, 416] width 604 height 26
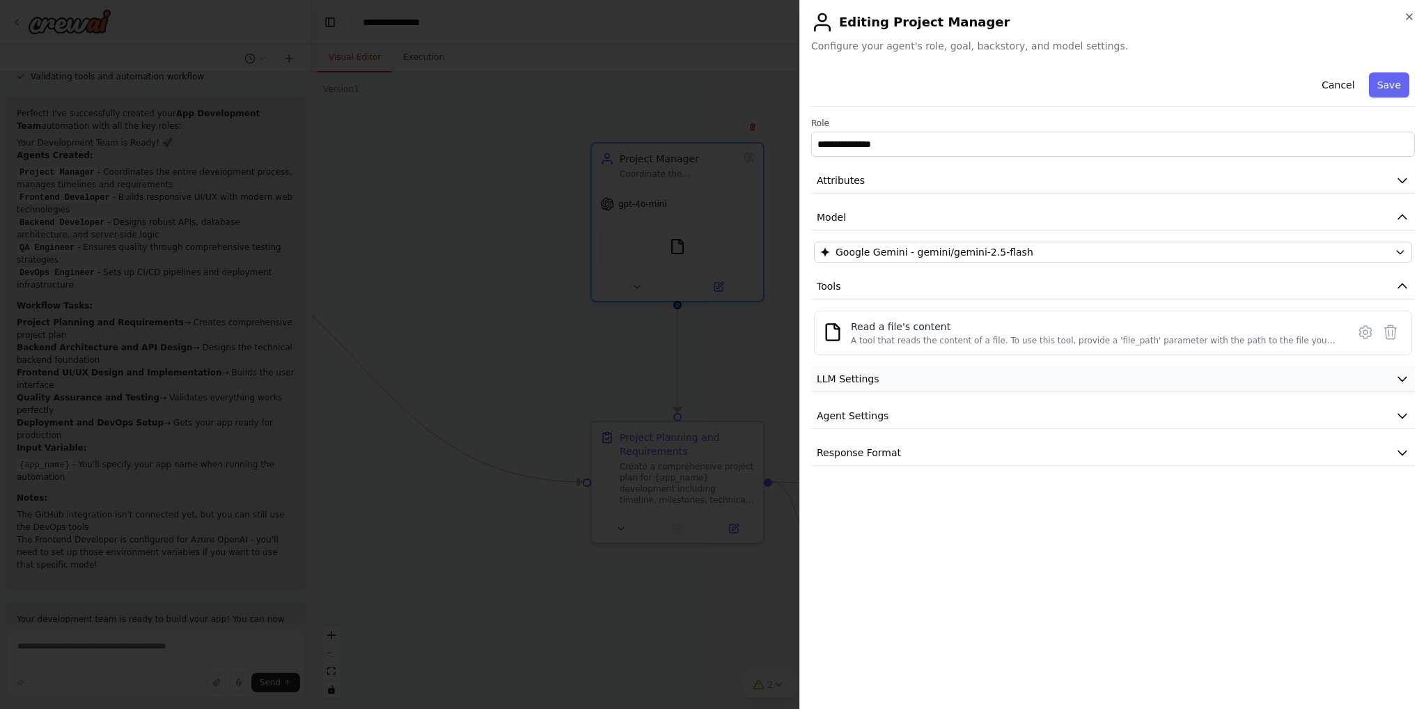
click at [895, 375] on button "LLM Settings" at bounding box center [1113, 379] width 604 height 26
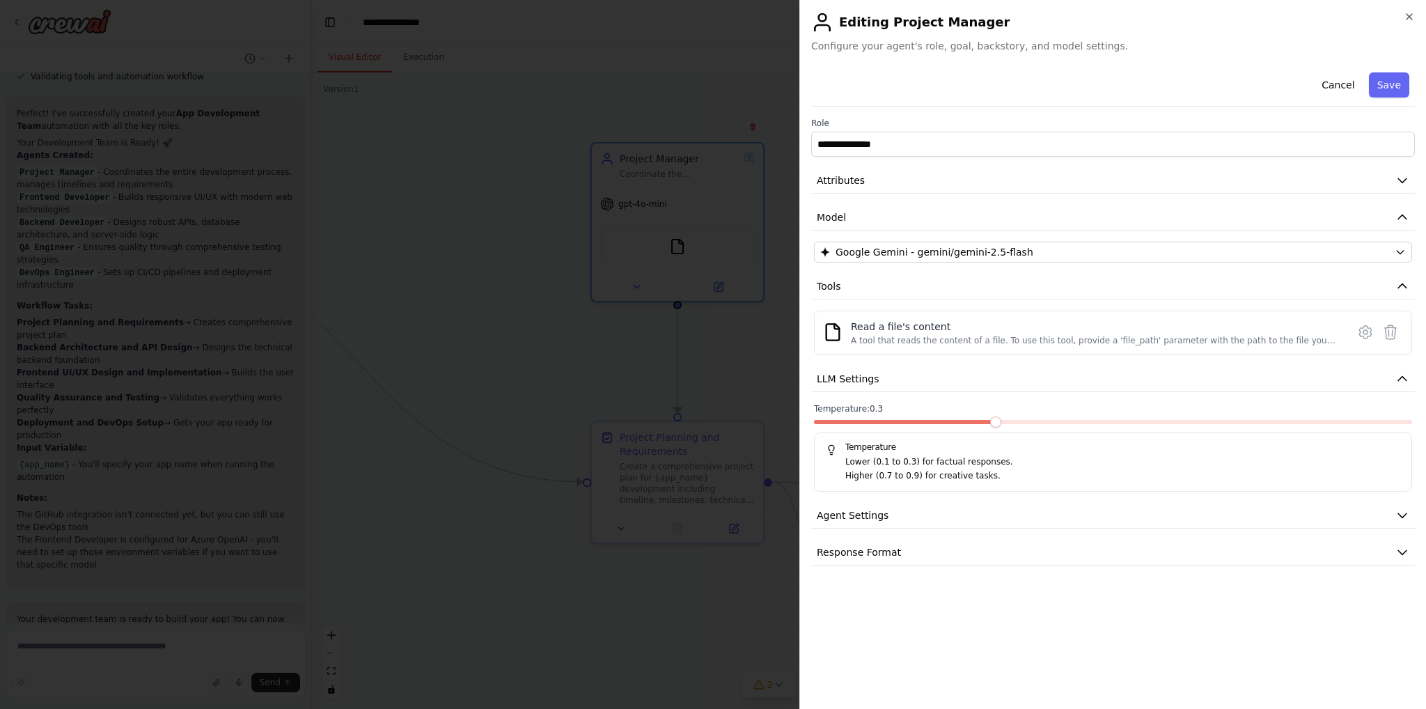
click at [1002, 417] on span at bounding box center [995, 422] width 11 height 11
click at [1054, 420] on span at bounding box center [934, 422] width 240 height 4
click at [1119, 422] on span at bounding box center [1113, 422] width 11 height 11
click at [1167, 423] on span at bounding box center [1172, 422] width 11 height 11
click at [910, 380] on button "LLM Settings" at bounding box center [1113, 379] width 604 height 26
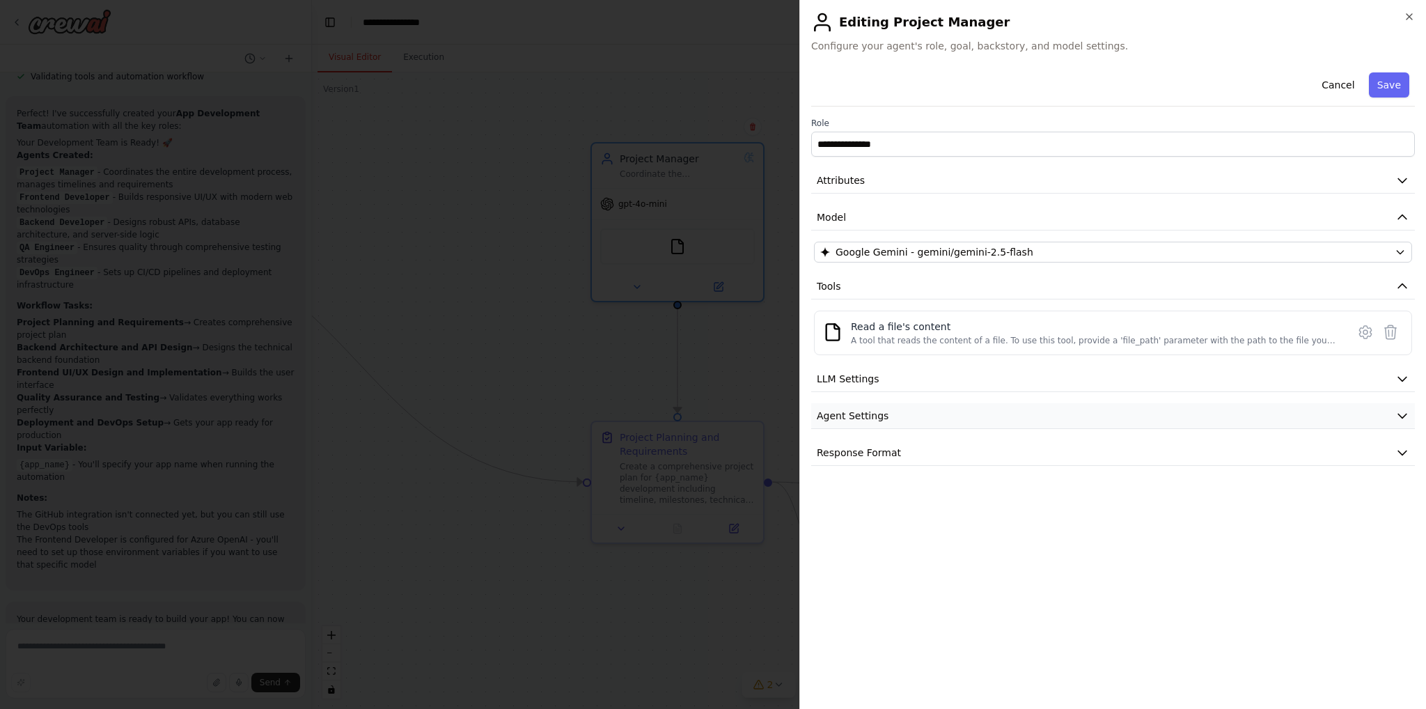
click at [872, 417] on span "Agent Settings" at bounding box center [853, 416] width 72 height 14
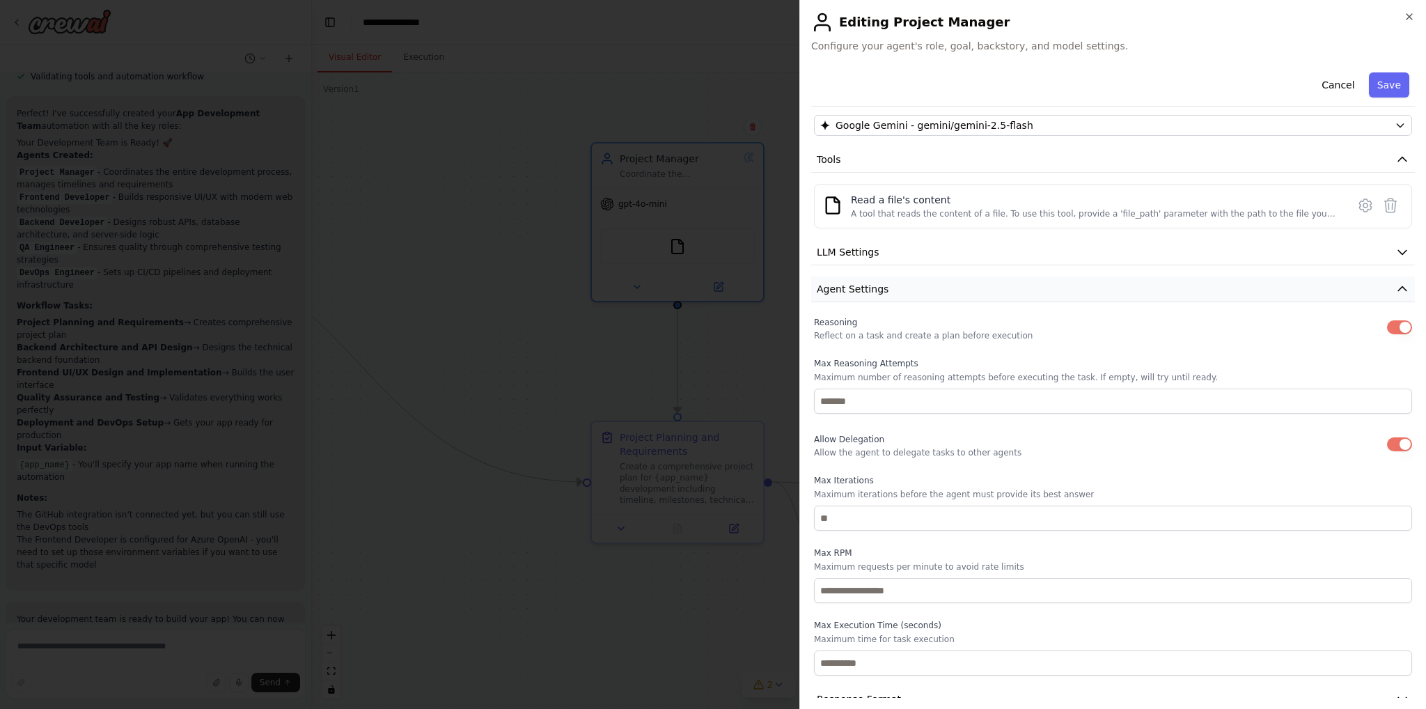
scroll to position [151, 0]
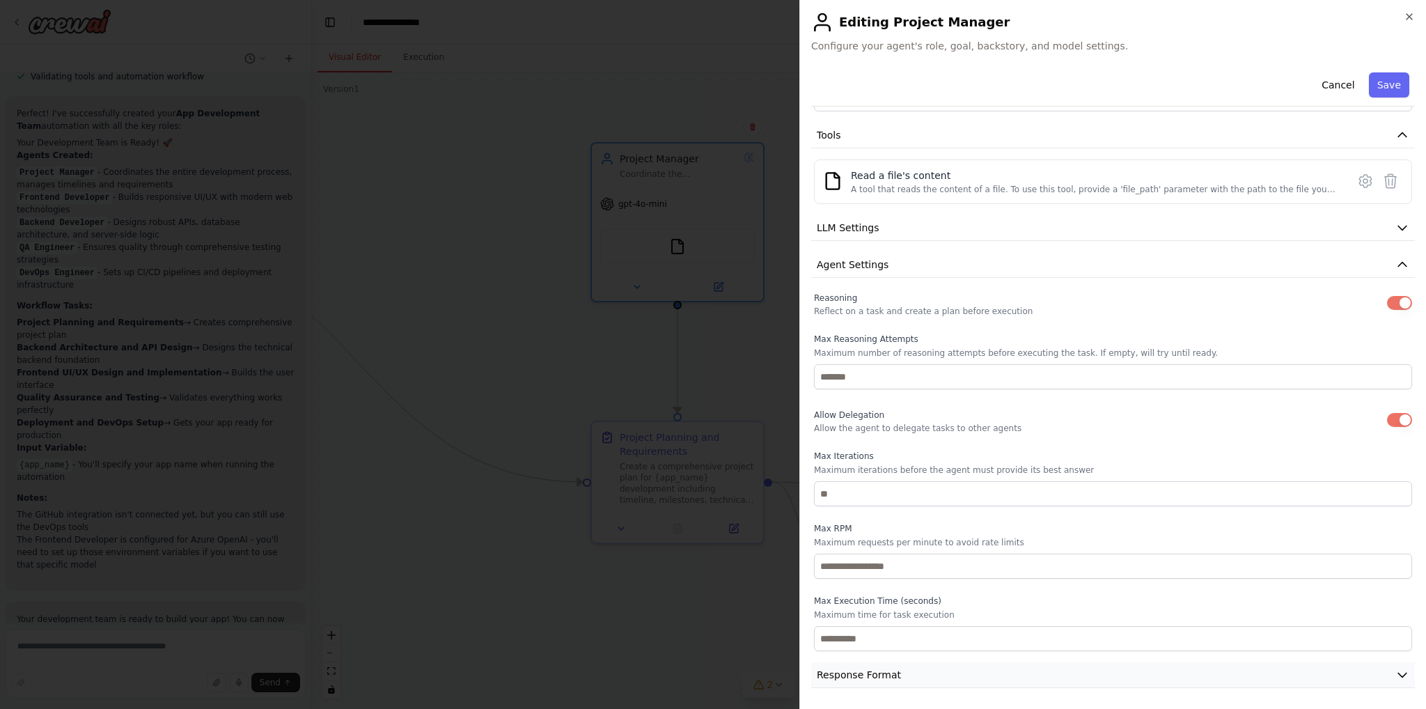
click at [886, 681] on button "Response Format" at bounding box center [1113, 675] width 604 height 26
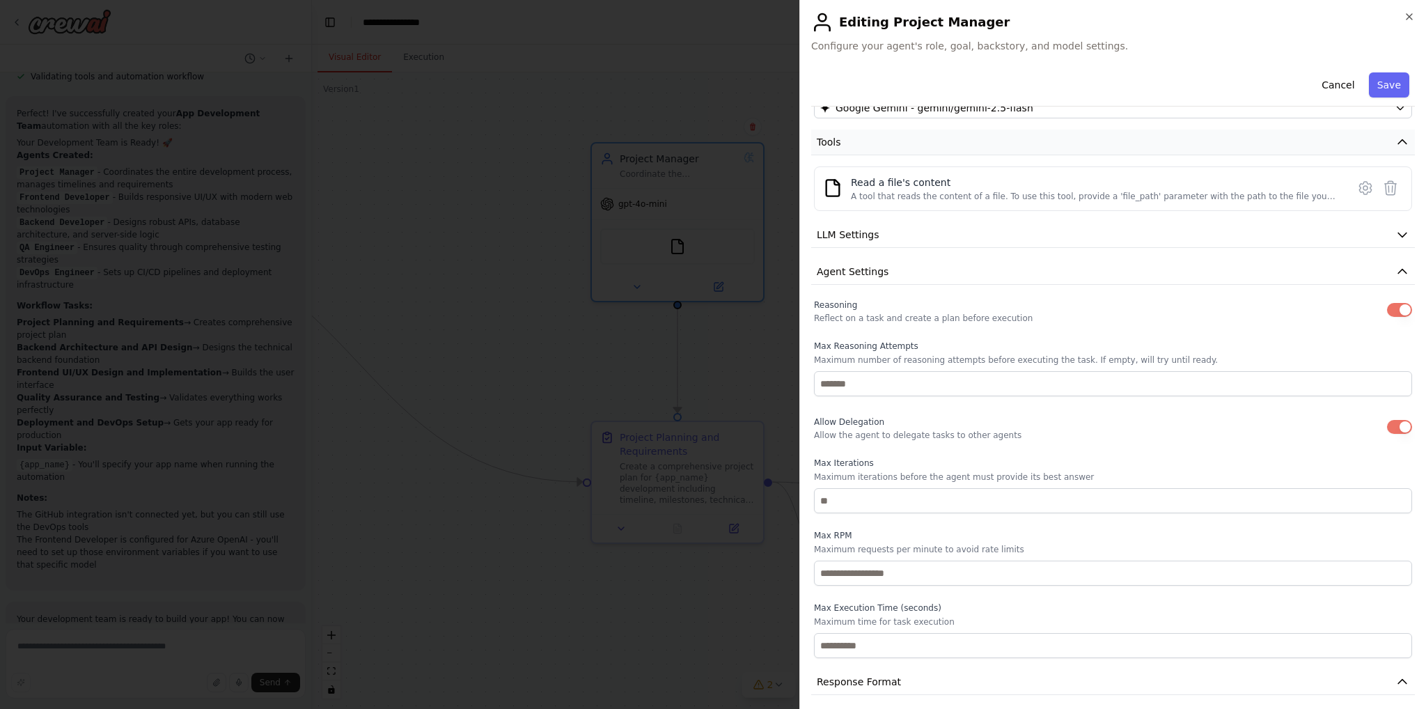
scroll to position [0, 0]
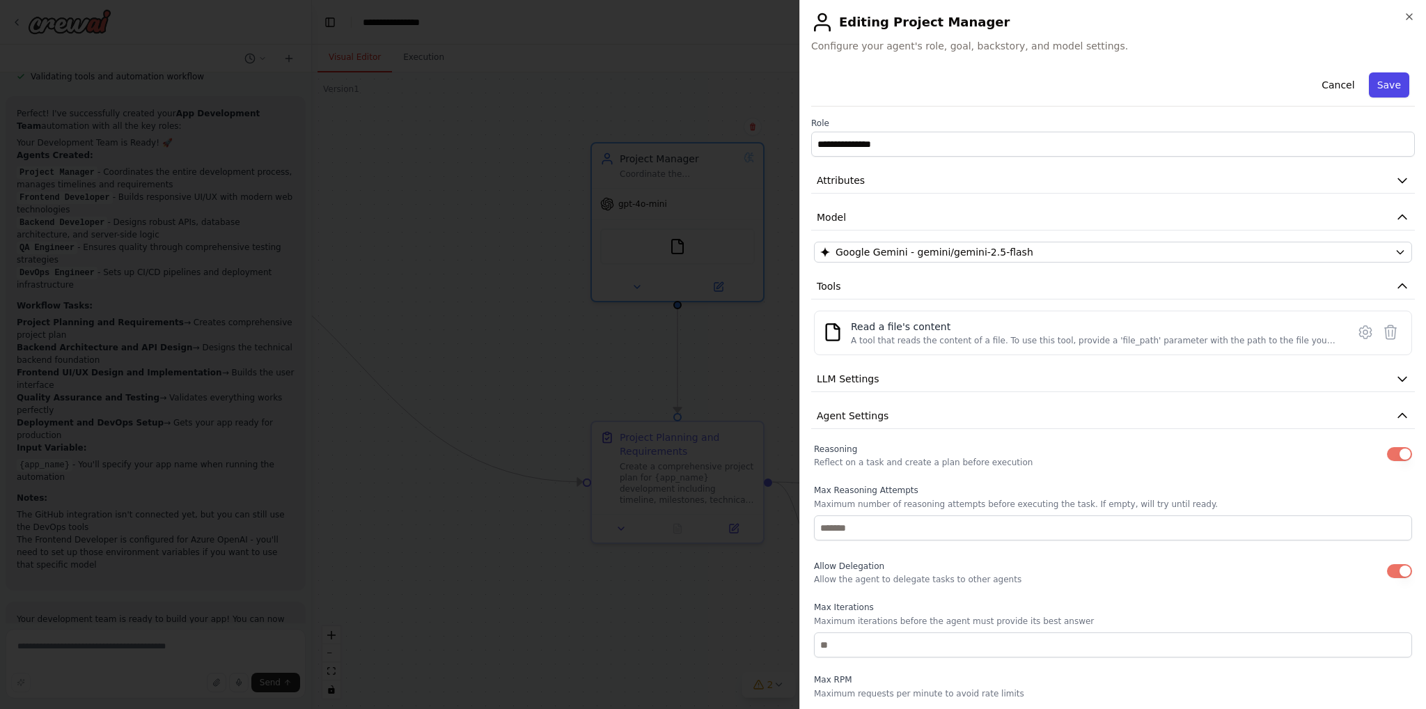
click at [1385, 81] on button "Save" at bounding box center [1389, 84] width 40 height 25
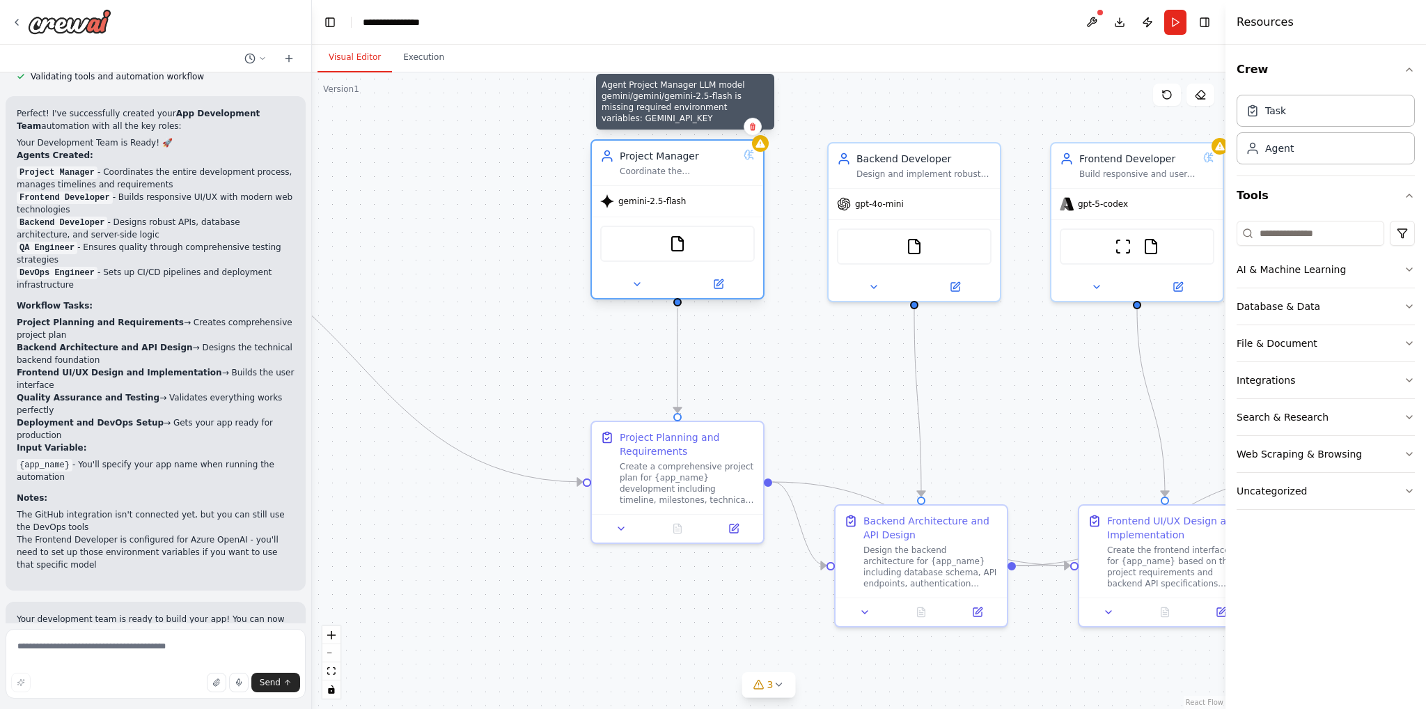
click at [763, 144] on icon at bounding box center [760, 143] width 9 height 8
click at [759, 146] on icon at bounding box center [760, 143] width 9 height 8
click at [758, 141] on icon at bounding box center [760, 143] width 11 height 11
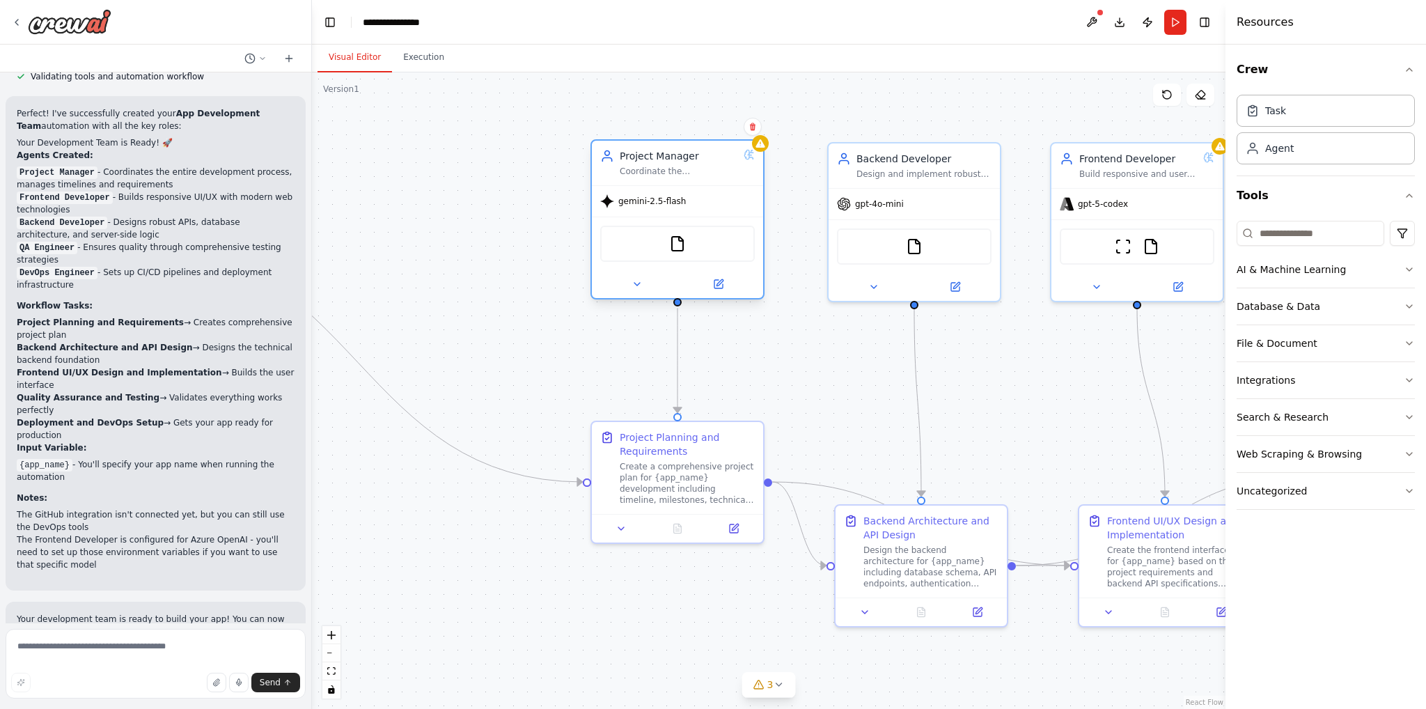
click at [660, 162] on div "Project Manager" at bounding box center [679, 156] width 118 height 14
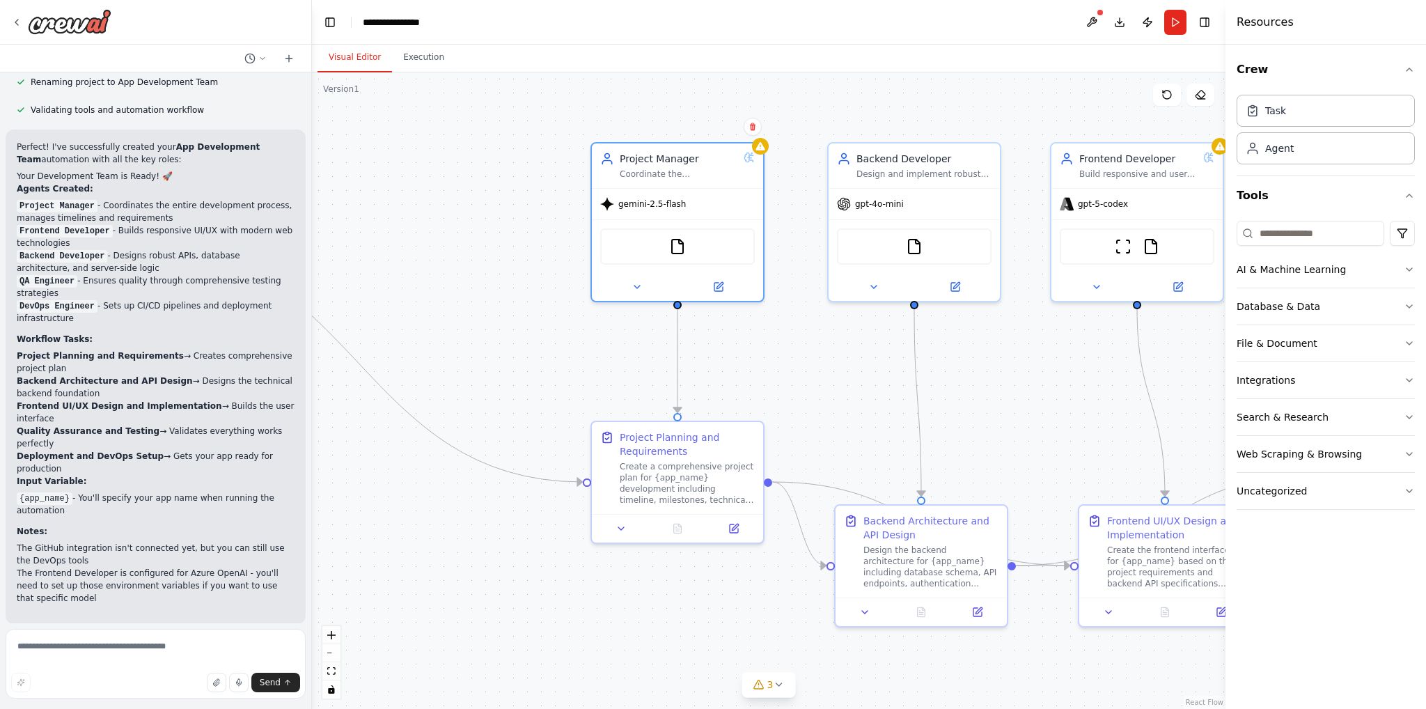
scroll to position [1683, 0]
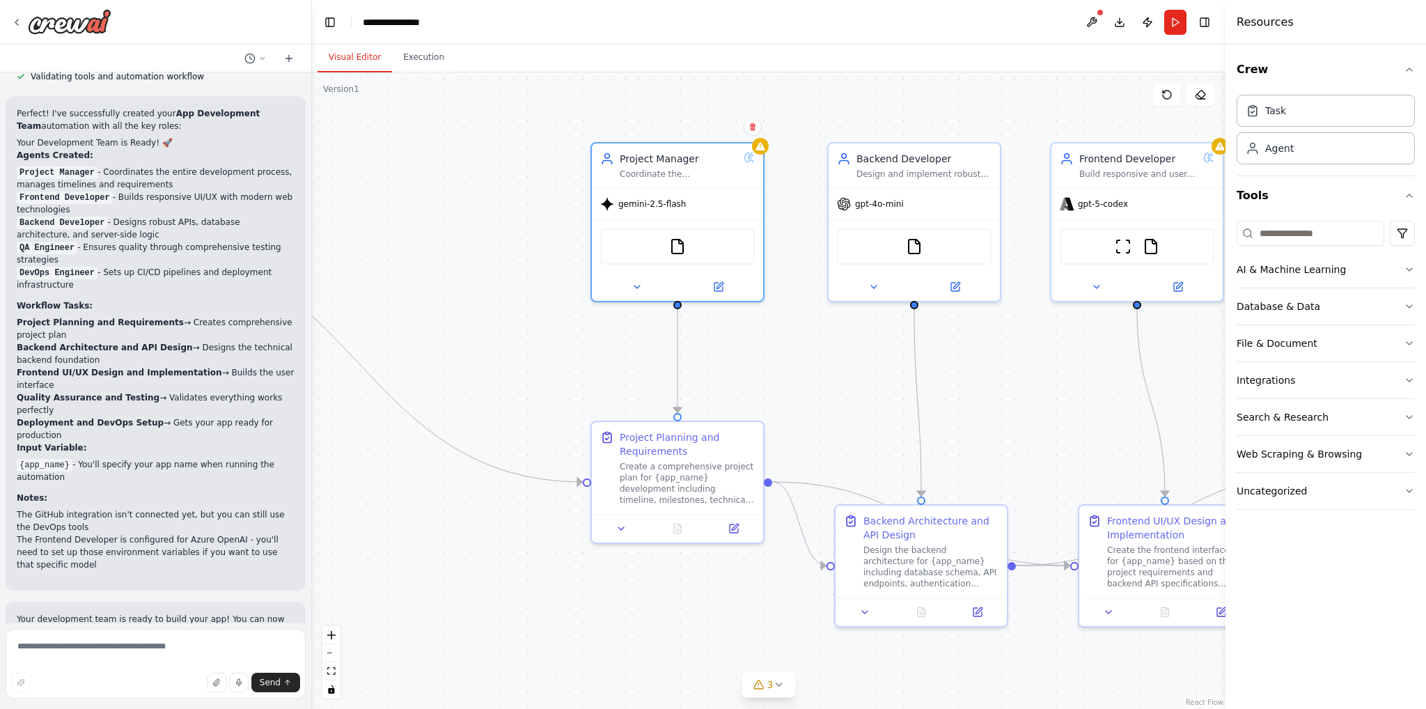
click at [988, 358] on div ".deletable-edge-delete-btn { width: 20px; height: 20px; border: 0px solid #ffff…" at bounding box center [769, 390] width 914 height 637
click at [703, 173] on div "Coordinate the development of {app_name} by managing project timelines, require…" at bounding box center [679, 171] width 118 height 11
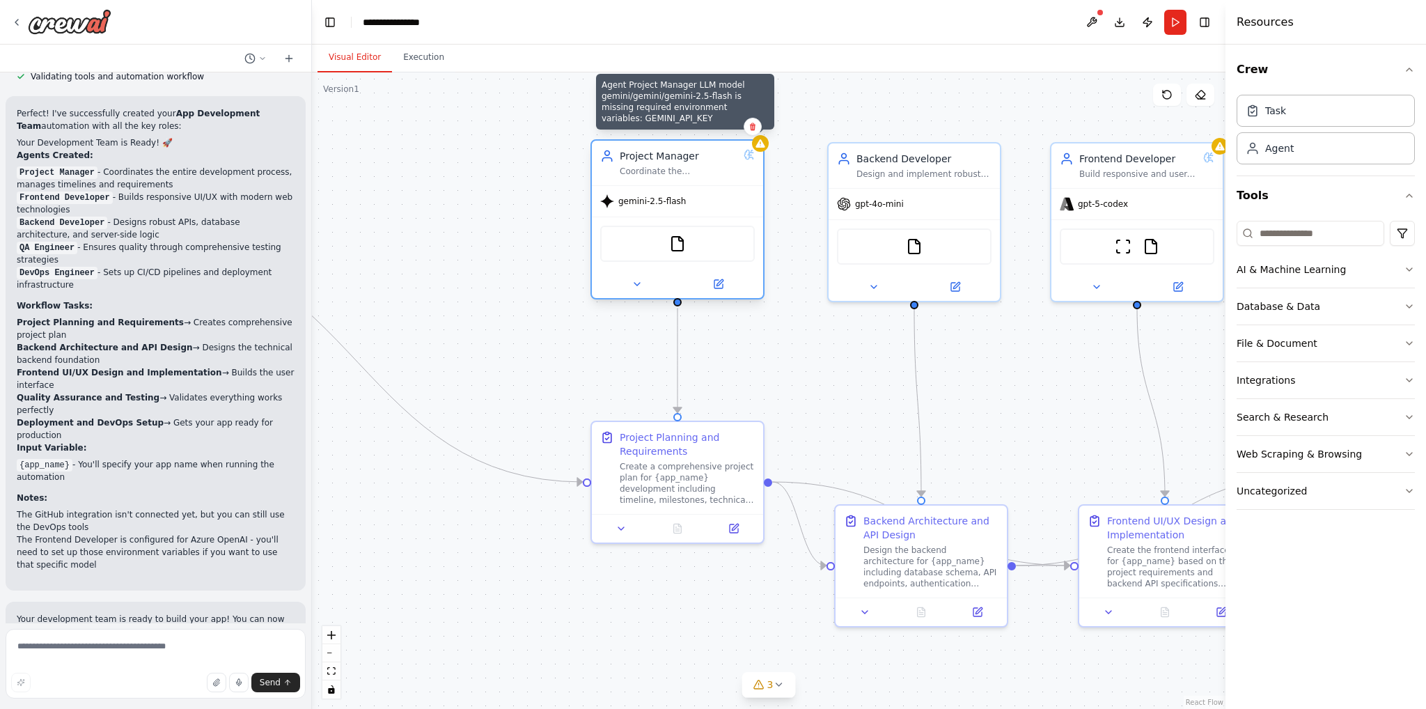
click at [756, 147] on icon at bounding box center [760, 143] width 11 height 11
click at [758, 147] on icon at bounding box center [760, 143] width 9 height 8
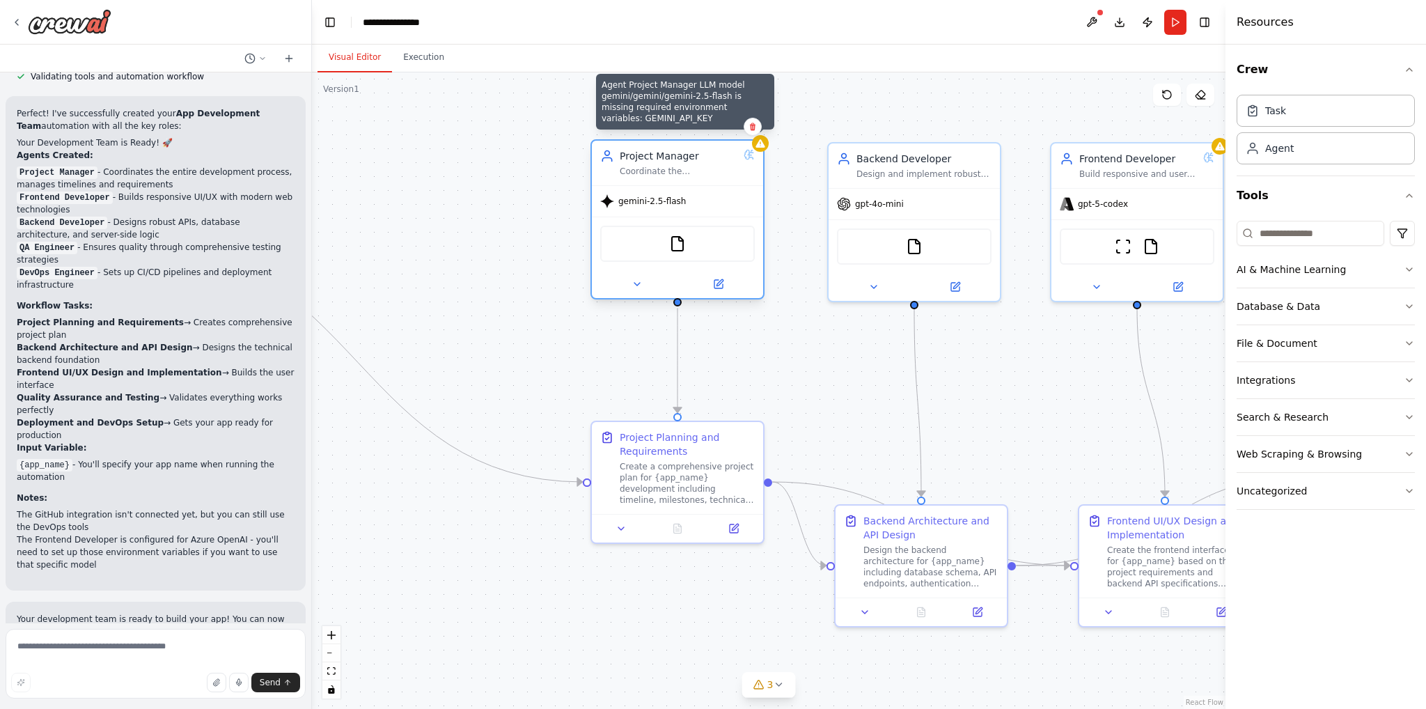
click at [758, 147] on icon at bounding box center [760, 143] width 9 height 8
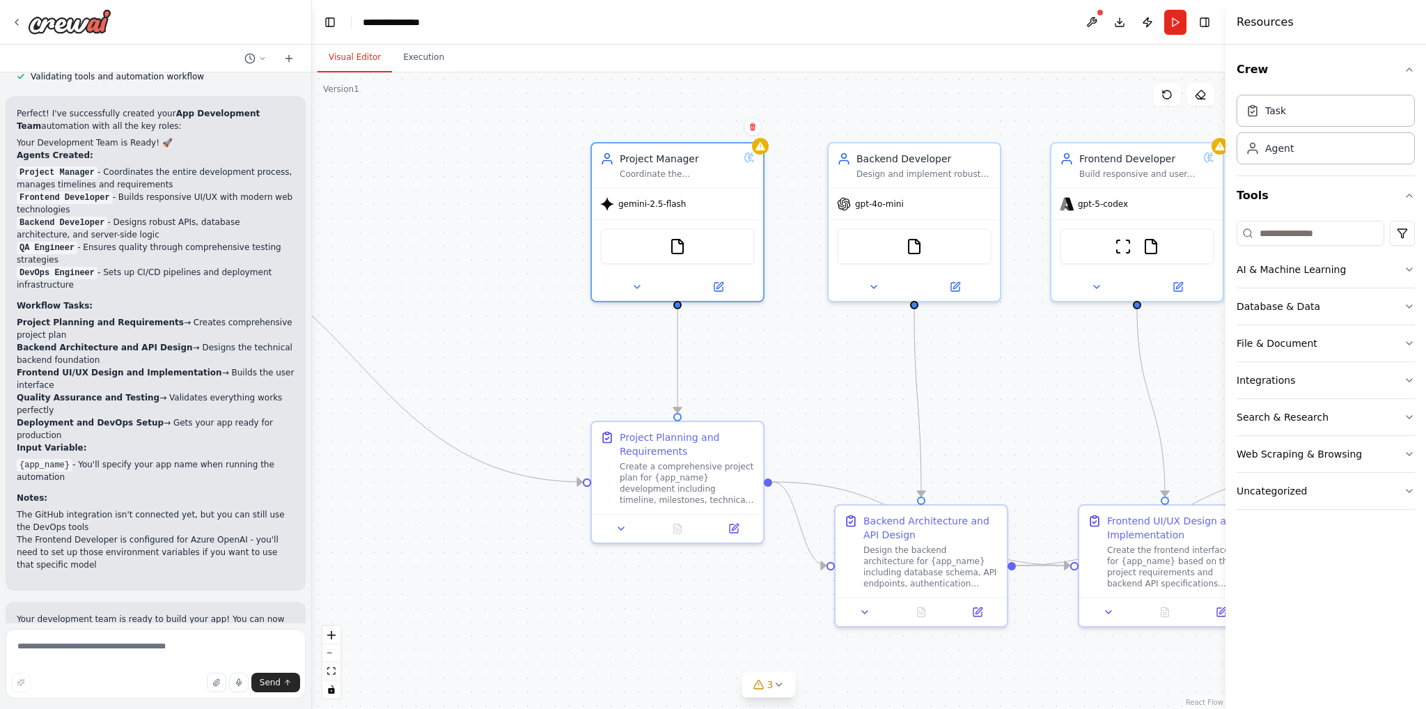
click at [621, 62] on div "Visual Editor Execution" at bounding box center [769, 59] width 914 height 28
click at [1094, 18] on button at bounding box center [1092, 22] width 22 height 25
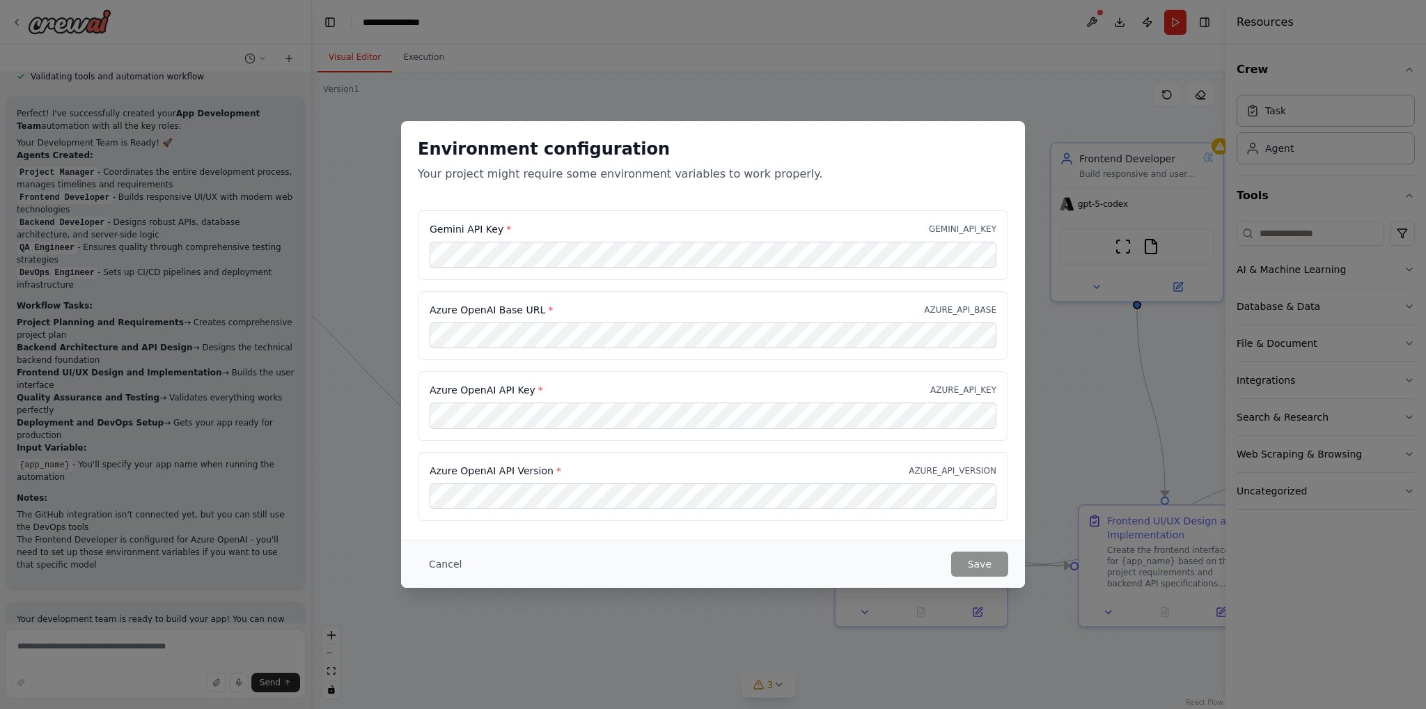
click at [685, 215] on div "Gemini API Key * GEMINI_API_KEY" at bounding box center [713, 245] width 591 height 70
click at [892, 563] on div "Cancel Save" at bounding box center [713, 564] width 591 height 25
click at [571, 310] on div "Azure OpenAI Base URL * AZURE_API_BASE" at bounding box center [713, 310] width 567 height 14
click at [972, 81] on div "Environment configuration Your project might require some environment variables…" at bounding box center [713, 354] width 1426 height 709
click at [447, 559] on button "Cancel" at bounding box center [445, 564] width 55 height 25
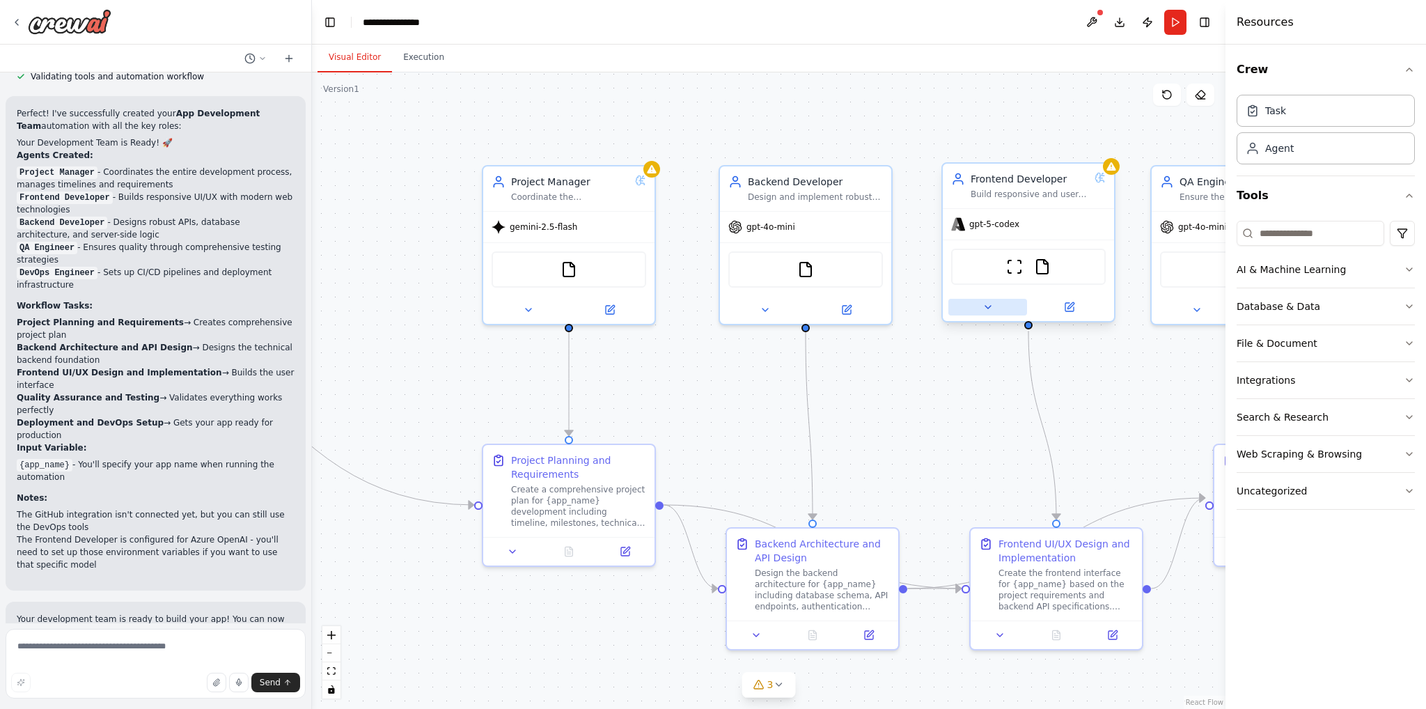
drag, startPoint x: 1022, startPoint y: 389, endPoint x: 968, endPoint y: 329, distance: 79.9
click at [892, 430] on div ".deletable-edge-delete-btn { width: 20px; height: 20px; border: 0px solid #ffff…" at bounding box center [769, 390] width 914 height 637
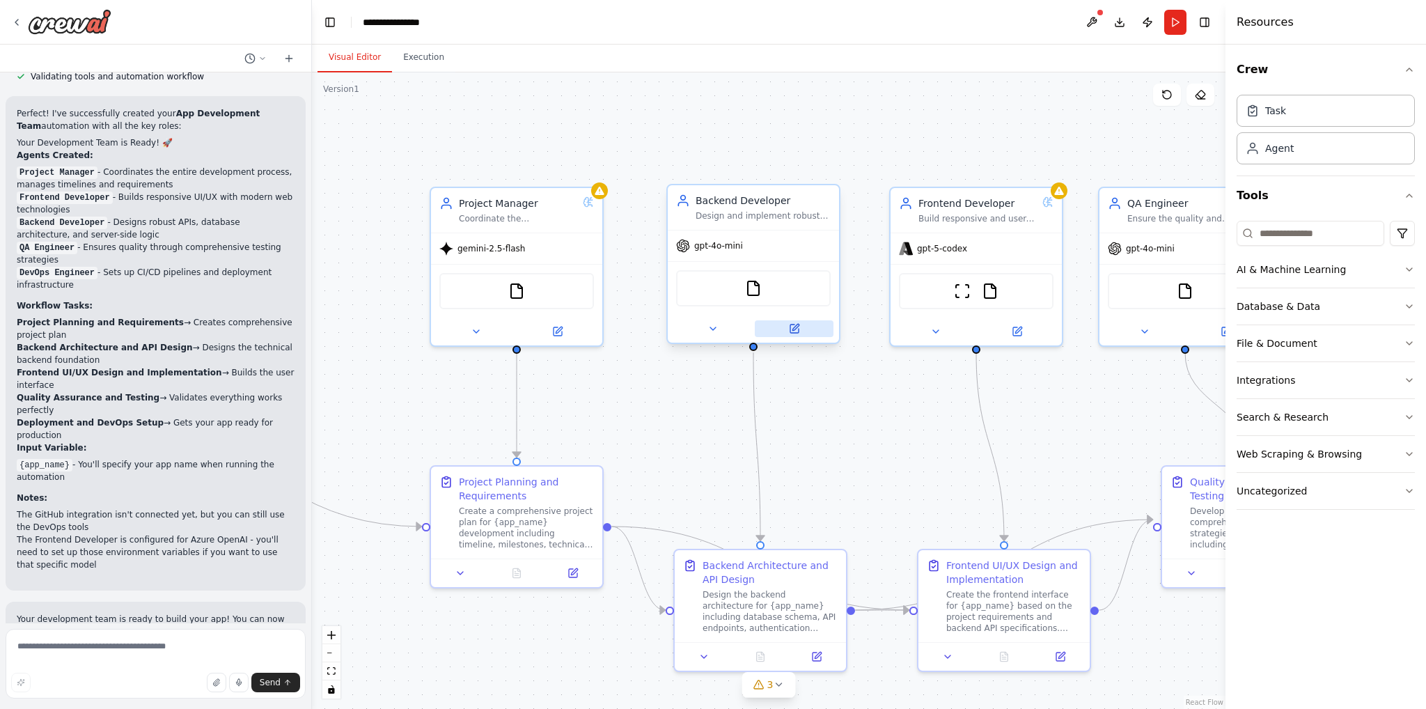
click at [795, 327] on icon at bounding box center [796, 327] width 6 height 6
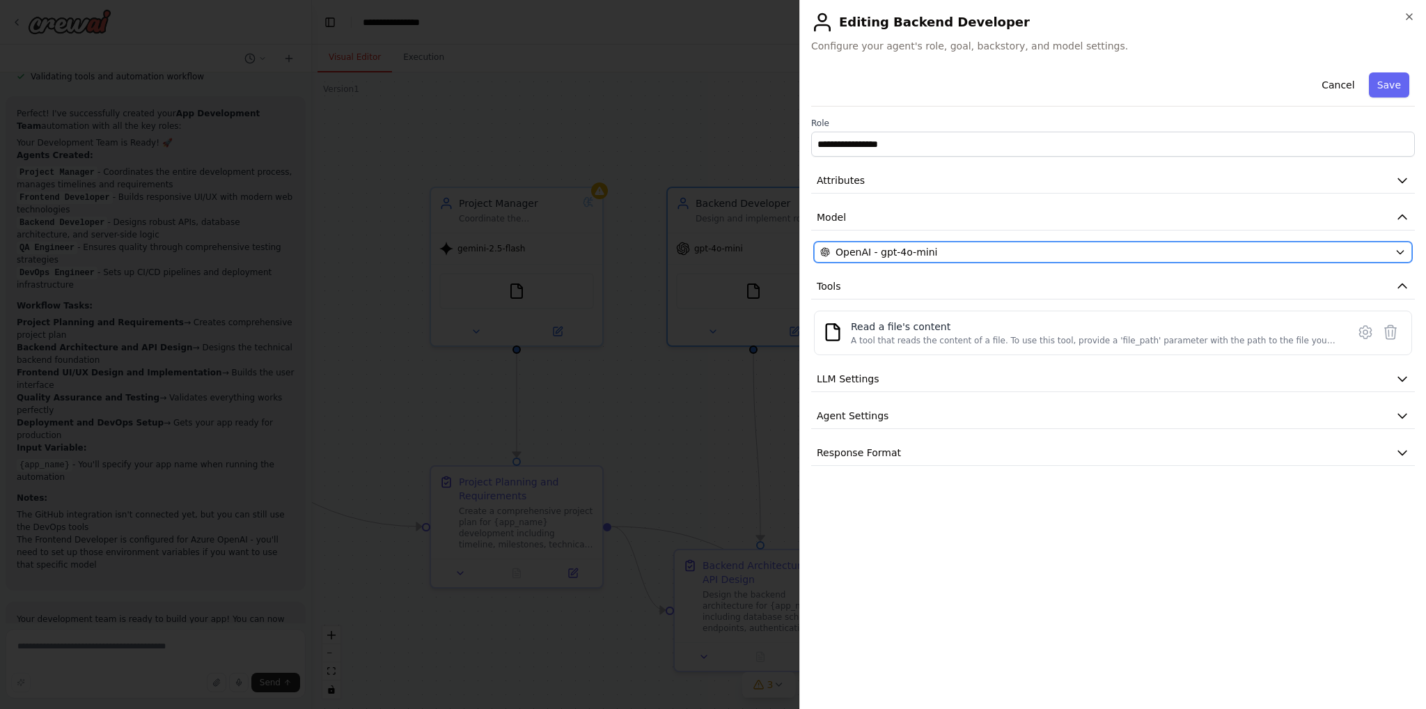
click at [938, 248] on div "OpenAI - gpt-4o-mini" at bounding box center [1105, 252] width 569 height 14
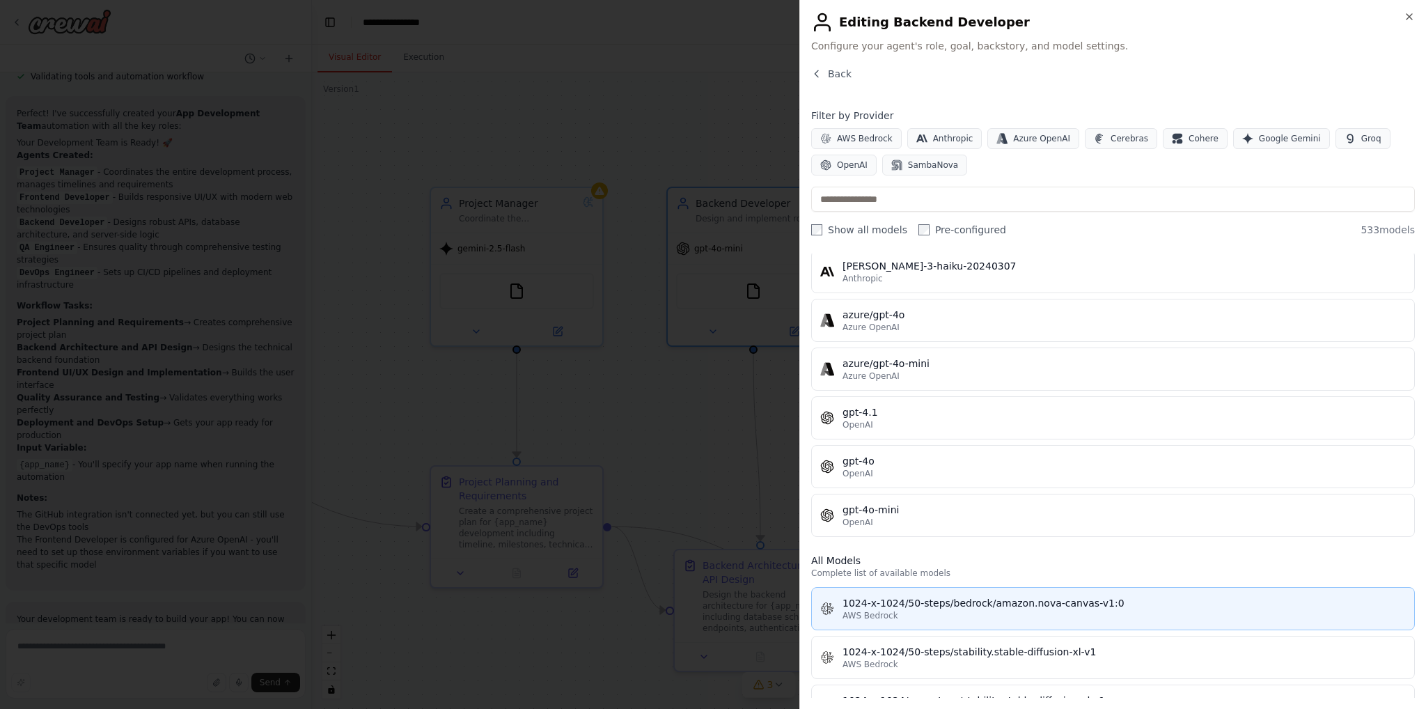
scroll to position [70, 0]
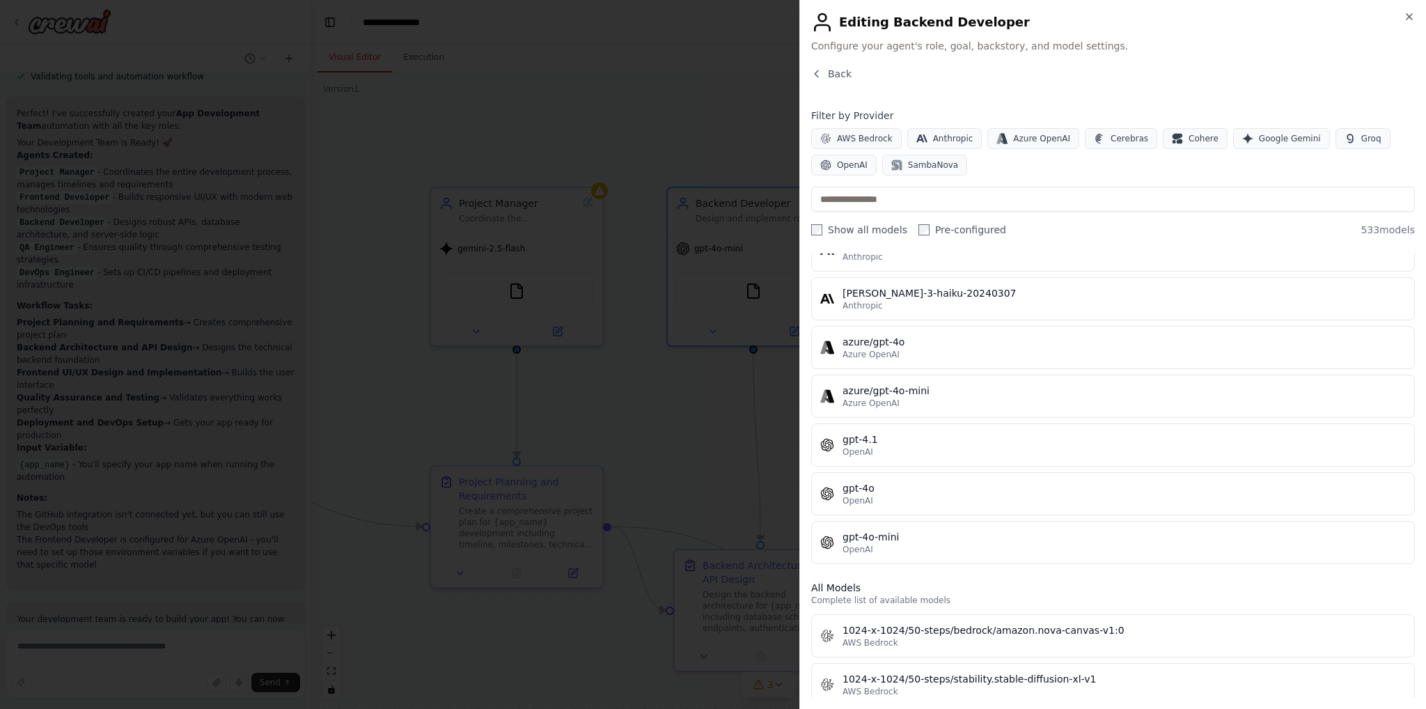
click at [1087, 159] on div "AWS Bedrock Anthropic Azure OpenAI Cerebras Cohere Google Gemini Groq OpenAI Sa…" at bounding box center [1113, 151] width 604 height 47
click at [1214, 90] on div "Back" at bounding box center [1113, 79] width 604 height 25
click at [1268, 142] on span "Google Gemini" at bounding box center [1290, 138] width 62 height 11
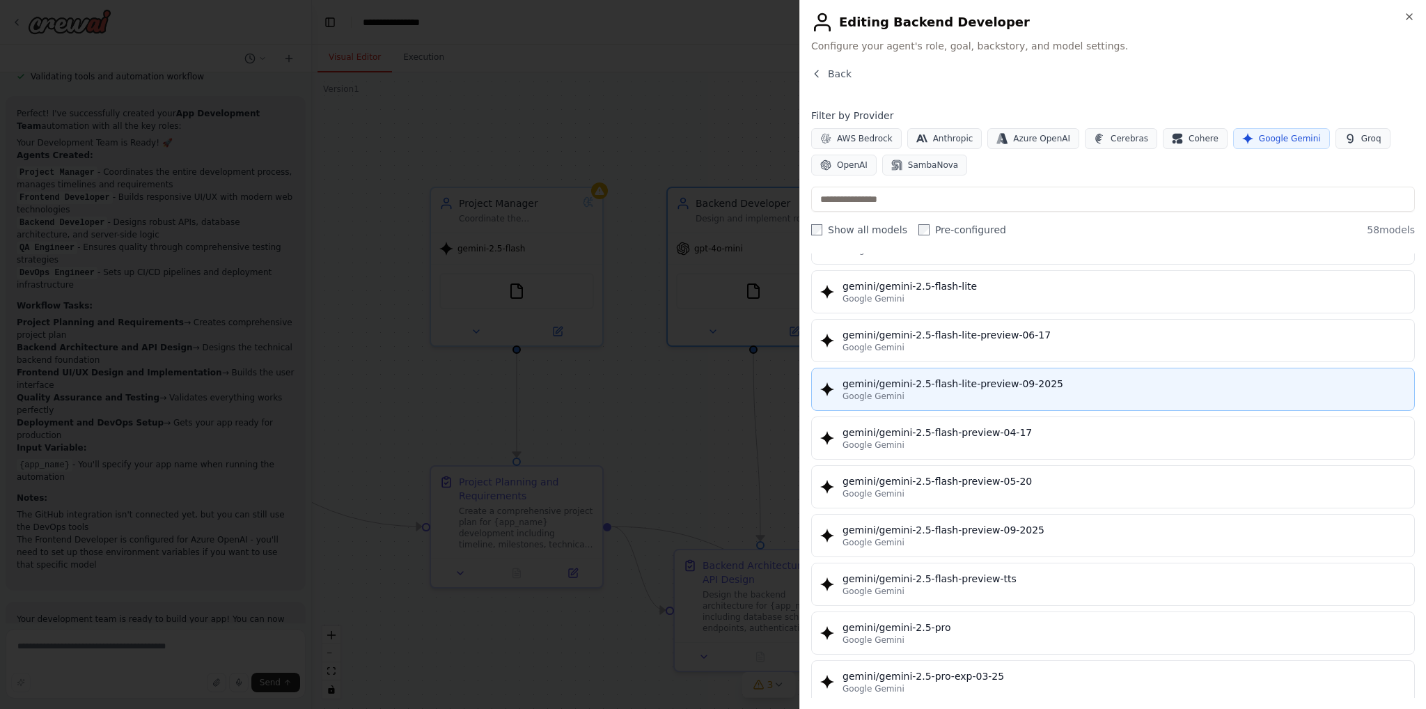
scroll to position [1184, 0]
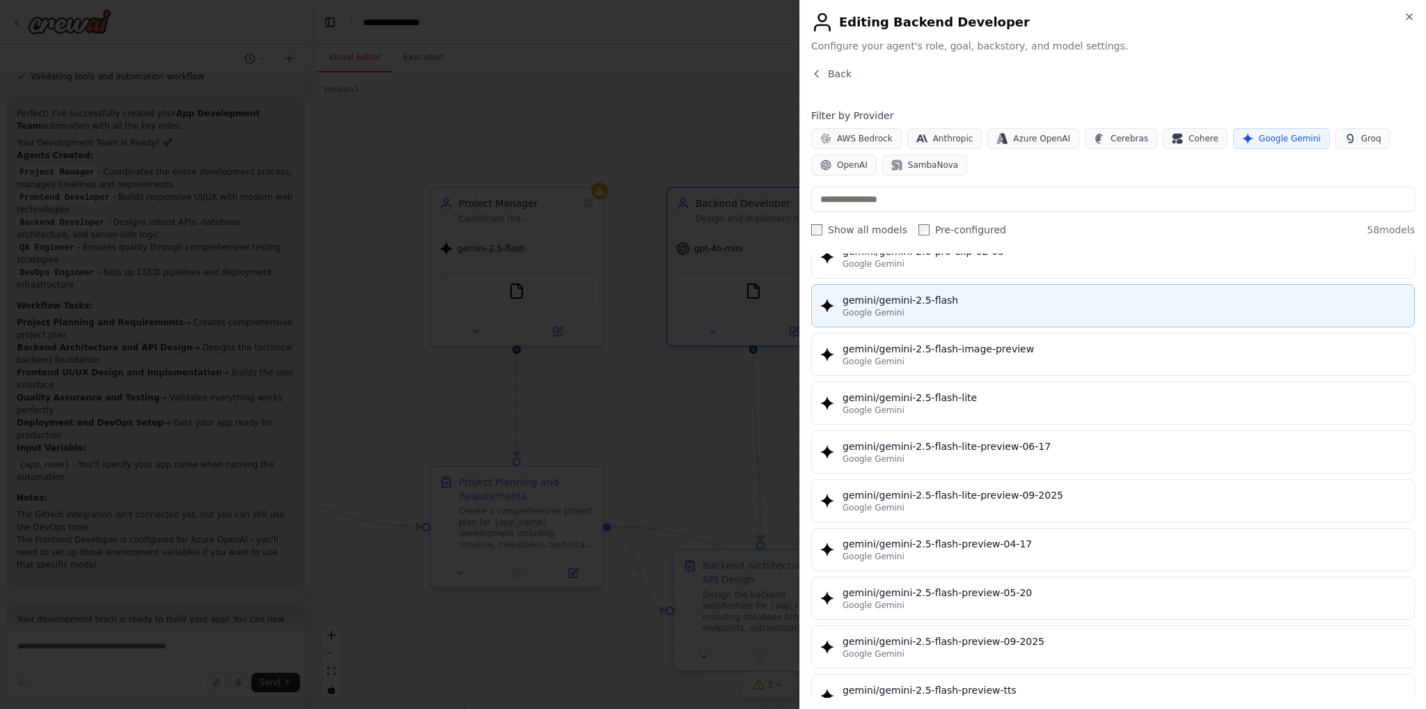
click at [963, 296] on div "gemini/gemini-2.5-flash" at bounding box center [1124, 300] width 563 height 14
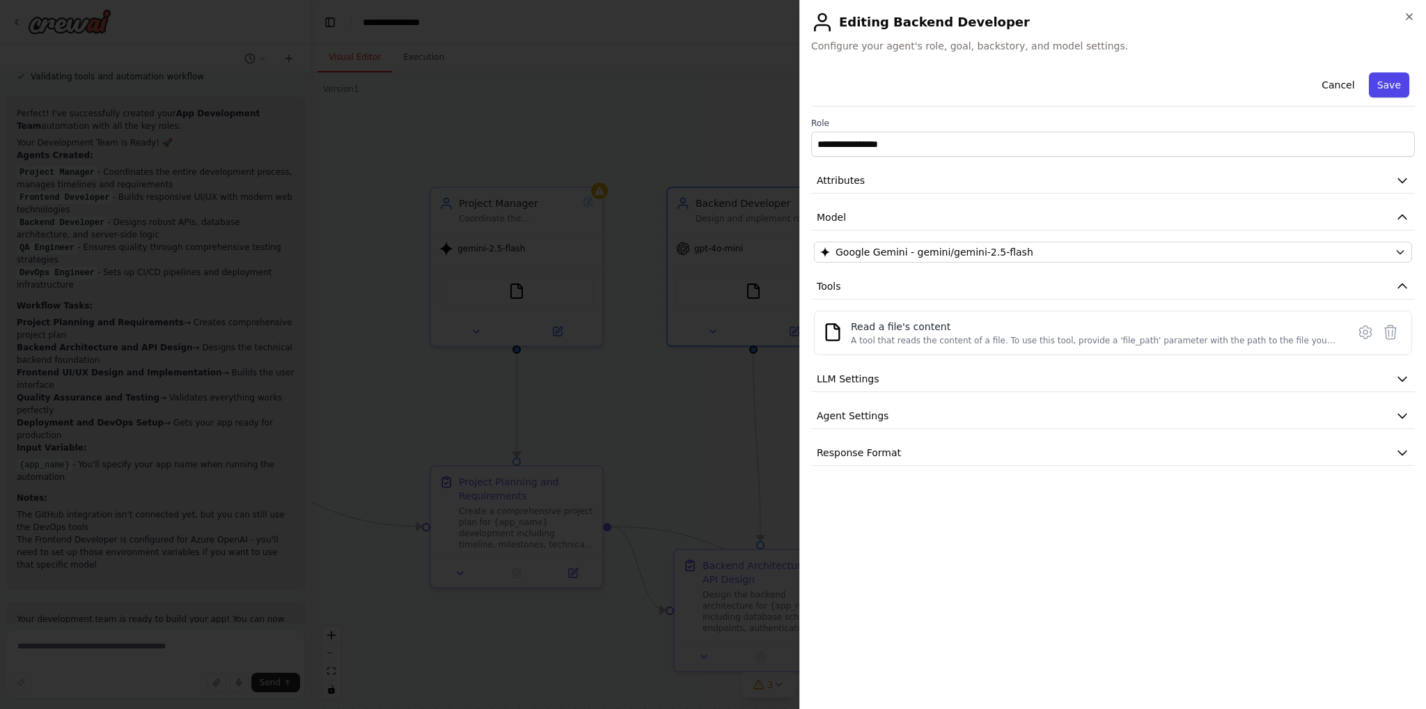
click at [1399, 83] on button "Save" at bounding box center [1389, 84] width 40 height 25
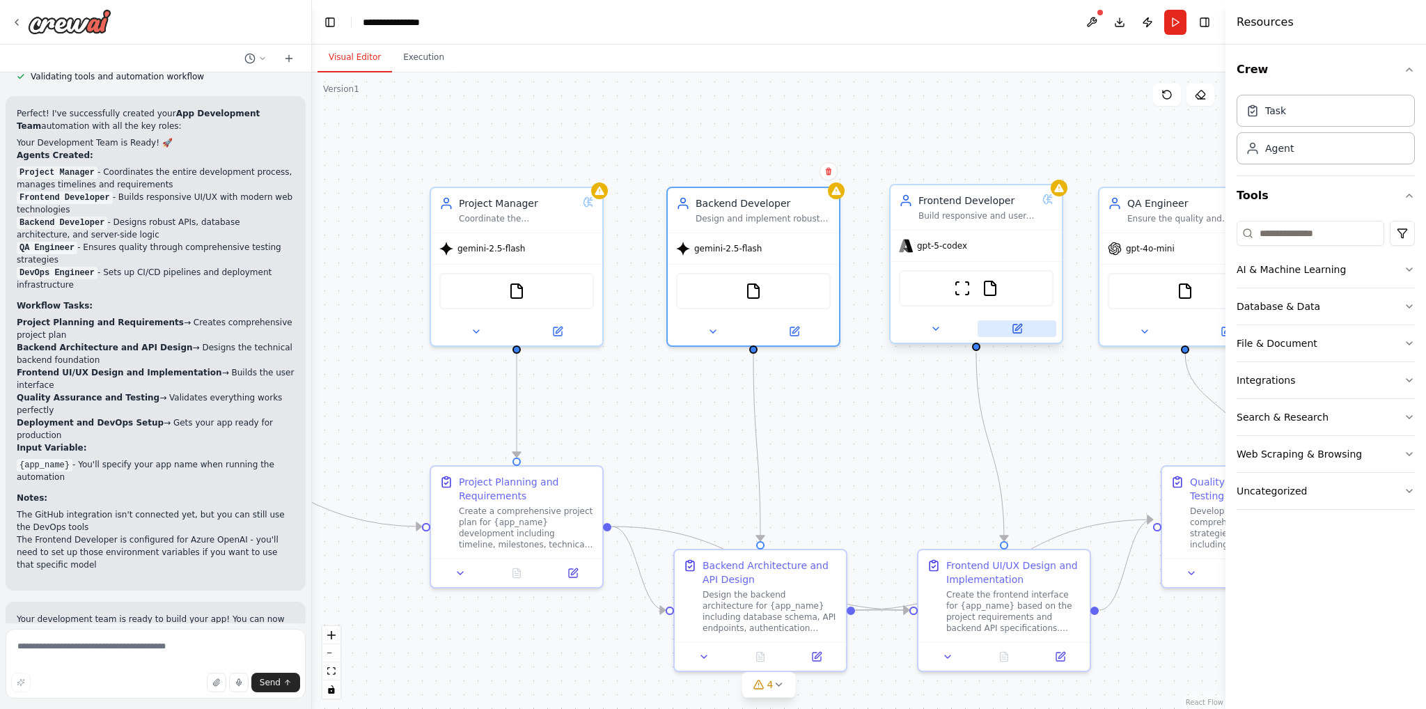
click at [1020, 329] on icon at bounding box center [1017, 329] width 8 height 8
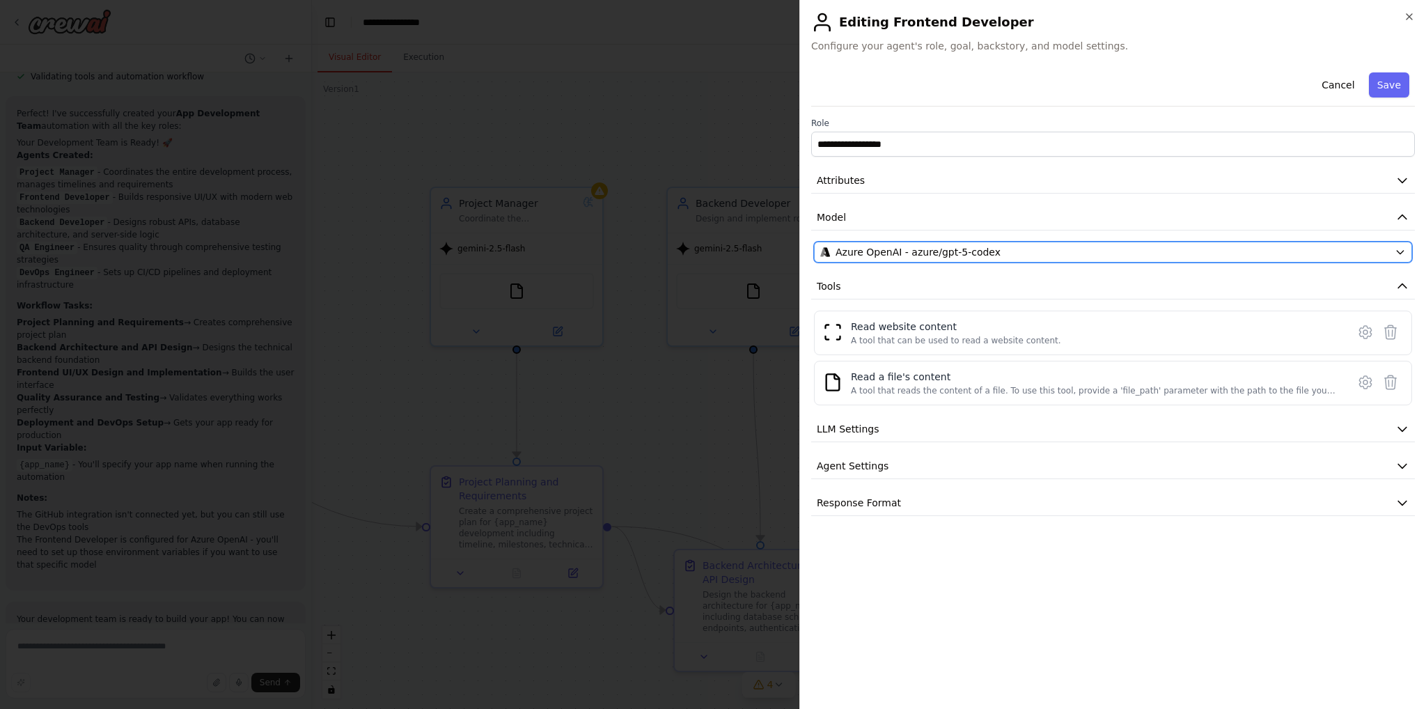
click at [1007, 249] on div "Azure OpenAI - azure/gpt-5-codex" at bounding box center [1105, 252] width 569 height 14
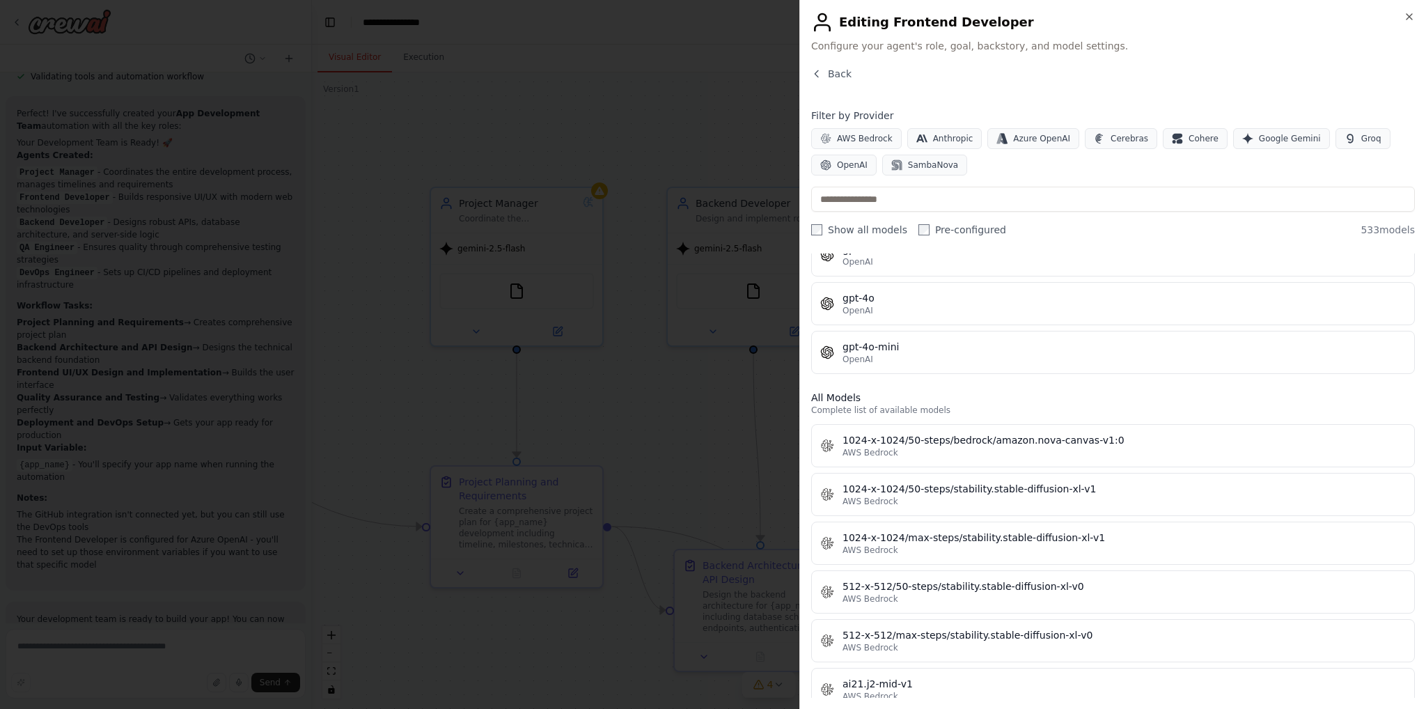
scroll to position [279, 0]
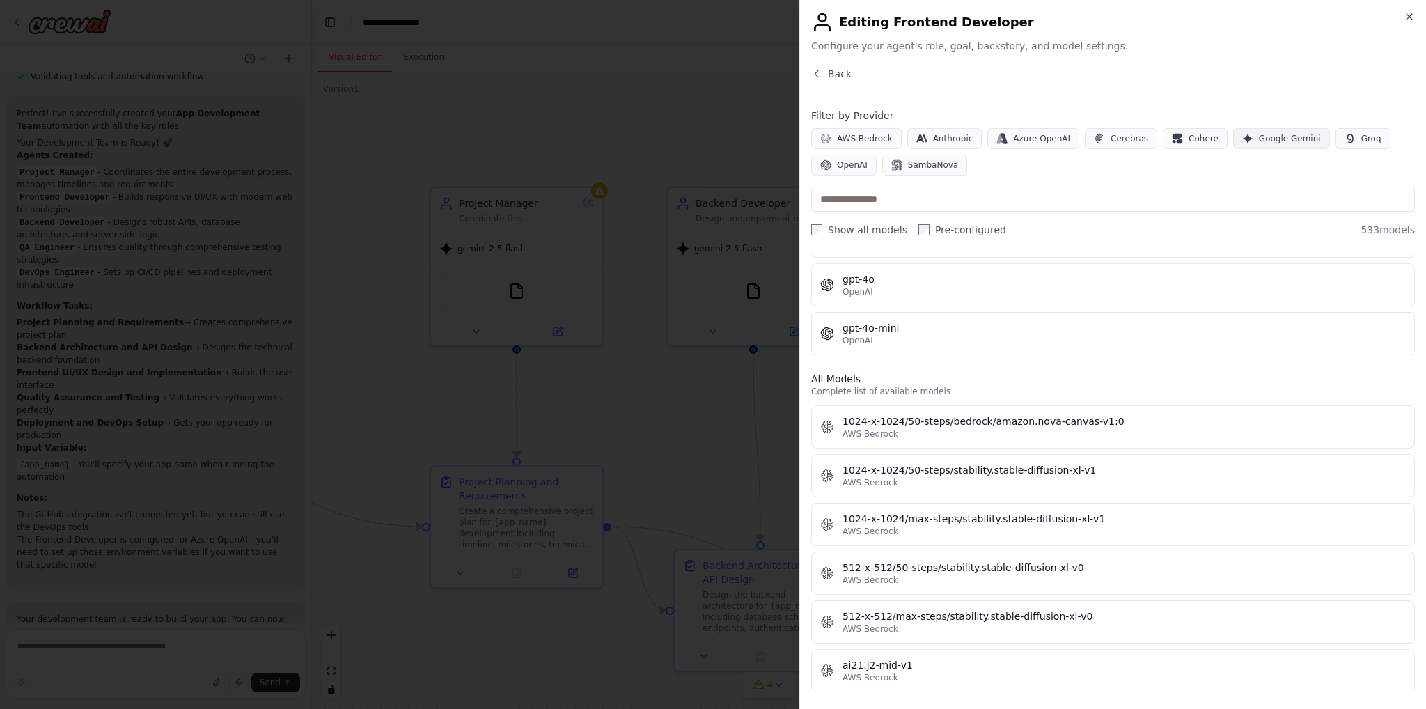
click at [1259, 140] on span "Google Gemini" at bounding box center [1290, 138] width 62 height 11
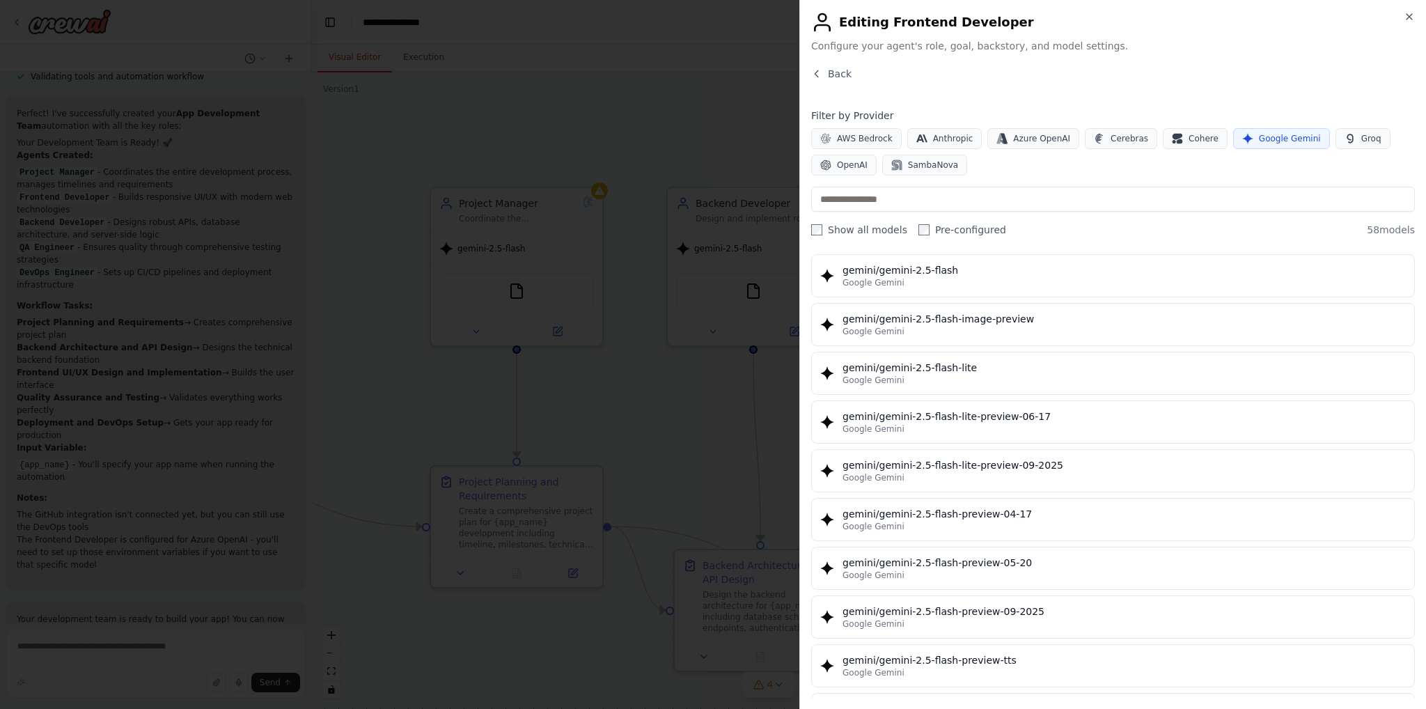
scroll to position [1045, 0]
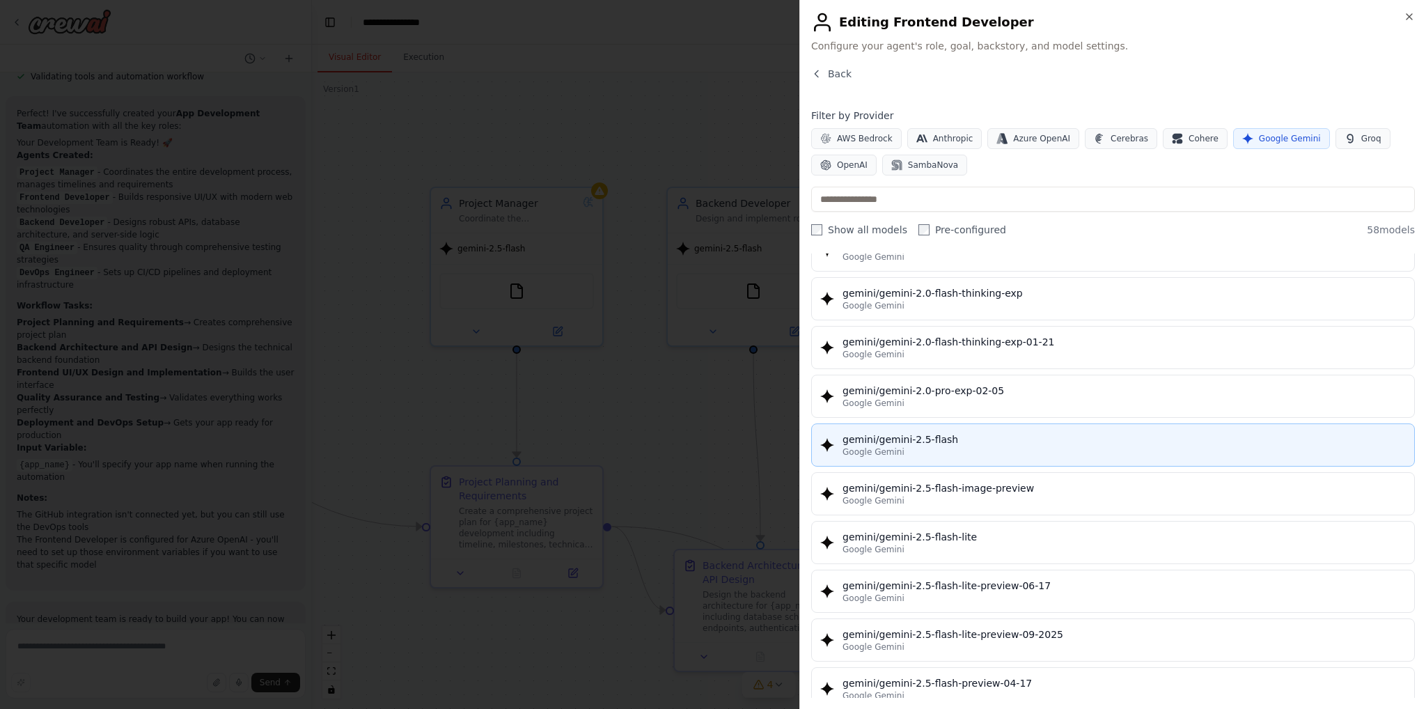
click at [966, 433] on div "gemini/gemini-2.5-flash" at bounding box center [1124, 440] width 563 height 14
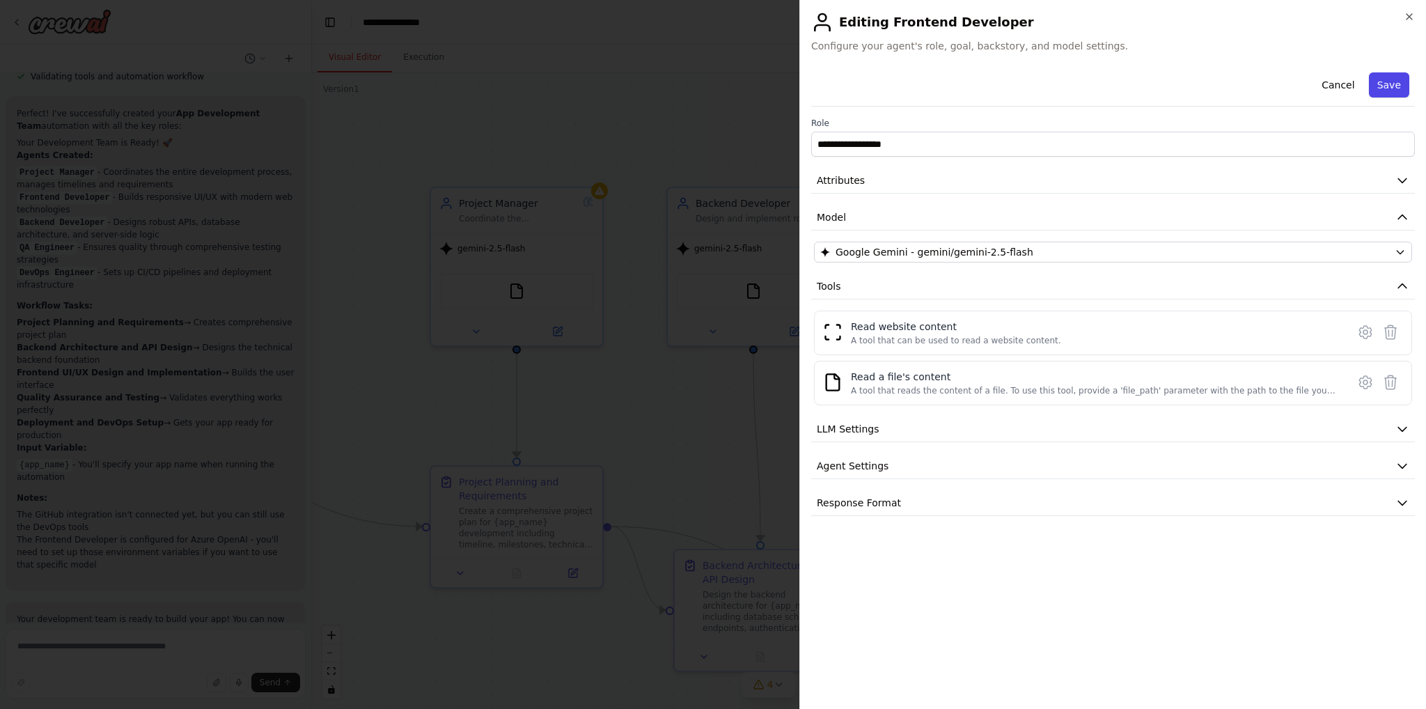
click at [1399, 90] on button "Save" at bounding box center [1389, 84] width 40 height 25
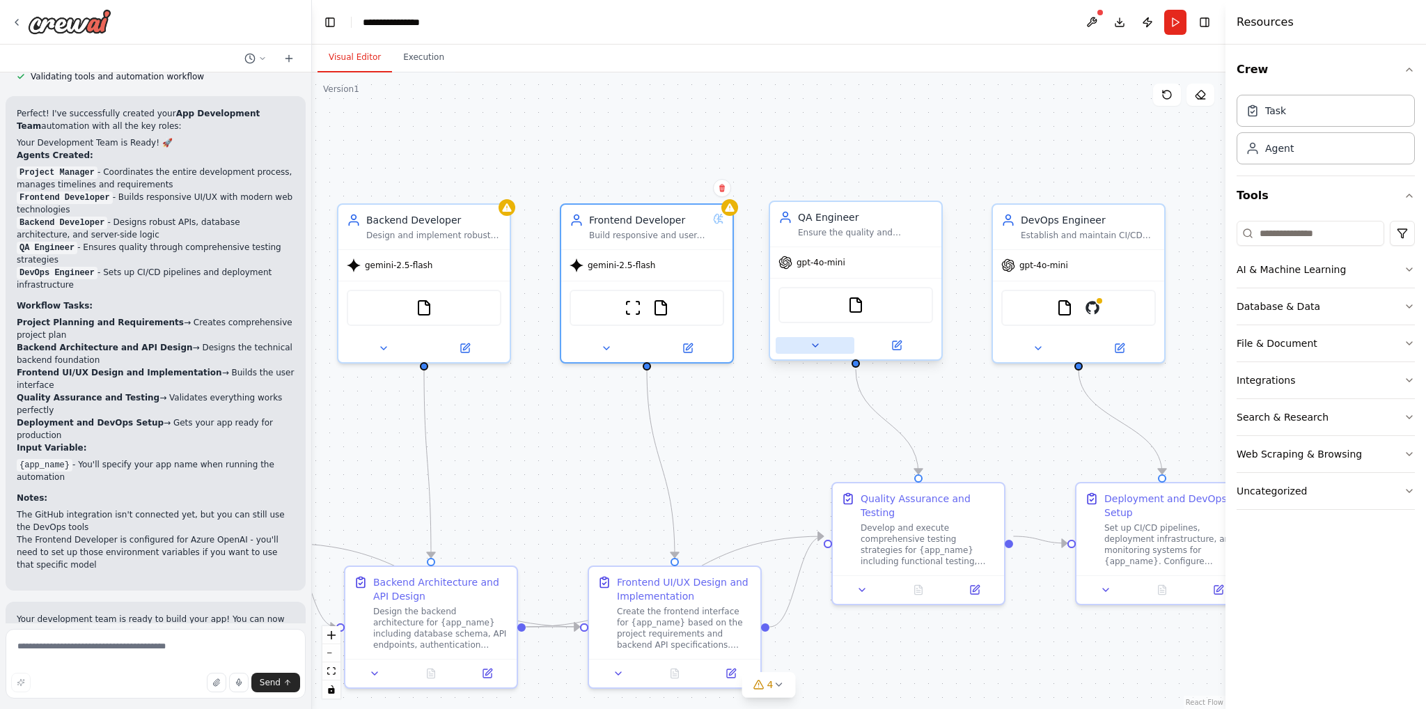
drag, startPoint x: 1029, startPoint y: 424, endPoint x: 802, endPoint y: 369, distance: 233.6
click at [741, 455] on div ".deletable-edge-delete-btn { width: 20px; height: 20px; border: 0px solid #ffff…" at bounding box center [769, 390] width 914 height 637
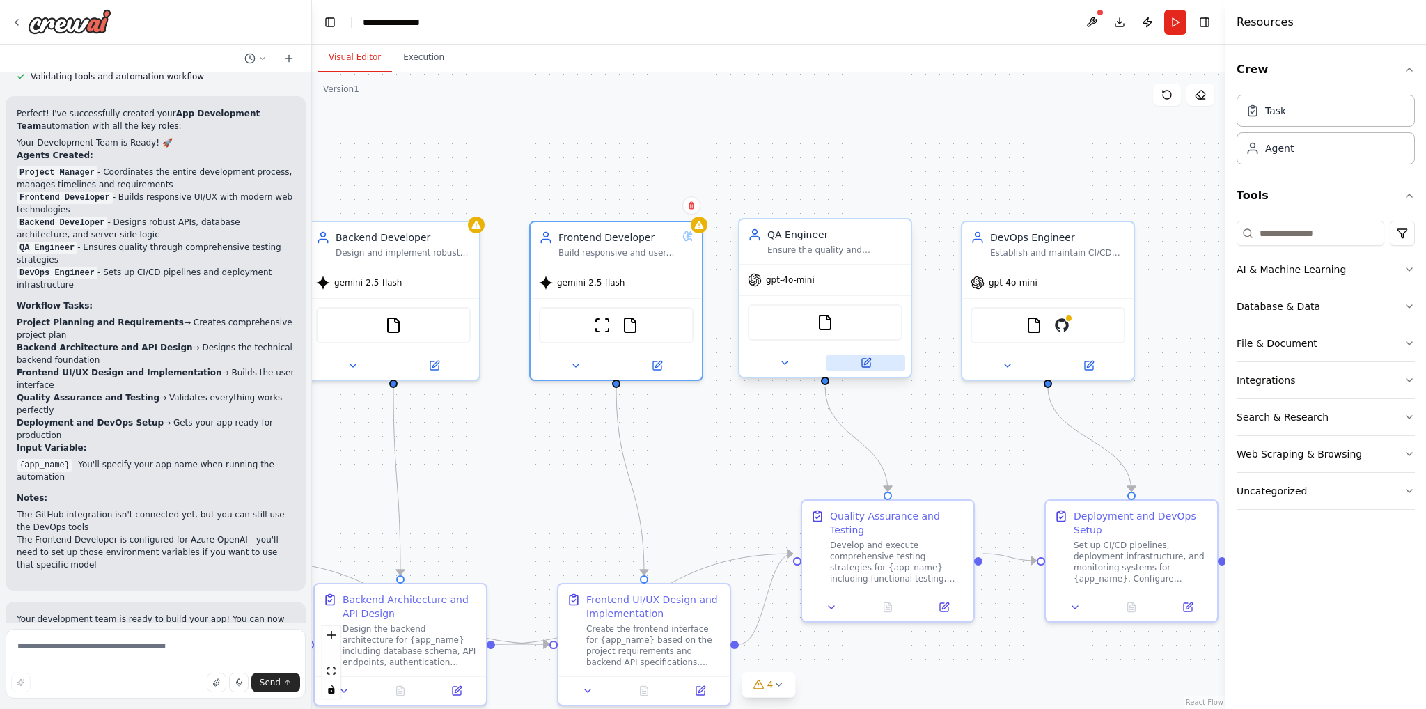
click at [871, 366] on icon at bounding box center [866, 362] width 11 height 11
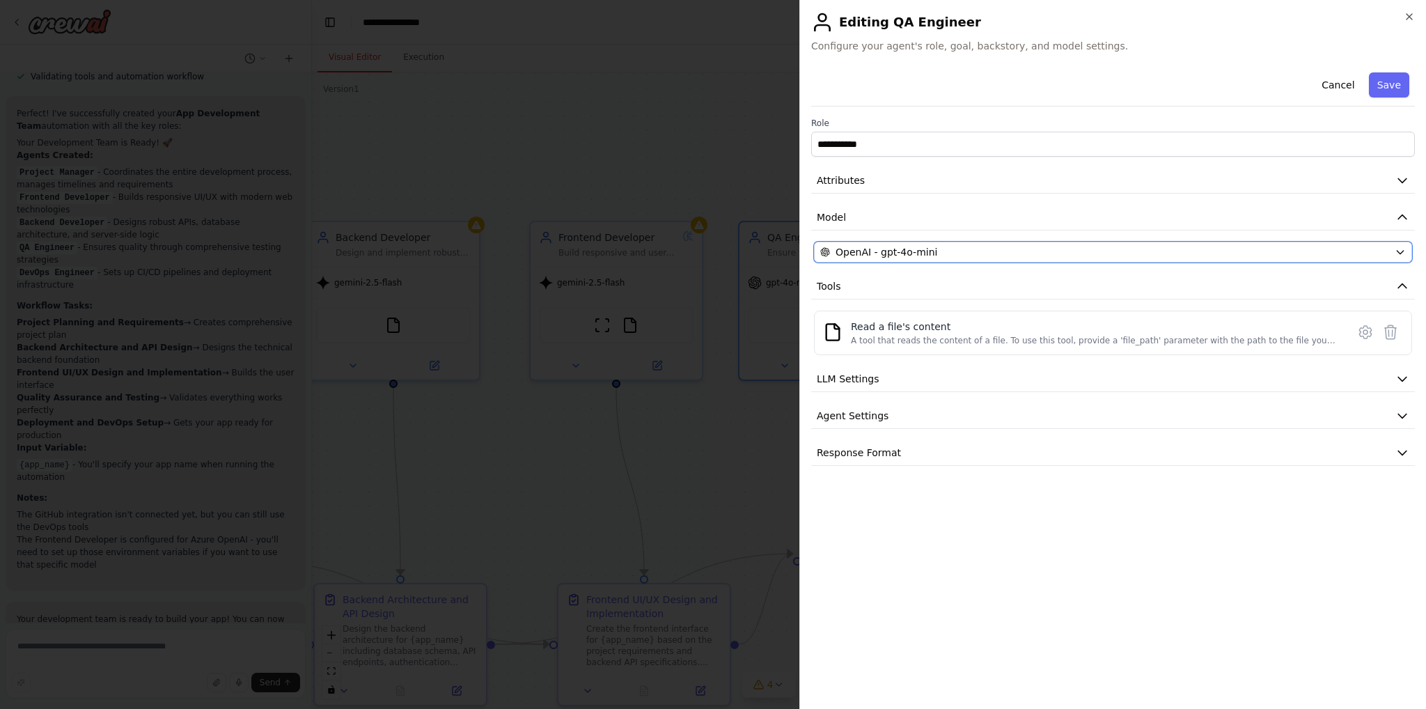
click at [953, 249] on div "OpenAI - gpt-4o-mini" at bounding box center [1105, 252] width 569 height 14
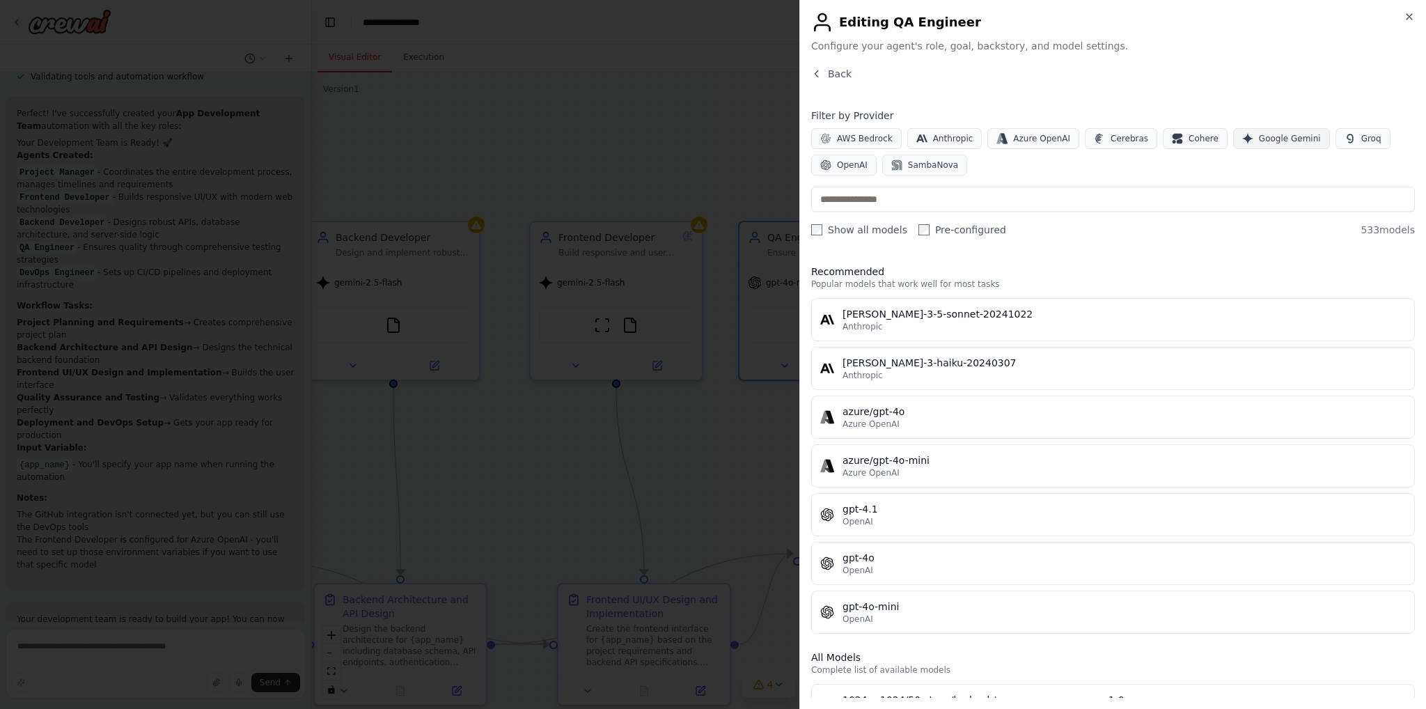
click at [1259, 136] on span "Google Gemini" at bounding box center [1290, 138] width 62 height 11
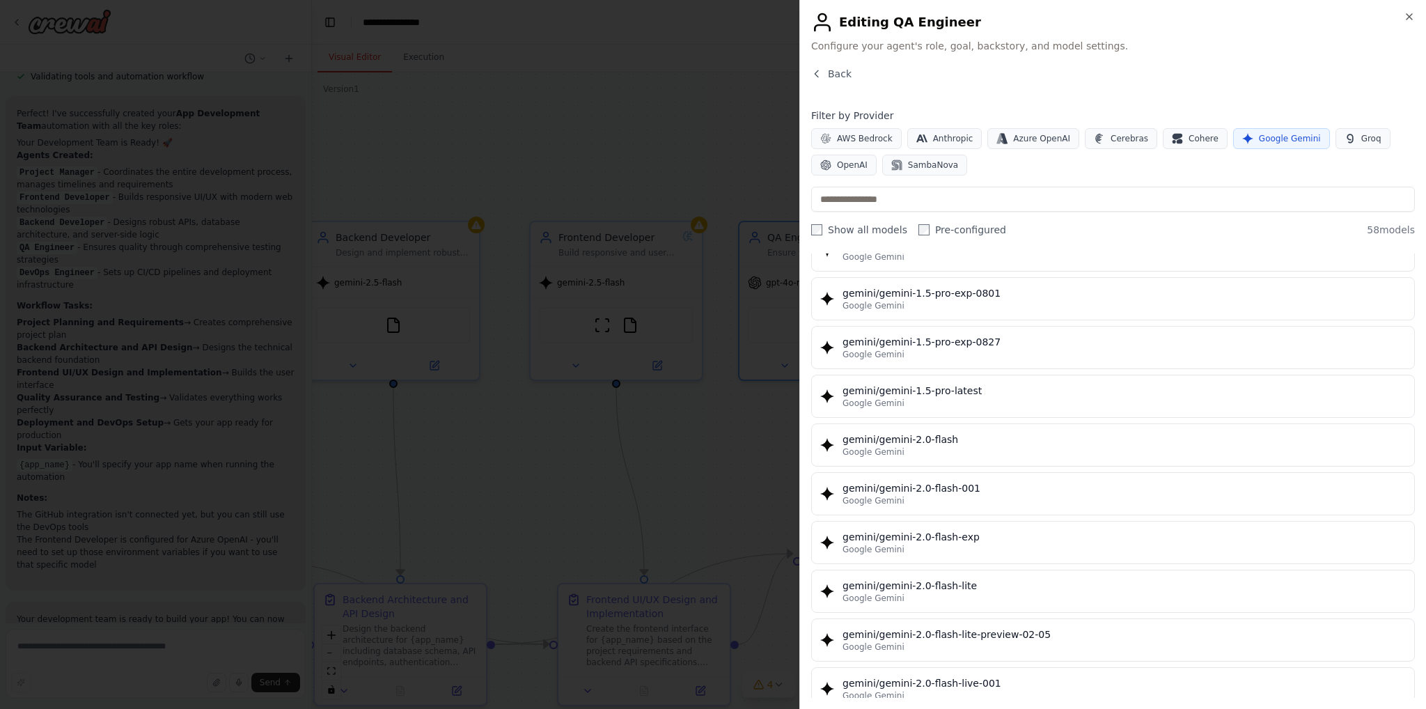
scroll to position [1114, 0]
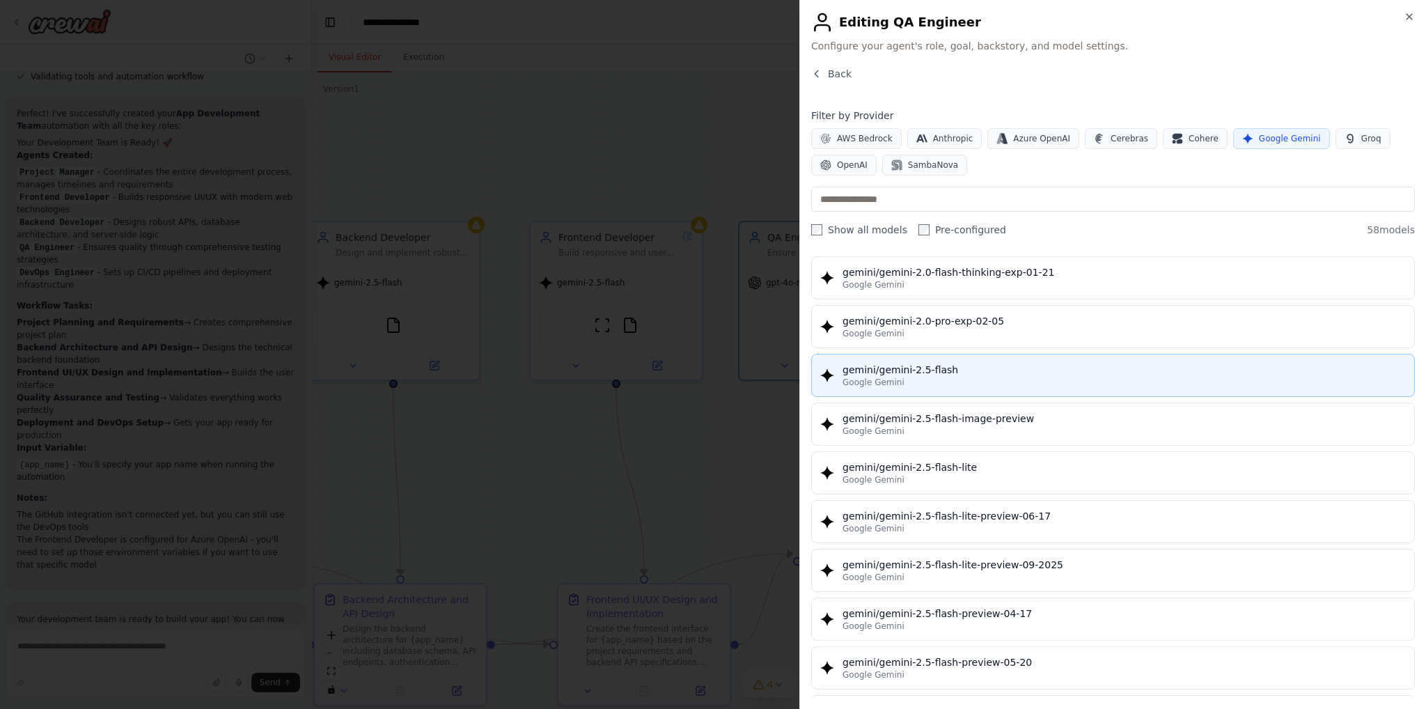
click at [981, 354] on button "gemini/gemini-2.5-flash Google Gemini" at bounding box center [1113, 375] width 604 height 43
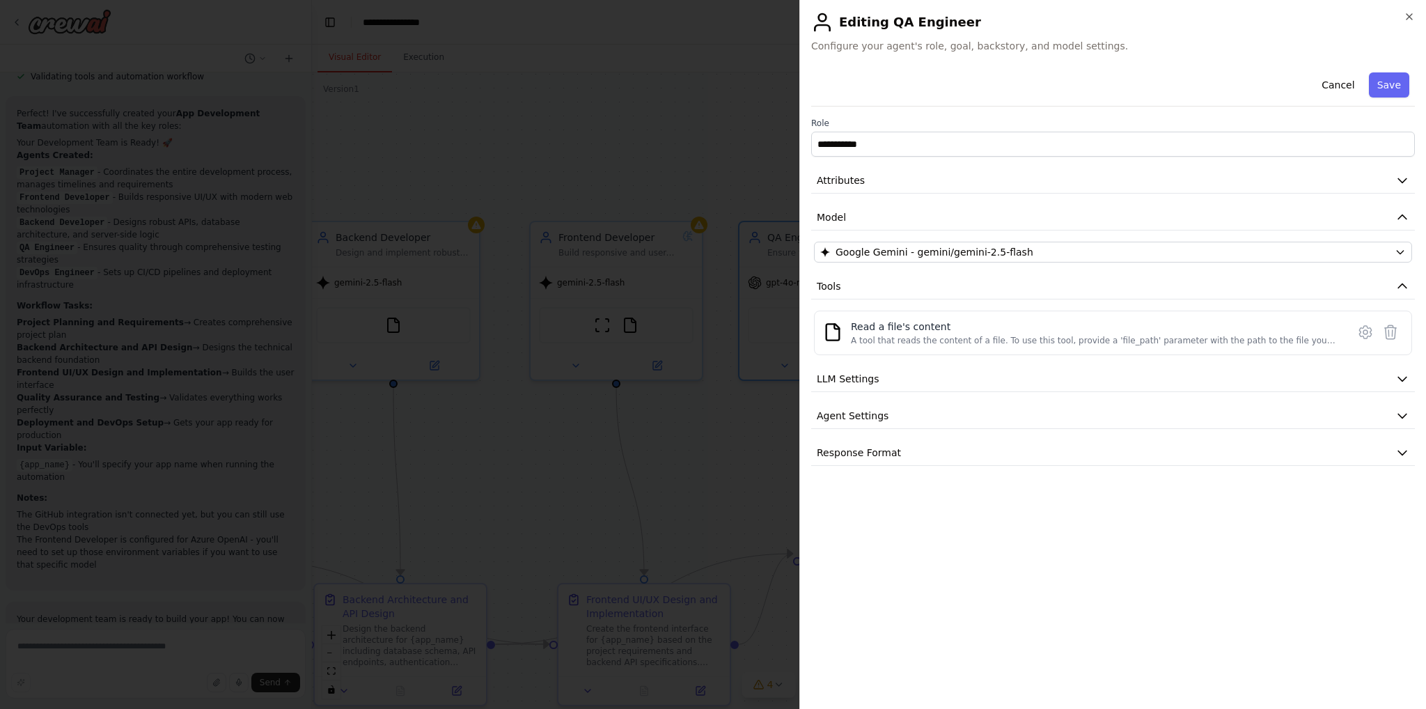
click at [1399, 81] on button "Save" at bounding box center [1389, 84] width 40 height 25
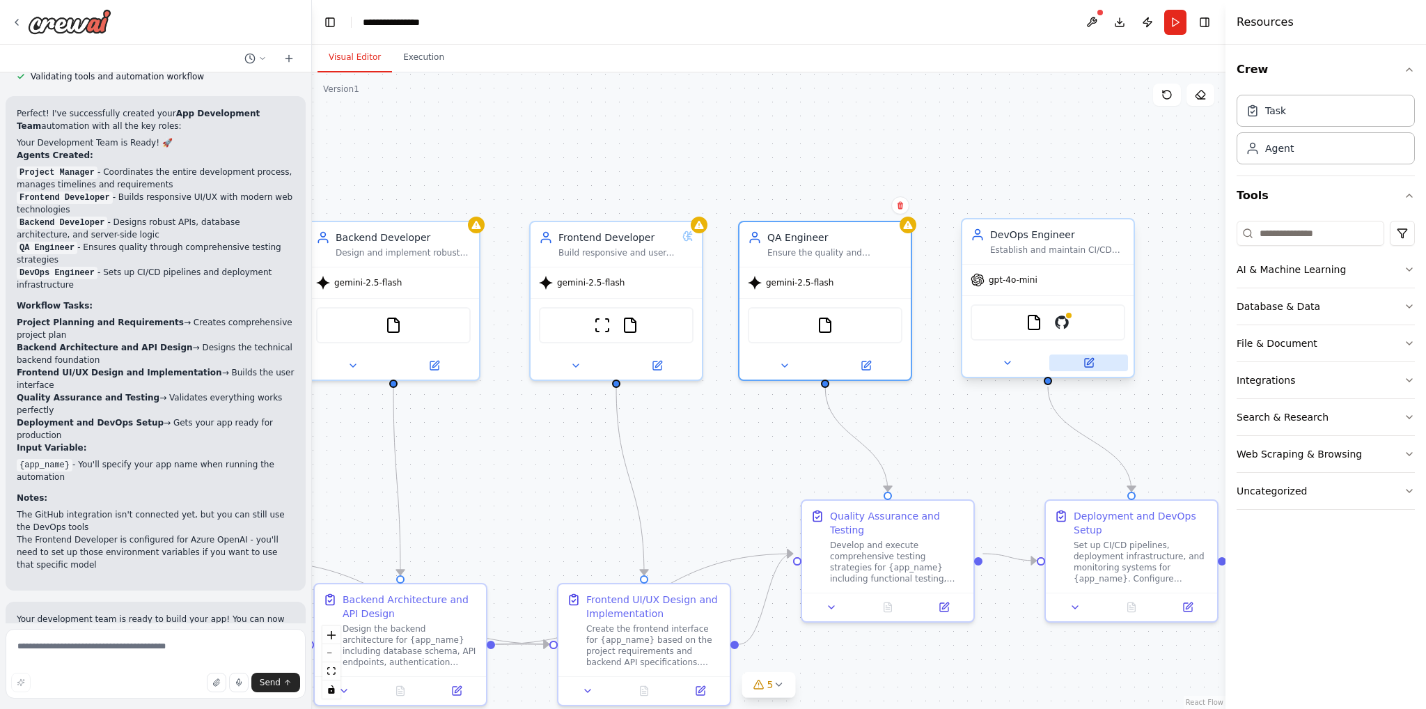
click at [1088, 360] on icon at bounding box center [1090, 361] width 6 height 6
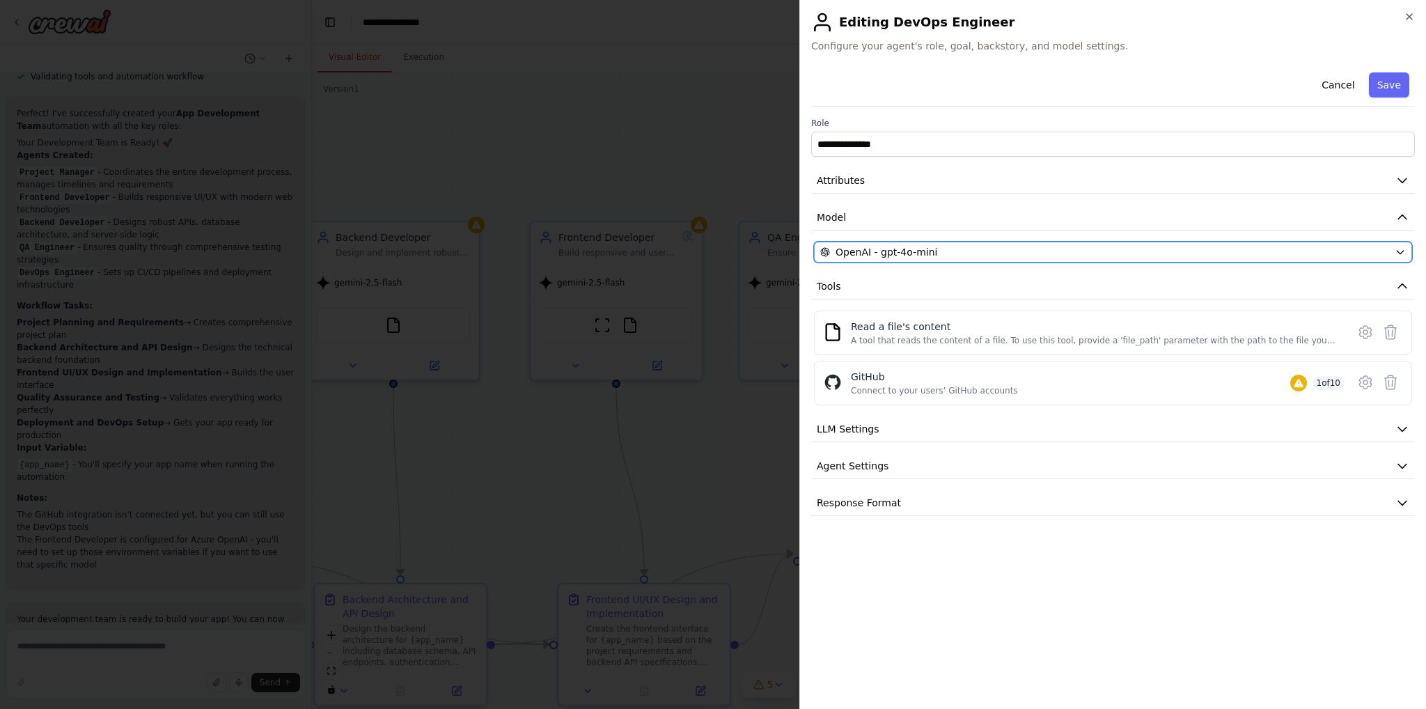
click at [1034, 252] on div "OpenAI - gpt-4o-mini" at bounding box center [1105, 252] width 569 height 14
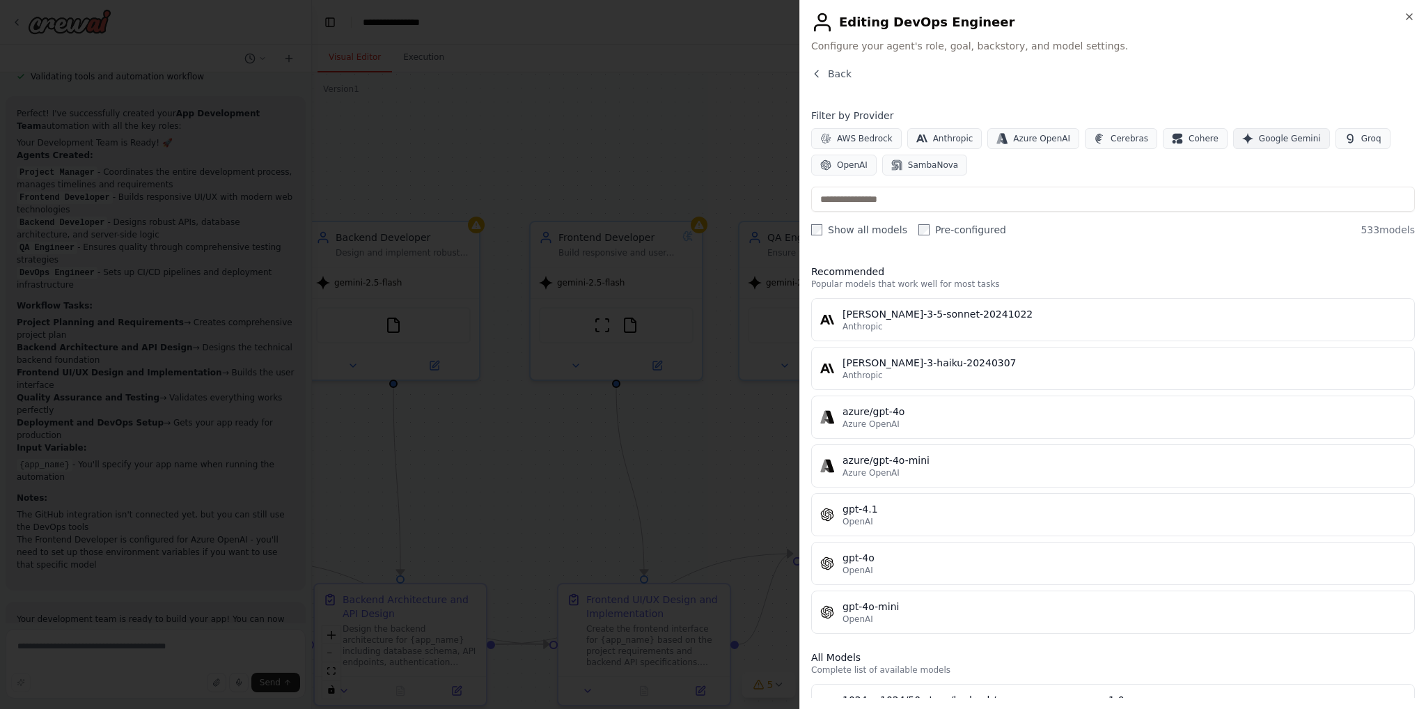
click at [1259, 139] on span "Google Gemini" at bounding box center [1290, 138] width 62 height 11
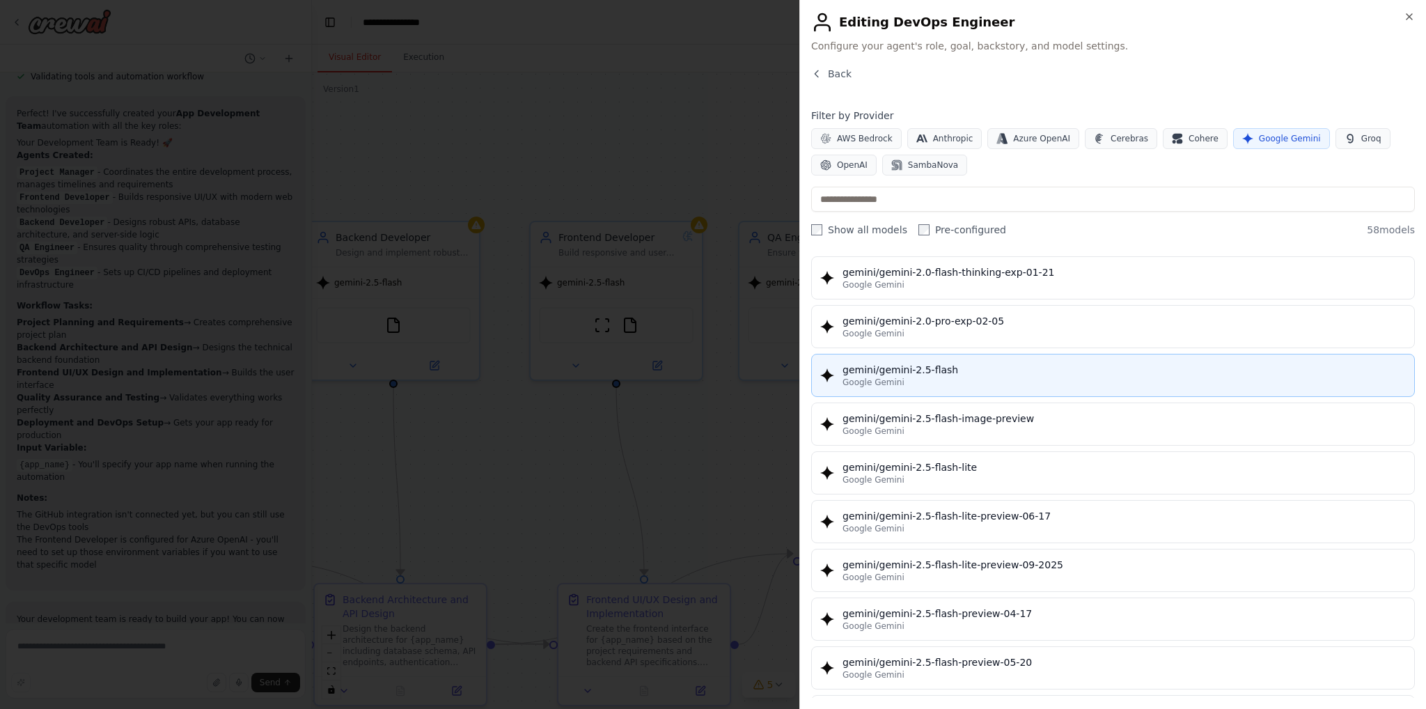
click at [953, 365] on div "gemini/gemini-2.5-flash" at bounding box center [1124, 370] width 563 height 14
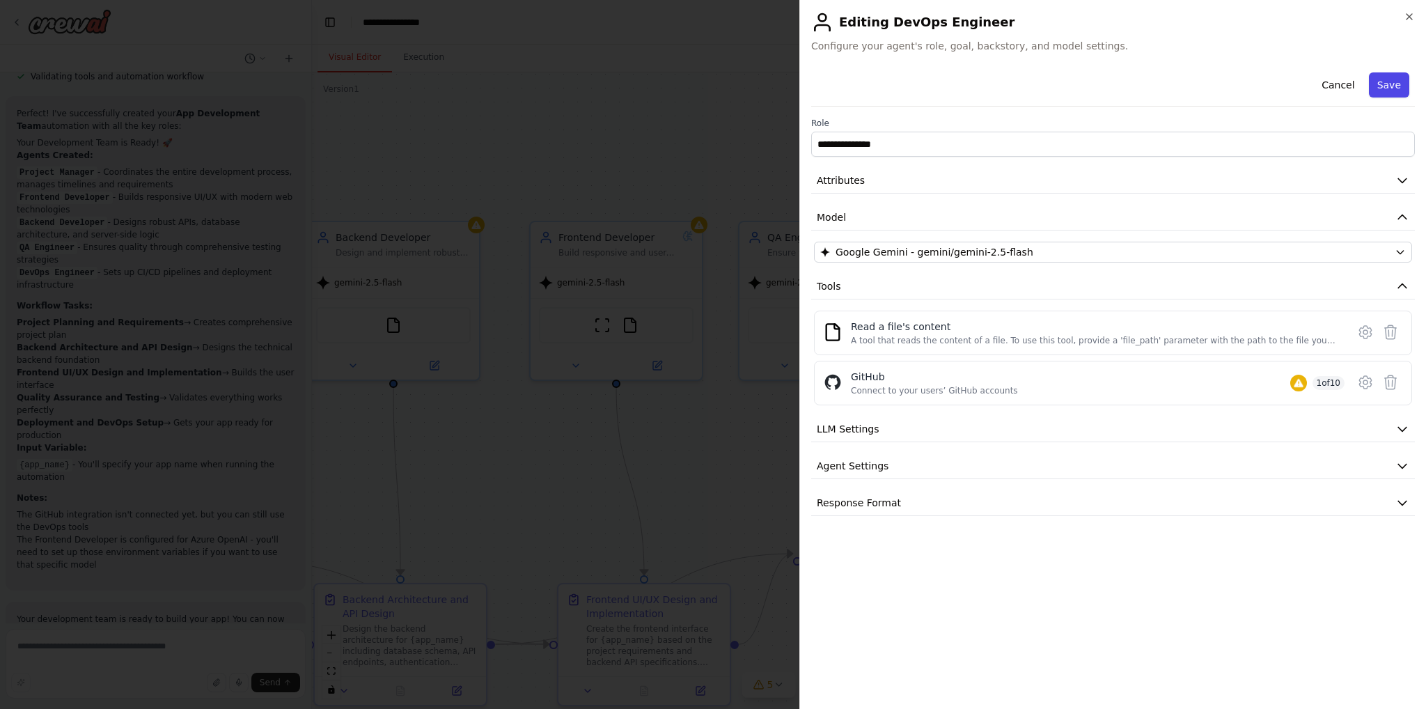
click at [1394, 79] on button "Save" at bounding box center [1389, 84] width 40 height 25
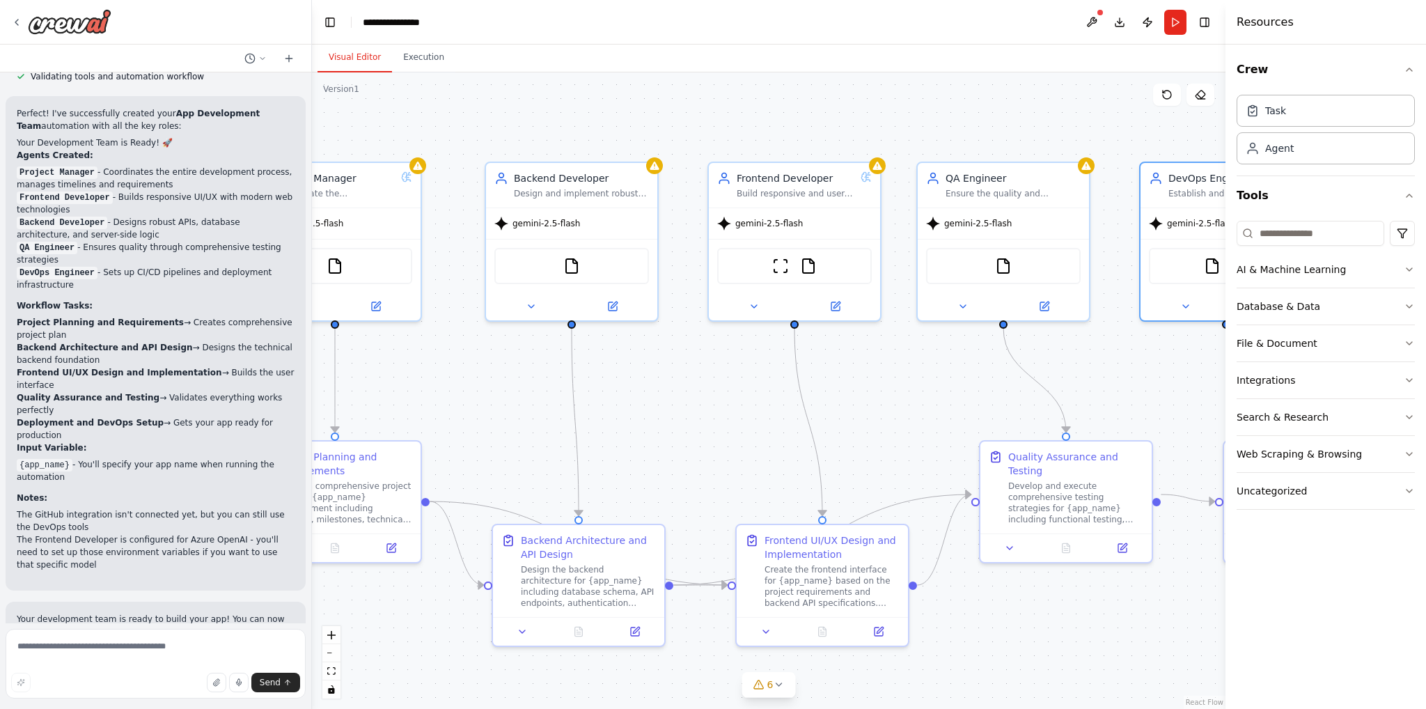
drag, startPoint x: 772, startPoint y: 439, endPoint x: 917, endPoint y: 388, distance: 153.5
click at [925, 380] on div ".deletable-edge-delete-btn { width: 20px; height: 20px; border: 0px solid #ffff…" at bounding box center [769, 390] width 914 height 637
click at [1095, 17] on button at bounding box center [1092, 22] width 22 height 25
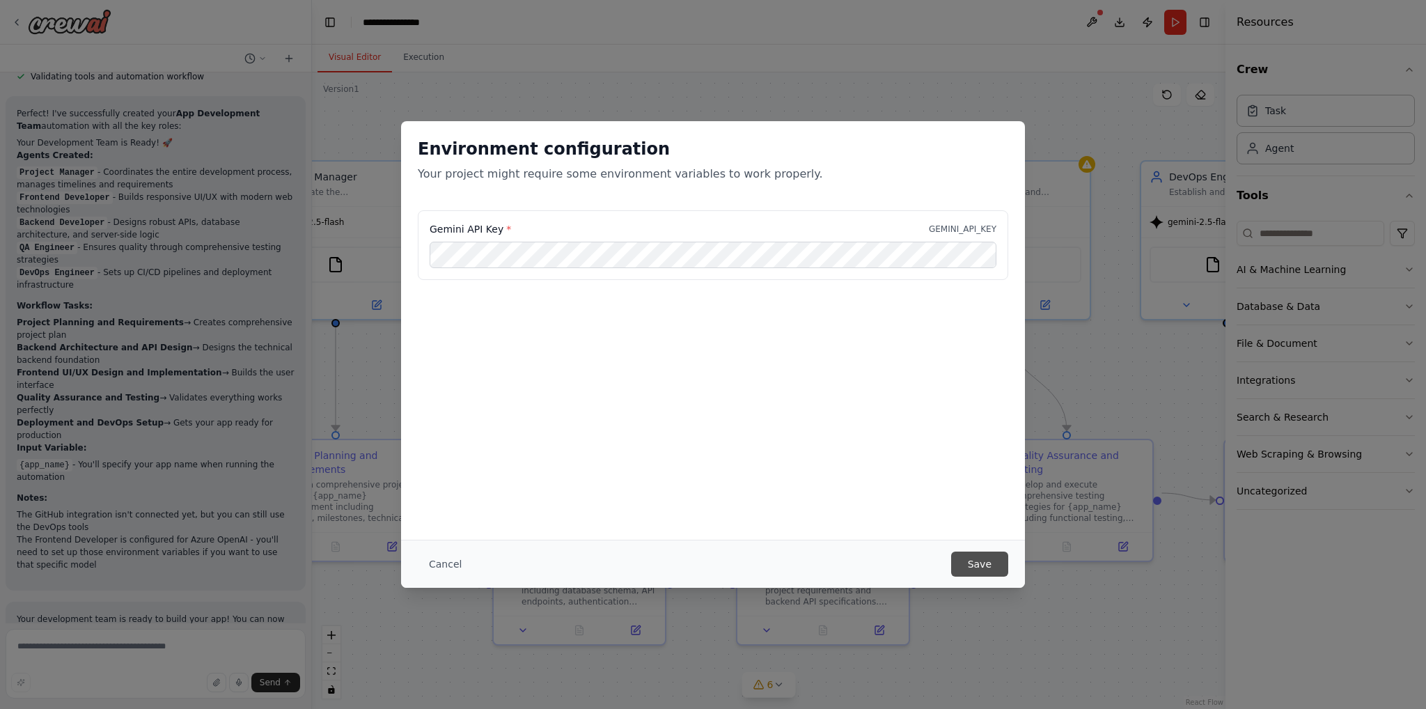
click at [972, 563] on button "Save" at bounding box center [979, 564] width 57 height 25
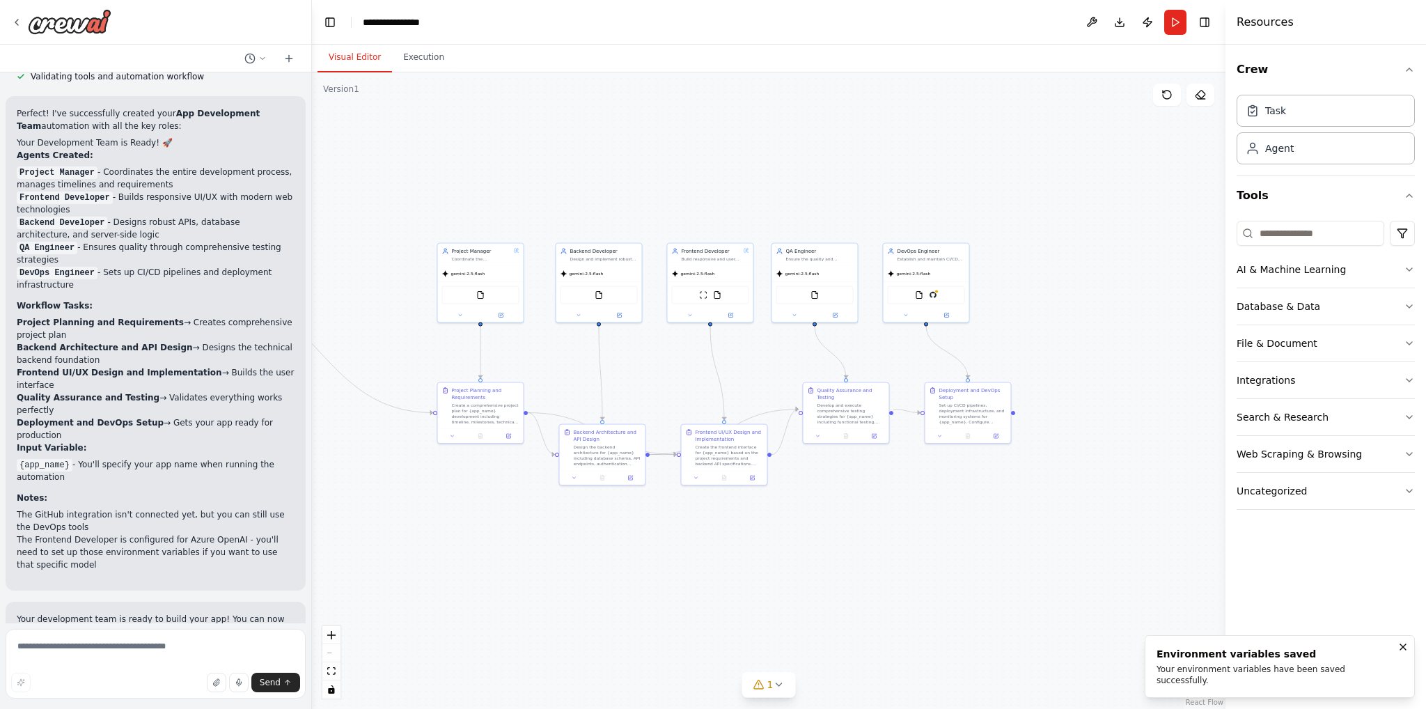
drag, startPoint x: 861, startPoint y: 369, endPoint x: 698, endPoint y: 352, distance: 163.9
click at [698, 352] on div ".deletable-edge-delete-btn { width: 20px; height: 20px; border: 0px solid #ffff…" at bounding box center [769, 390] width 914 height 637
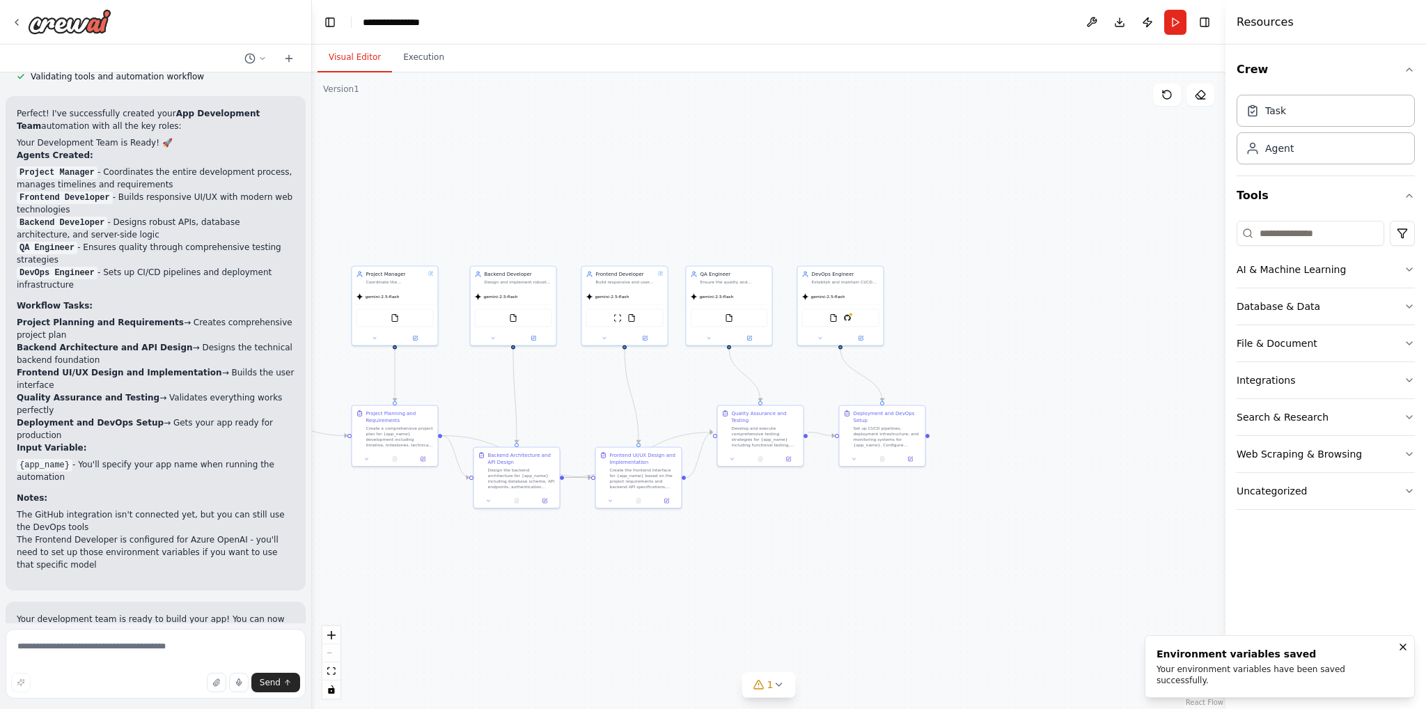
drag, startPoint x: 989, startPoint y: 338, endPoint x: 949, endPoint y: 405, distance: 78.1
click at [959, 361] on div ".deletable-edge-delete-btn { width: 20px; height: 20px; border: 0px solid #ffff…" at bounding box center [769, 390] width 914 height 637
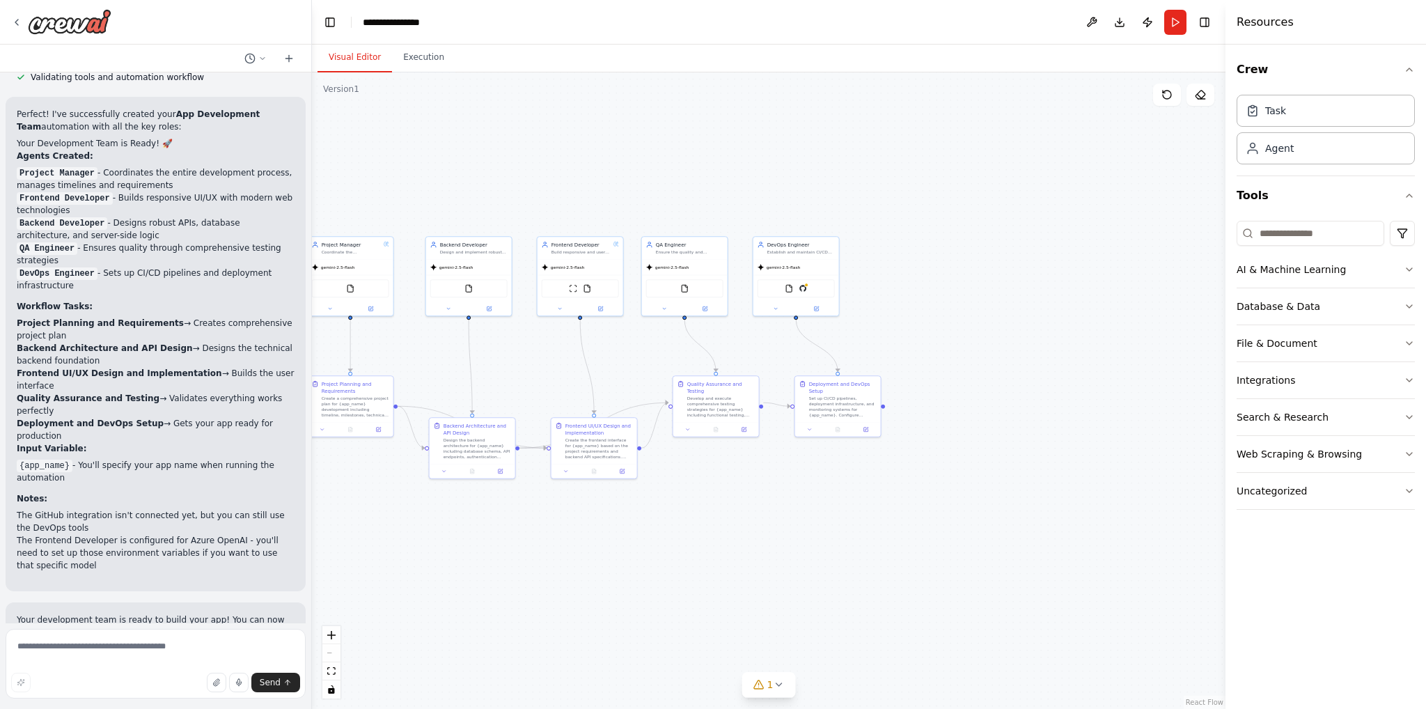
scroll to position [1683, 0]
click at [88, 655] on textarea at bounding box center [156, 664] width 300 height 70
drag, startPoint x: 667, startPoint y: 529, endPoint x: 1110, endPoint y: 526, distance: 443.7
click at [1110, 526] on div ".deletable-edge-delete-btn { width: 20px; height: 20px; border: 0px solid #ffff…" at bounding box center [769, 390] width 914 height 637
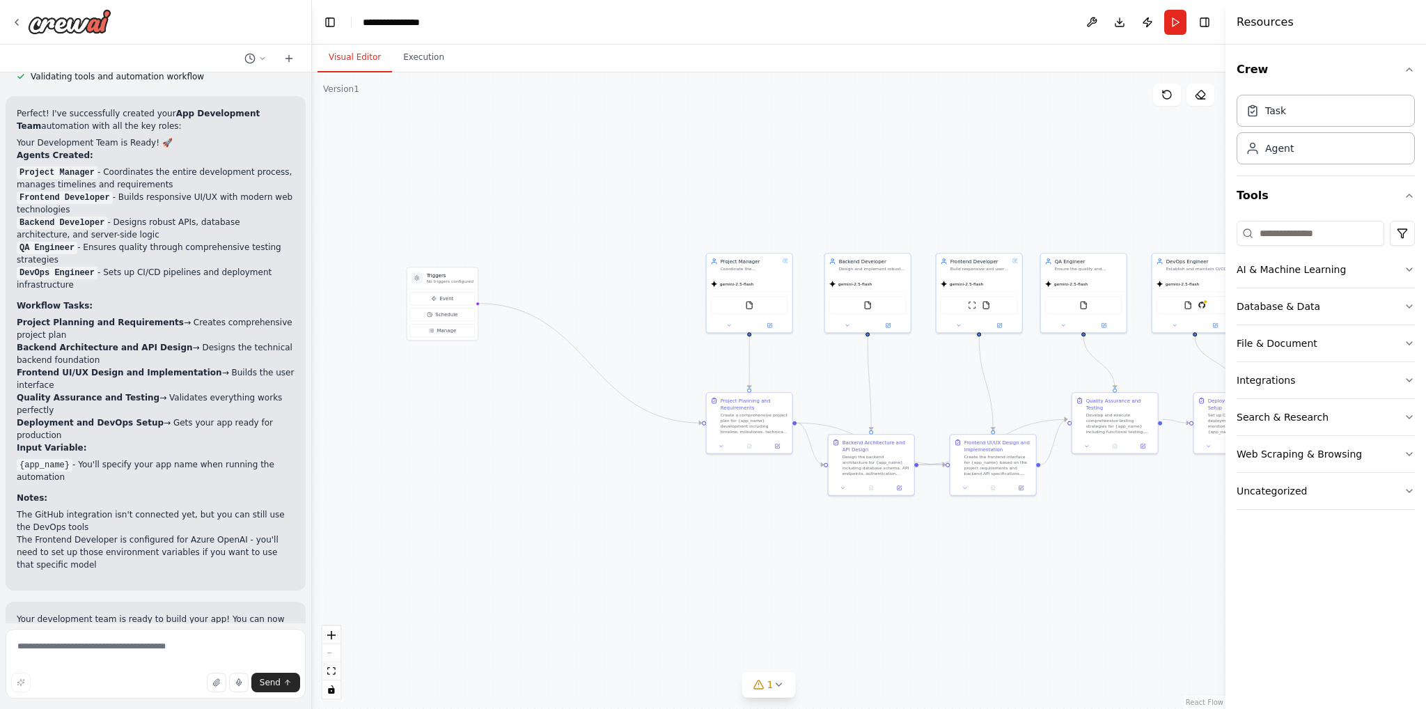
drag, startPoint x: 553, startPoint y: 368, endPoint x: 488, endPoint y: 387, distance: 67.5
click at [488, 387] on div ".deletable-edge-delete-btn { width: 20px; height: 20px; border: 0px solid #ffff…" at bounding box center [769, 390] width 914 height 637
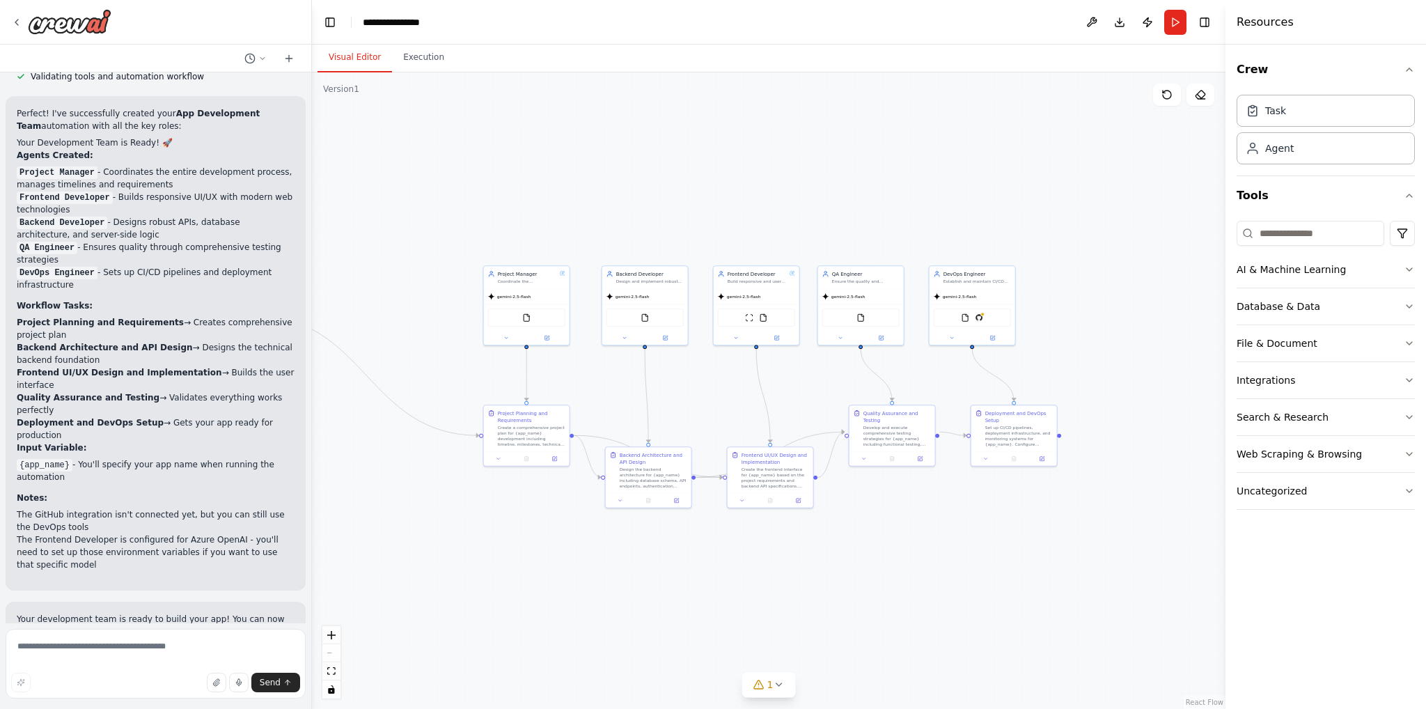
drag, startPoint x: 545, startPoint y: 371, endPoint x: 337, endPoint y: 381, distance: 207.8
click at [337, 381] on div ".deletable-edge-delete-btn { width: 20px; height: 20px; border: 0px solid #ffff…" at bounding box center [769, 390] width 914 height 637
click at [134, 653] on textarea at bounding box center [156, 664] width 300 height 70
click at [98, 648] on textarea at bounding box center [156, 664] width 300 height 70
click at [100, 647] on textarea at bounding box center [156, 664] width 300 height 70
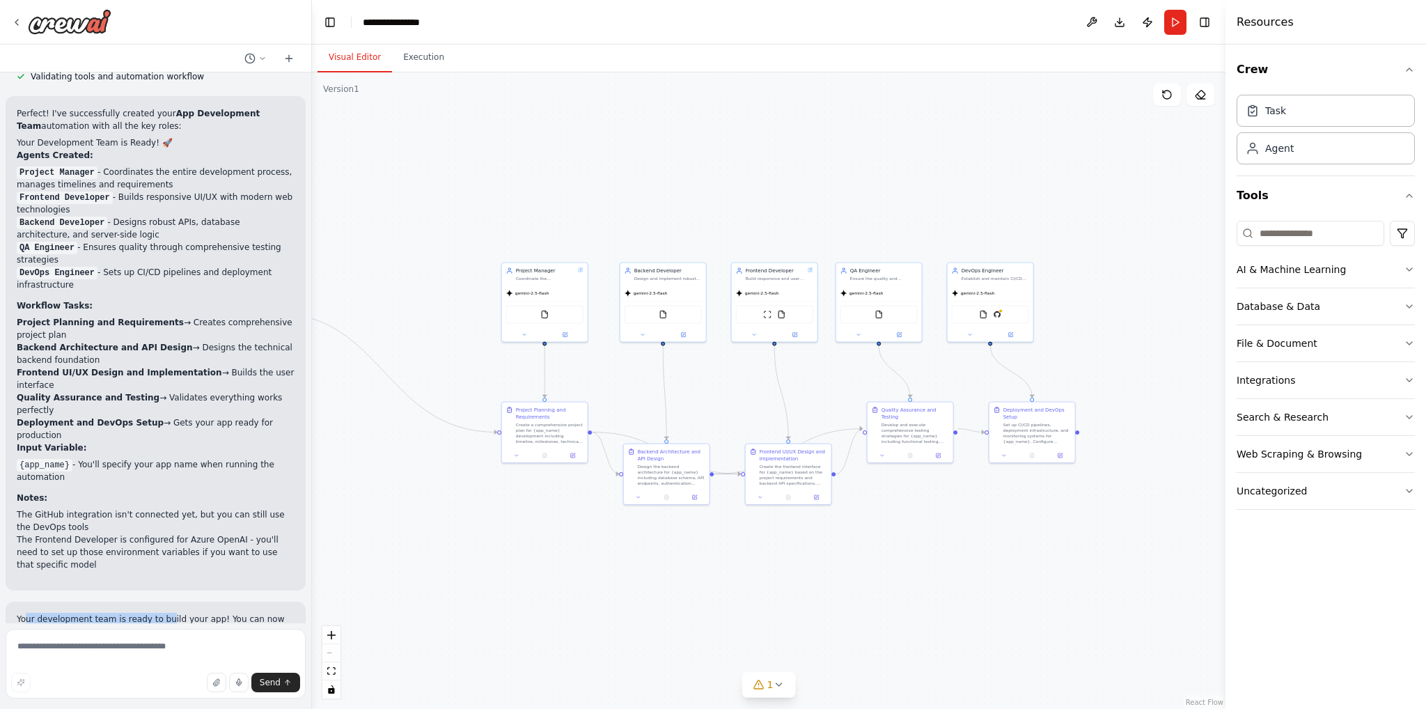
drag, startPoint x: 33, startPoint y: 569, endPoint x: 163, endPoint y: 570, distance: 130.3
click at [160, 613] on p "Your development team is ready to build your app! You can now run the automatio…" at bounding box center [156, 632] width 278 height 38
click at [177, 613] on p "Your development team is ready to build your app! You can now run the automatio…" at bounding box center [156, 632] width 278 height 38
drag, startPoint x: 116, startPoint y: 573, endPoint x: 224, endPoint y: 572, distance: 108.0
click at [202, 613] on p "Your development team is ready to build your app! You can now run the automatio…" at bounding box center [156, 632] width 278 height 38
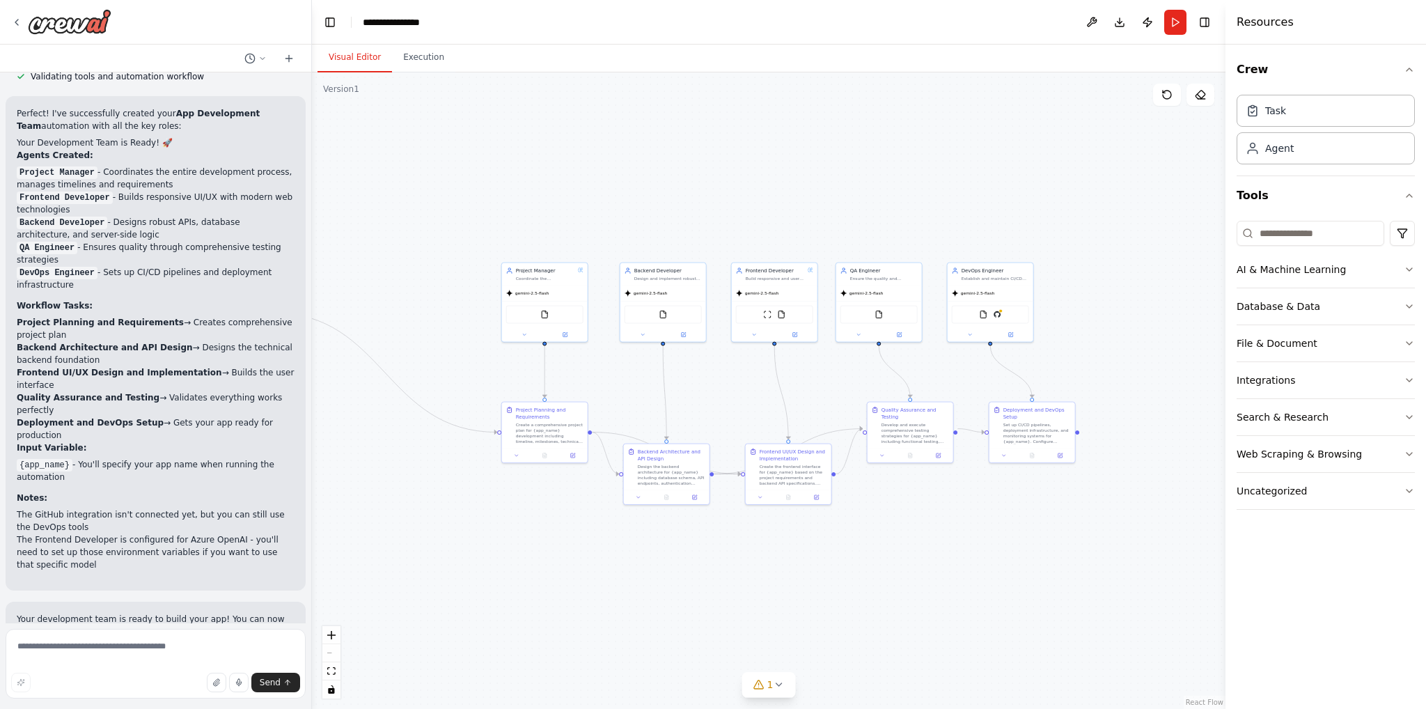
click at [224, 613] on p "Your development team is ready to build your app! You can now run the automatio…" at bounding box center [156, 632] width 278 height 38
drag, startPoint x: 245, startPoint y: 572, endPoint x: 187, endPoint y: 573, distance: 57.8
click at [189, 613] on p "Your development team is ready to build your app! You can now run the automatio…" at bounding box center [156, 632] width 278 height 38
click at [181, 613] on p "Your development team is ready to build your app! You can now run the automatio…" at bounding box center [156, 632] width 278 height 38
drag, startPoint x: 56, startPoint y: 582, endPoint x: 220, endPoint y: 582, distance: 164.4
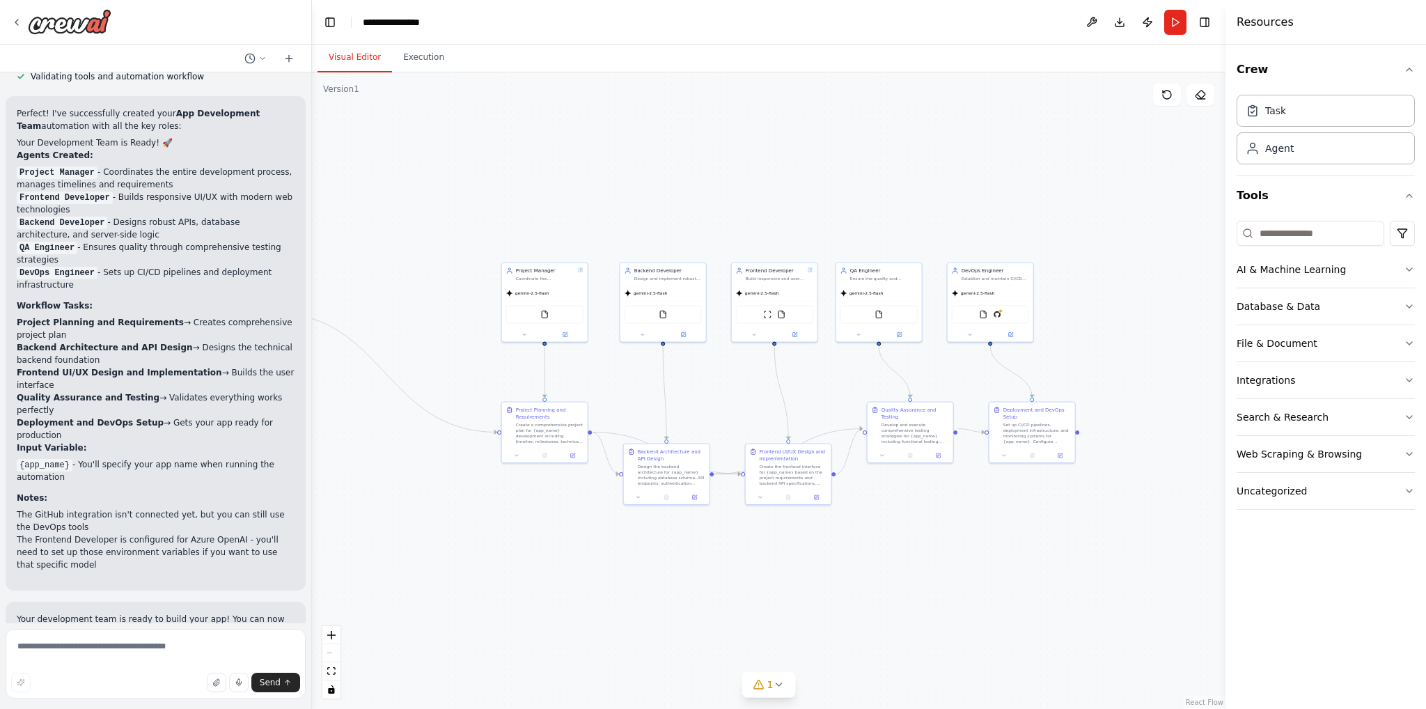
click at [220, 613] on p "Your development team is ready to build your app! You can now run the automatio…" at bounding box center [156, 632] width 278 height 38
click at [783, 683] on icon at bounding box center [778, 684] width 11 height 11
drag, startPoint x: 664, startPoint y: 653, endPoint x: 635, endPoint y: 651, distance: 29.3
click at [646, 652] on div "Issues found" at bounding box center [769, 653] width 300 height 25
drag, startPoint x: 673, startPoint y: 685, endPoint x: 745, endPoint y: 688, distance: 72.5
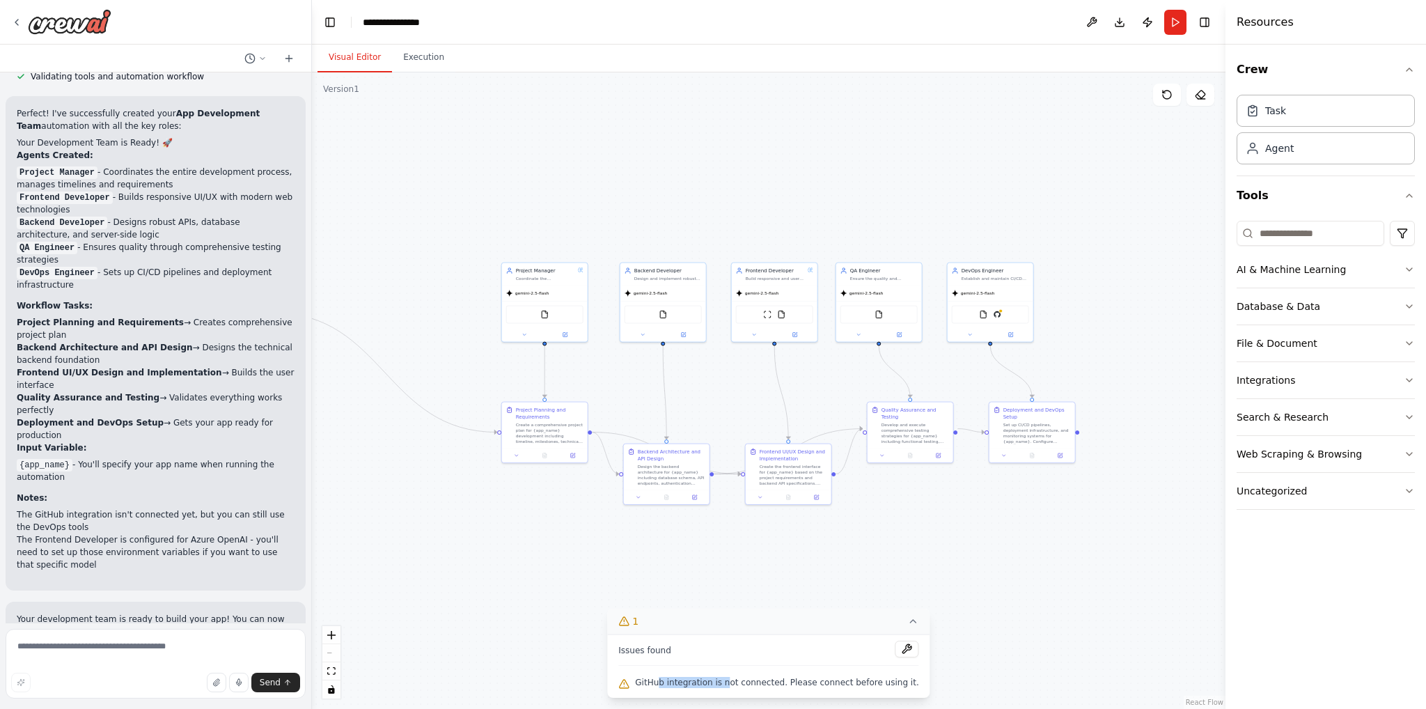
click at [741, 688] on div "GitHub integration is not connected. Please connect before using it." at bounding box center [769, 683] width 300 height 18
drag, startPoint x: 766, startPoint y: 687, endPoint x: 850, endPoint y: 686, distance: 84.3
click at [842, 686] on span "GitHub integration is not connected. Please connect before using it." at bounding box center [776, 682] width 283 height 11
click at [850, 686] on span "GitHub integration is not connected. Please connect before using it." at bounding box center [776, 682] width 283 height 11
drag, startPoint x: 763, startPoint y: 681, endPoint x: 842, endPoint y: 683, distance: 78.7
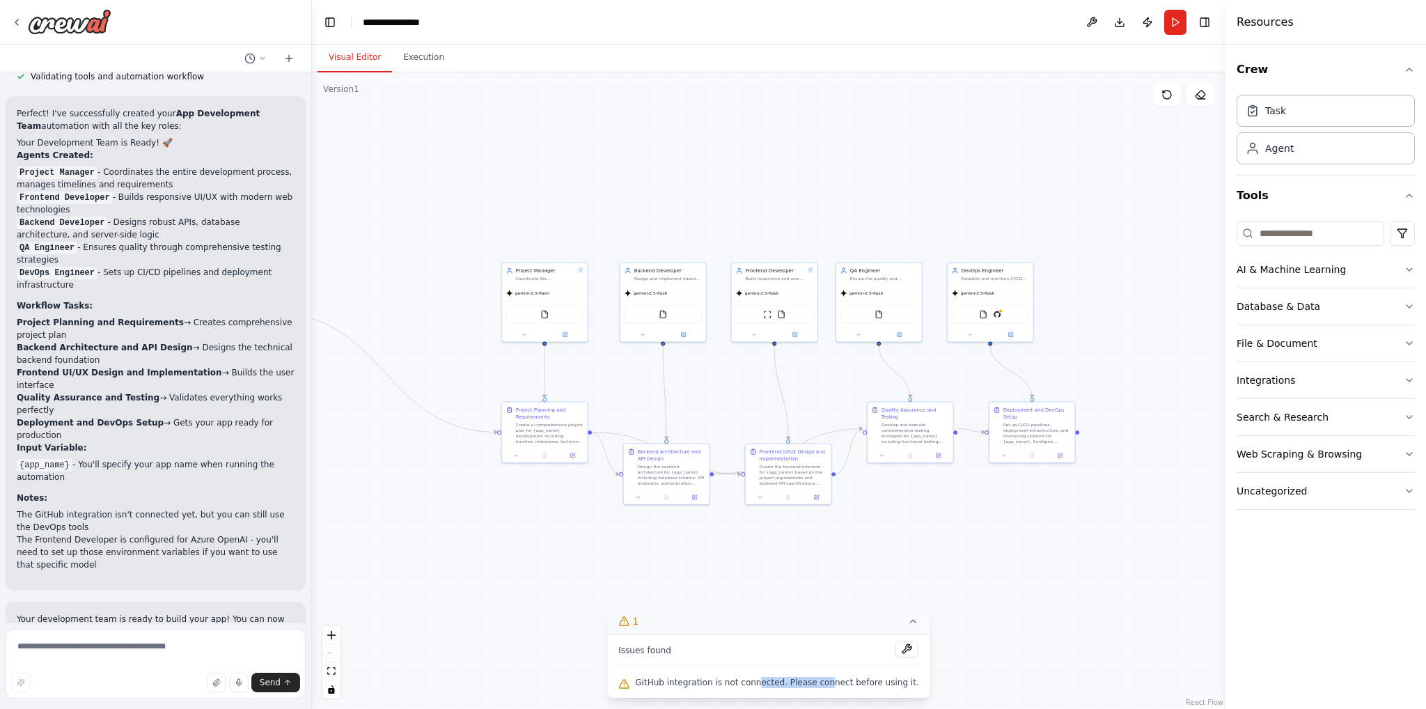
click at [833, 683] on span "GitHub integration is not connected. Please connect before using it." at bounding box center [776, 682] width 283 height 11
drag, startPoint x: 854, startPoint y: 683, endPoint x: 814, endPoint y: 683, distance: 40.4
click at [855, 683] on span "GitHub integration is not connected. Please connect before using it." at bounding box center [776, 682] width 283 height 11
drag, startPoint x: 816, startPoint y: 683, endPoint x: 903, endPoint y: 687, distance: 86.5
click at [903, 687] on div "Issues found GitHub integration is not connected. Please connect before using i…" at bounding box center [768, 666] width 322 height 63
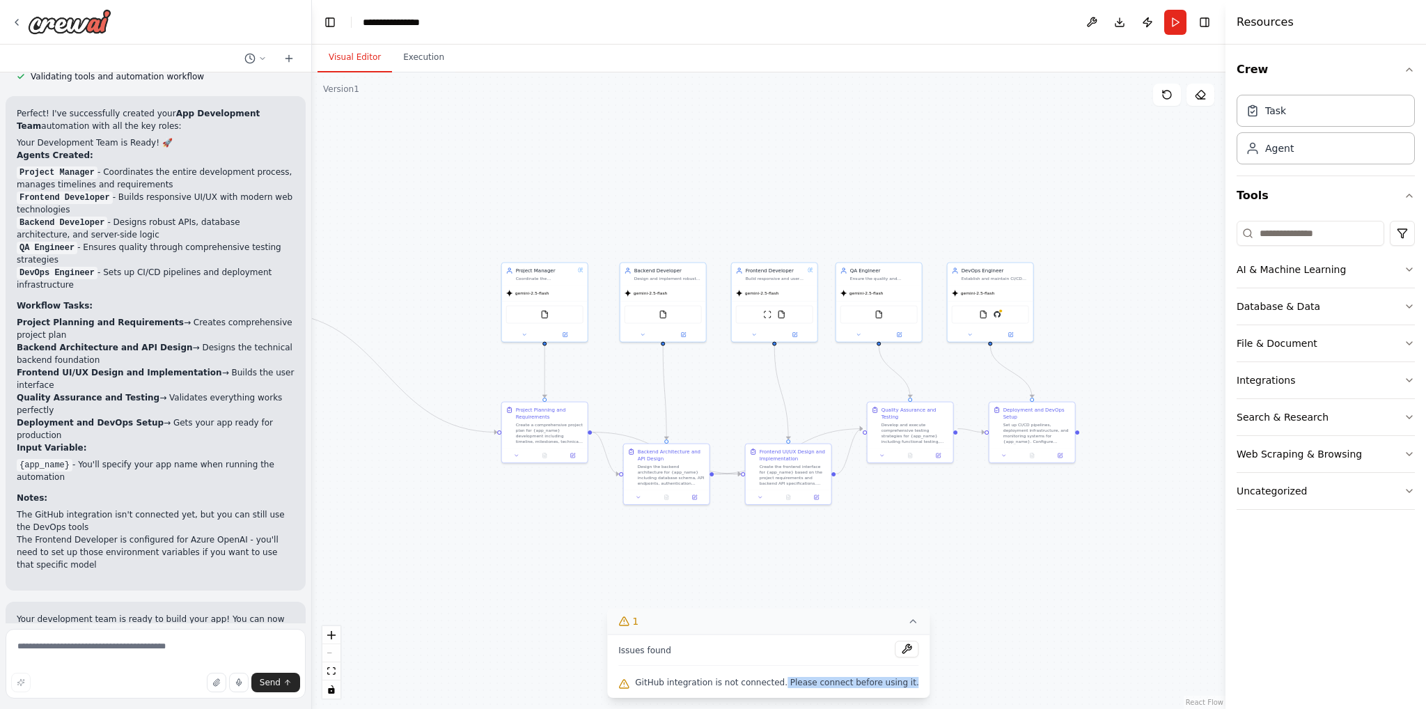
click at [903, 687] on div "Issues found GitHub integration is not connected. Please connect before using i…" at bounding box center [768, 666] width 322 height 63
drag, startPoint x: 904, startPoint y: 684, endPoint x: 644, endPoint y: 681, distance: 260.5
click at [644, 681] on div "Issues found GitHub integration is not connected. Please connect before using i…" at bounding box center [768, 666] width 322 height 63
click at [815, 583] on div ".deletable-edge-delete-btn { width: 20px; height: 20px; border: 0px solid #ffff…" at bounding box center [769, 390] width 914 height 637
click at [896, 651] on button at bounding box center [908, 649] width 24 height 17
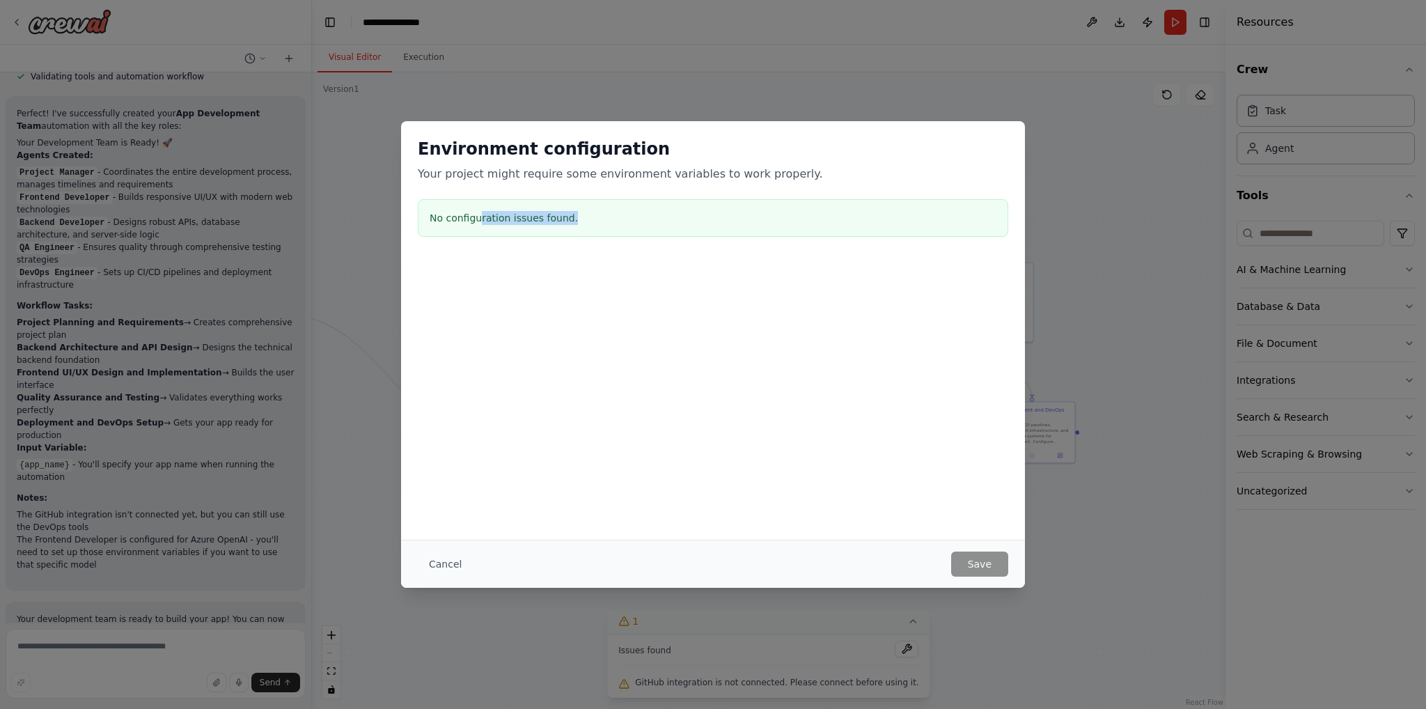
drag, startPoint x: 479, startPoint y: 217, endPoint x: 694, endPoint y: 228, distance: 216.2
click at [664, 224] on div "No configuration issues found." at bounding box center [713, 218] width 591 height 38
drag, startPoint x: 442, startPoint y: 562, endPoint x: 451, endPoint y: 563, distance: 9.9
click at [442, 561] on button "Cancel" at bounding box center [445, 564] width 55 height 25
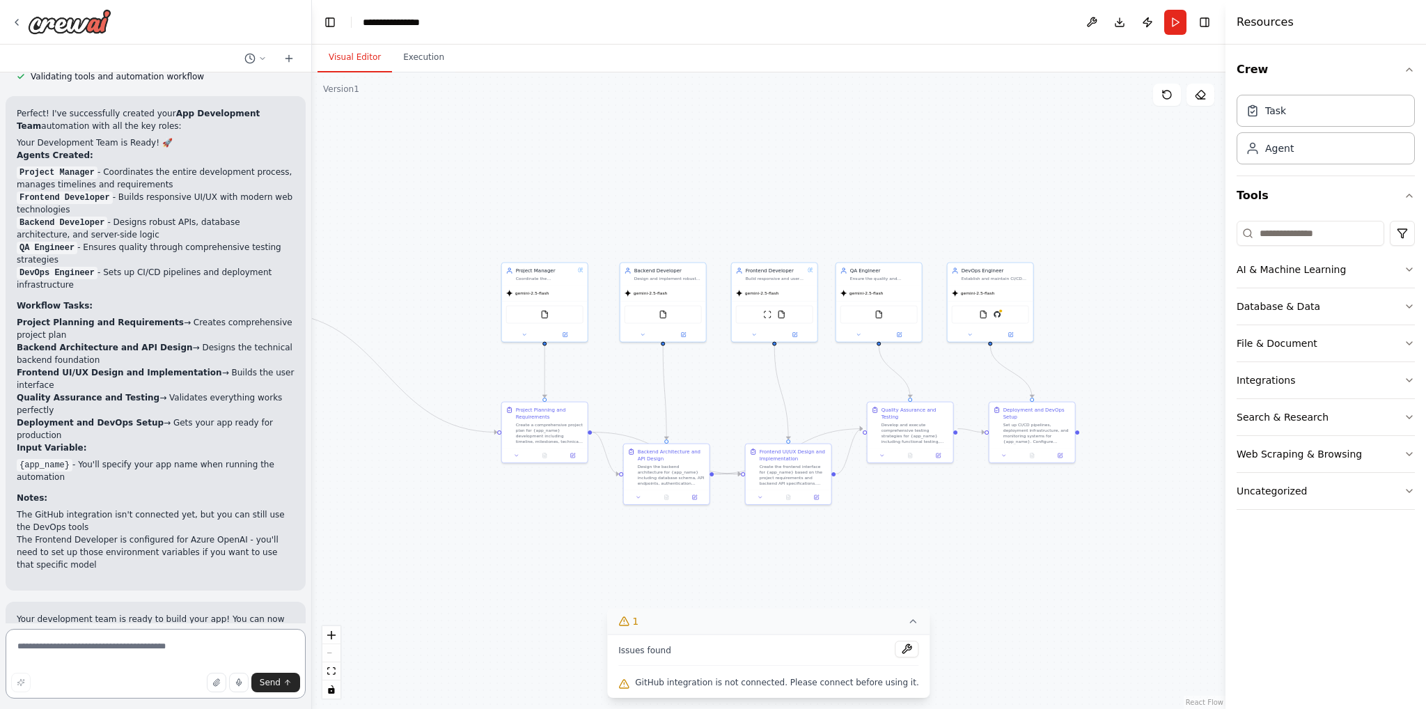
click at [174, 653] on textarea at bounding box center [156, 664] width 300 height 70
type textarea "**********"
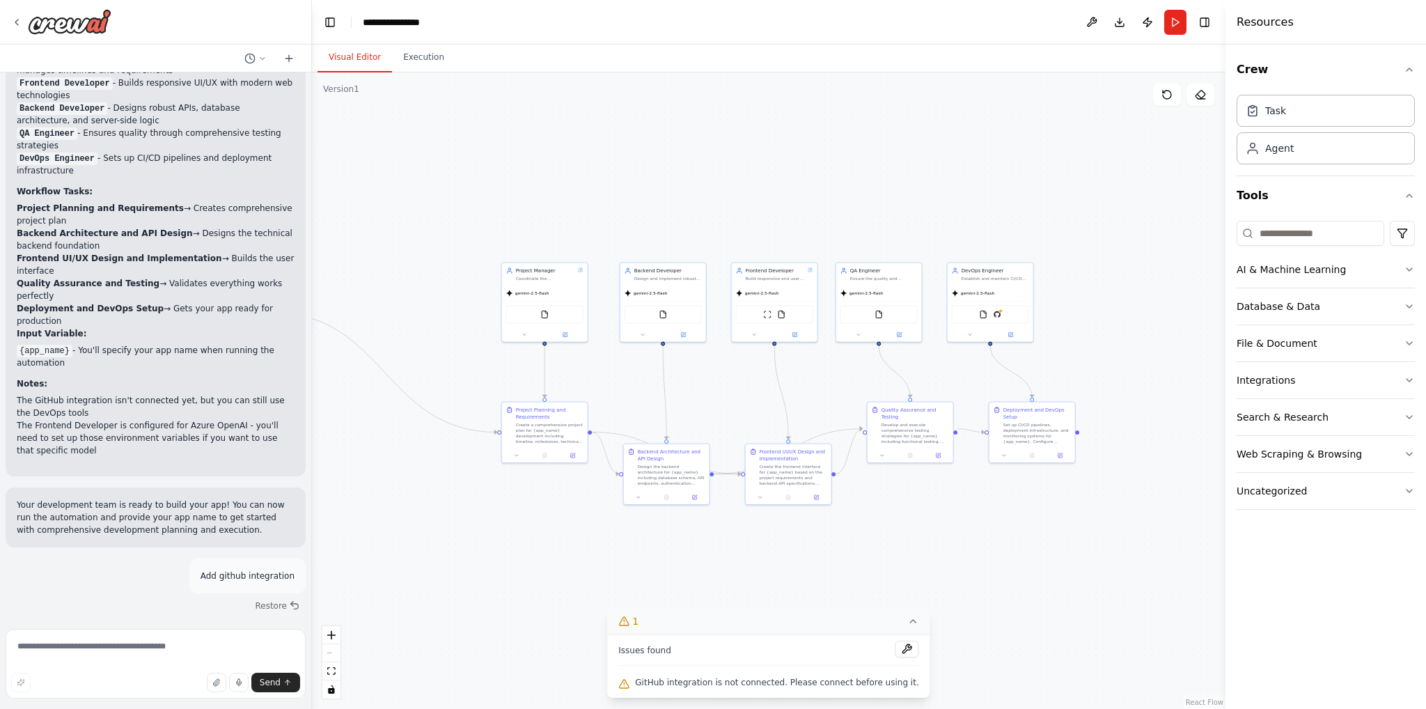
scroll to position [1805, 0]
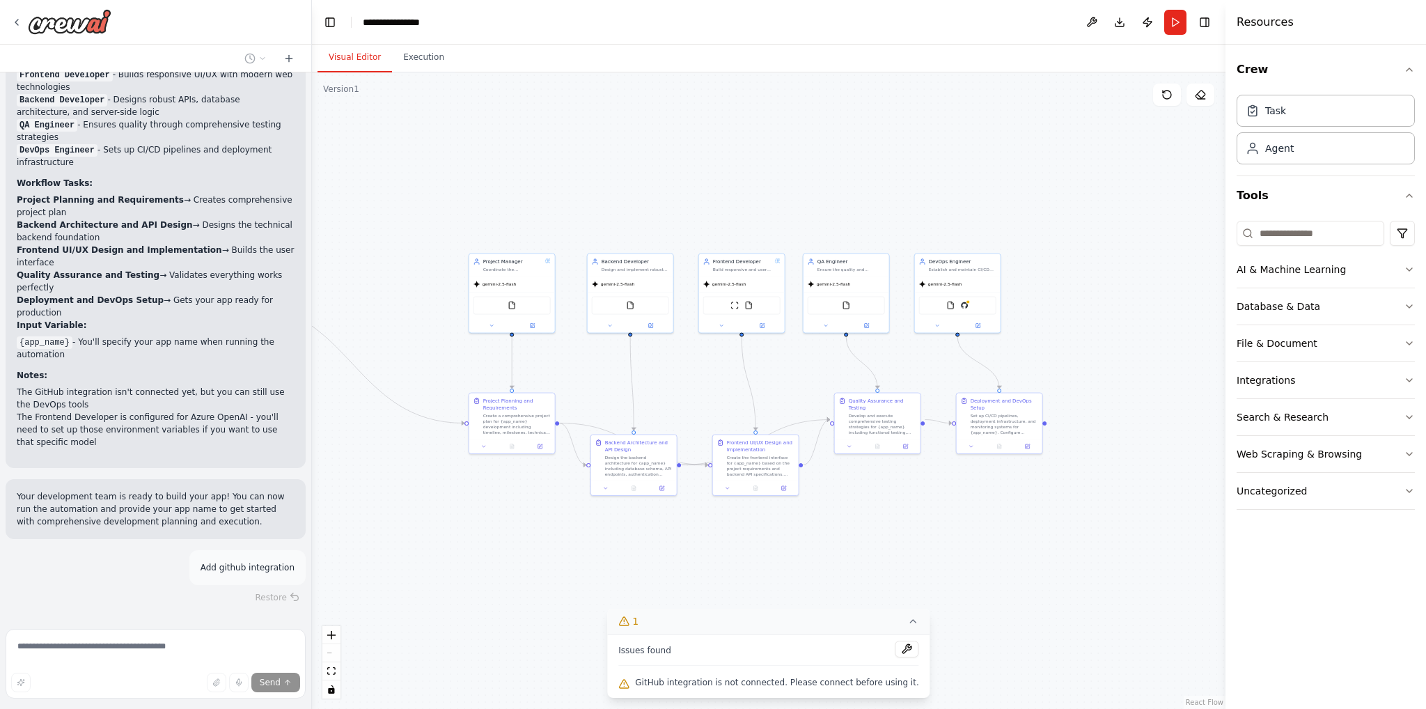
drag, startPoint x: 598, startPoint y: 529, endPoint x: 497, endPoint y: 520, distance: 102.1
click at [490, 520] on div ".deletable-edge-delete-btn { width: 20px; height: 20px; border: 0px solid #ffff…" at bounding box center [769, 390] width 914 height 637
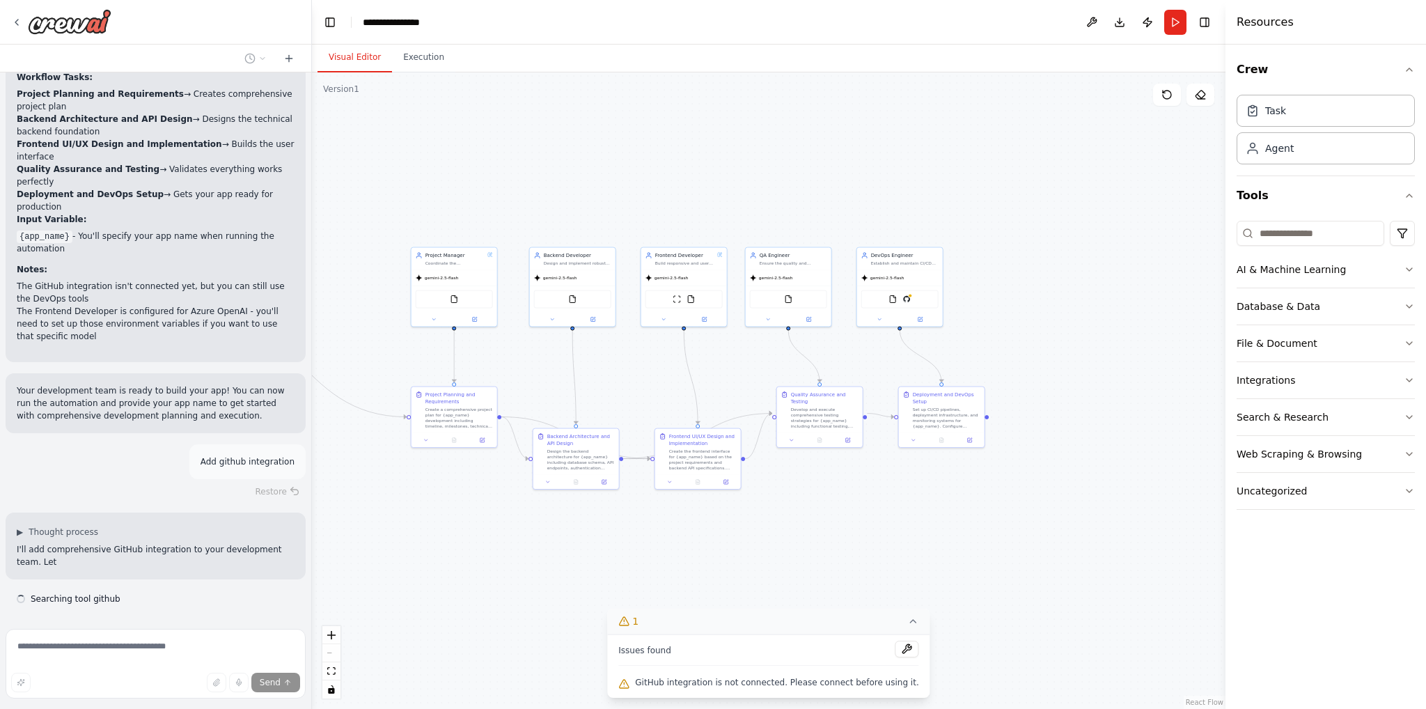
drag, startPoint x: 972, startPoint y: 496, endPoint x: 986, endPoint y: 485, distance: 18.0
click at [986, 485] on div ".deletable-edge-delete-btn { width: 20px; height: 20px; border: 0px solid #ffff…" at bounding box center [769, 390] width 914 height 637
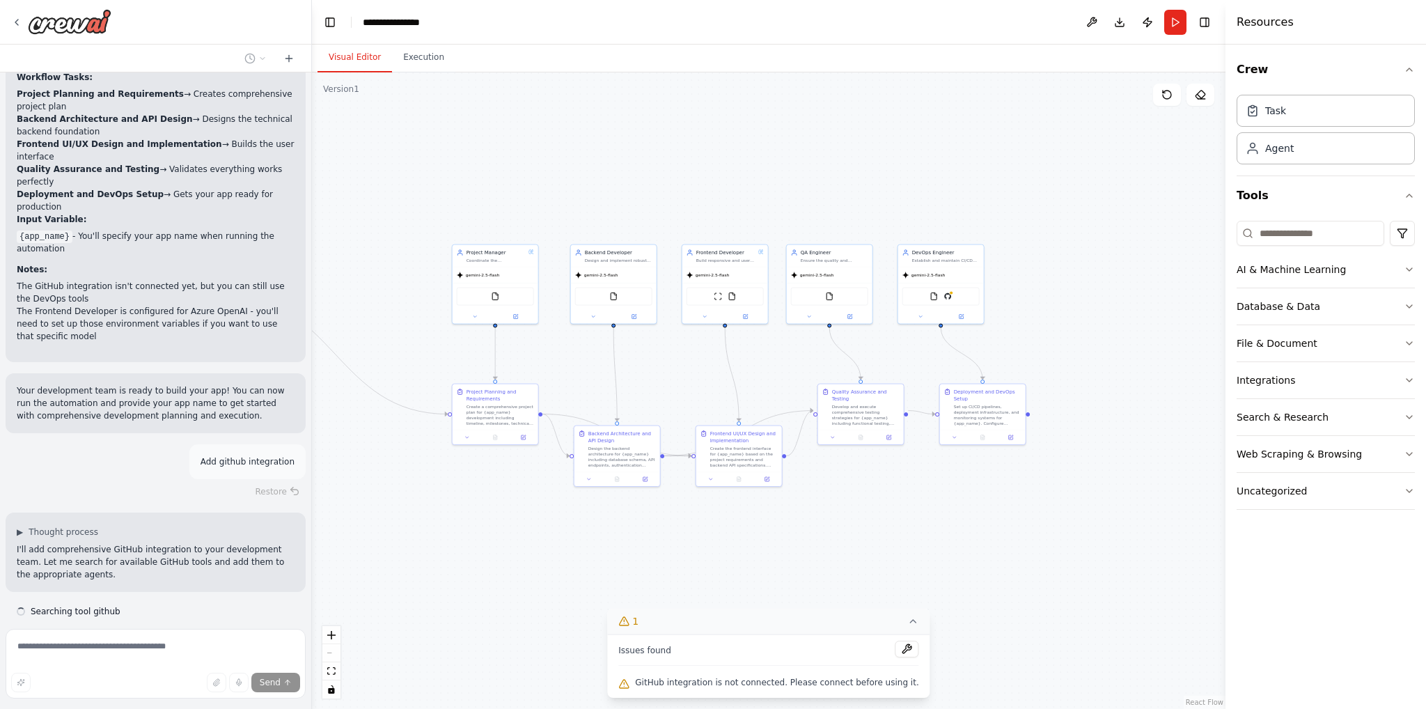
scroll to position [1923, 0]
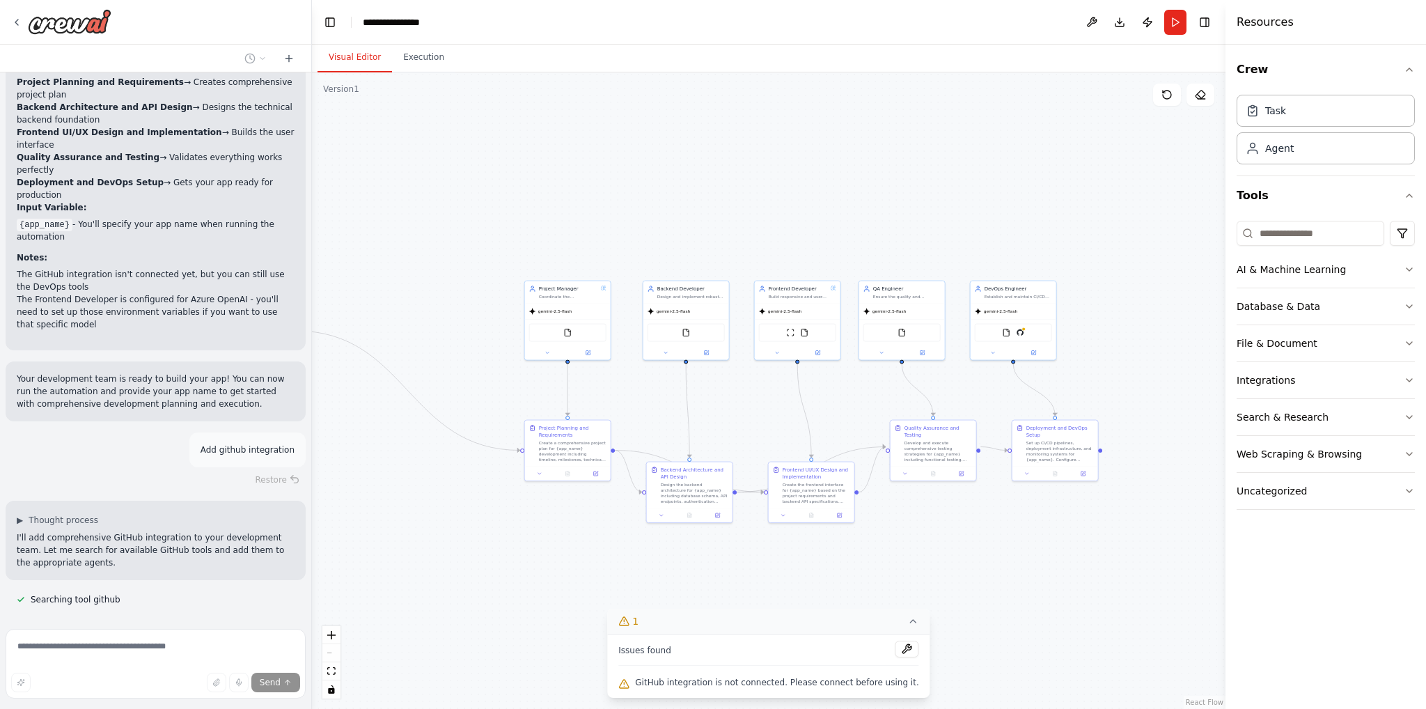
drag, startPoint x: 449, startPoint y: 515, endPoint x: 504, endPoint y: 544, distance: 62.9
click at [504, 544] on div ".deletable-edge-delete-btn { width: 20px; height: 20px; border: 0px solid #ffff…" at bounding box center [769, 390] width 914 height 637
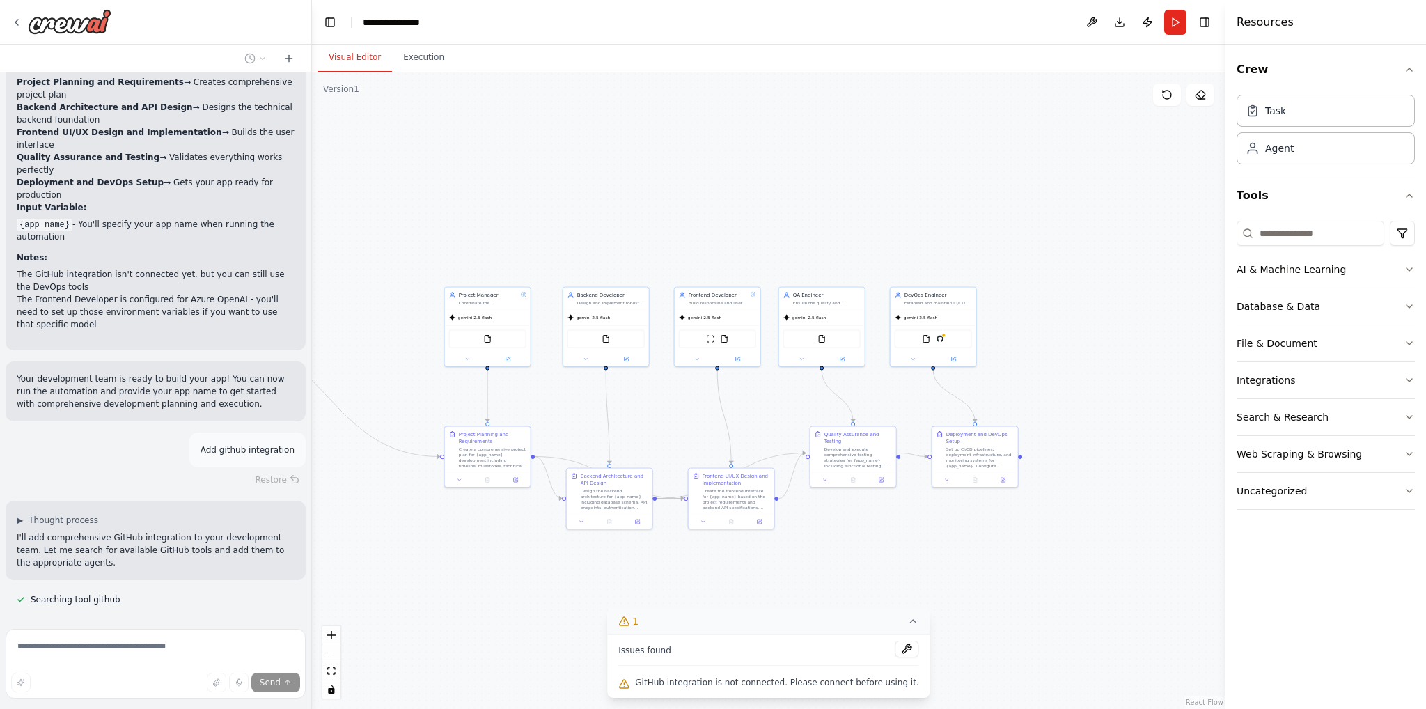
drag, startPoint x: 1140, startPoint y: 366, endPoint x: 1098, endPoint y: 370, distance: 41.3
click at [1018, 371] on div ".deletable-edge-delete-btn { width: 20px; height: 20px; border: 0px solid #ffff…" at bounding box center [769, 390] width 914 height 637
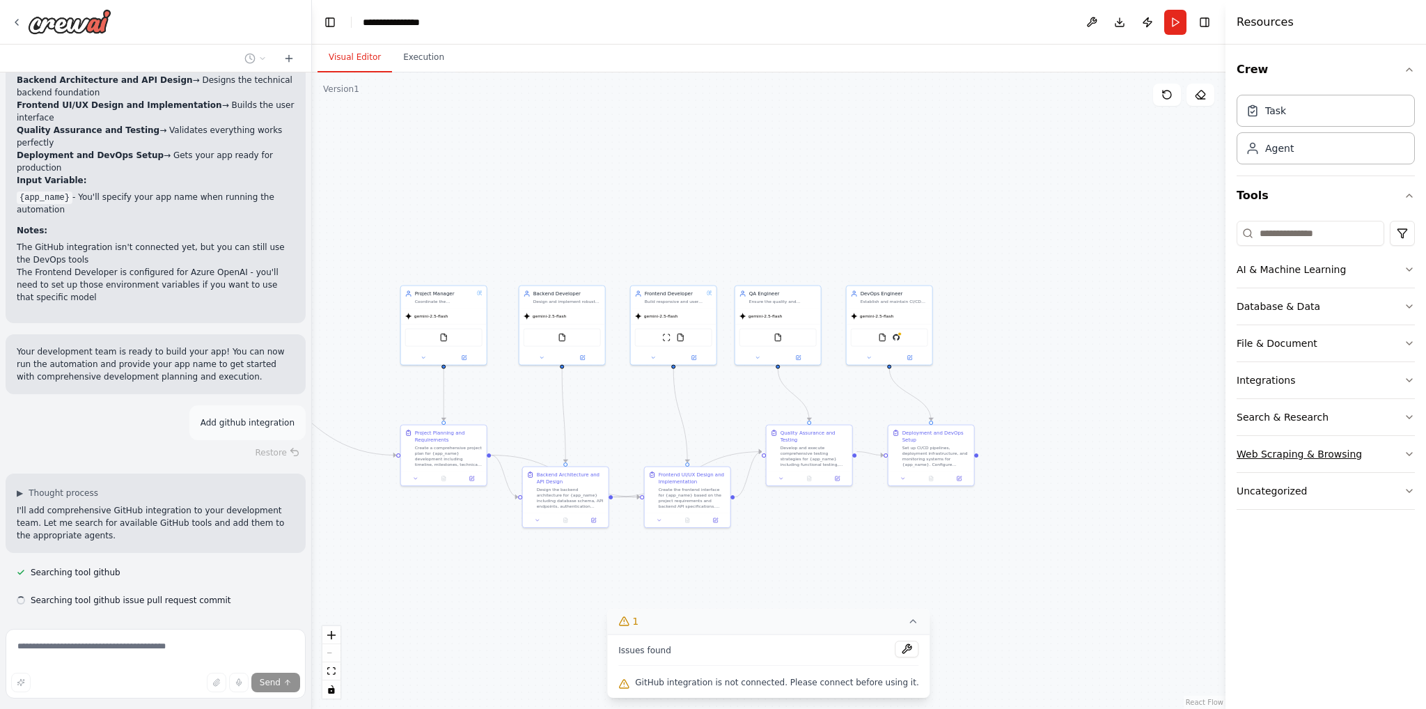
scroll to position [1951, 0]
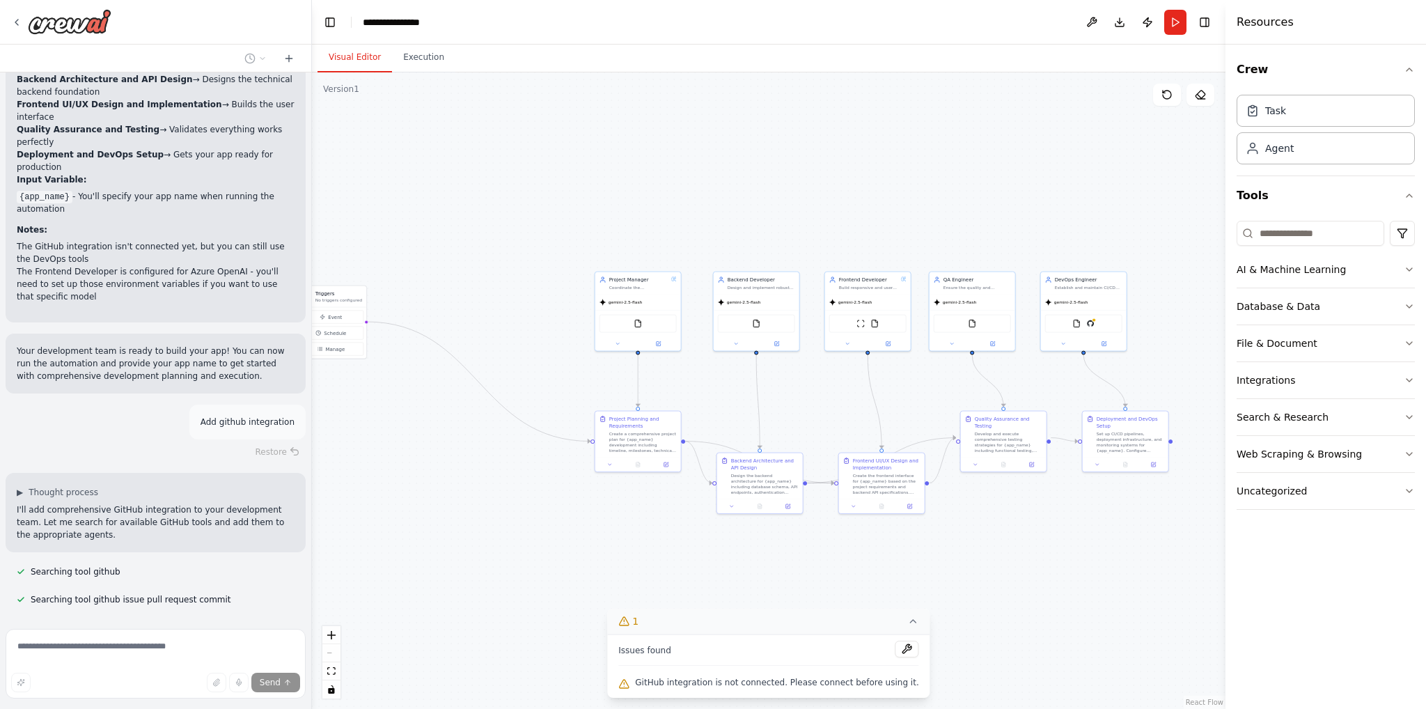
drag, startPoint x: 504, startPoint y: 561, endPoint x: 533, endPoint y: 563, distance: 28.6
click at [660, 547] on div ".deletable-edge-delete-btn { width: 20px; height: 20px; border: 0px solid #ffff…" at bounding box center [769, 390] width 914 height 637
drag, startPoint x: 164, startPoint y: 547, endPoint x: 188, endPoint y: 547, distance: 24.4
click at [175, 594] on span "Searching tool github issue pull request commit" at bounding box center [131, 599] width 201 height 11
click at [188, 594] on span "Searching tool github issue pull request commit" at bounding box center [131, 599] width 201 height 11
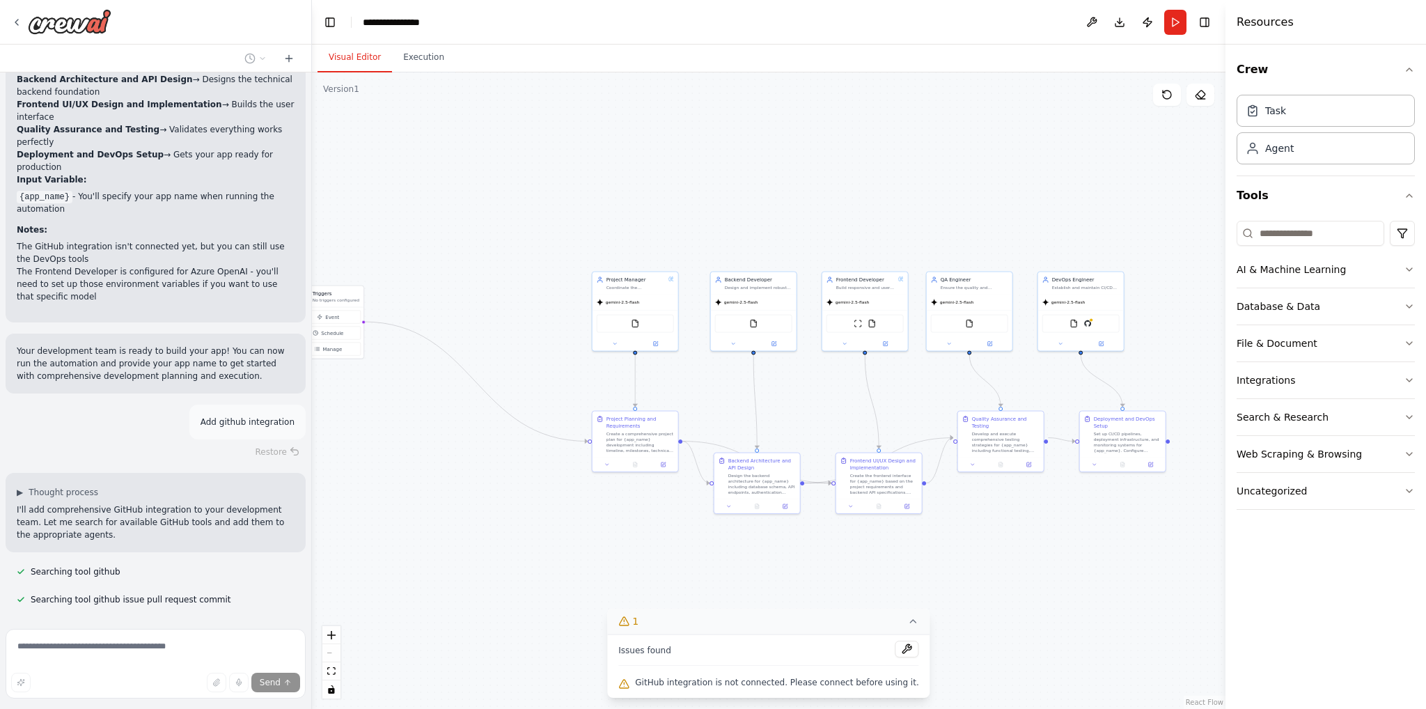
scroll to position [1979, 0]
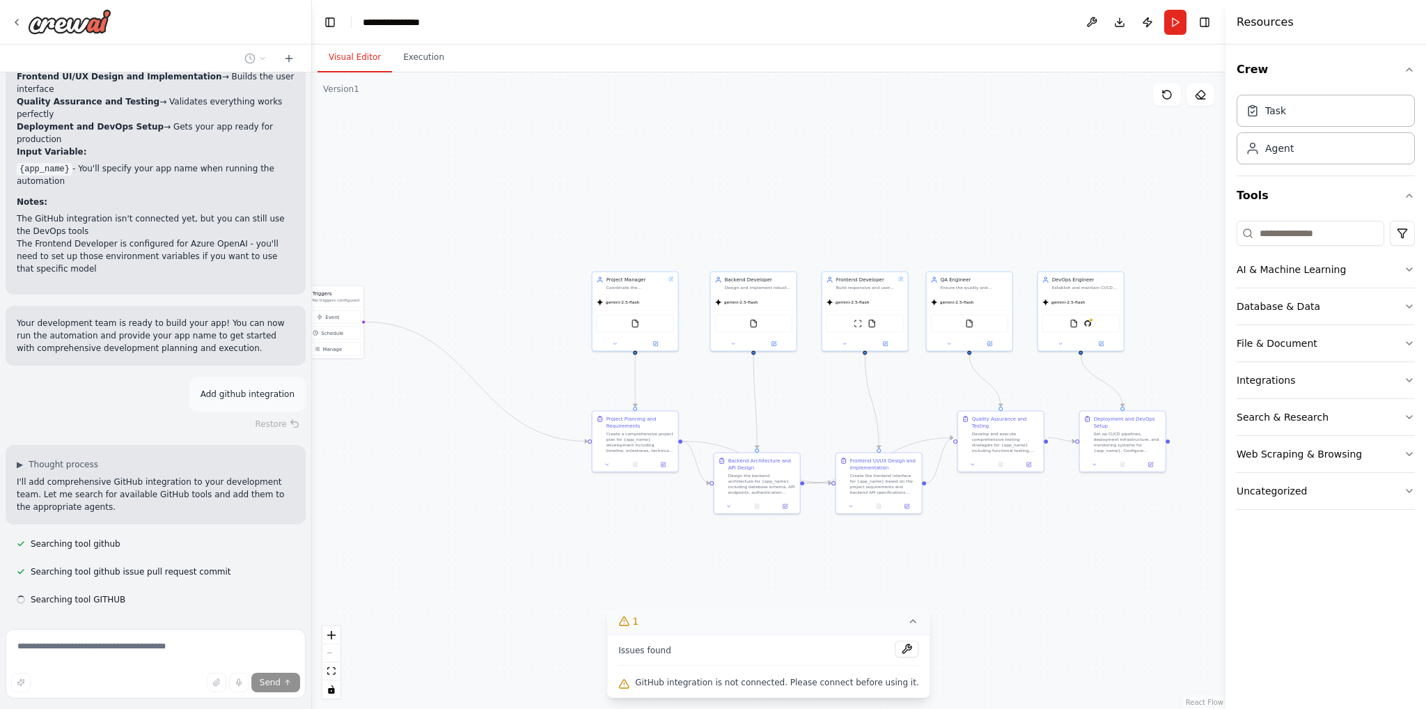
drag, startPoint x: 194, startPoint y: 544, endPoint x: 182, endPoint y: 535, distance: 14.9
click at [184, 540] on div "Hello! I'm the CrewAI assistant. What kind of automation do you want to build? …" at bounding box center [155, 347] width 311 height 551
drag, startPoint x: 206, startPoint y: 520, endPoint x: 65, endPoint y: 516, distance: 141.5
click at [104, 563] on div "Searching tool github issue pull request commit" at bounding box center [124, 571] width 237 height 17
click at [56, 563] on div "Searching tool github issue pull request commit" at bounding box center [124, 571] width 237 height 17
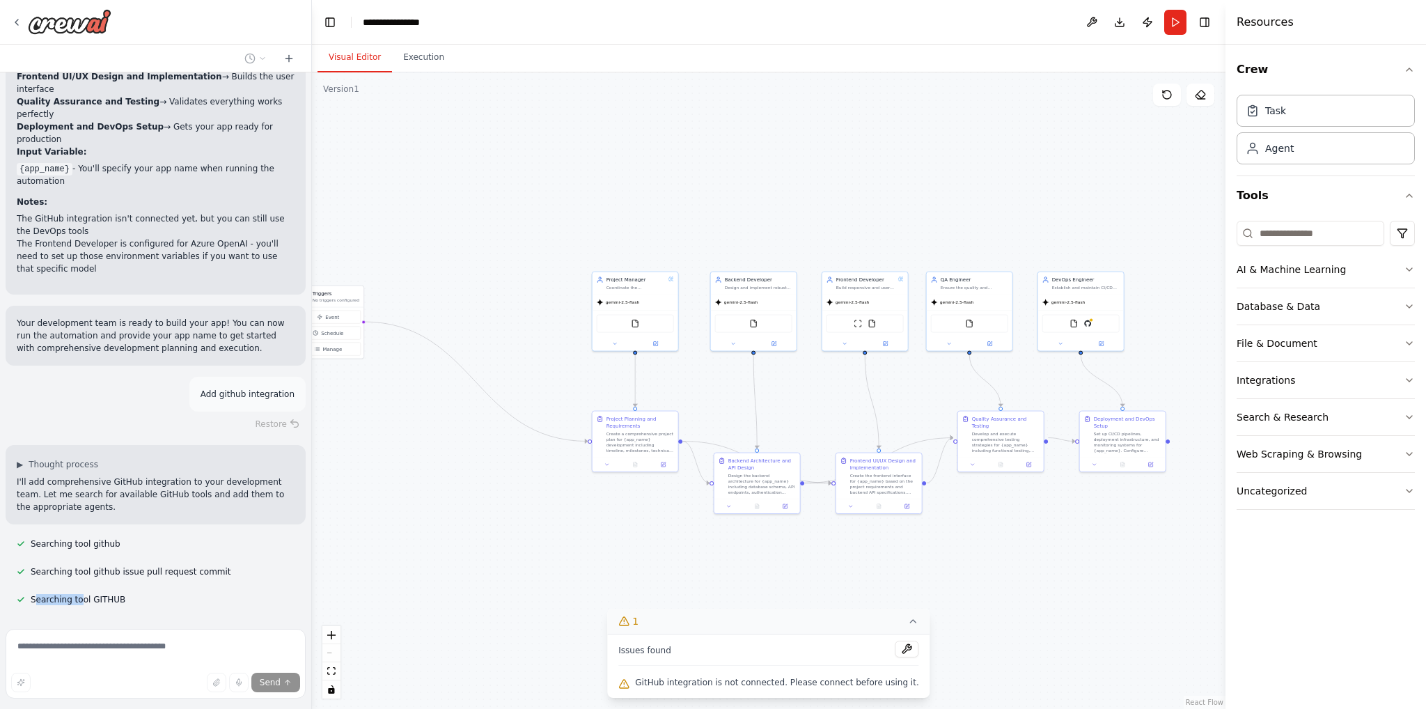
drag, startPoint x: 48, startPoint y: 550, endPoint x: 121, endPoint y: 547, distance: 73.2
click at [84, 594] on span "Searching tool GITHUB" at bounding box center [78, 599] width 95 height 11
click at [122, 591] on div "Searching tool GITHUB" at bounding box center [71, 599] width 131 height 17
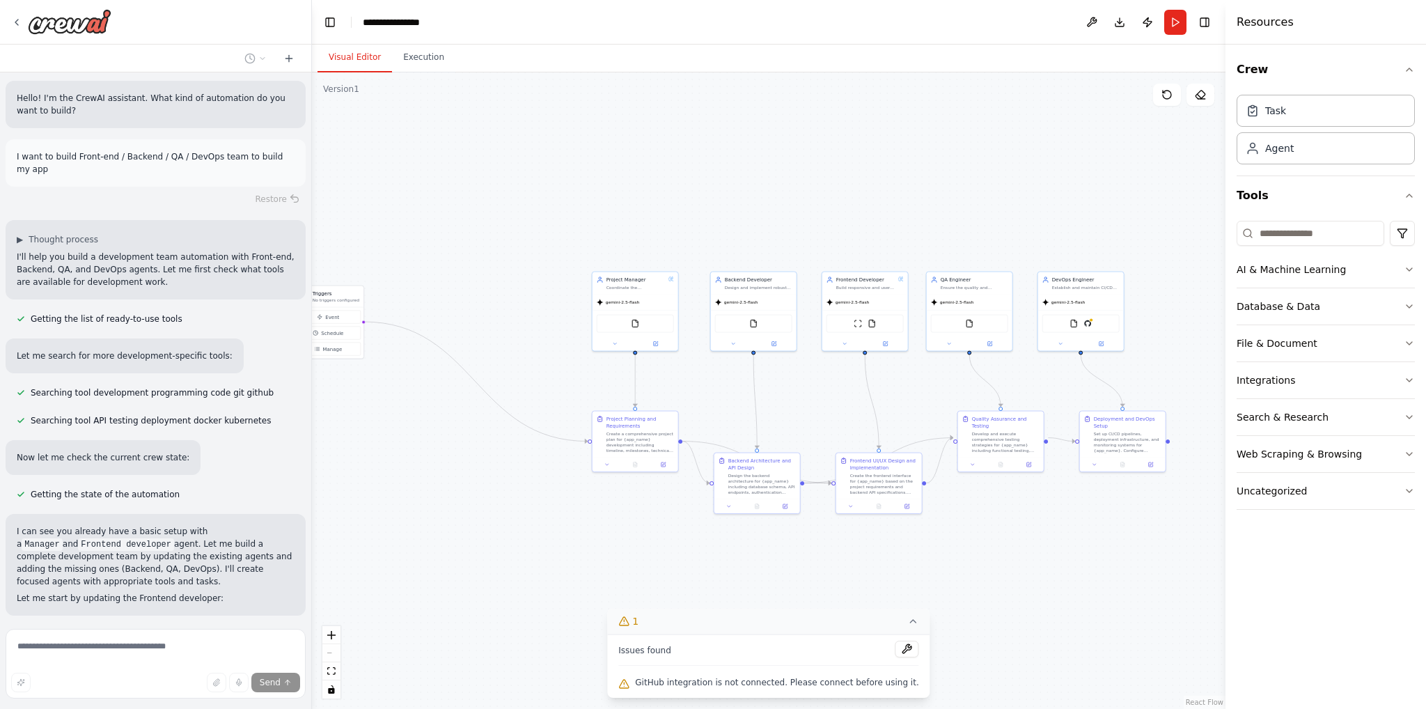
scroll to position [0, 0]
click at [407, 17] on div "**********" at bounding box center [398, 22] width 70 height 14
click at [396, 15] on div "**********" at bounding box center [415, 22] width 104 height 14
click at [373, 20] on div "**********" at bounding box center [415, 22] width 104 height 14
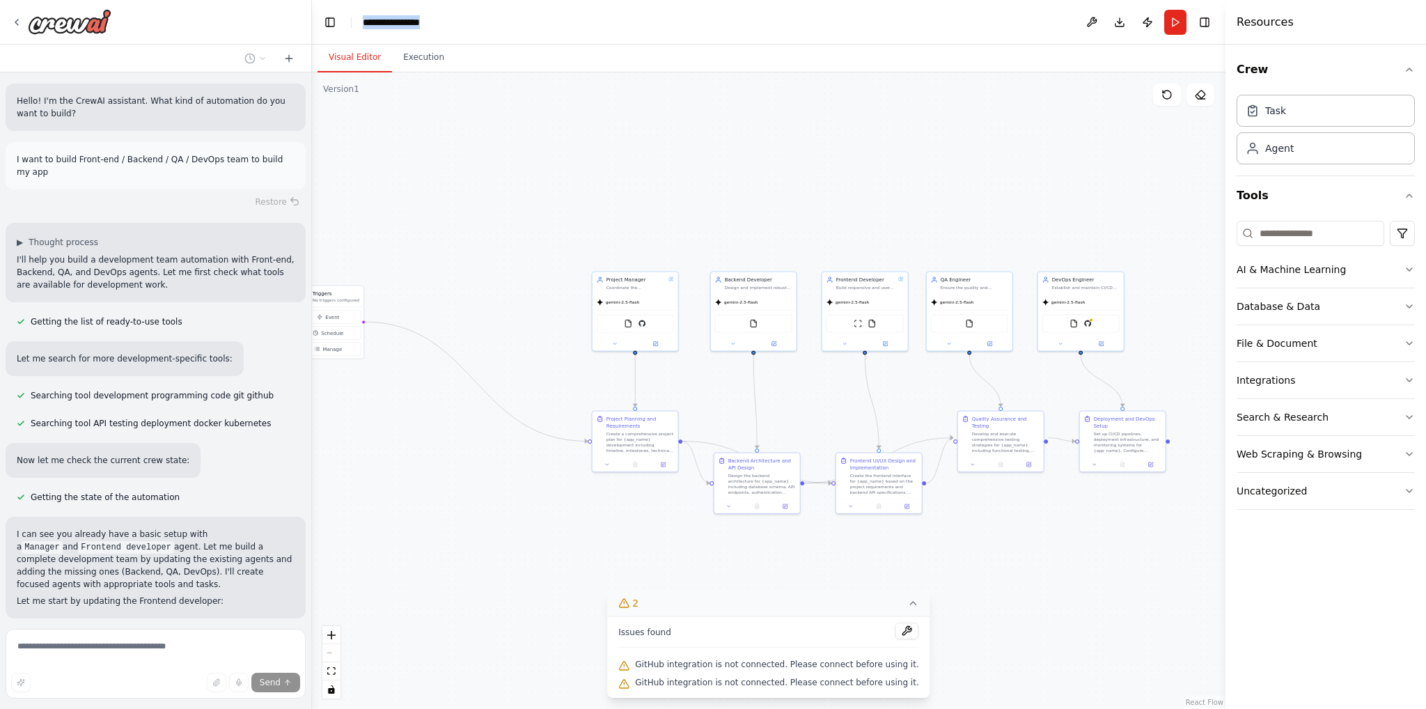
click at [373, 20] on div "**********" at bounding box center [415, 22] width 104 height 14
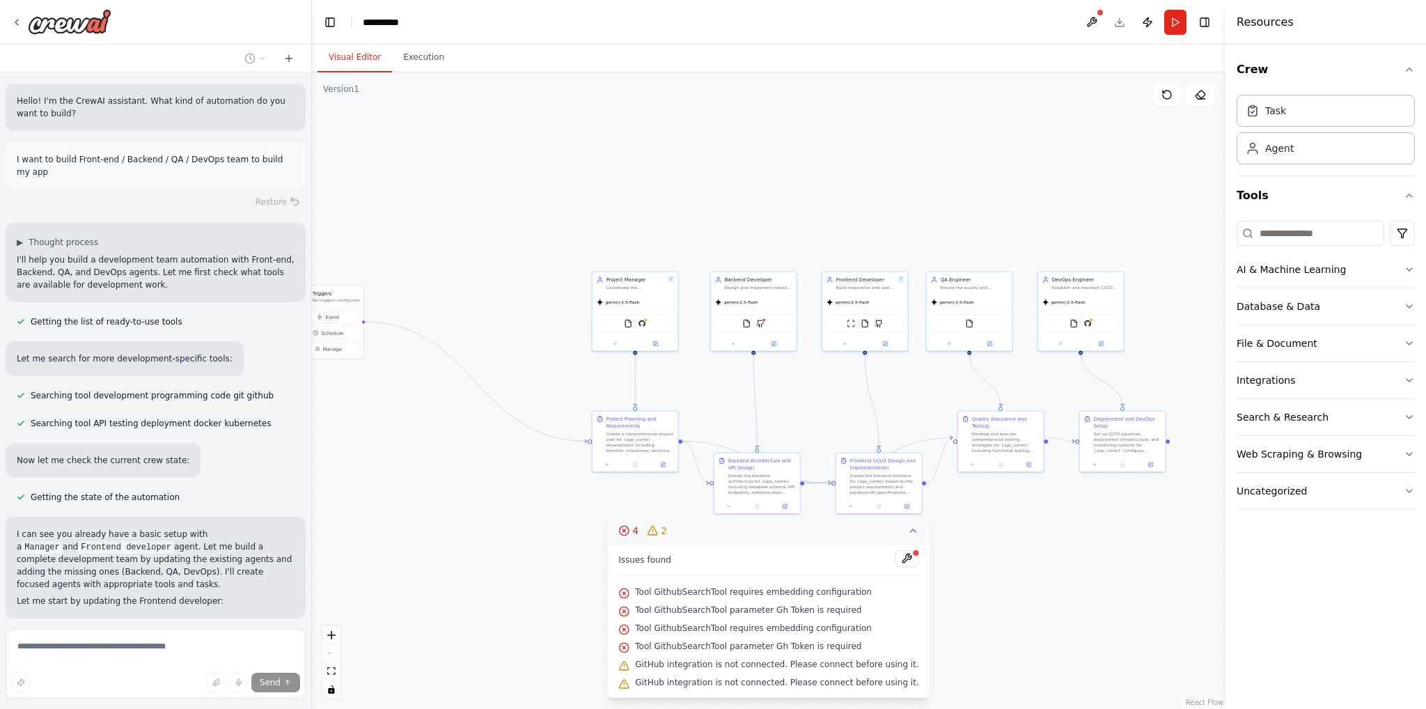
click at [490, 173] on div ".deletable-edge-delete-btn { width: 20px; height: 20px; border: 0px solid #ffff…" at bounding box center [769, 390] width 914 height 637
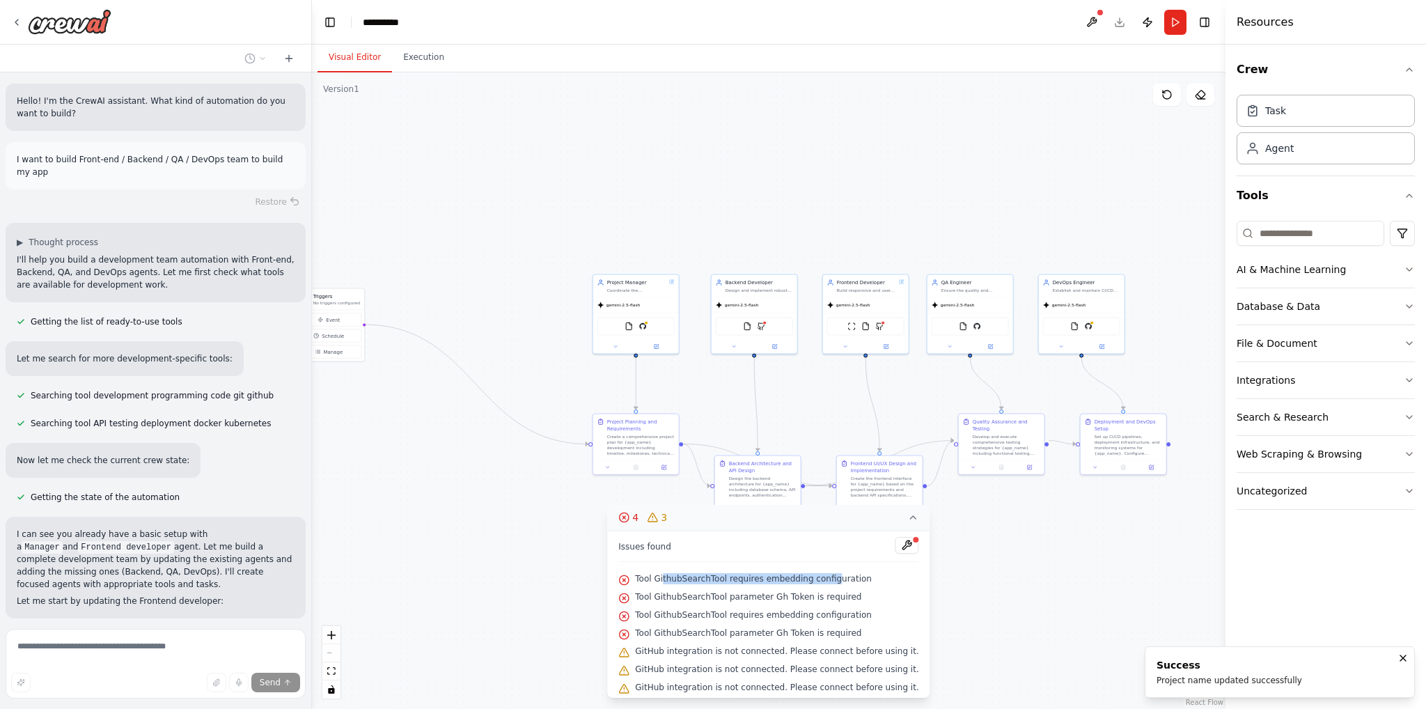
drag, startPoint x: 690, startPoint y: 578, endPoint x: 839, endPoint y: 575, distance: 148.4
click at [835, 575] on span "Tool GithubSearchTool requires embedding configuration" at bounding box center [753, 578] width 237 height 11
click at [839, 575] on span "Tool GithubSearchTool requires embedding configuration" at bounding box center [753, 578] width 237 height 11
click at [744, 577] on span "Tool GithubSearchTool requires embedding configuration" at bounding box center [753, 578] width 237 height 11
click at [719, 576] on span "Tool GithubSearchTool requires embedding configuration" at bounding box center [753, 578] width 237 height 11
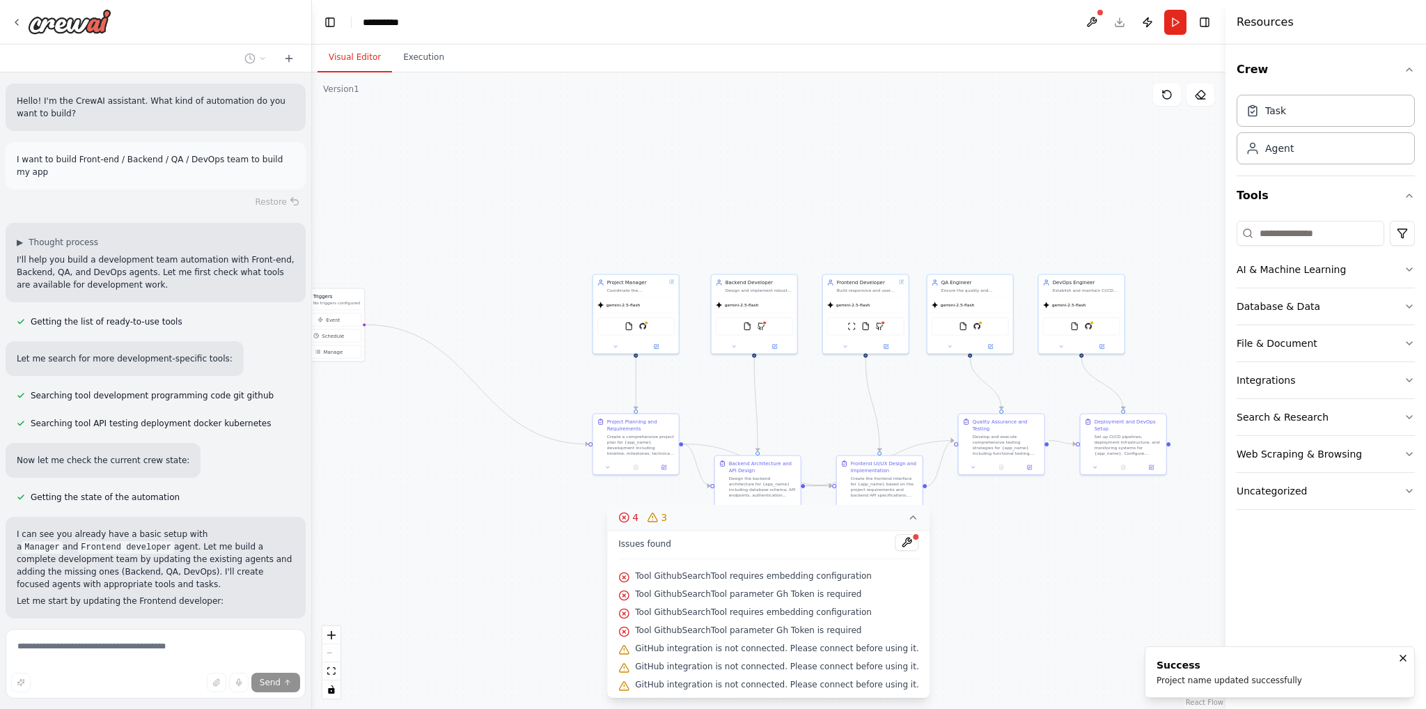
scroll to position [3, 0]
drag, startPoint x: 798, startPoint y: 589, endPoint x: 834, endPoint y: 589, distance: 35.5
click at [830, 589] on span "Tool GithubSearchTool parameter Gh Token is required" at bounding box center [748, 593] width 226 height 11
drag, startPoint x: 792, startPoint y: 605, endPoint x: 807, endPoint y: 605, distance: 14.6
click at [797, 606] on span "Tool GithubSearchTool requires embedding configuration" at bounding box center [753, 611] width 237 height 11
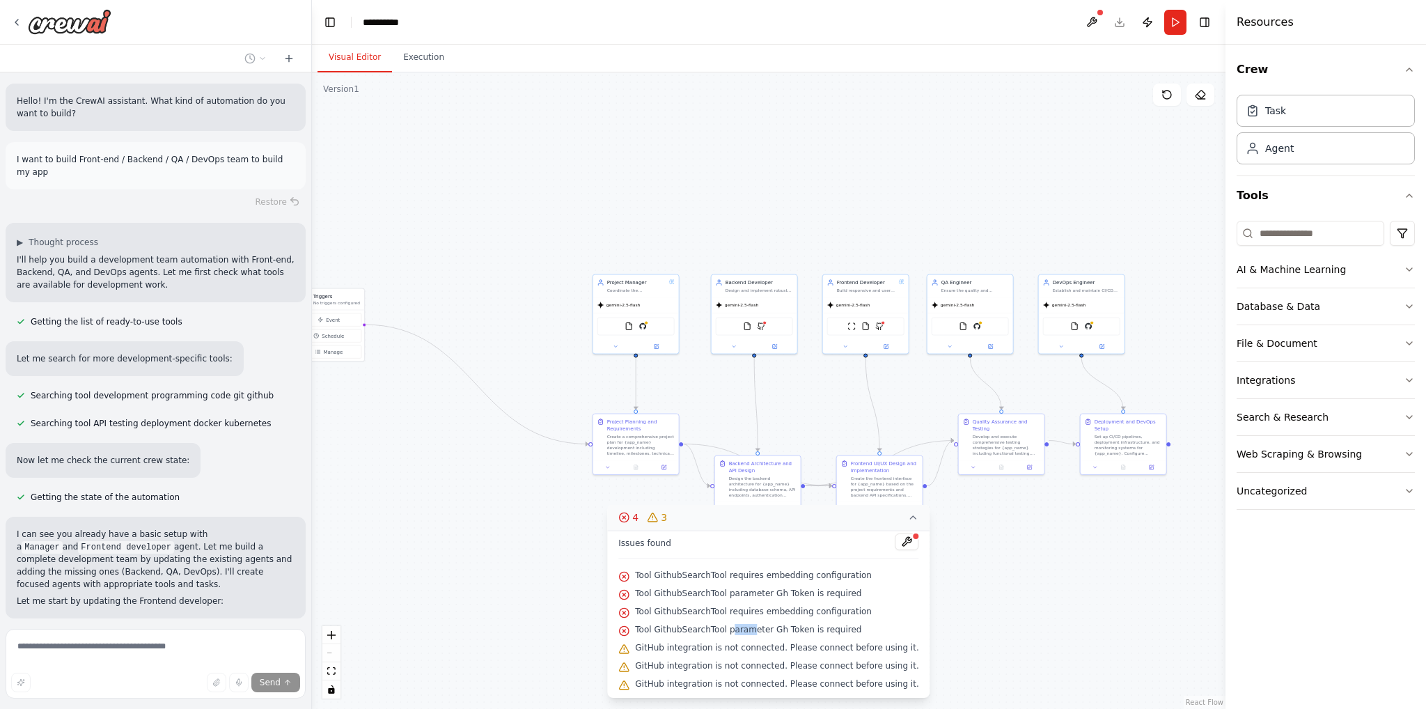
drag, startPoint x: 743, startPoint y: 623, endPoint x: 745, endPoint y: 630, distance: 7.9
click at [762, 624] on span "Tool GithubSearchTool parameter Gh Token is required" at bounding box center [748, 629] width 226 height 11
drag, startPoint x: 669, startPoint y: 643, endPoint x: 756, endPoint y: 646, distance: 86.4
click at [755, 646] on span "GitHub integration is not connected. Please connect before using it." at bounding box center [776, 647] width 283 height 11
click at [896, 541] on button at bounding box center [908, 542] width 24 height 17
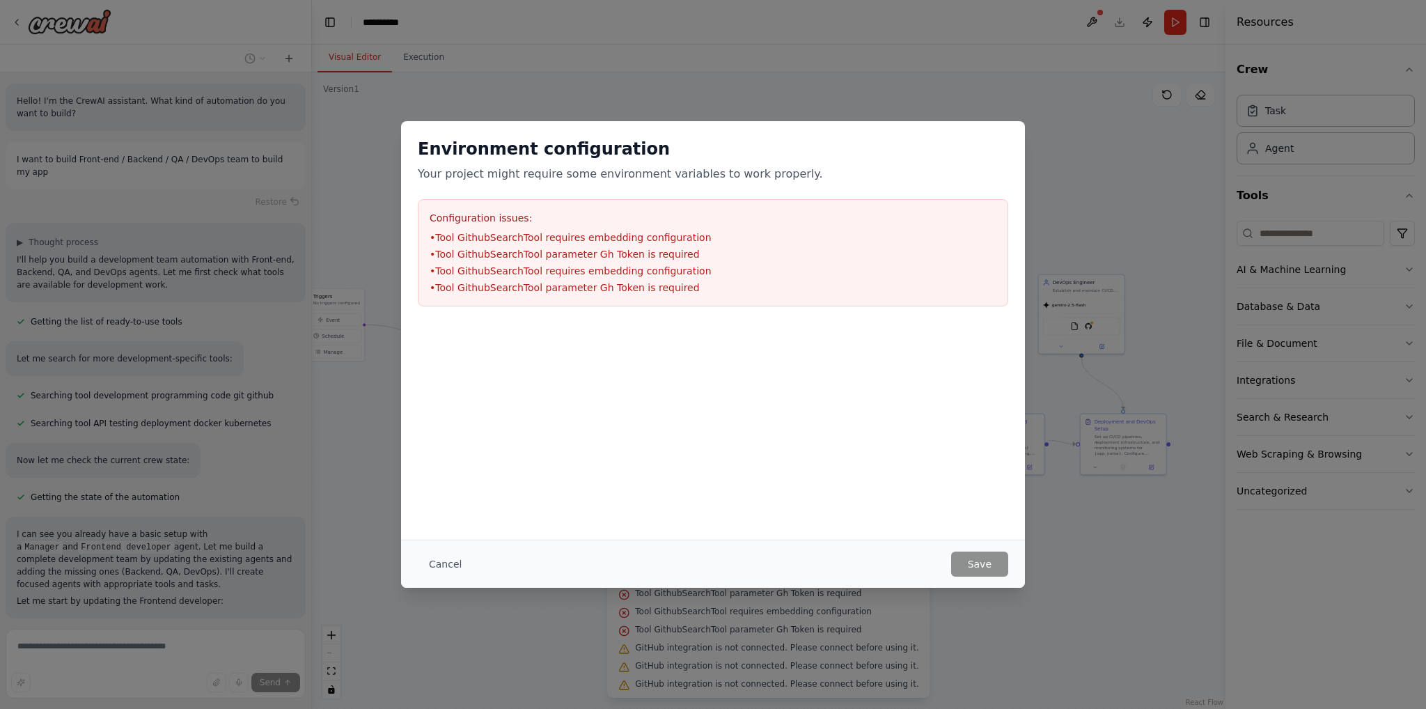
click at [593, 364] on div at bounding box center [713, 392] width 624 height 139
click at [446, 565] on button "Cancel" at bounding box center [445, 564] width 55 height 25
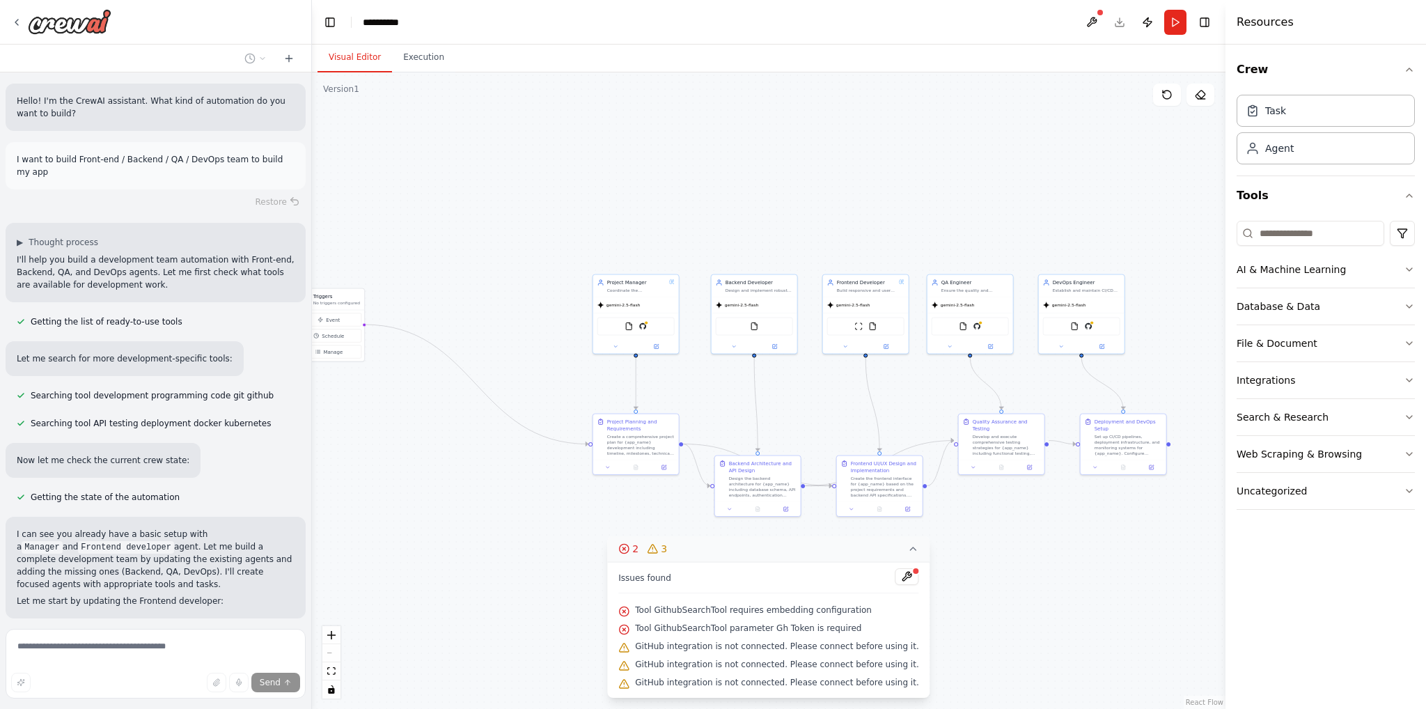
click at [903, 545] on div ".deletable-edge-delete-btn { width: 20px; height: 20px; border: 0px solid #ffff…" at bounding box center [769, 390] width 914 height 637
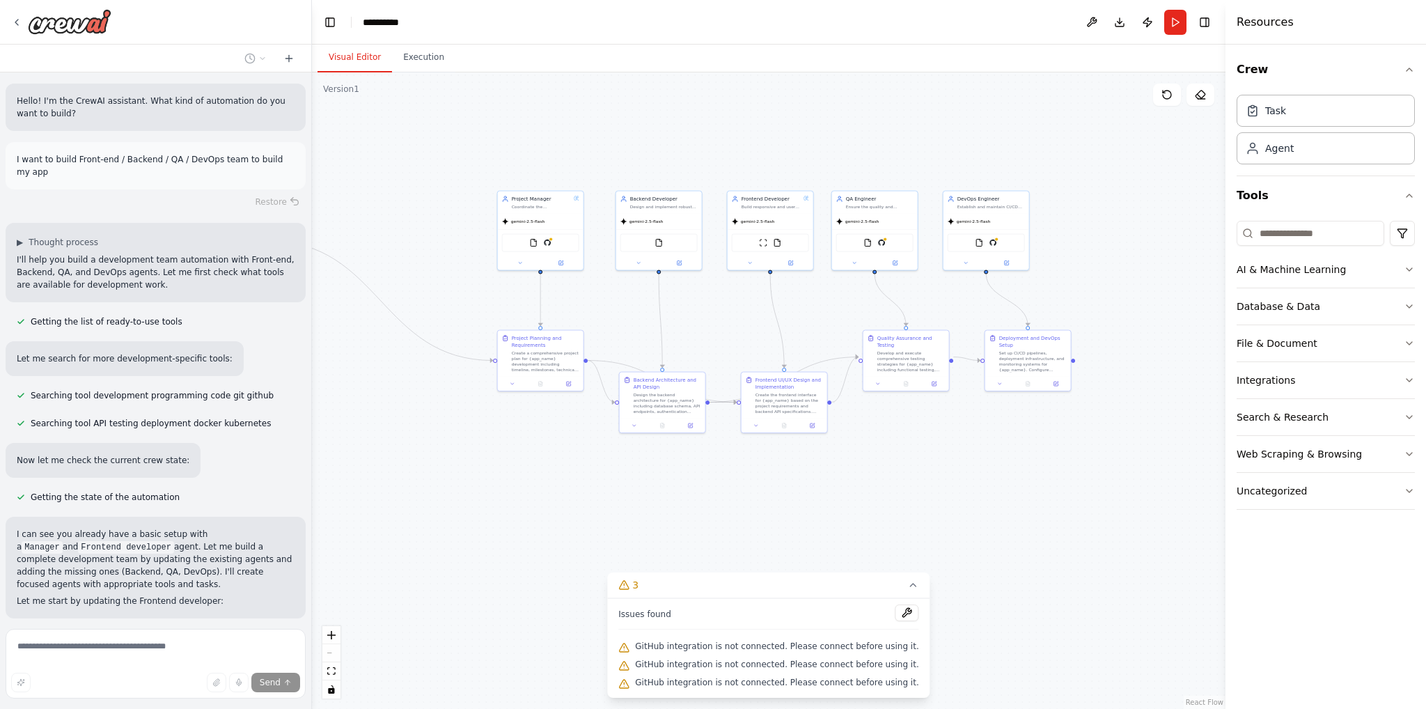
drag, startPoint x: 993, startPoint y: 565, endPoint x: 1098, endPoint y: 551, distance: 105.4
click at [1098, 551] on div ".deletable-edge-delete-btn { width: 20px; height: 20px; border: 0px solid #ffff…" at bounding box center [769, 390] width 914 height 637
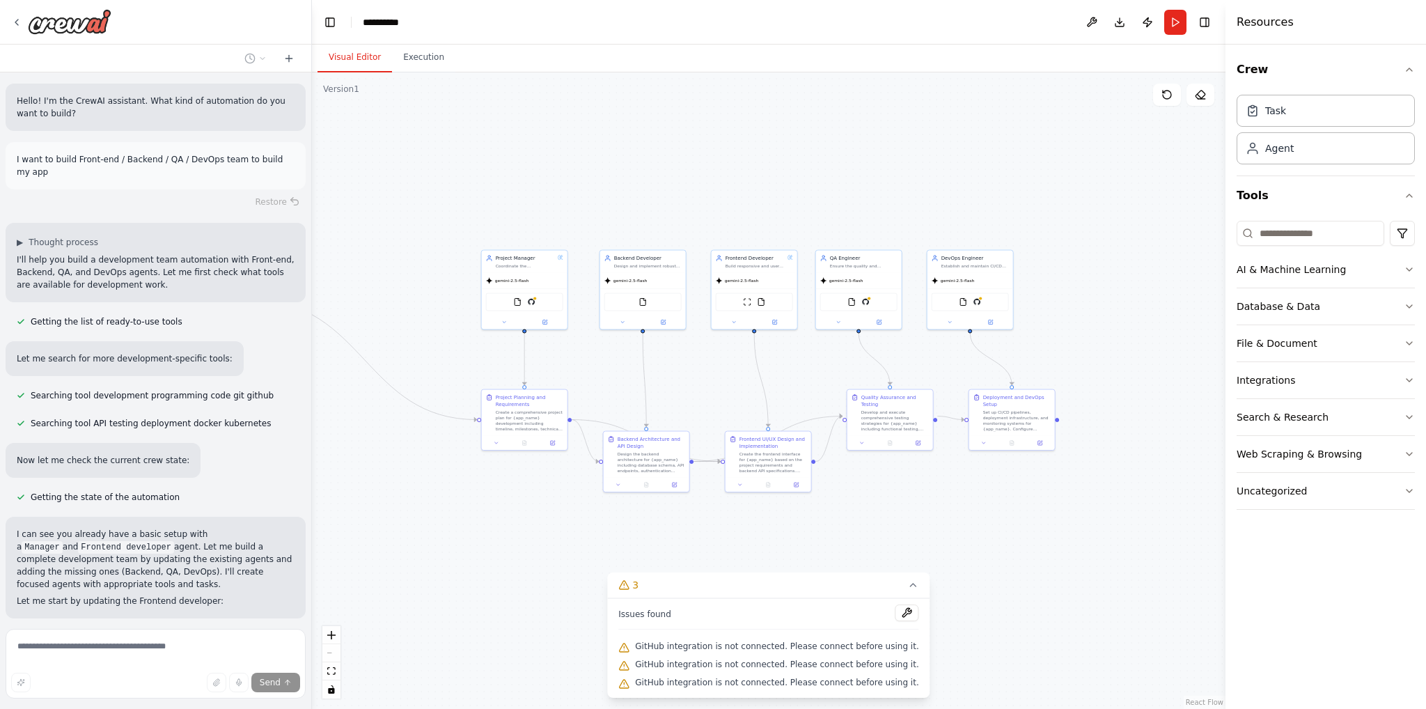
drag, startPoint x: 1017, startPoint y: 343, endPoint x: 814, endPoint y: 361, distance: 204.2
click at [814, 361] on div ".deletable-edge-delete-btn { width: 20px; height: 20px; border: 0px solid #ffff…" at bounding box center [769, 390] width 914 height 637
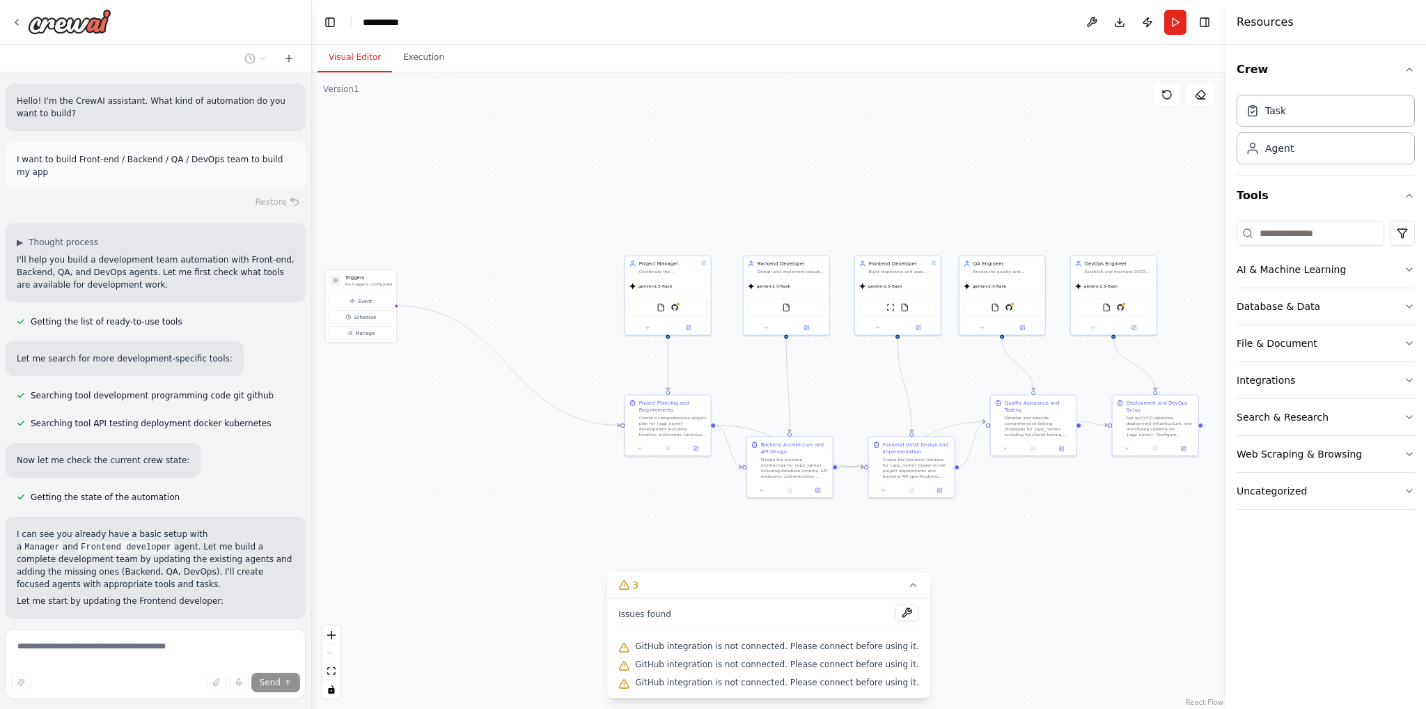
drag, startPoint x: 586, startPoint y: 341, endPoint x: 730, endPoint y: 345, distance: 143.5
click at [730, 345] on div ".deletable-edge-delete-btn { width: 20px; height: 20px; border: 0px solid #ffff…" at bounding box center [769, 390] width 914 height 637
click at [678, 309] on div "GitHub" at bounding box center [682, 313] width 8 height 8
click at [557, 318] on div ".deletable-edge-delete-btn { width: 20px; height: 20px; border: 0px solid #ffff…" at bounding box center [769, 390] width 914 height 637
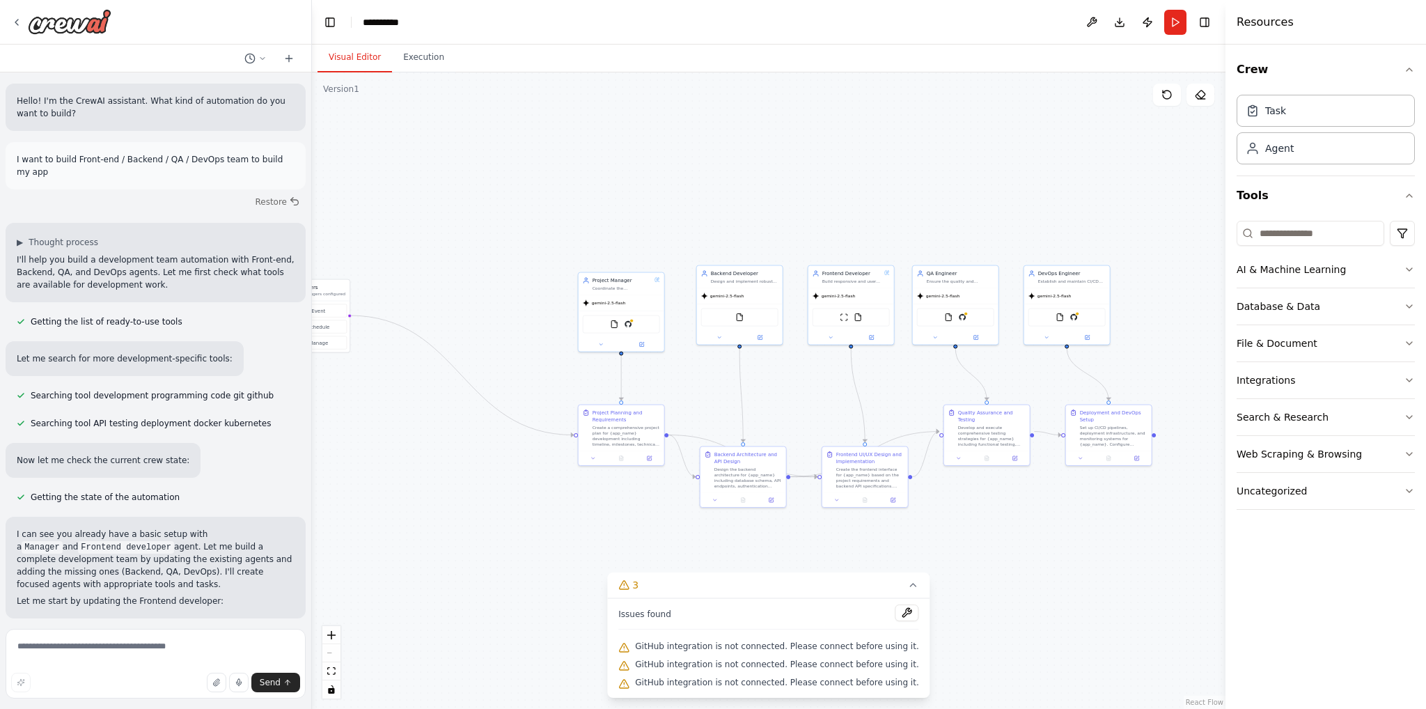
drag, startPoint x: 1006, startPoint y: 194, endPoint x: 963, endPoint y: 204, distance: 44.3
click at [963, 204] on div ".deletable-edge-delete-btn { width: 20px; height: 20px; border: 0px solid #ffff…" at bounding box center [769, 390] width 914 height 637
click at [1146, 20] on button "Publish" at bounding box center [1148, 22] width 22 height 25
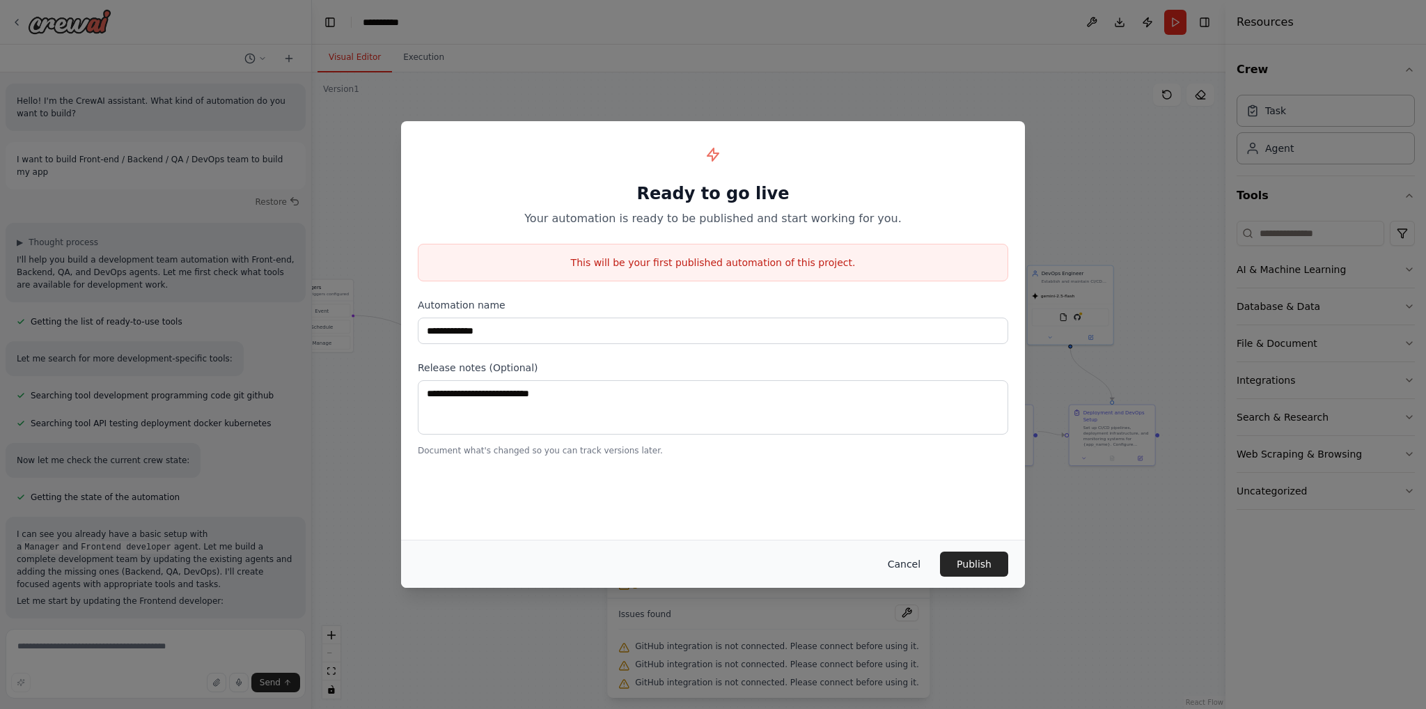
click at [914, 563] on button "Cancel" at bounding box center [904, 564] width 55 height 25
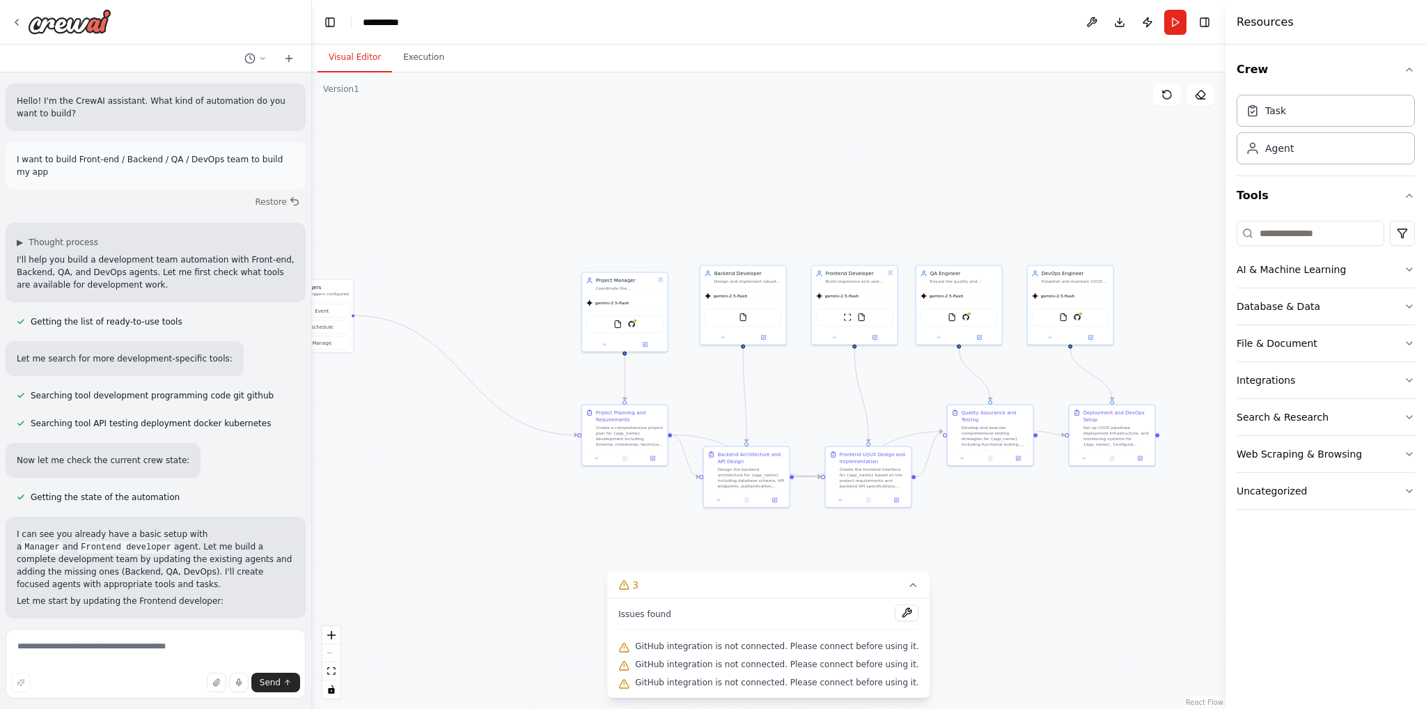
click at [899, 31] on header "**********" at bounding box center [769, 22] width 914 height 45
drag, startPoint x: 1145, startPoint y: 137, endPoint x: 1112, endPoint y: 139, distance: 32.8
click at [1112, 139] on div ".deletable-edge-delete-btn { width: 20px; height: 20px; border: 0px solid #ffff…" at bounding box center [769, 390] width 914 height 637
